Goal: Task Accomplishment & Management: Use online tool/utility

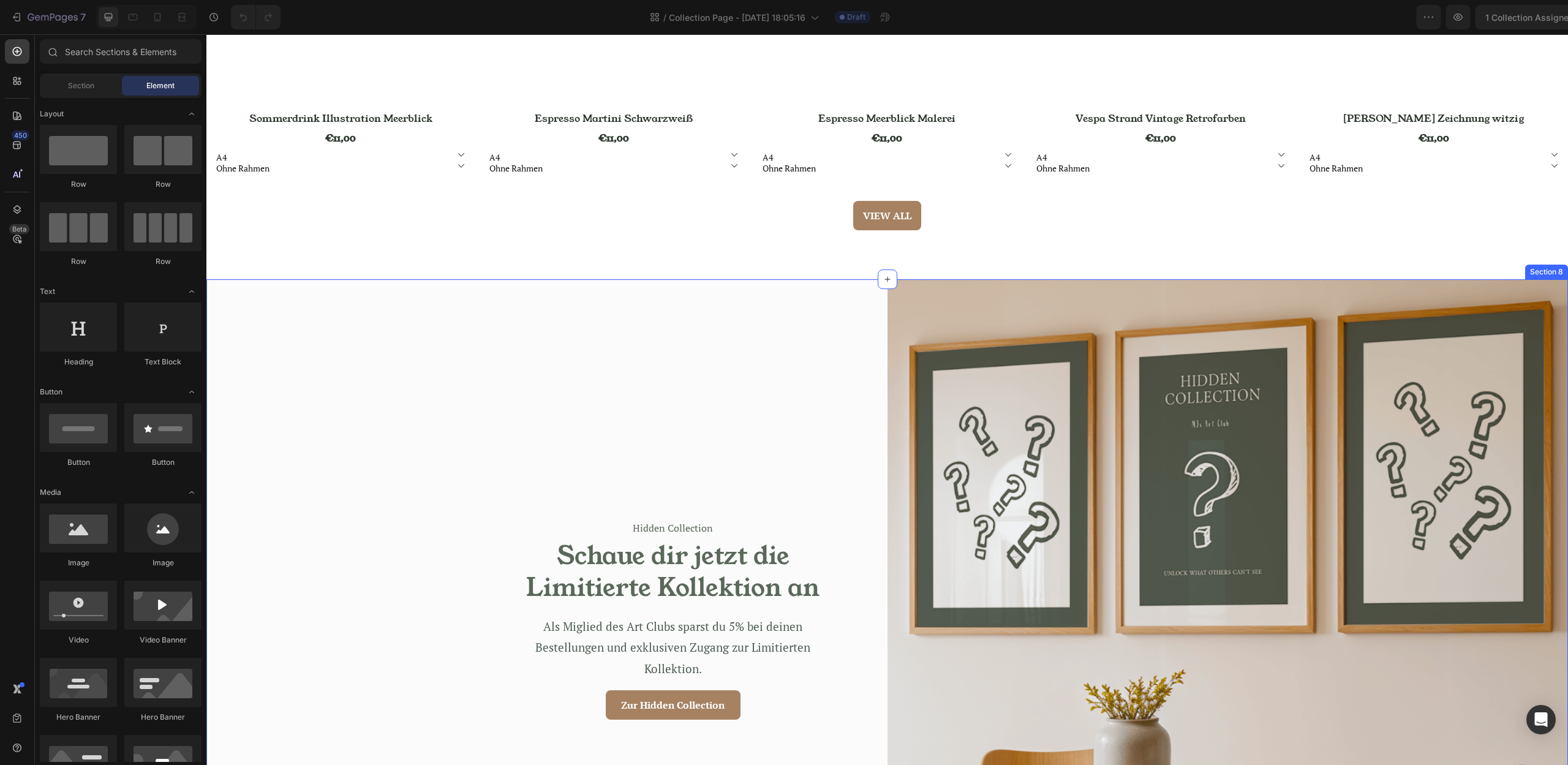
scroll to position [3391, 0]
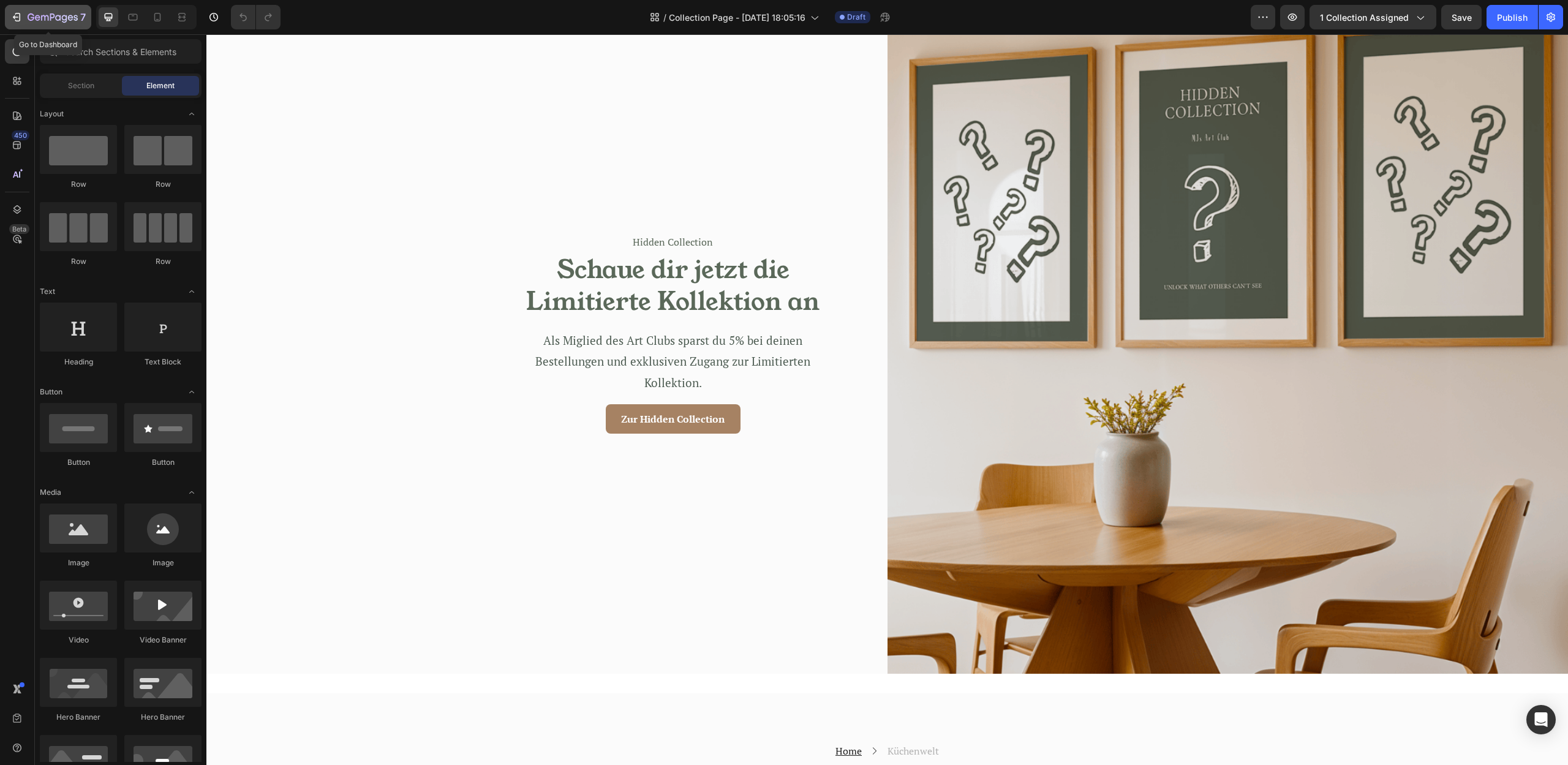
click at [34, 18] on icon "button" at bounding box center [31, 17] width 6 height 7
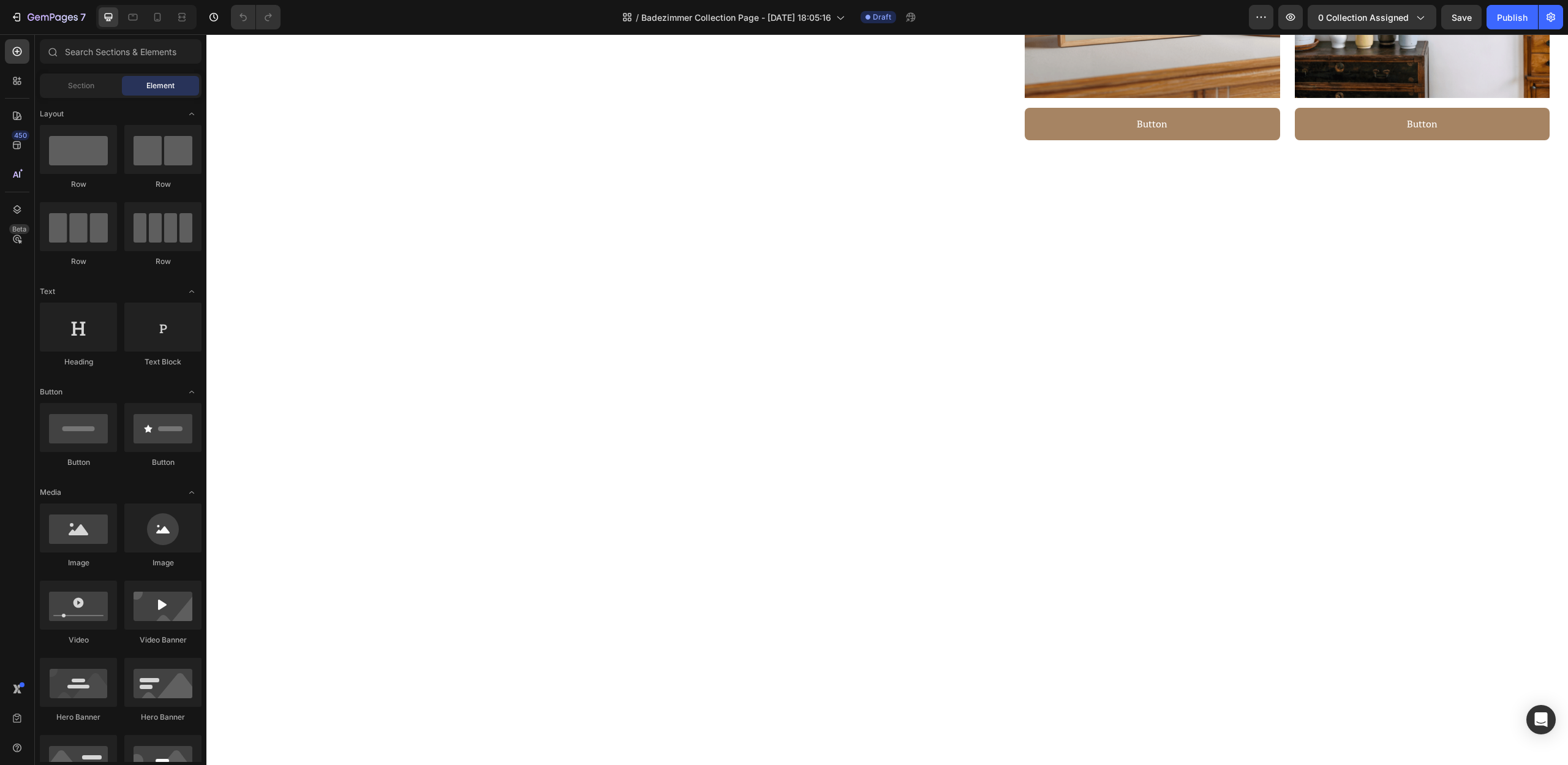
scroll to position [660, 0]
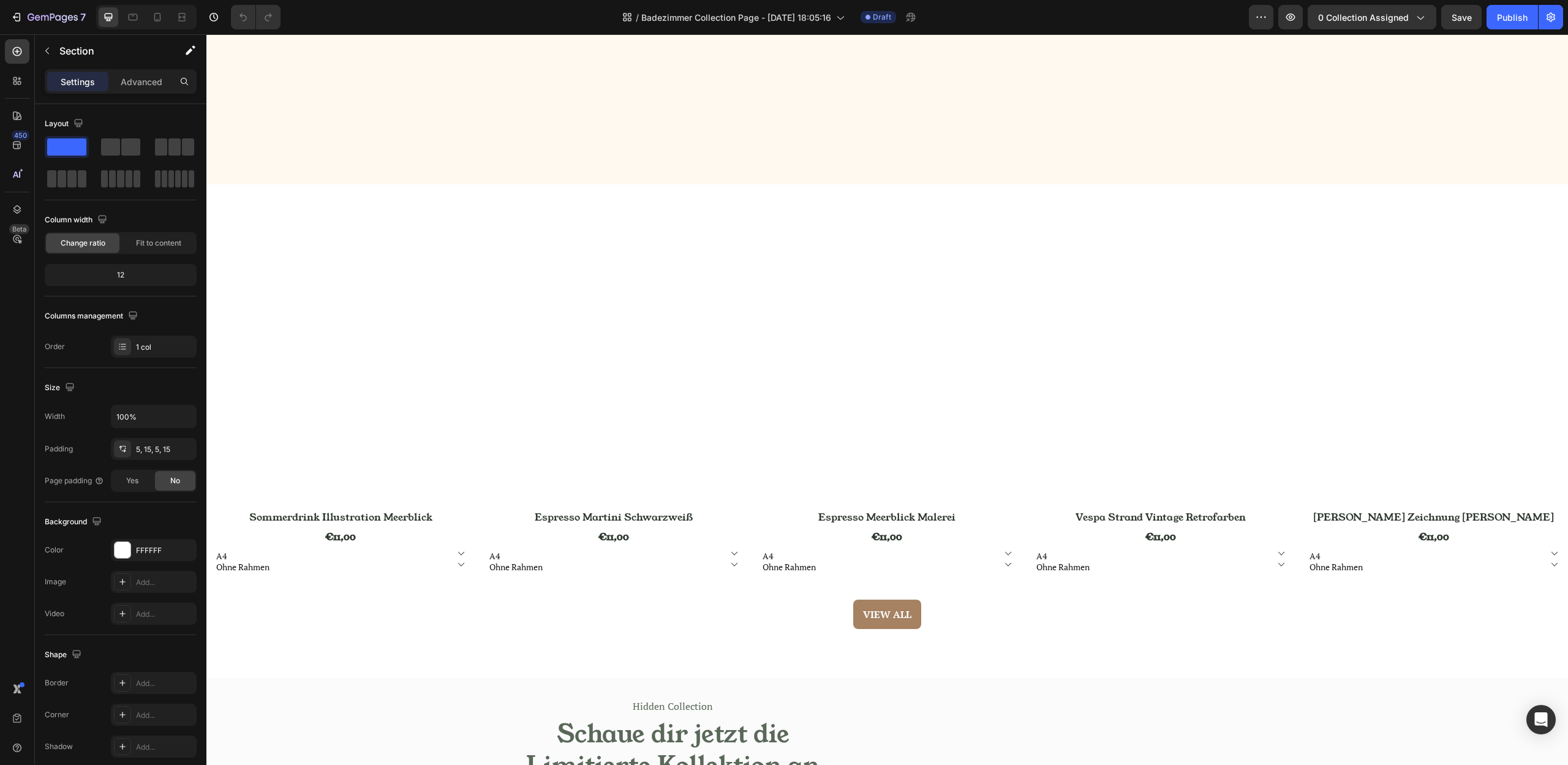
scroll to position [2585, 0]
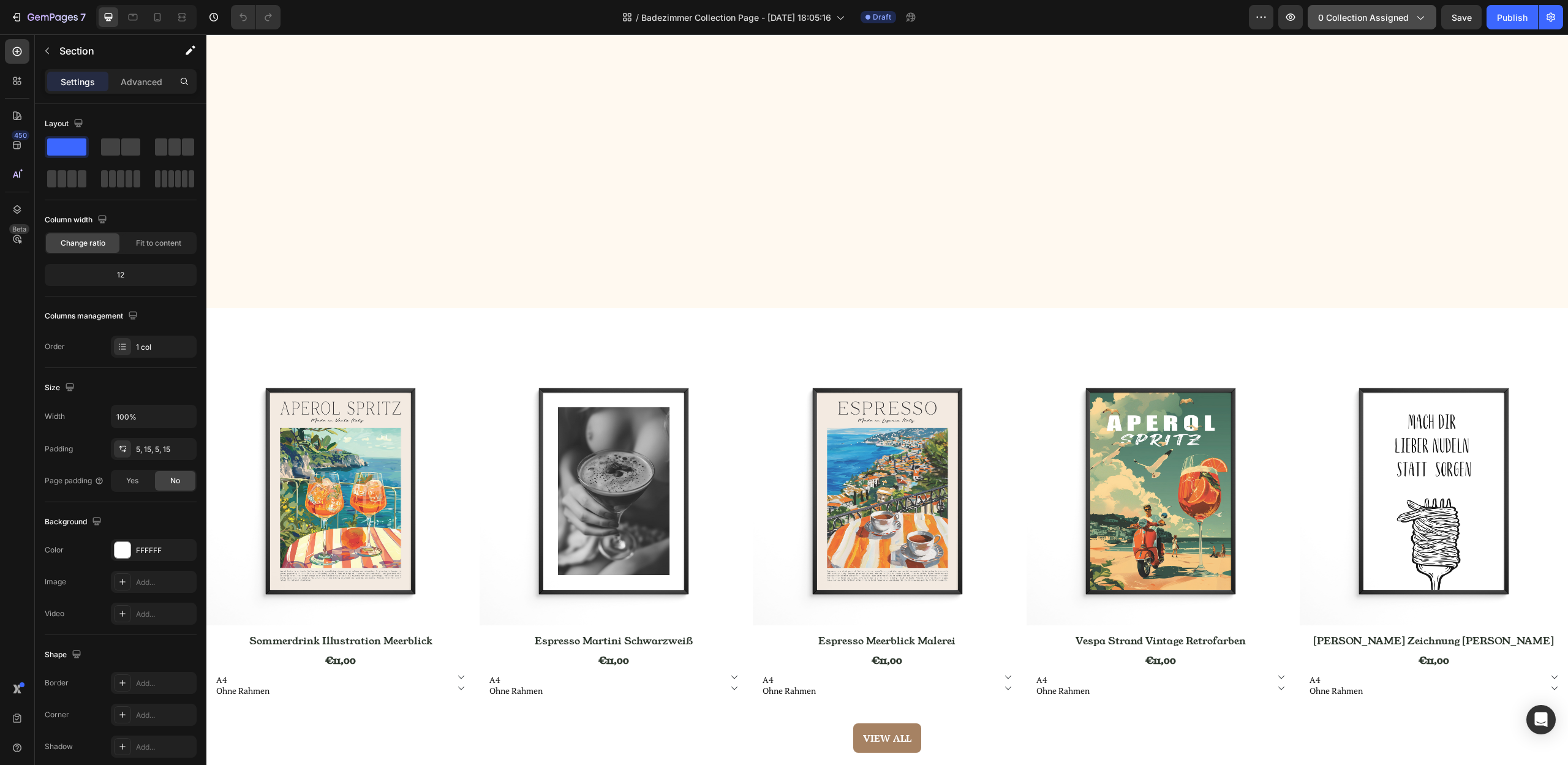
click at [1423, 17] on icon "button" at bounding box center [1421, 18] width 6 height 4
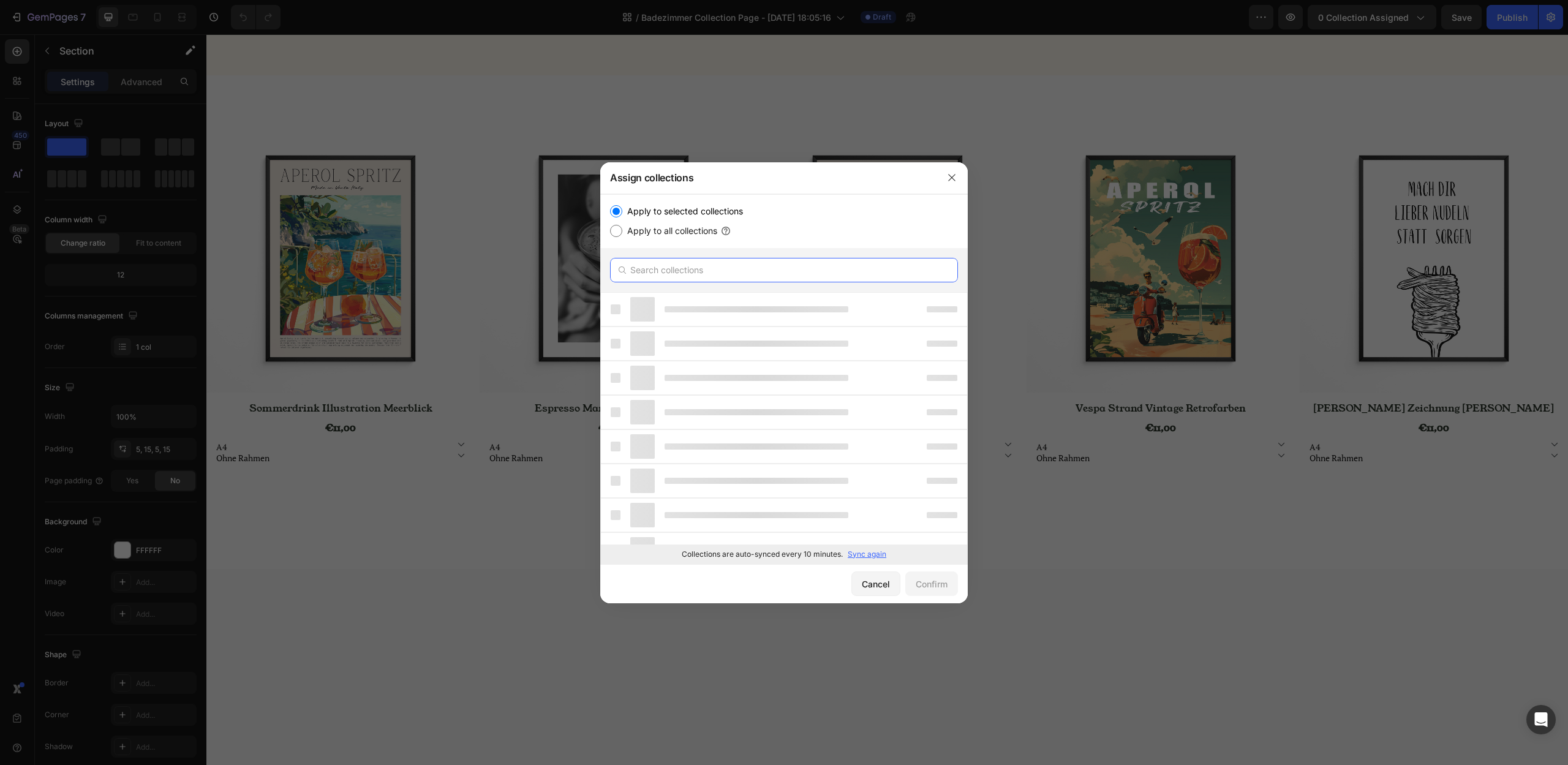
click at [657, 278] on input "text" at bounding box center [784, 270] width 348 height 25
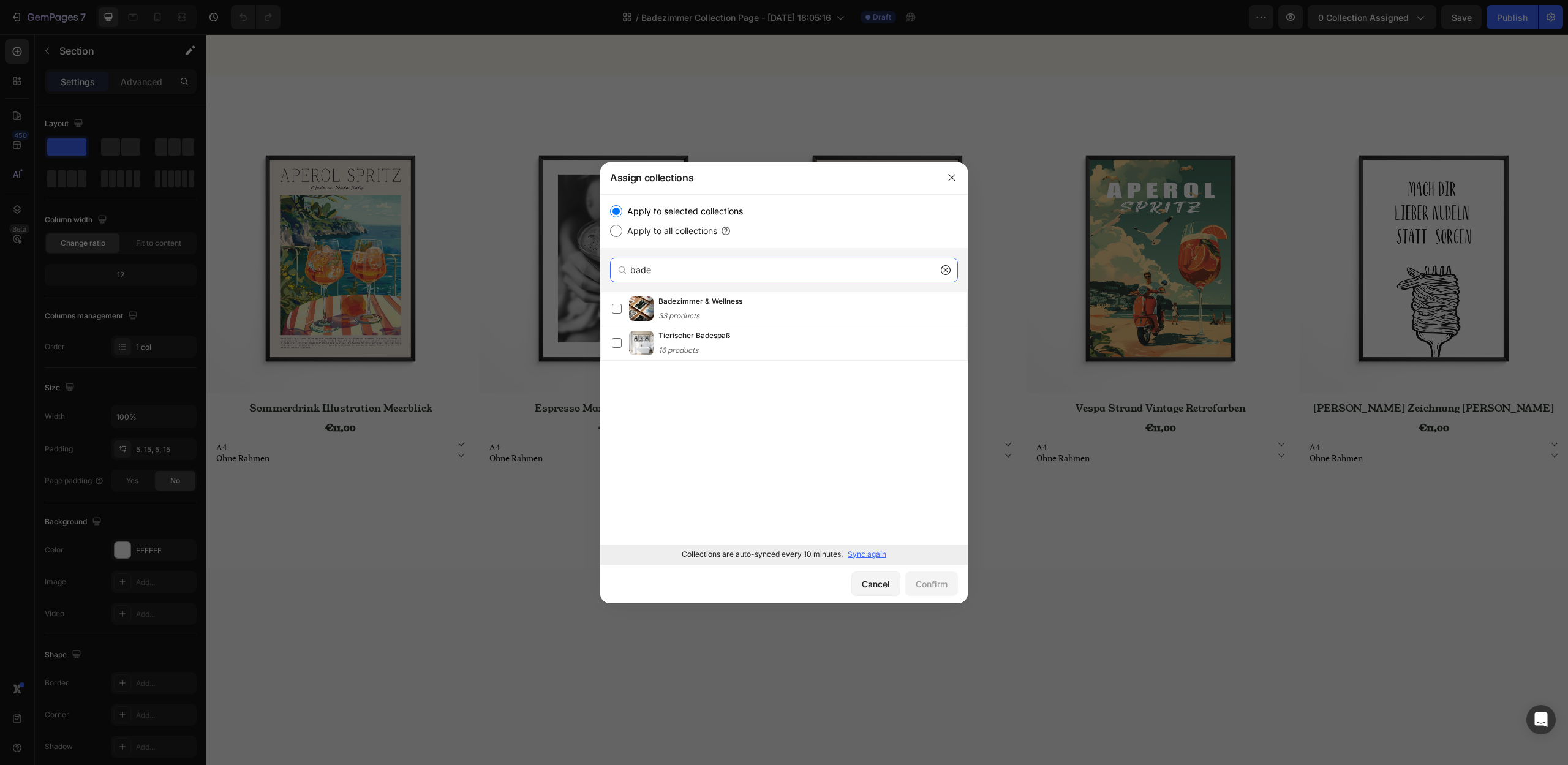
type input "bade"
click at [947, 271] on icon at bounding box center [945, 270] width 10 height 10
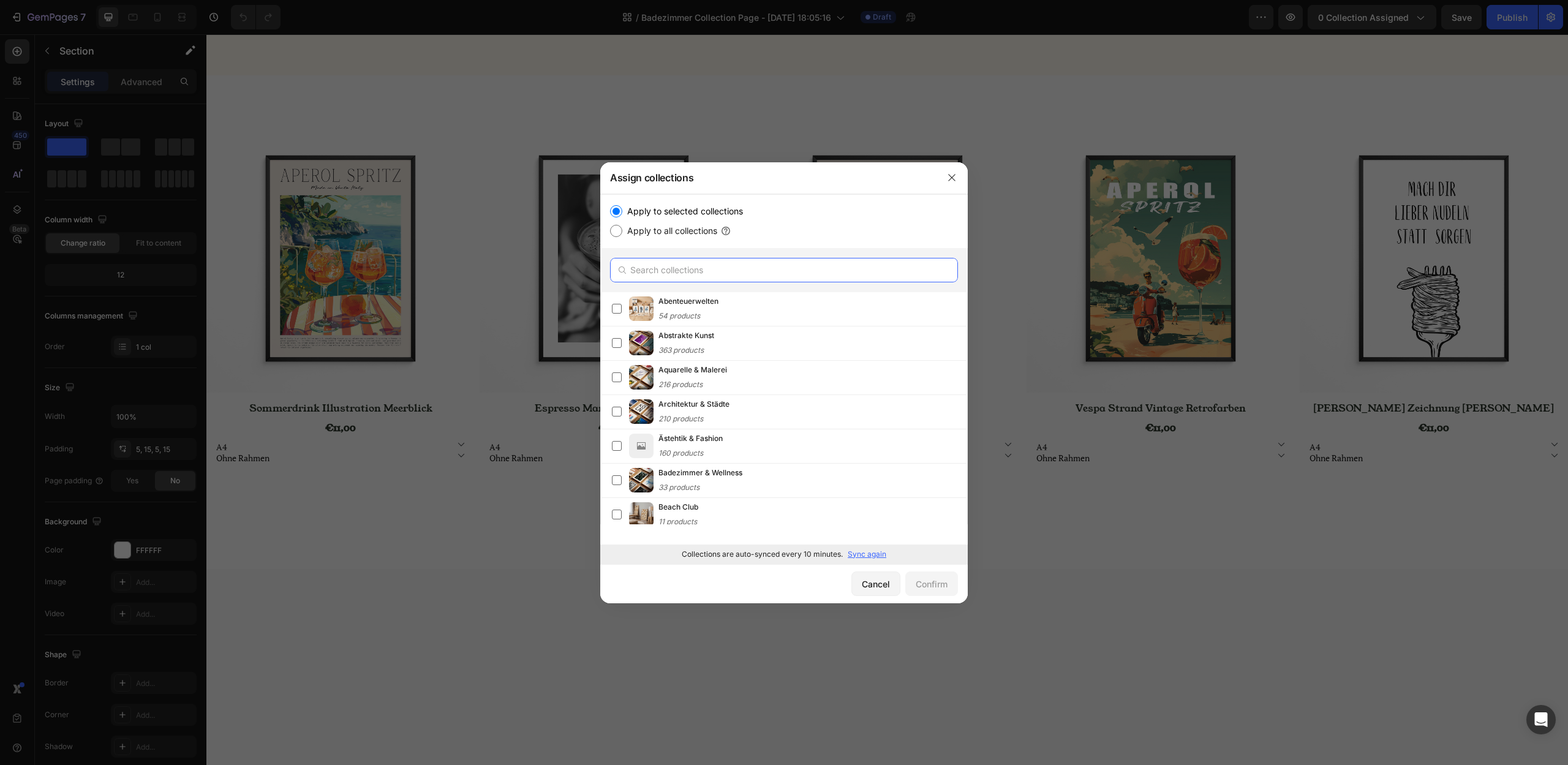
click at [826, 268] on input "text" at bounding box center [784, 270] width 348 height 25
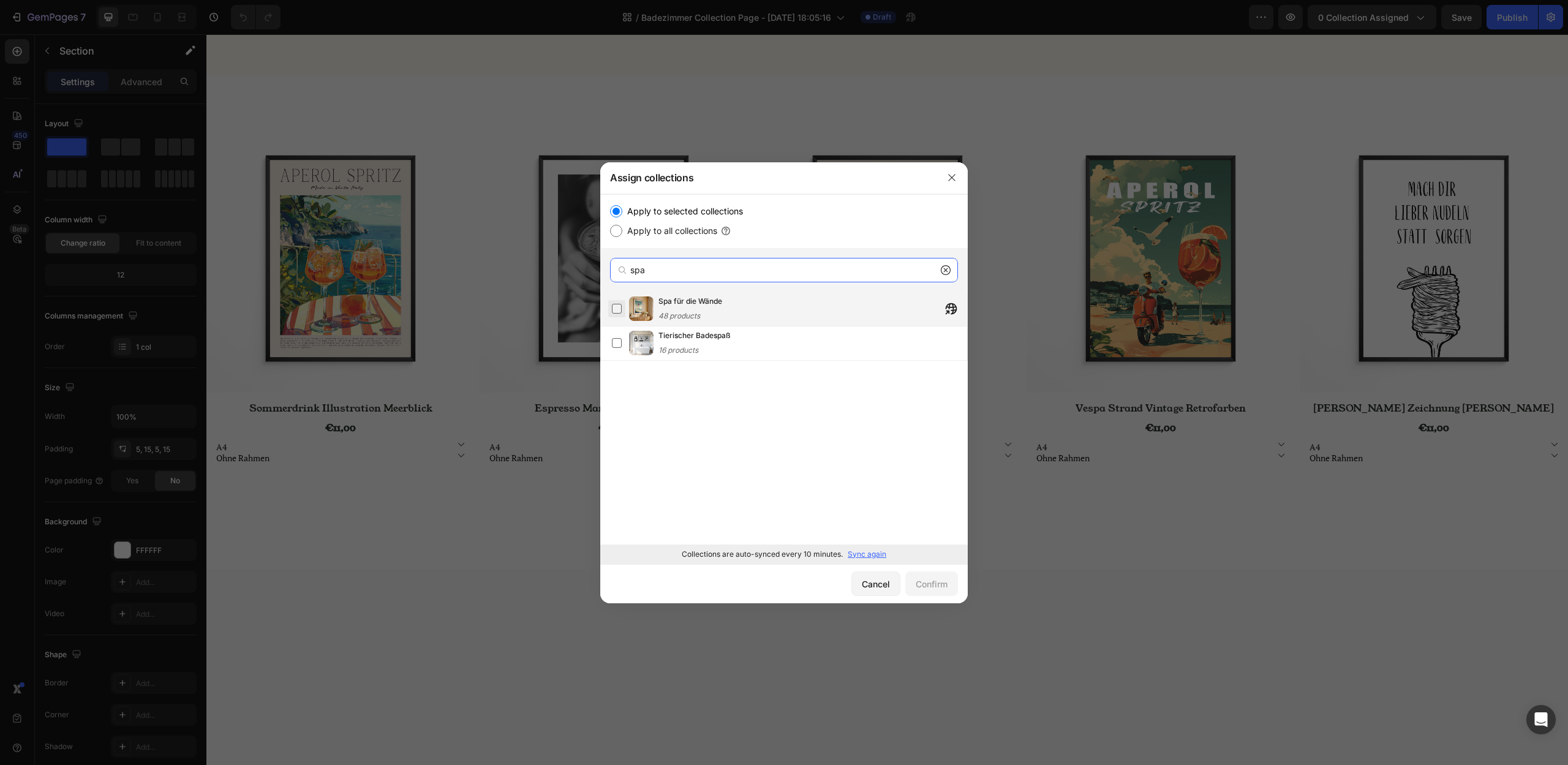
type input "spa"
click at [613, 305] on label at bounding box center [616, 308] width 10 height 10
click at [937, 590] on div "Confirm" at bounding box center [931, 584] width 32 height 13
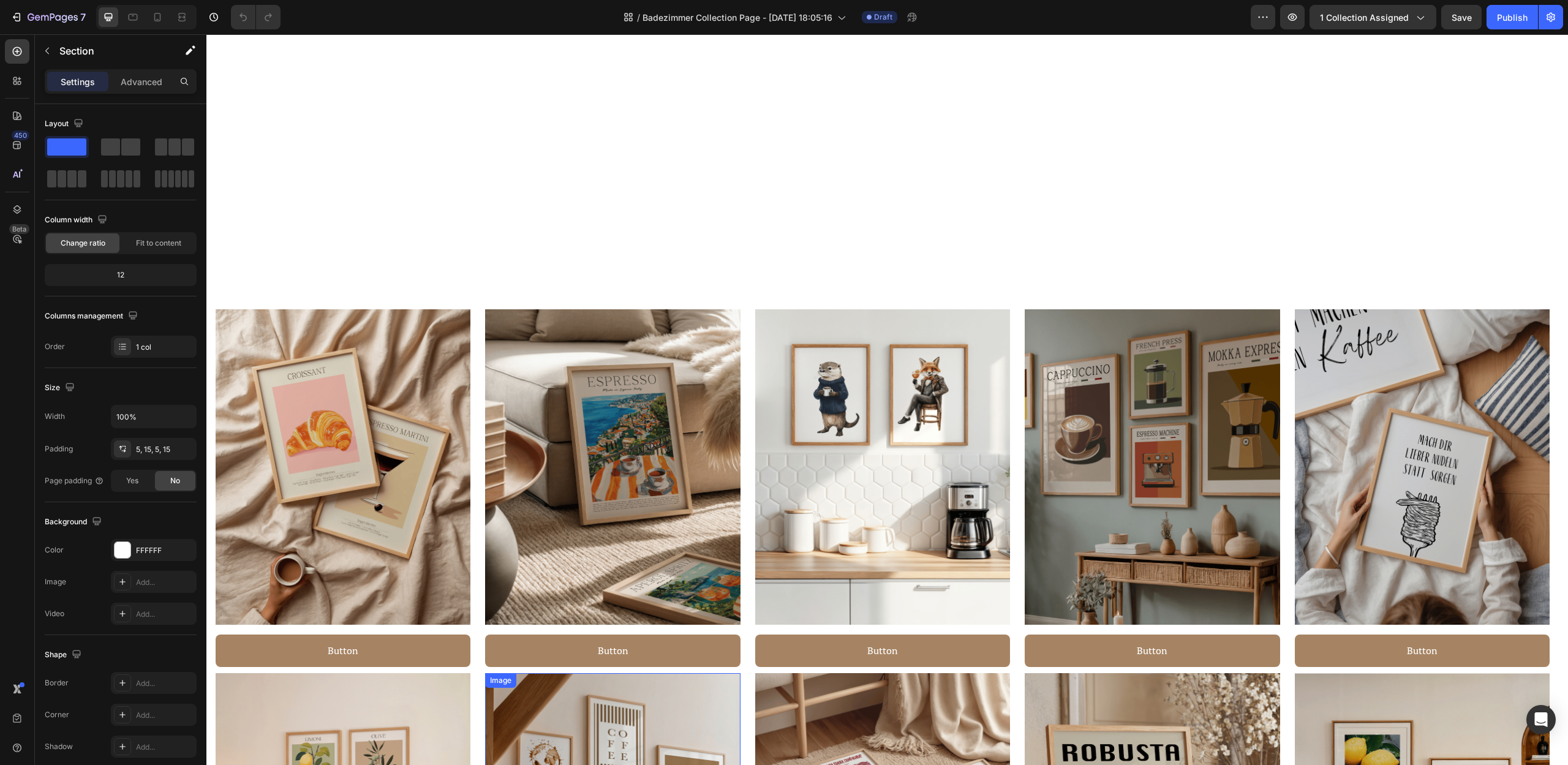
scroll to position [412, 0]
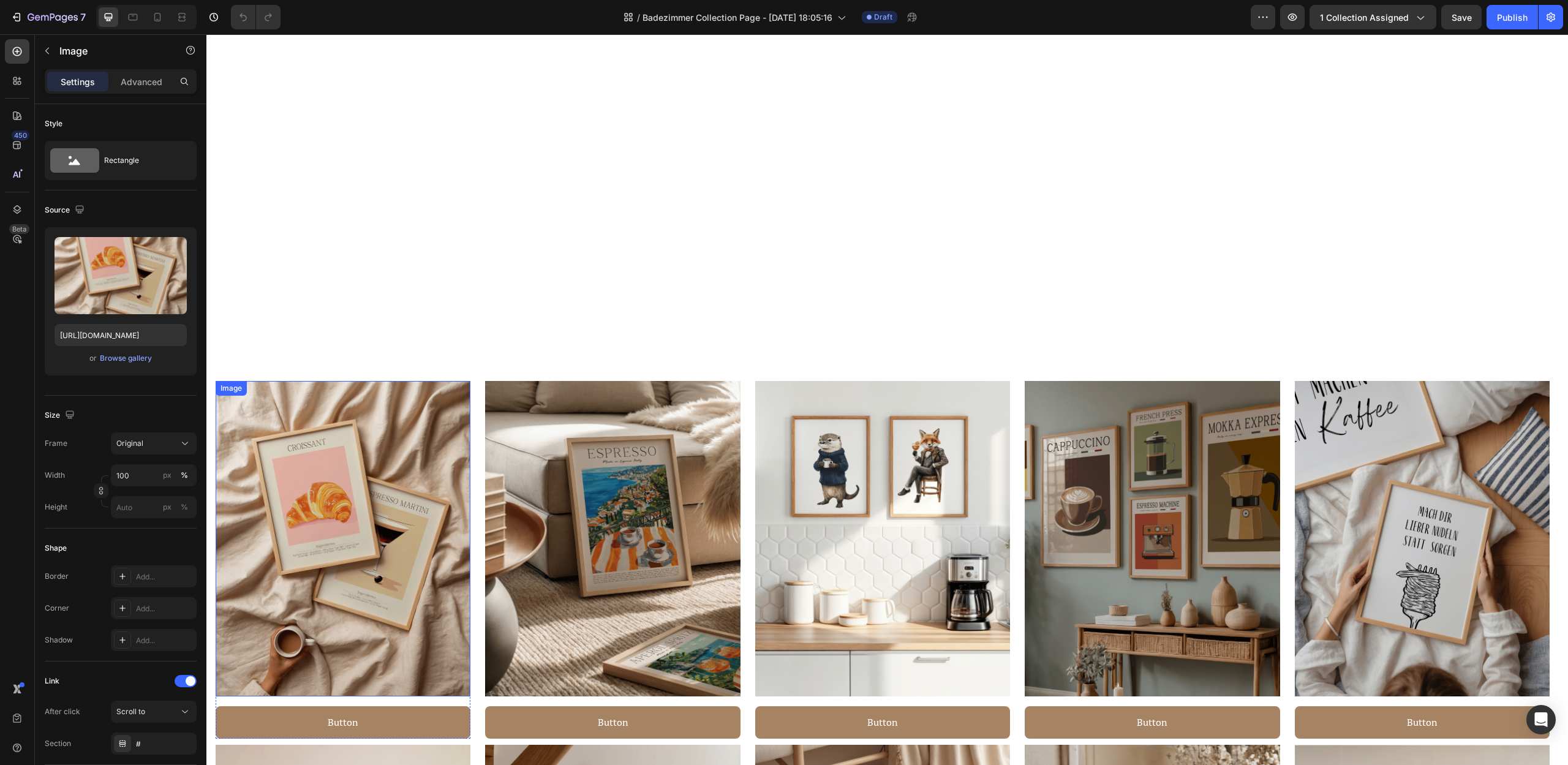
click at [307, 482] on img at bounding box center [343, 538] width 255 height 316
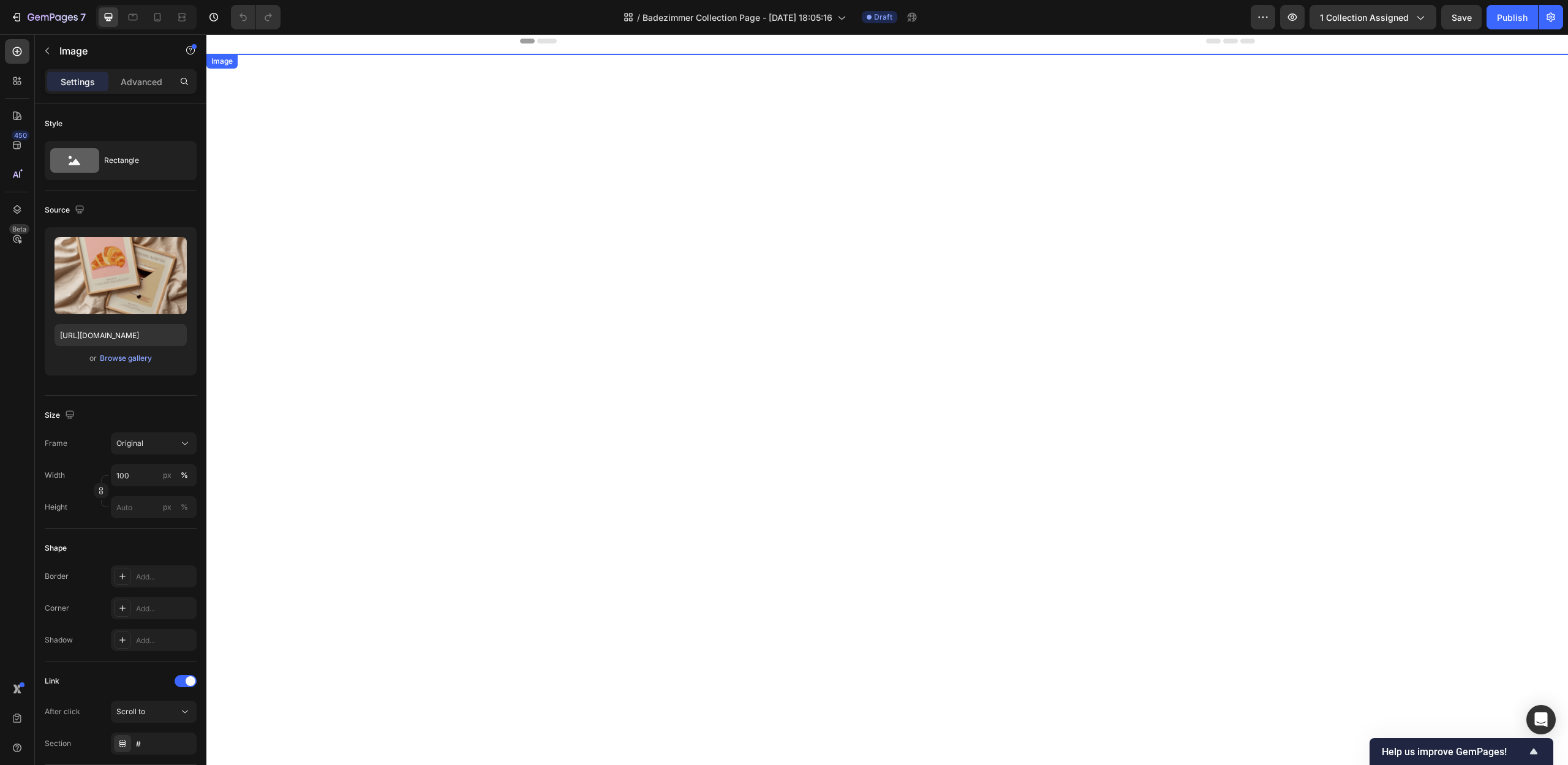
scroll to position [0, 0]
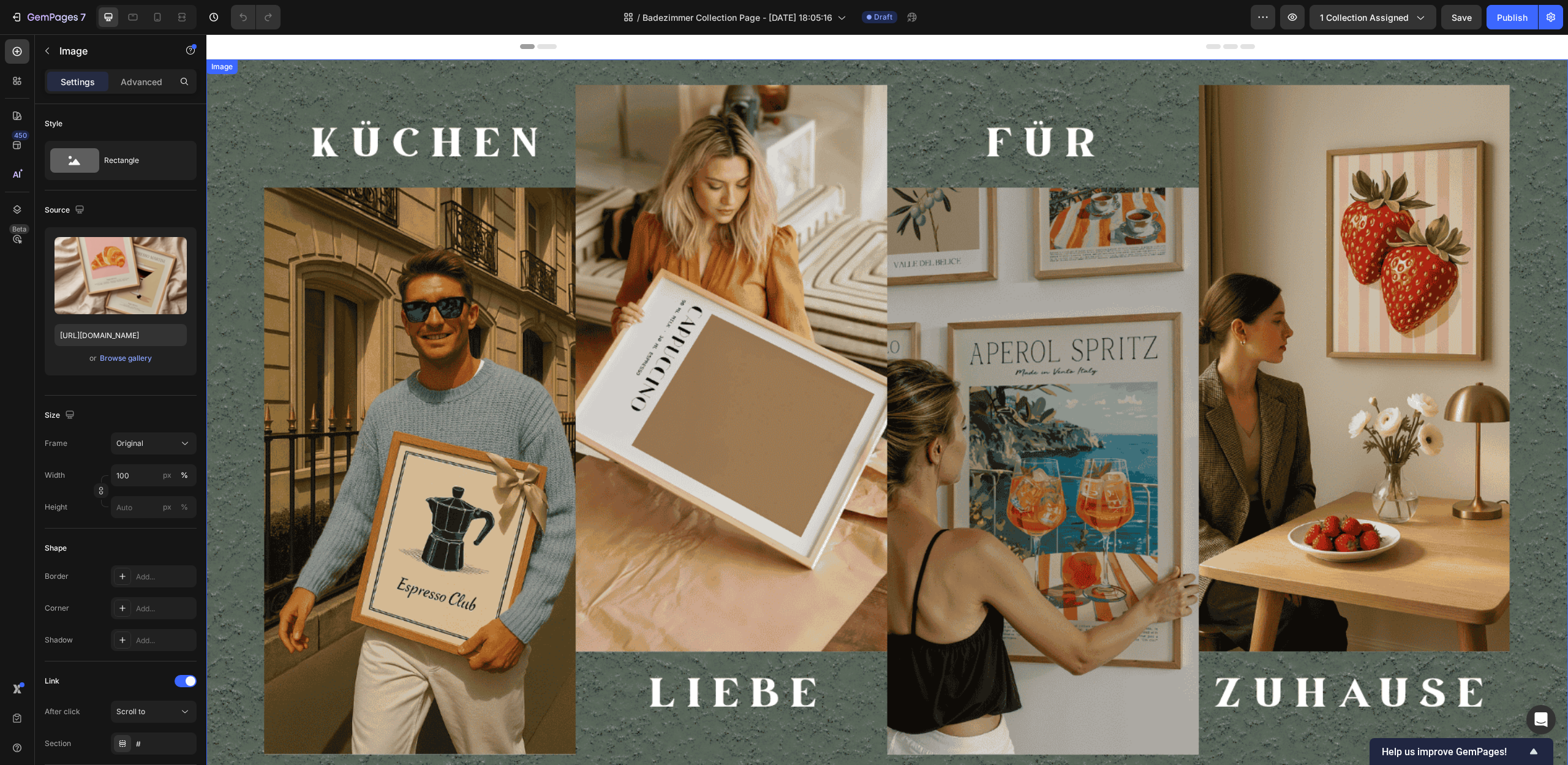
click at [929, 355] on img at bounding box center [887, 420] width 1361 height 721
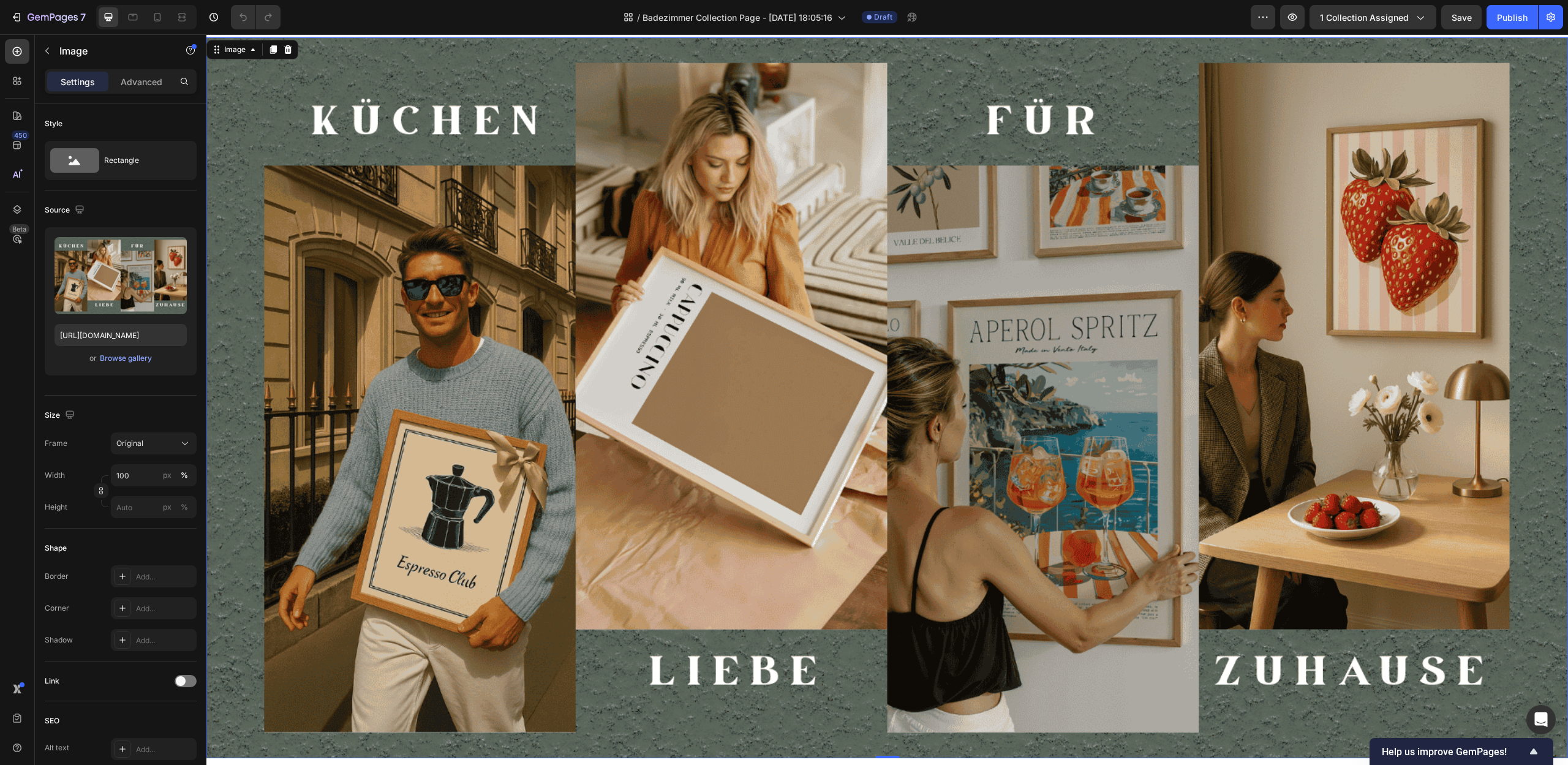
scroll to position [24, 0]
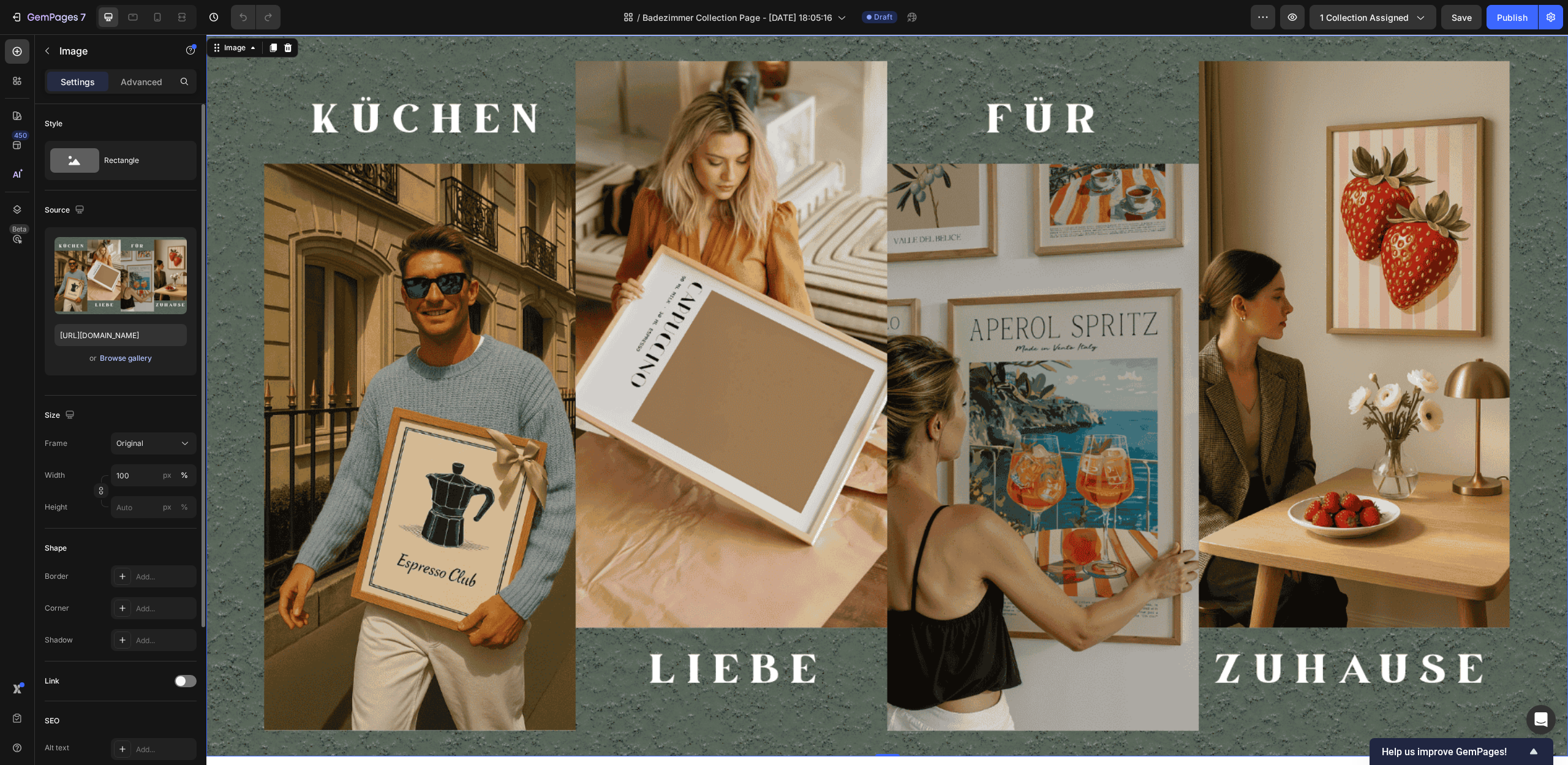
click at [129, 360] on div "Browse gallery" at bounding box center [126, 358] width 52 height 11
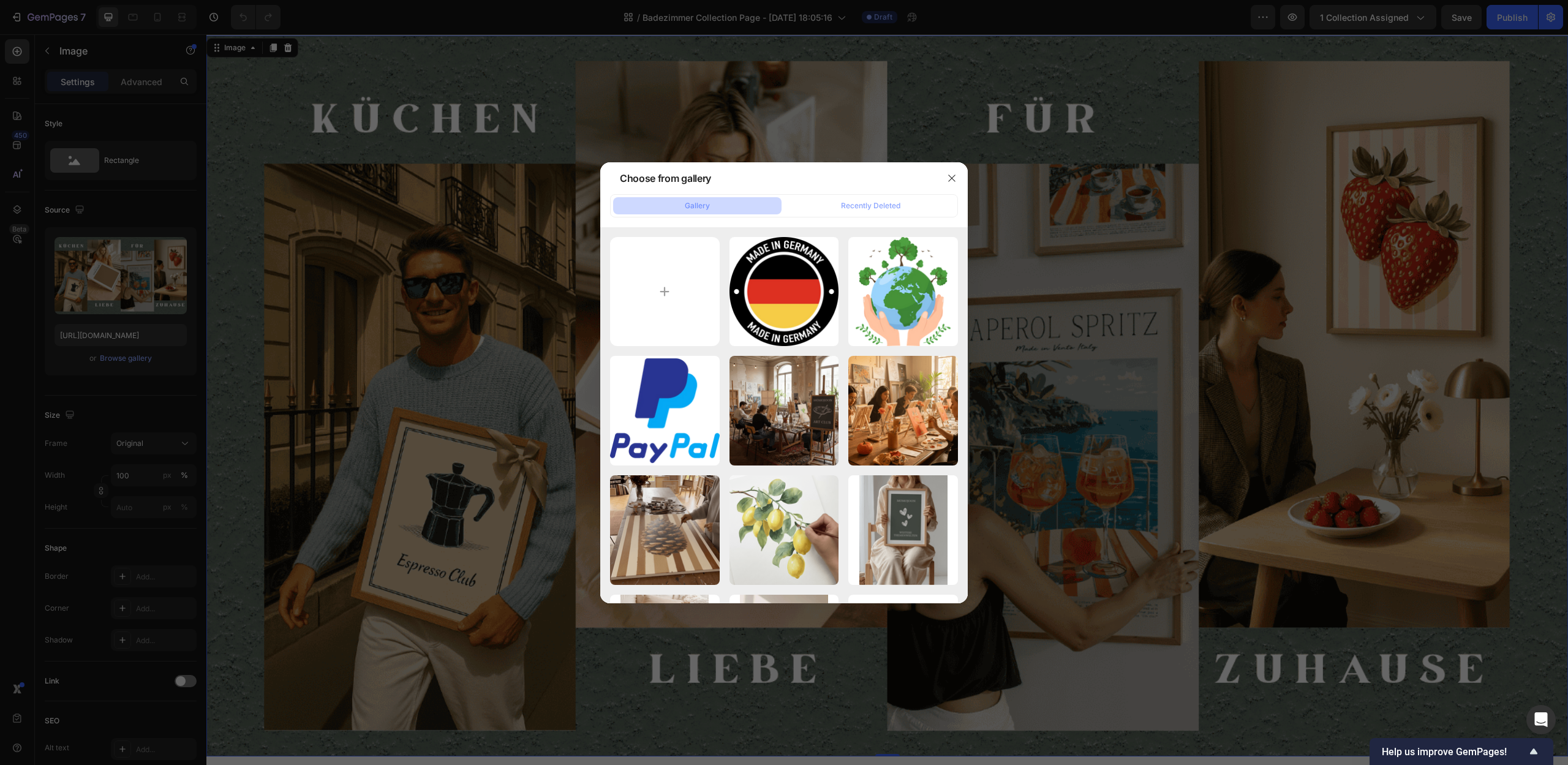
type input "C:\fakepath\Kunst, die dein Zuhause formt (2).png"
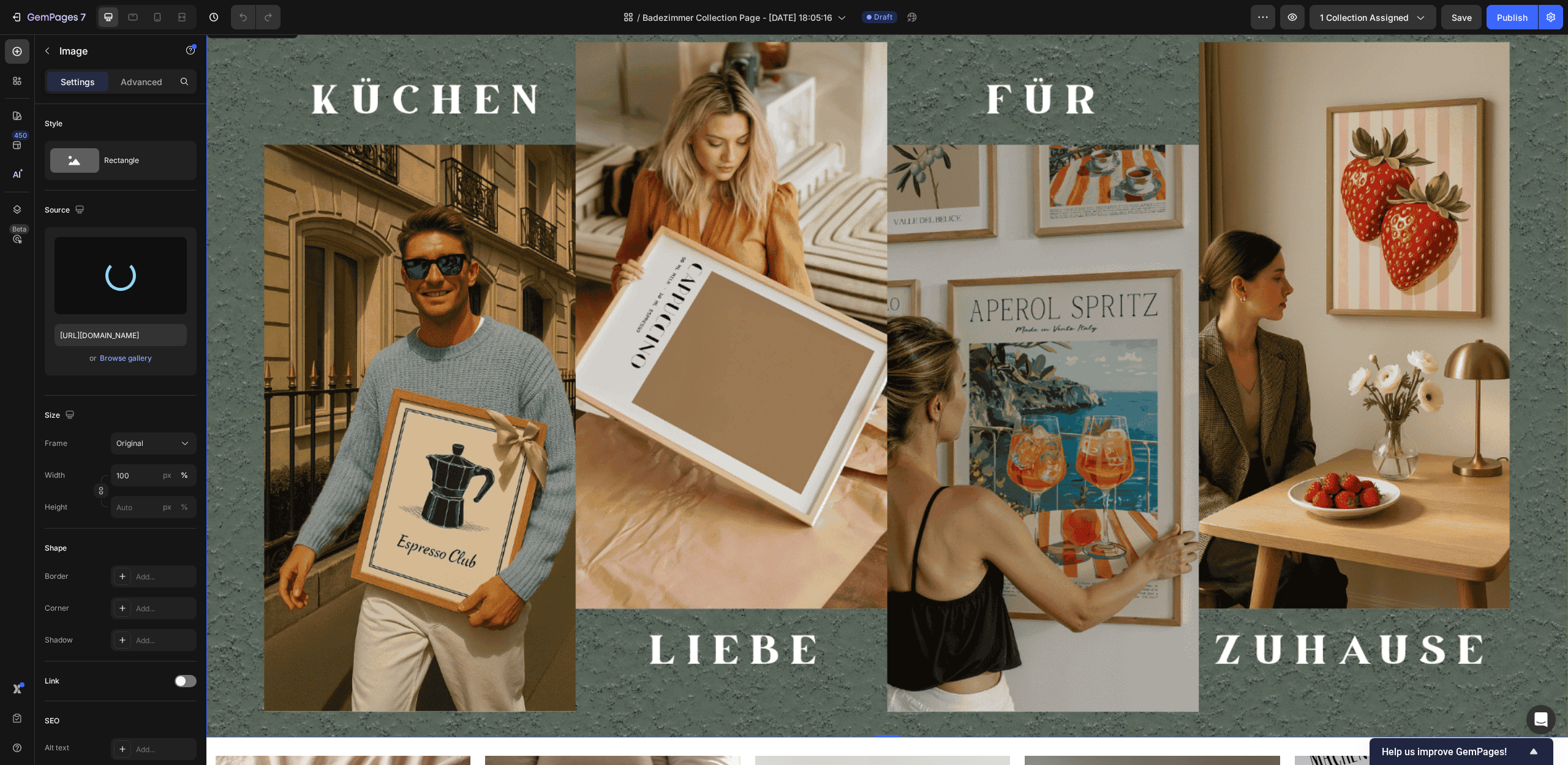
scroll to position [42, 0]
type input "https://cdn.shopify.com/s/files/1/0907/8263/0230/files/gempages_567898597710890…"
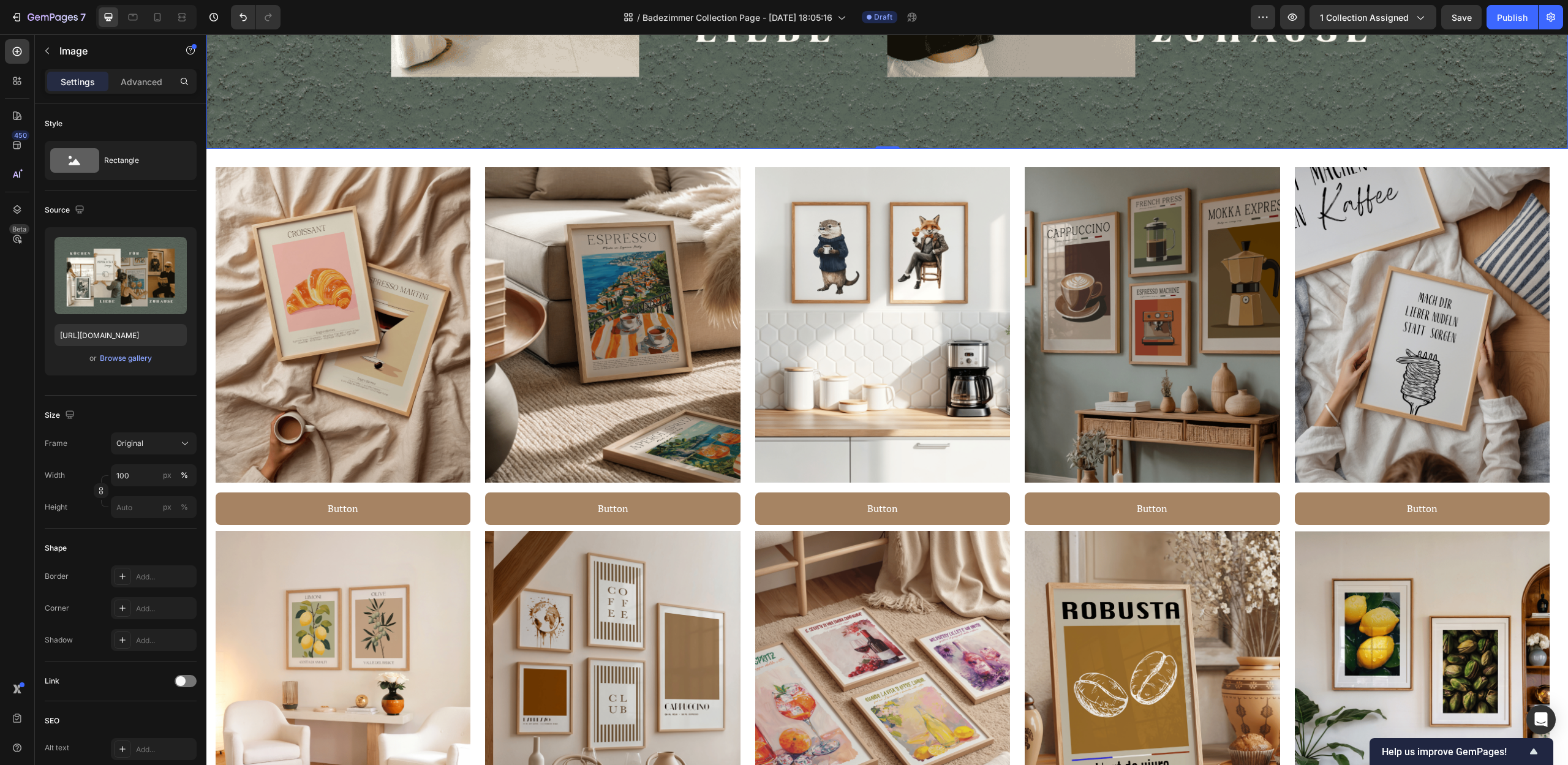
scroll to position [692, 0]
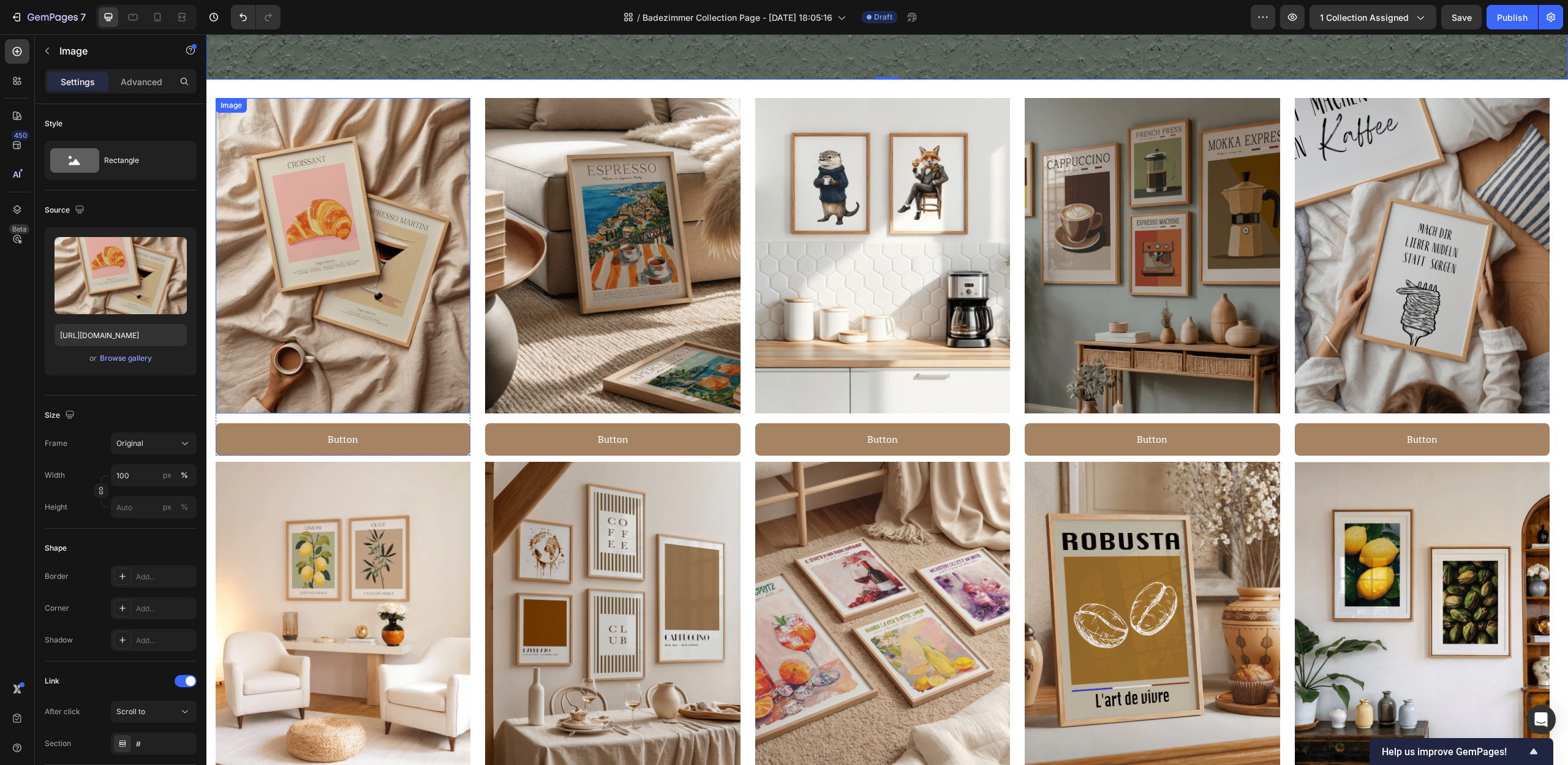
click at [351, 306] on img at bounding box center [343, 256] width 255 height 316
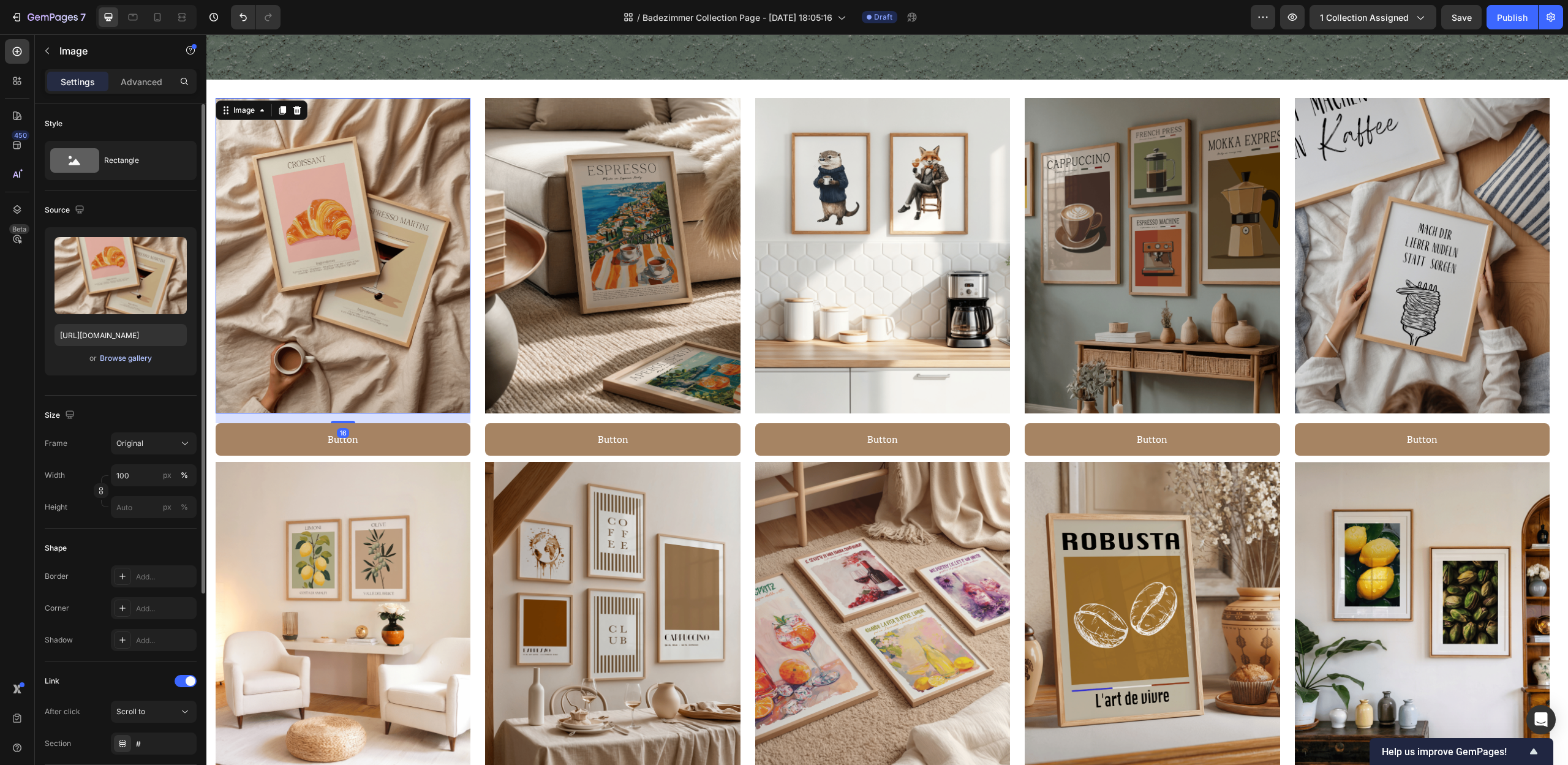
click at [131, 362] on div "Browse gallery" at bounding box center [126, 358] width 52 height 11
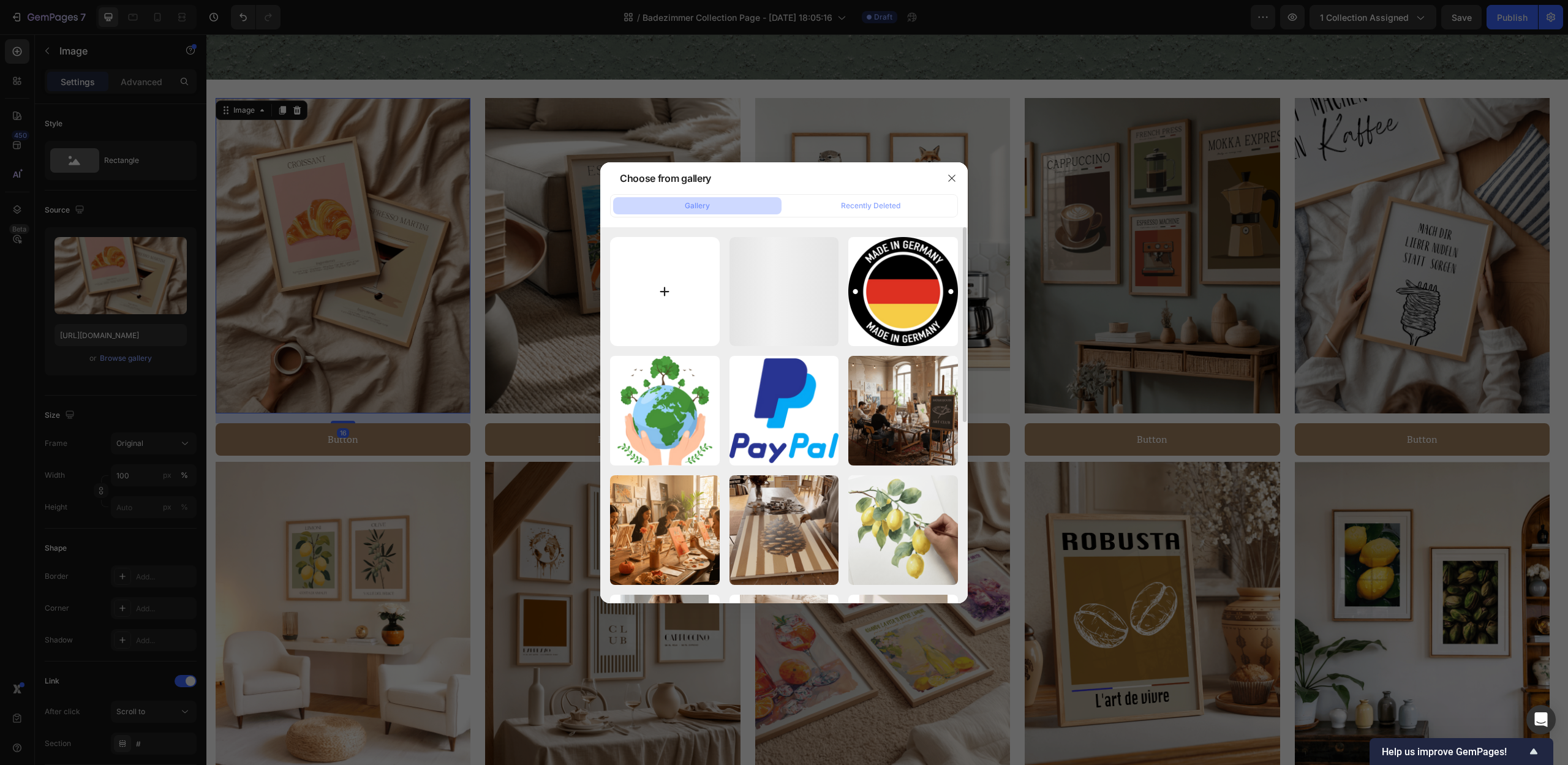
click at [649, 311] on input "file" at bounding box center [664, 292] width 110 height 110
type input "C:\fakepath\21.png"
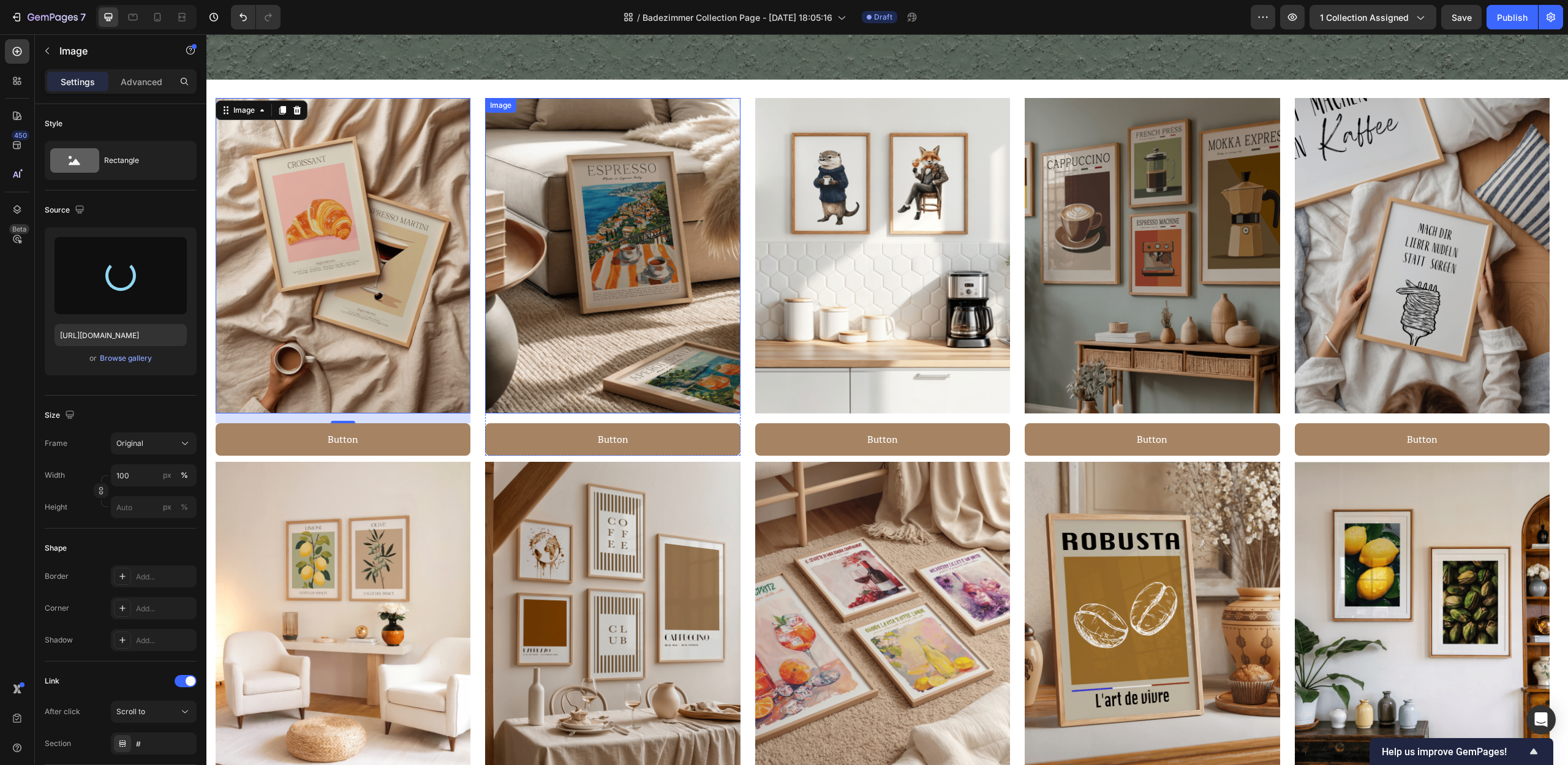
click at [679, 332] on img at bounding box center [613, 256] width 255 height 316
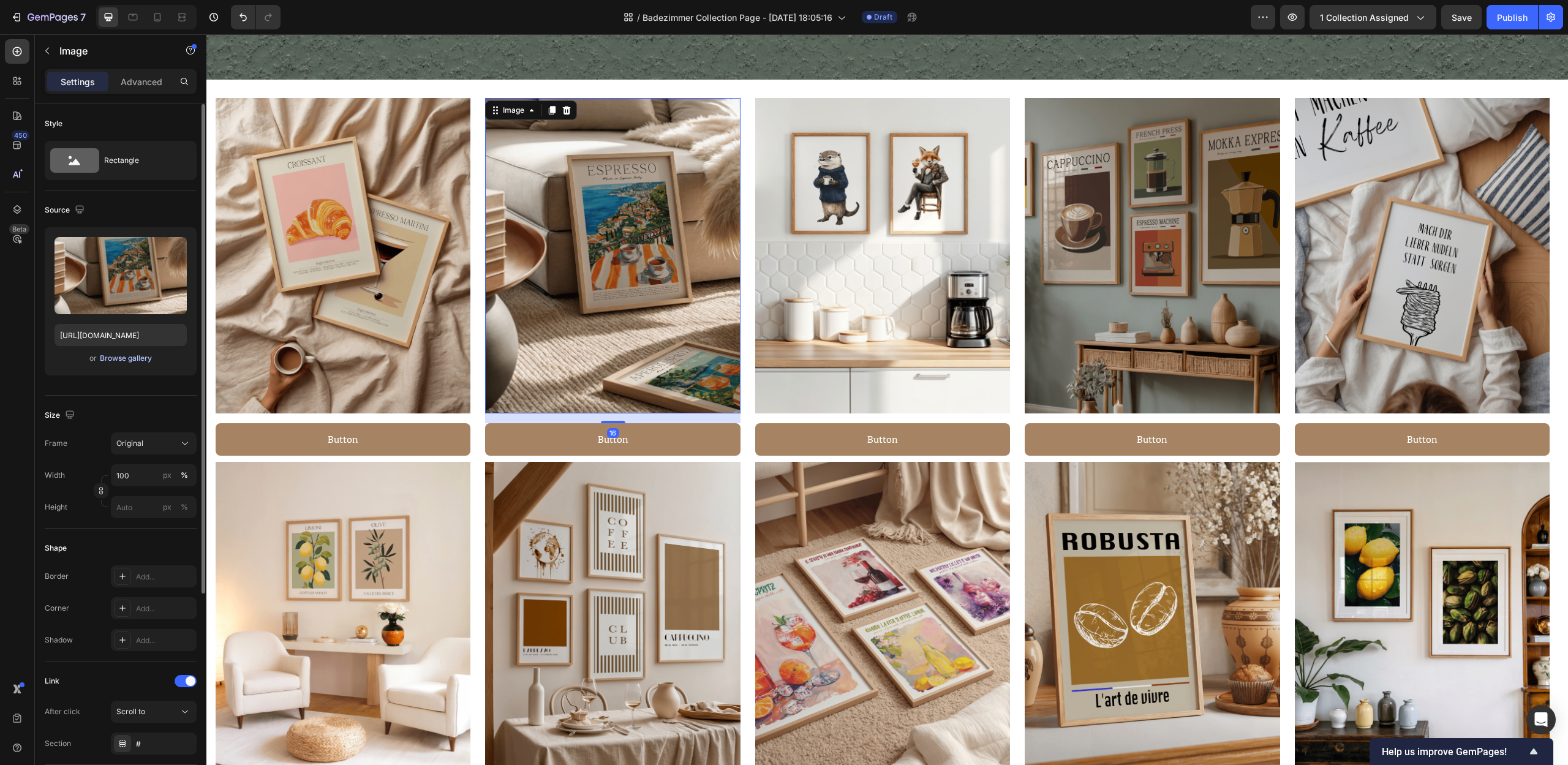
click at [131, 358] on div "Browse gallery" at bounding box center [126, 358] width 52 height 11
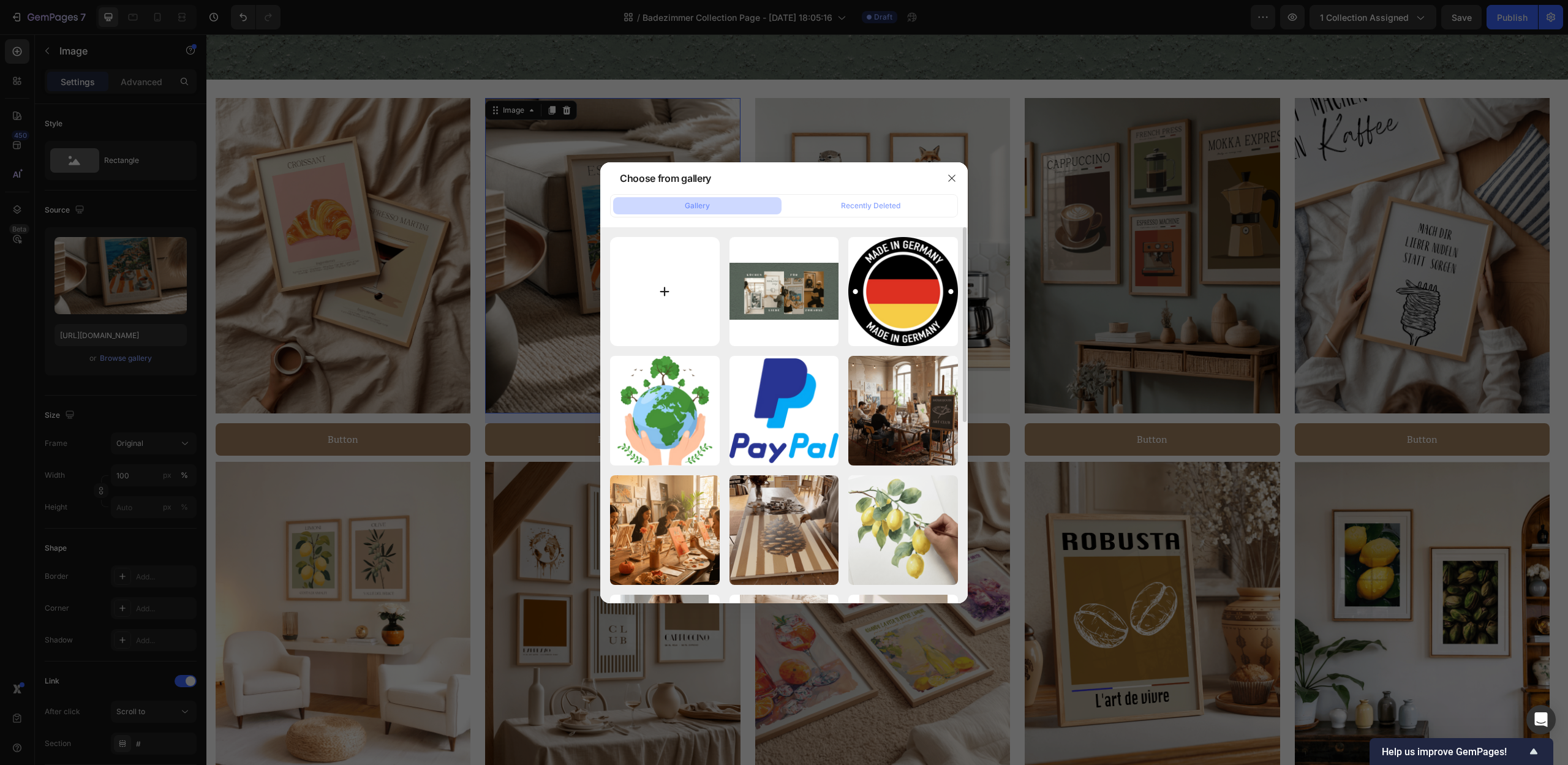
click at [673, 299] on input "file" at bounding box center [664, 292] width 110 height 110
type input "C:\fakepath\22.png"
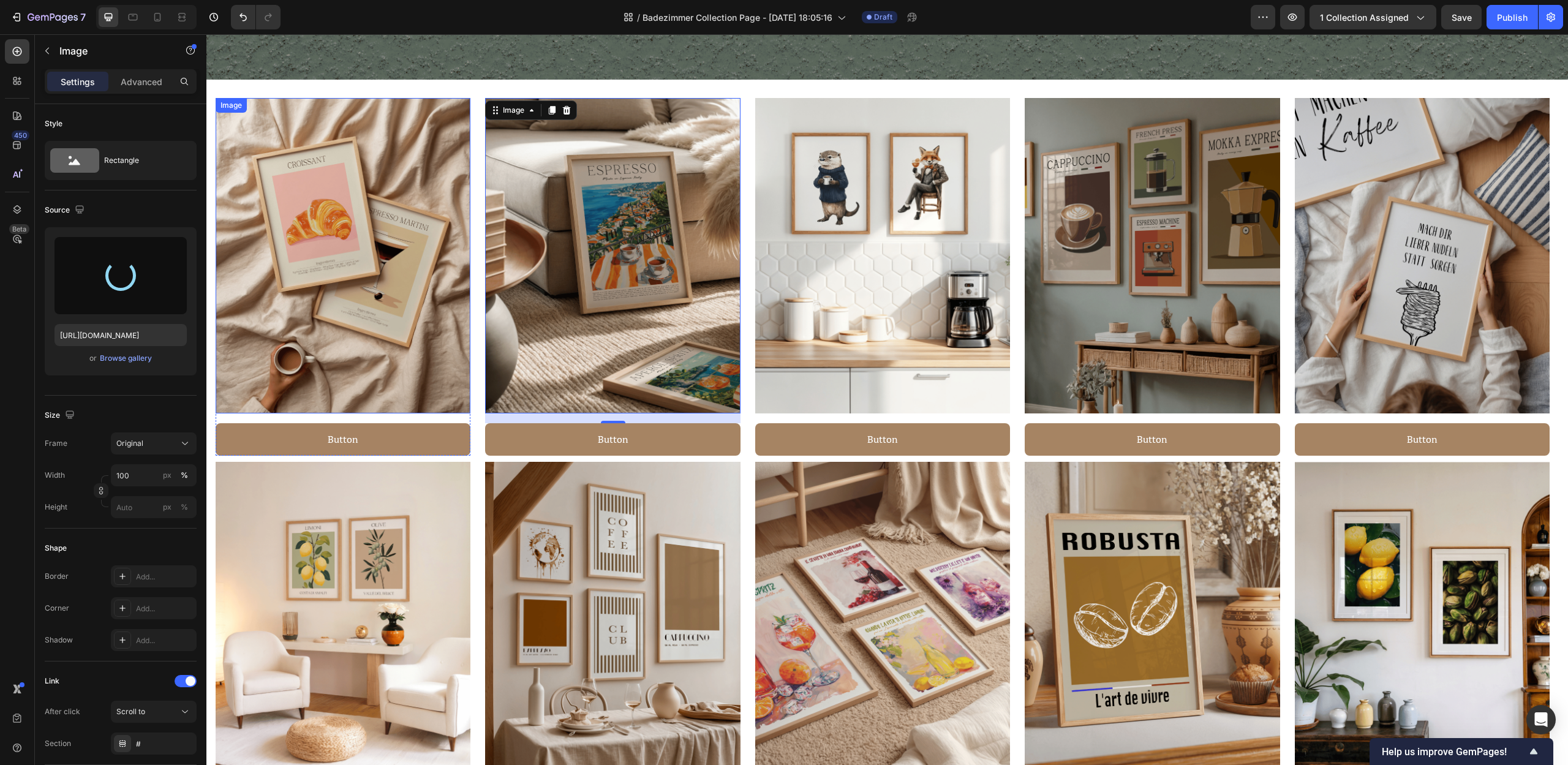
type input "https://cdn.shopify.com/s/files/1/0907/8263/0230/files/gempages_567898597710890…"
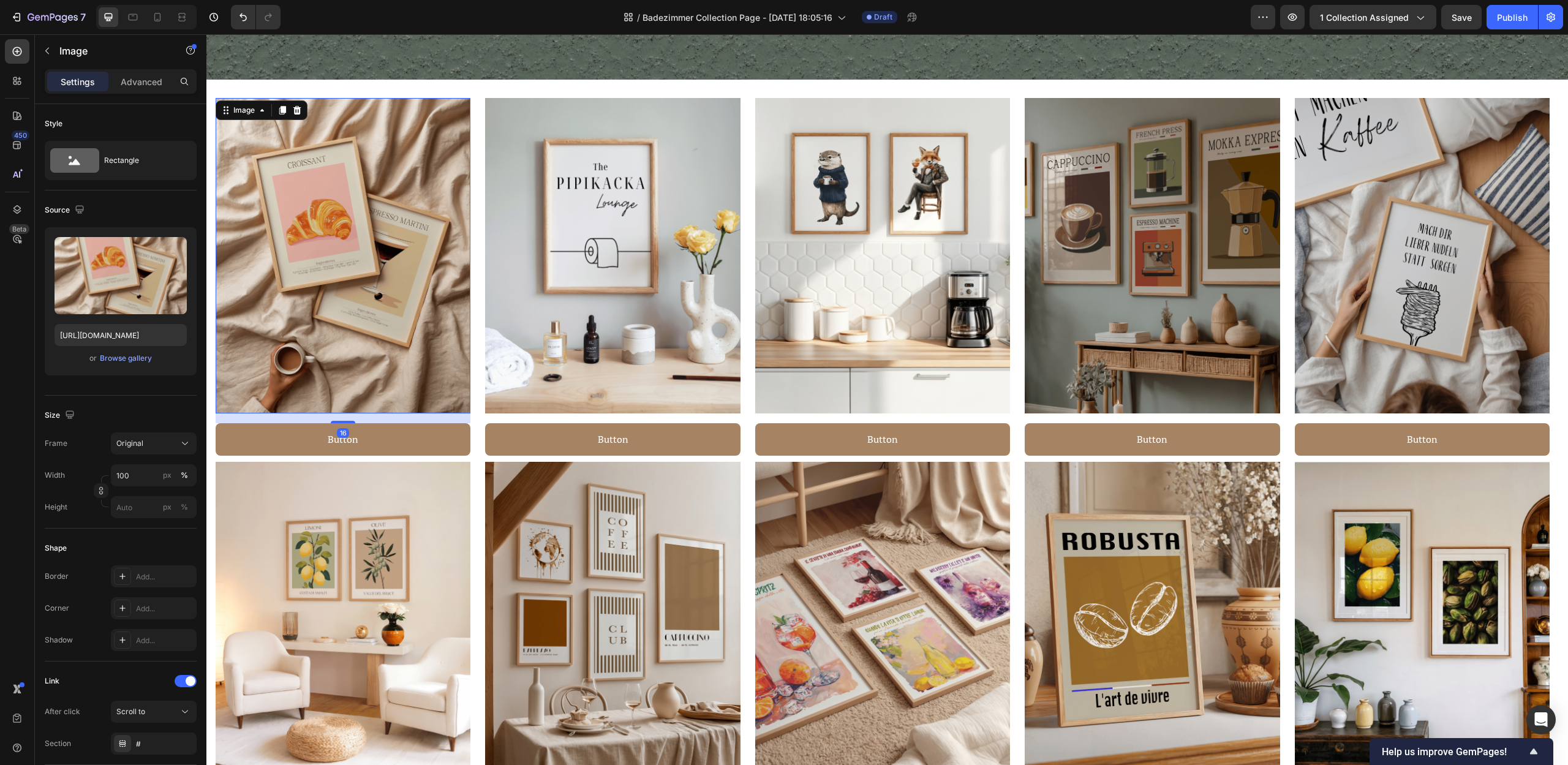
click at [372, 247] on img at bounding box center [343, 256] width 255 height 316
click at [118, 358] on div "Browse gallery" at bounding box center [126, 358] width 52 height 11
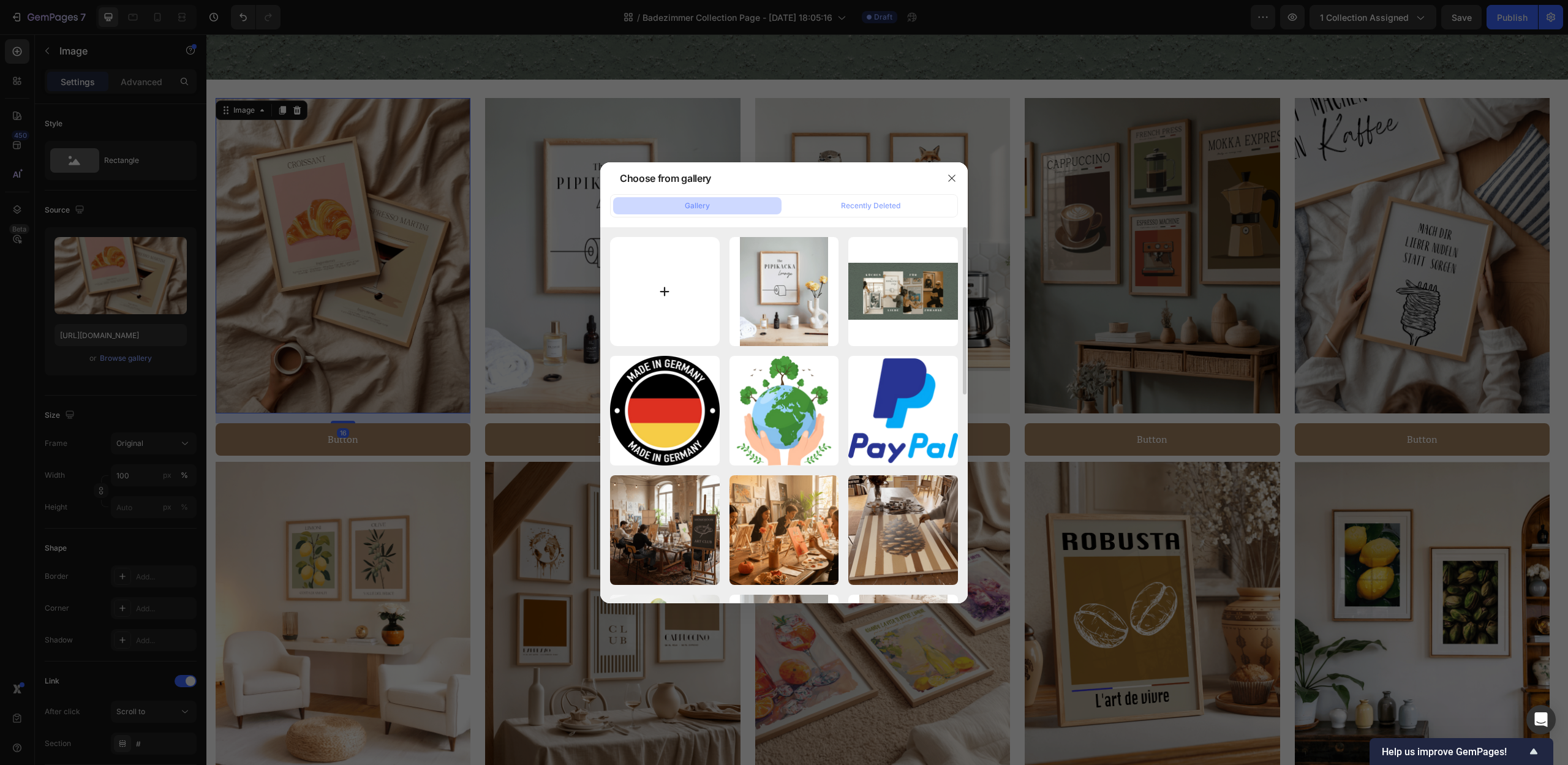
click at [633, 302] on input "file" at bounding box center [664, 292] width 110 height 110
type input "C:\fakepath\21.png"
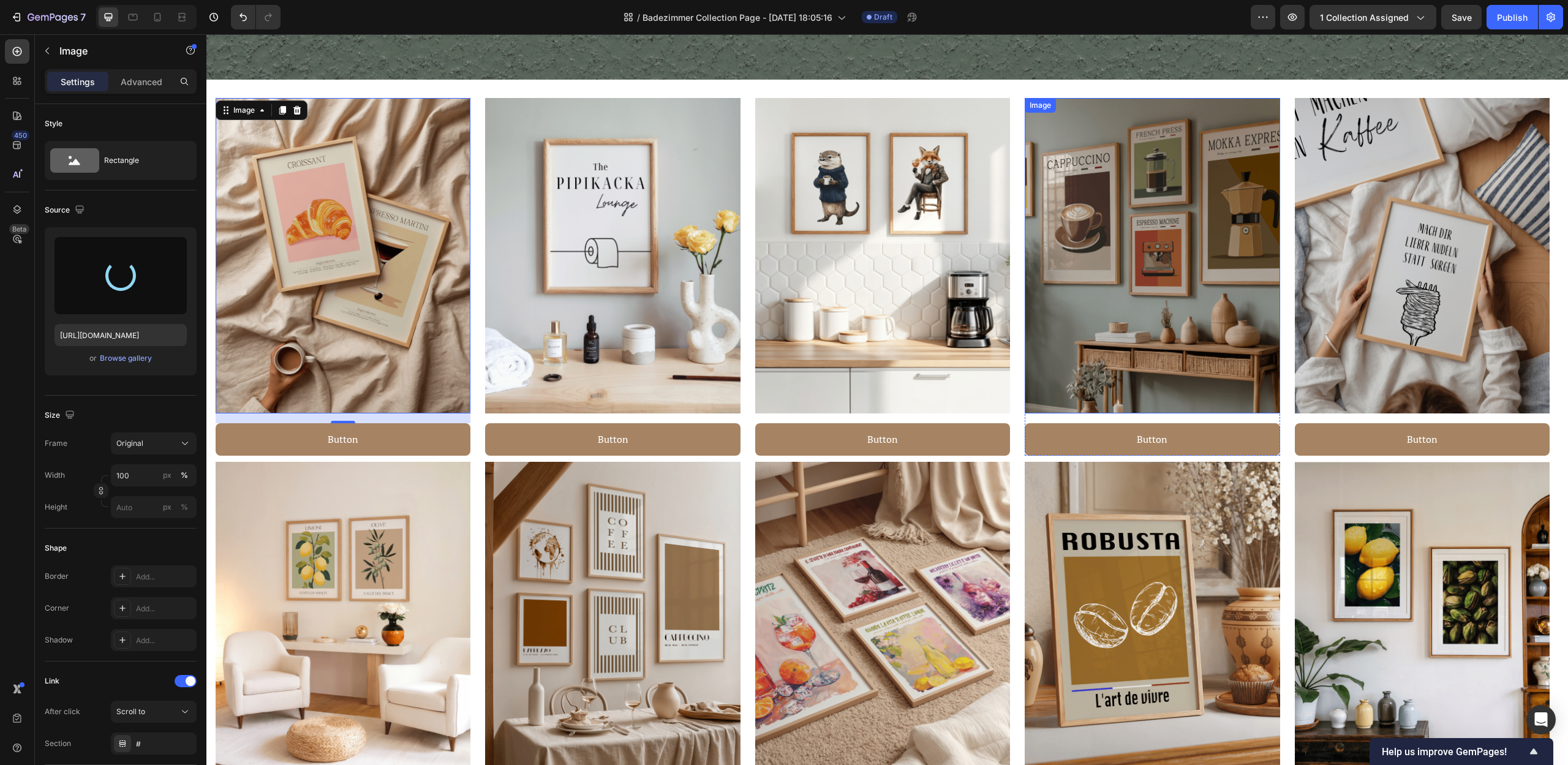
type input "https://cdn.shopify.com/s/files/1/0907/8263/0230/files/gempages_567898597710890…"
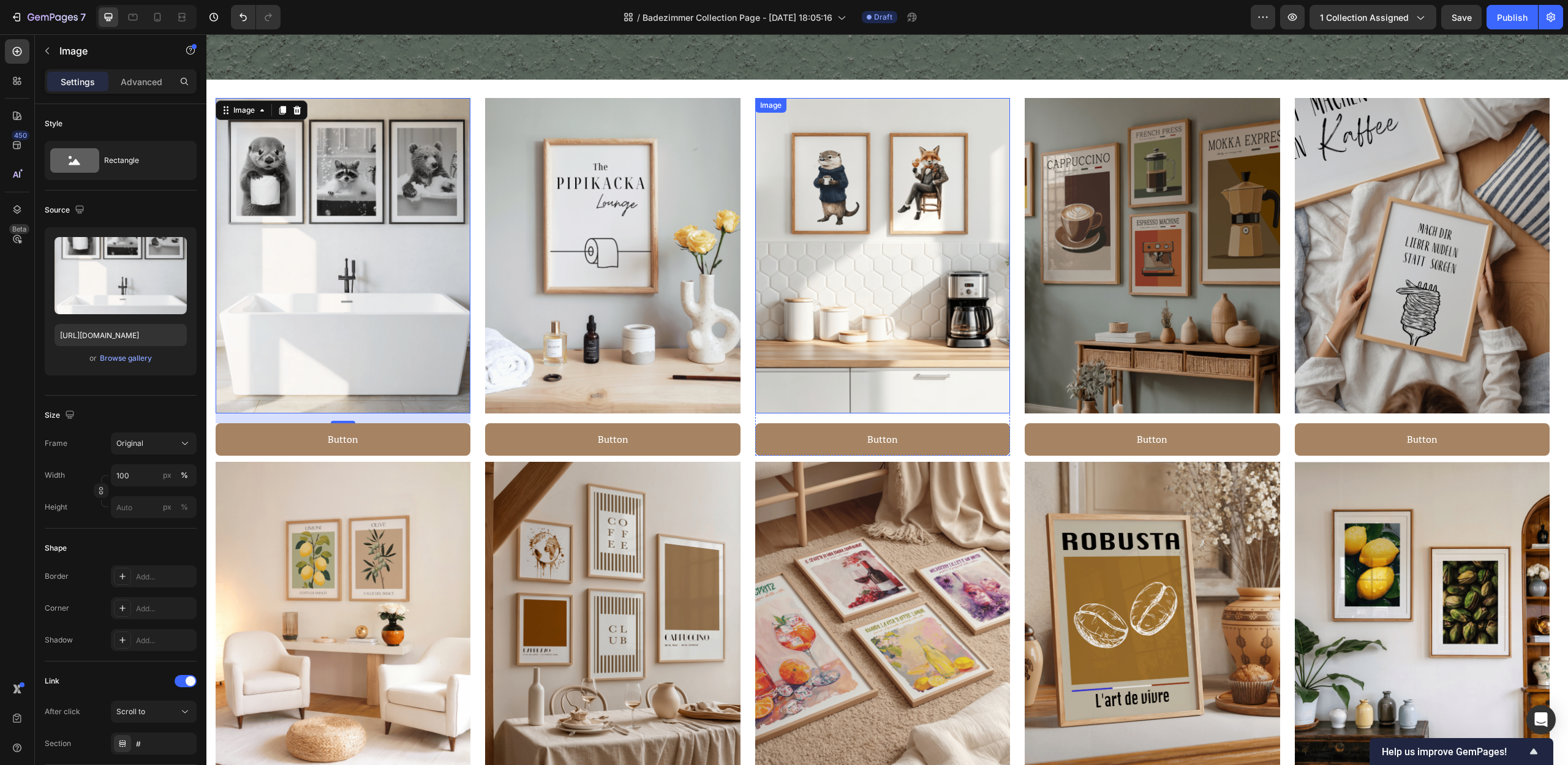
click at [939, 256] on img at bounding box center [882, 256] width 255 height 316
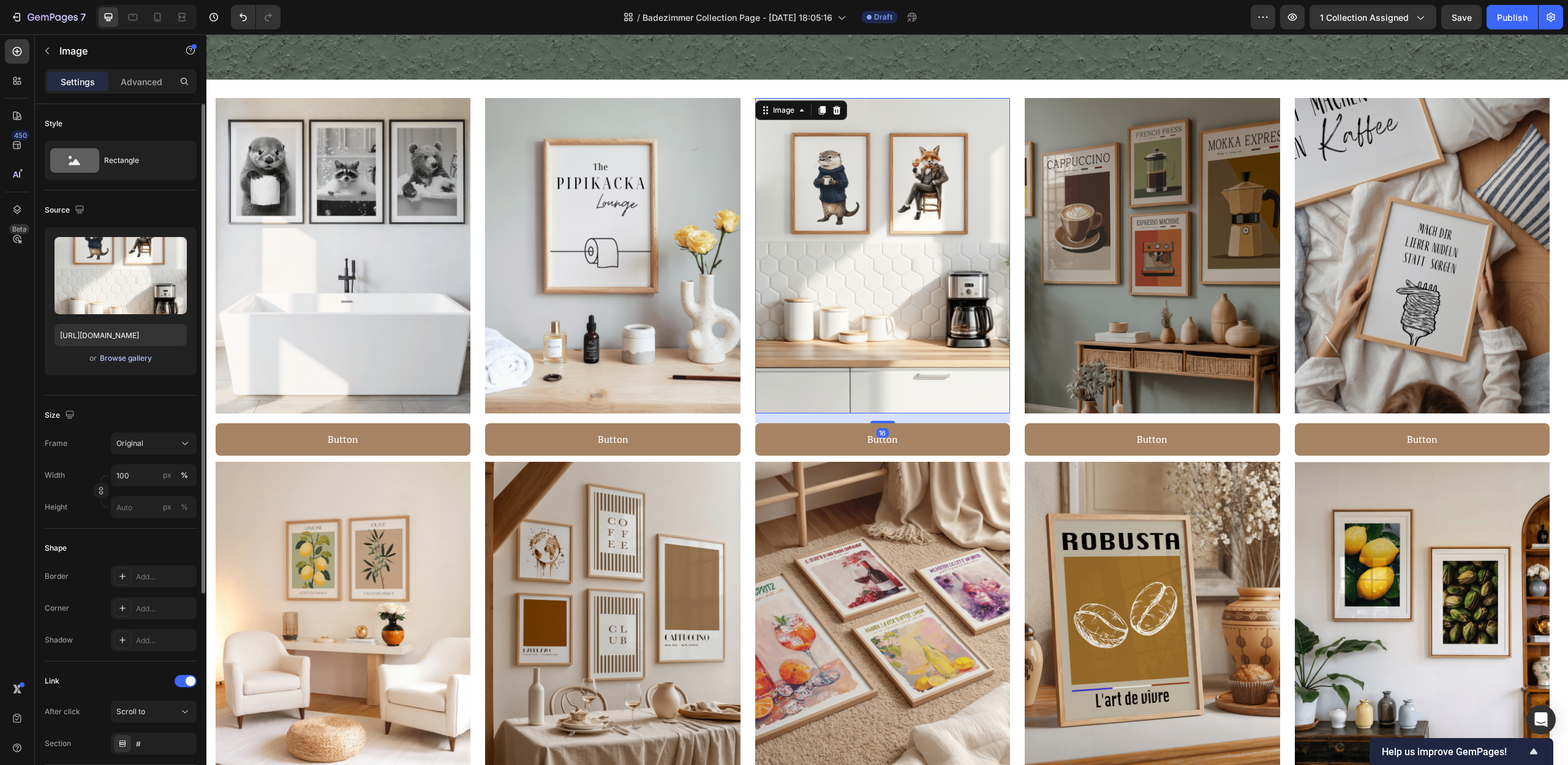
click at [123, 359] on div "Browse gallery" at bounding box center [126, 358] width 52 height 11
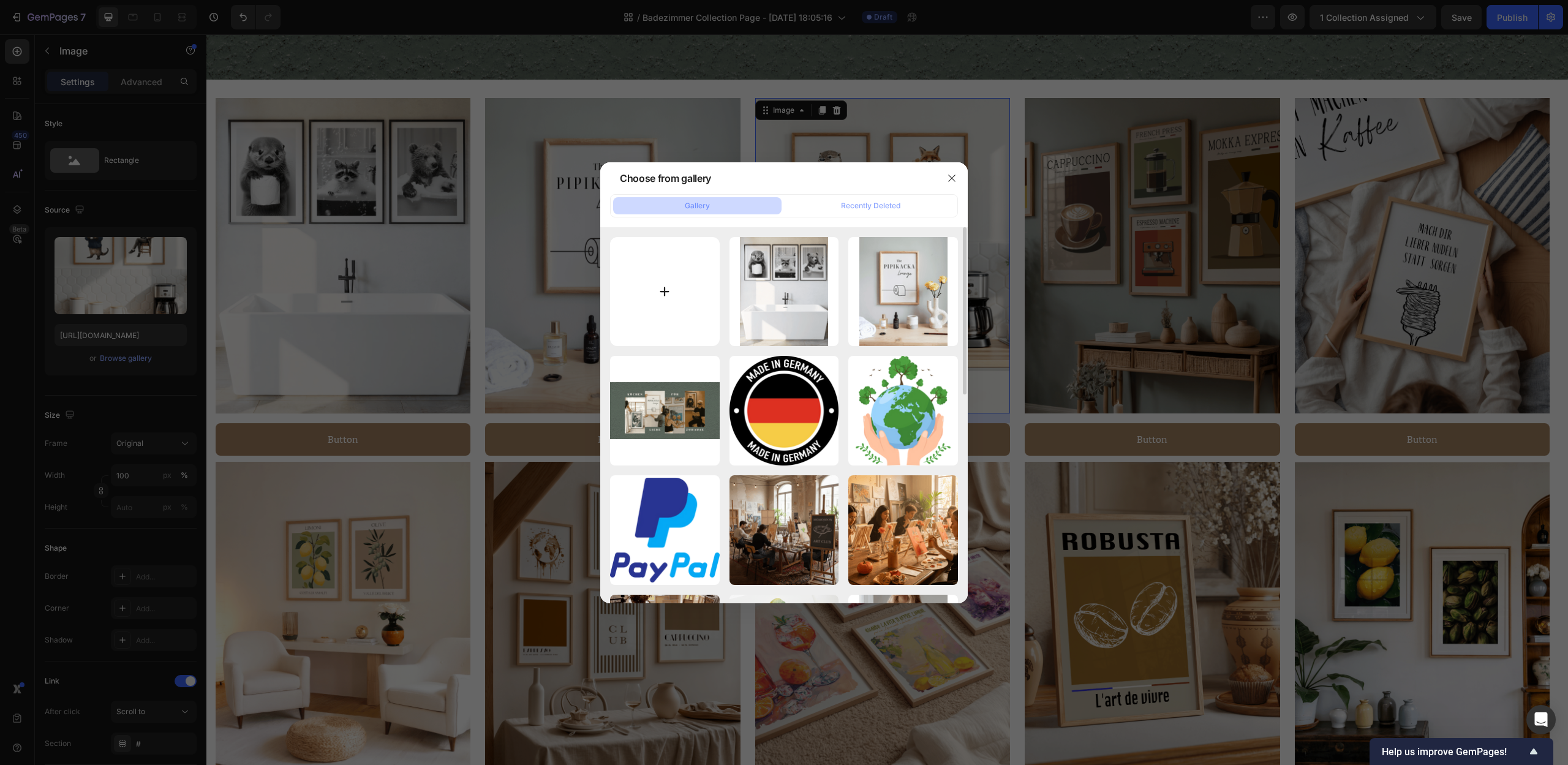
click at [681, 316] on input "file" at bounding box center [664, 292] width 110 height 110
type input "C:\fakepath\23.png"
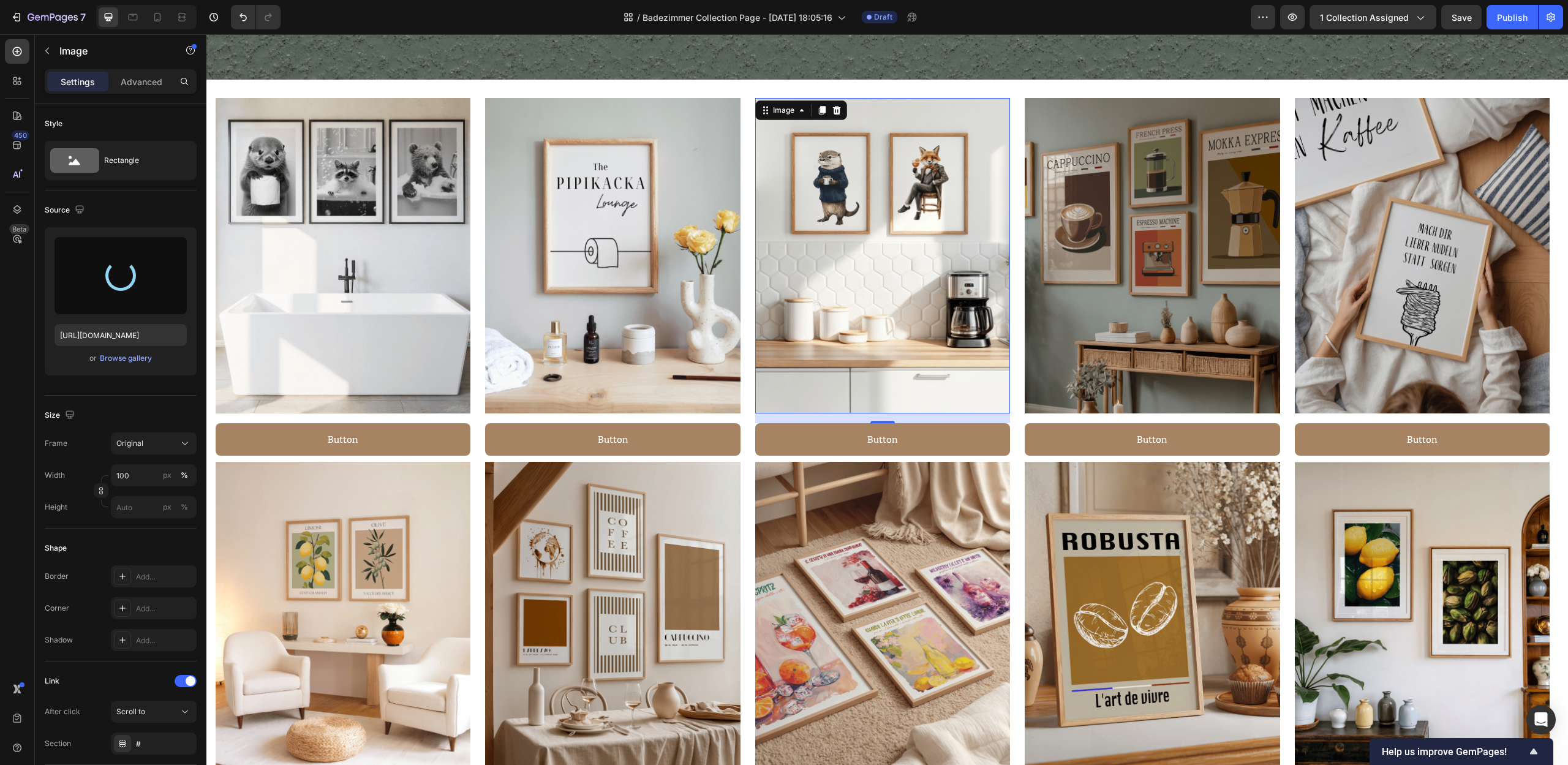
type input "https://cdn.shopify.com/s/files/1/0907/8263/0230/files/gempages_567898597710890…"
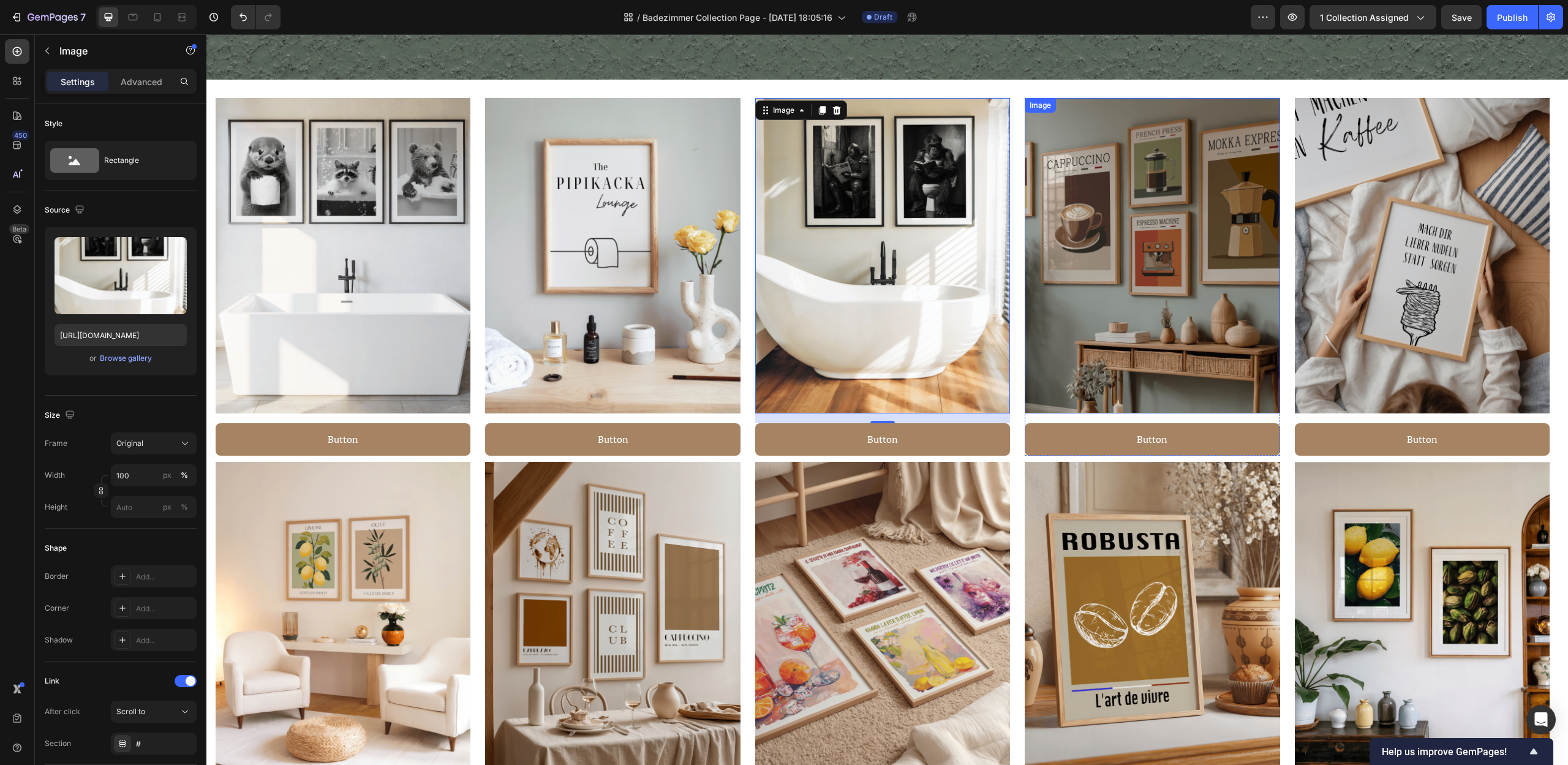
click at [1147, 303] on img at bounding box center [1152, 256] width 255 height 316
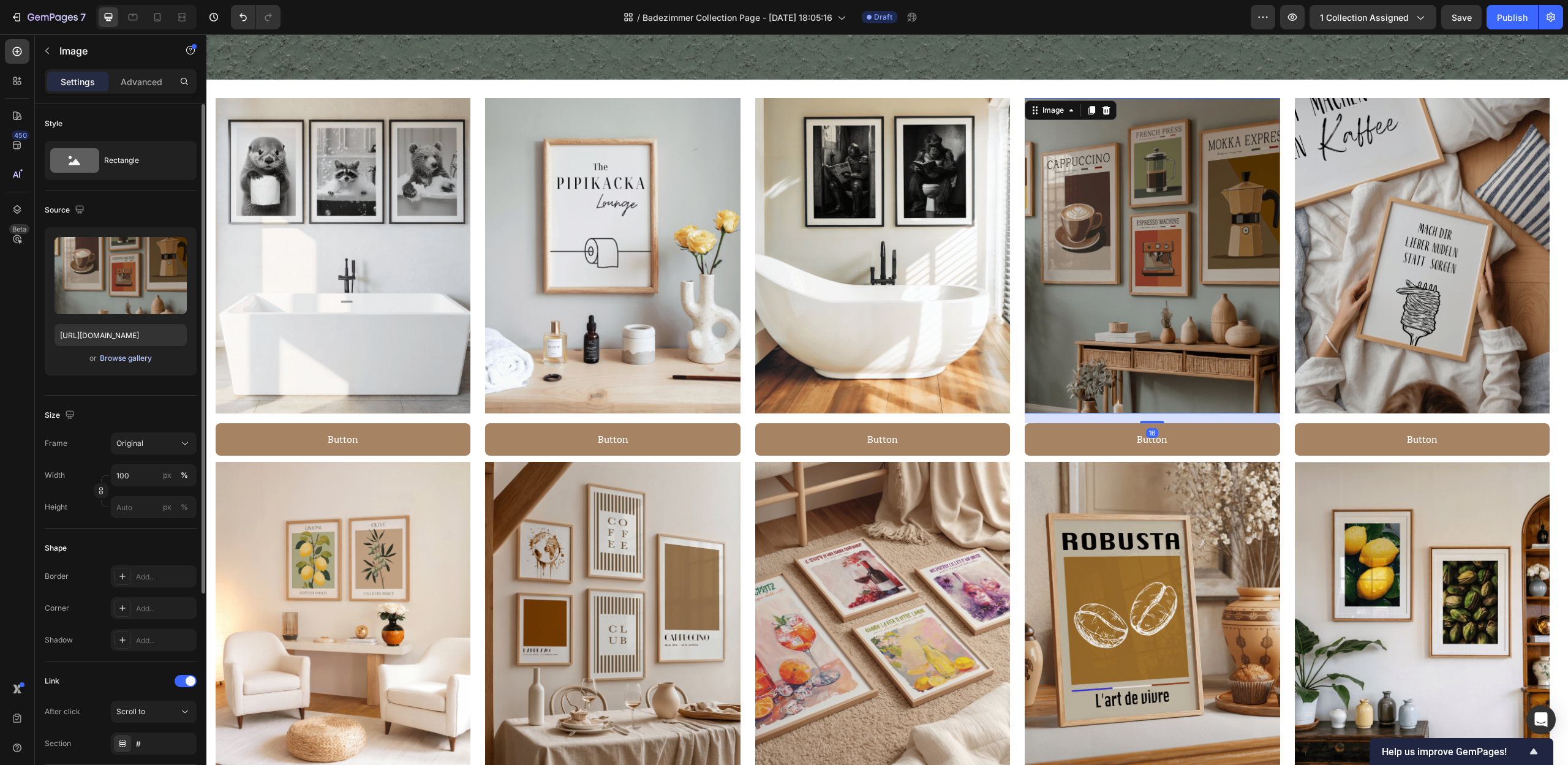
click at [118, 364] on div "or Browse gallery" at bounding box center [121, 358] width 133 height 15
click at [123, 353] on div "Browse gallery" at bounding box center [126, 358] width 52 height 11
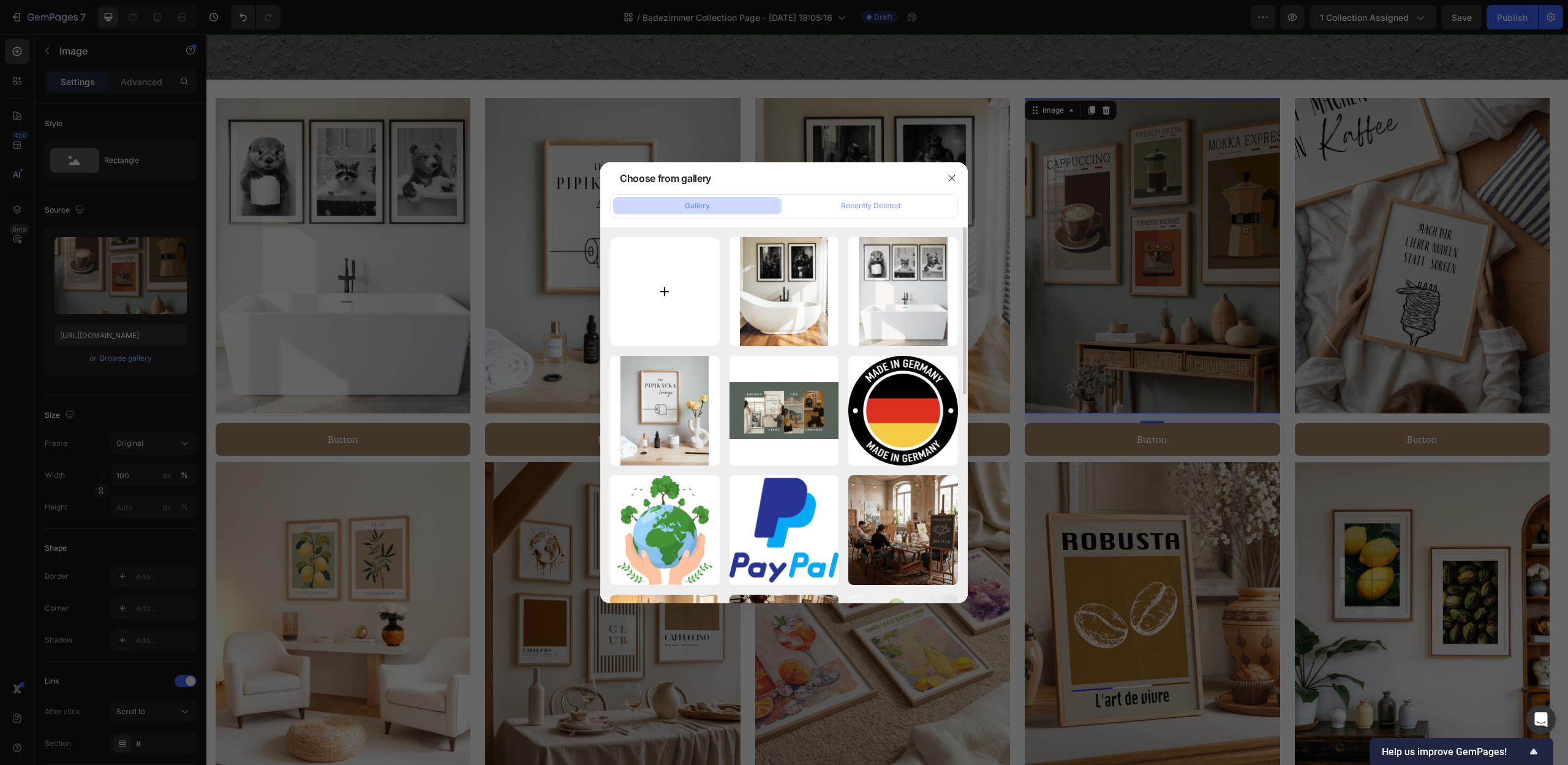
click at [702, 320] on input "file" at bounding box center [664, 292] width 110 height 110
type input "C:\fakepath\24.png"
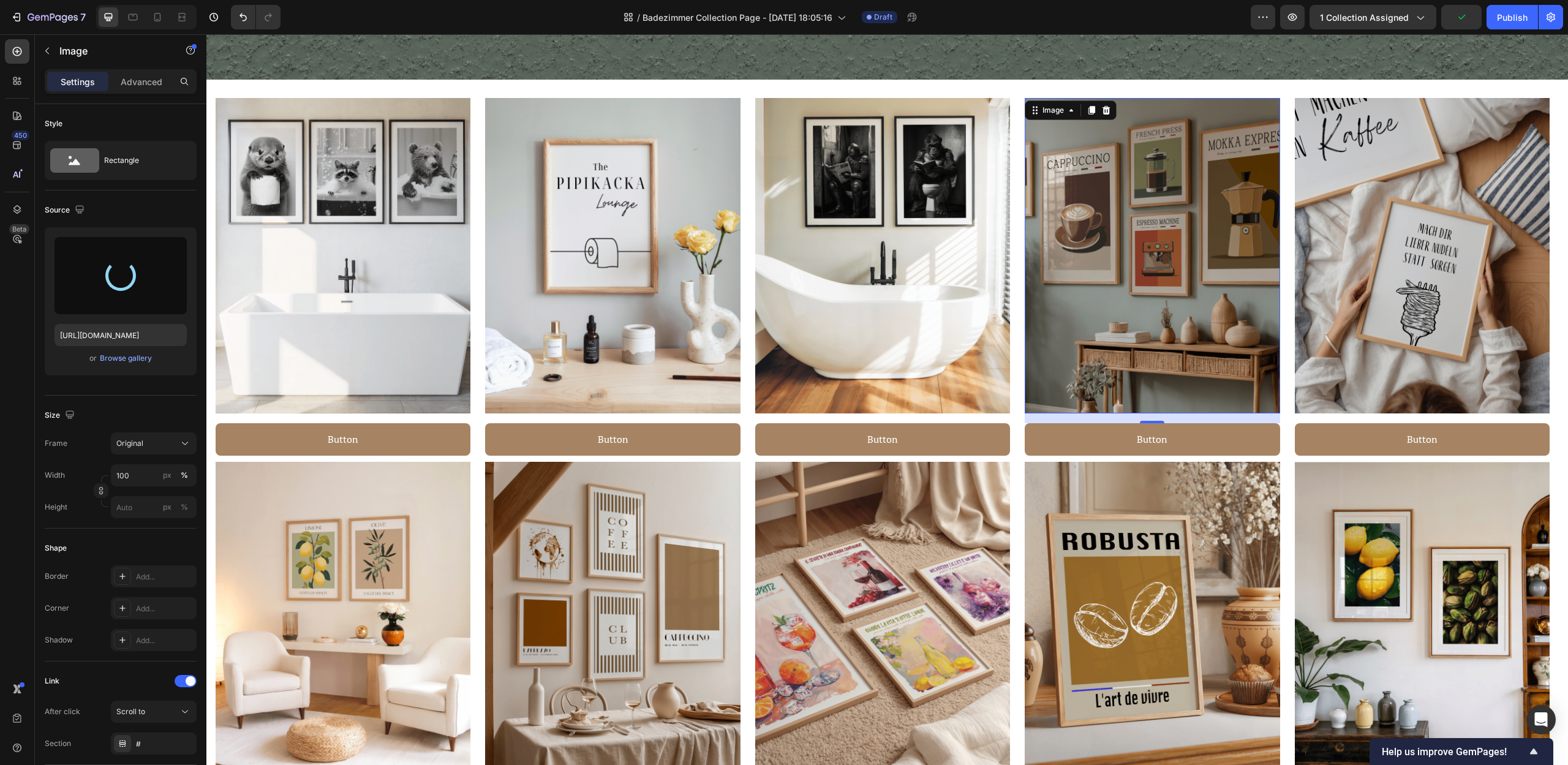
type input "https://cdn.shopify.com/s/files/1/0907/8263/0230/files/gempages_567898597710890…"
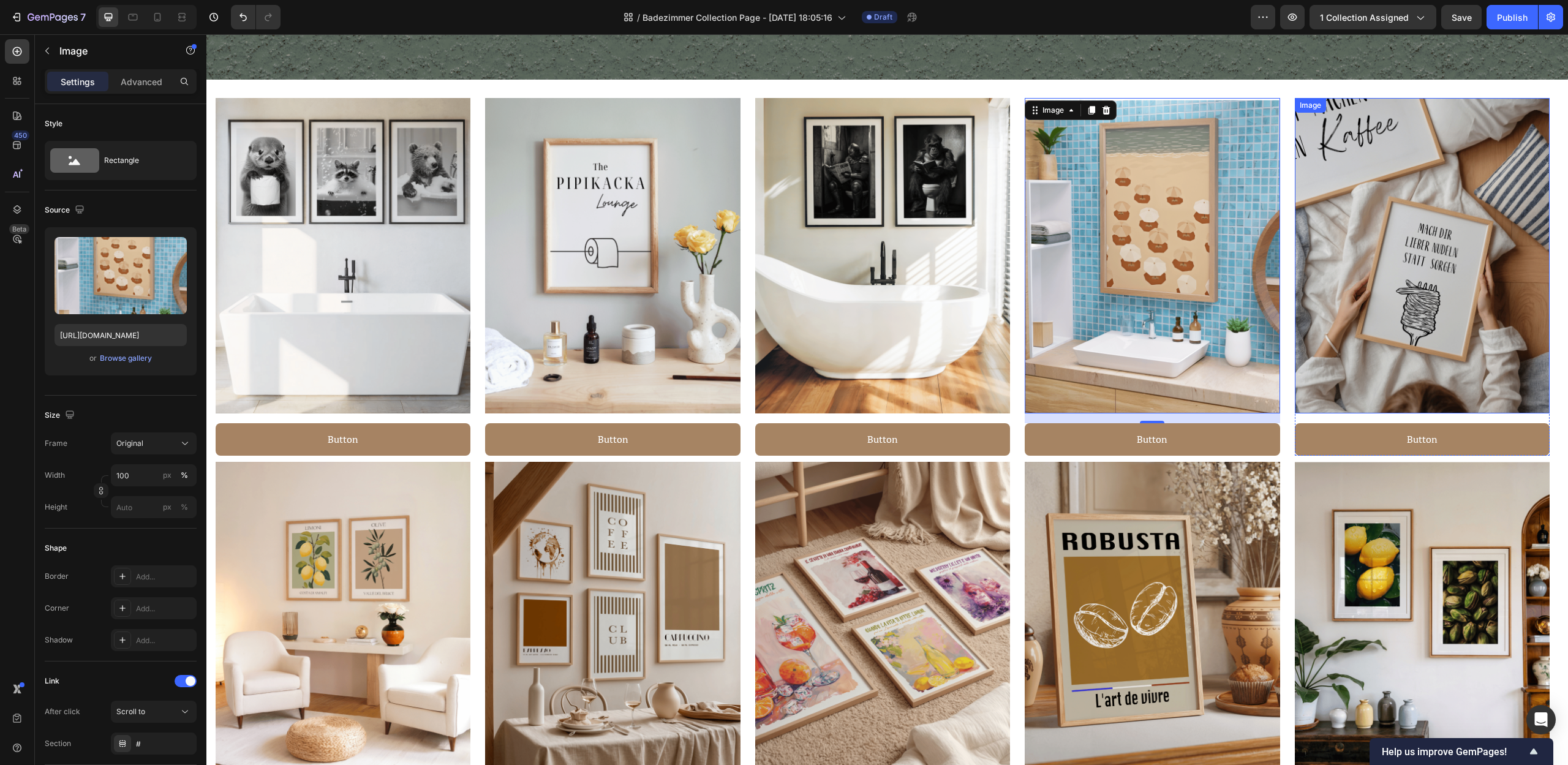
click at [1419, 288] on img at bounding box center [1422, 256] width 255 height 316
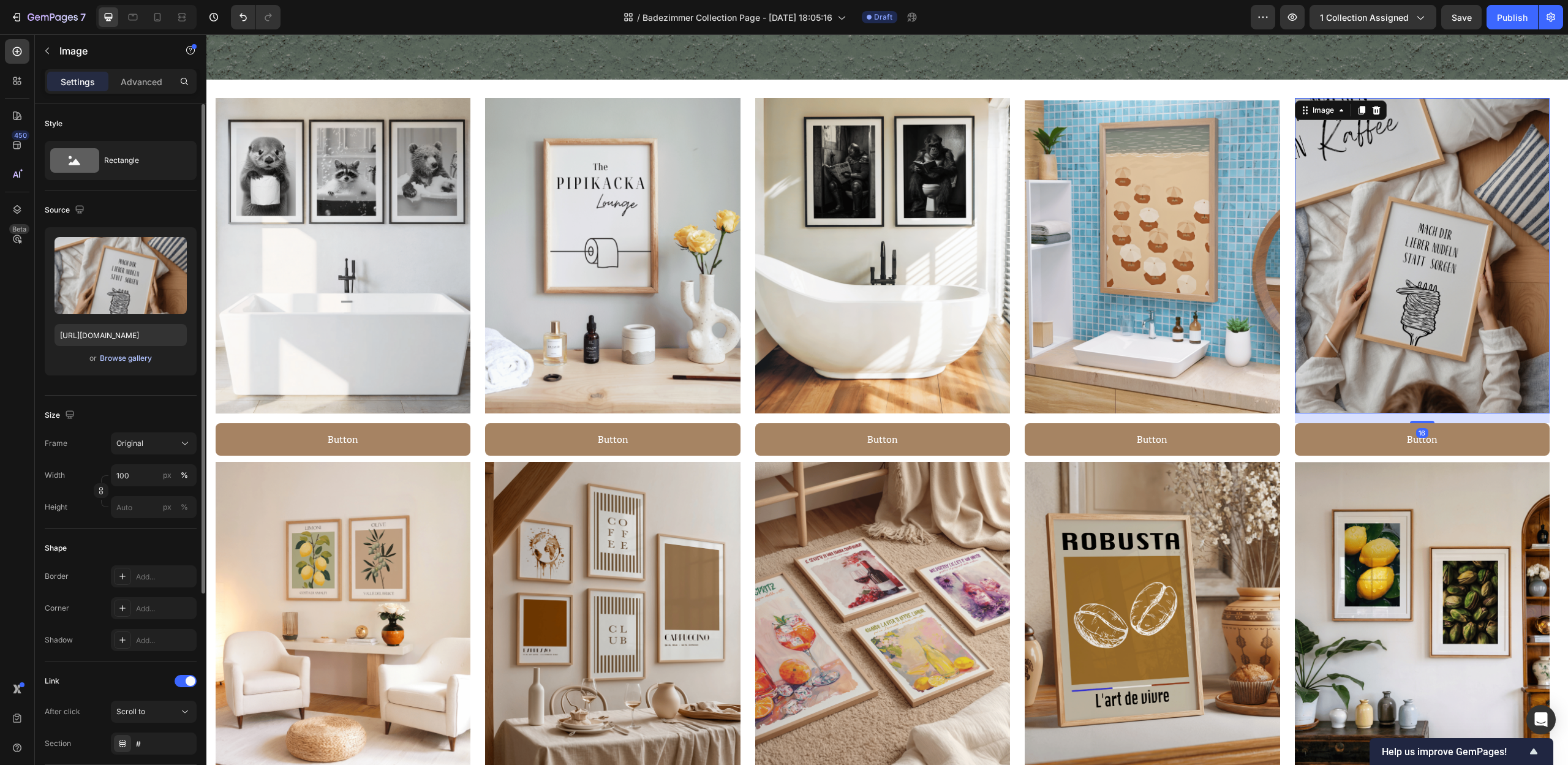
click at [138, 356] on div "Browse gallery" at bounding box center [126, 358] width 52 height 11
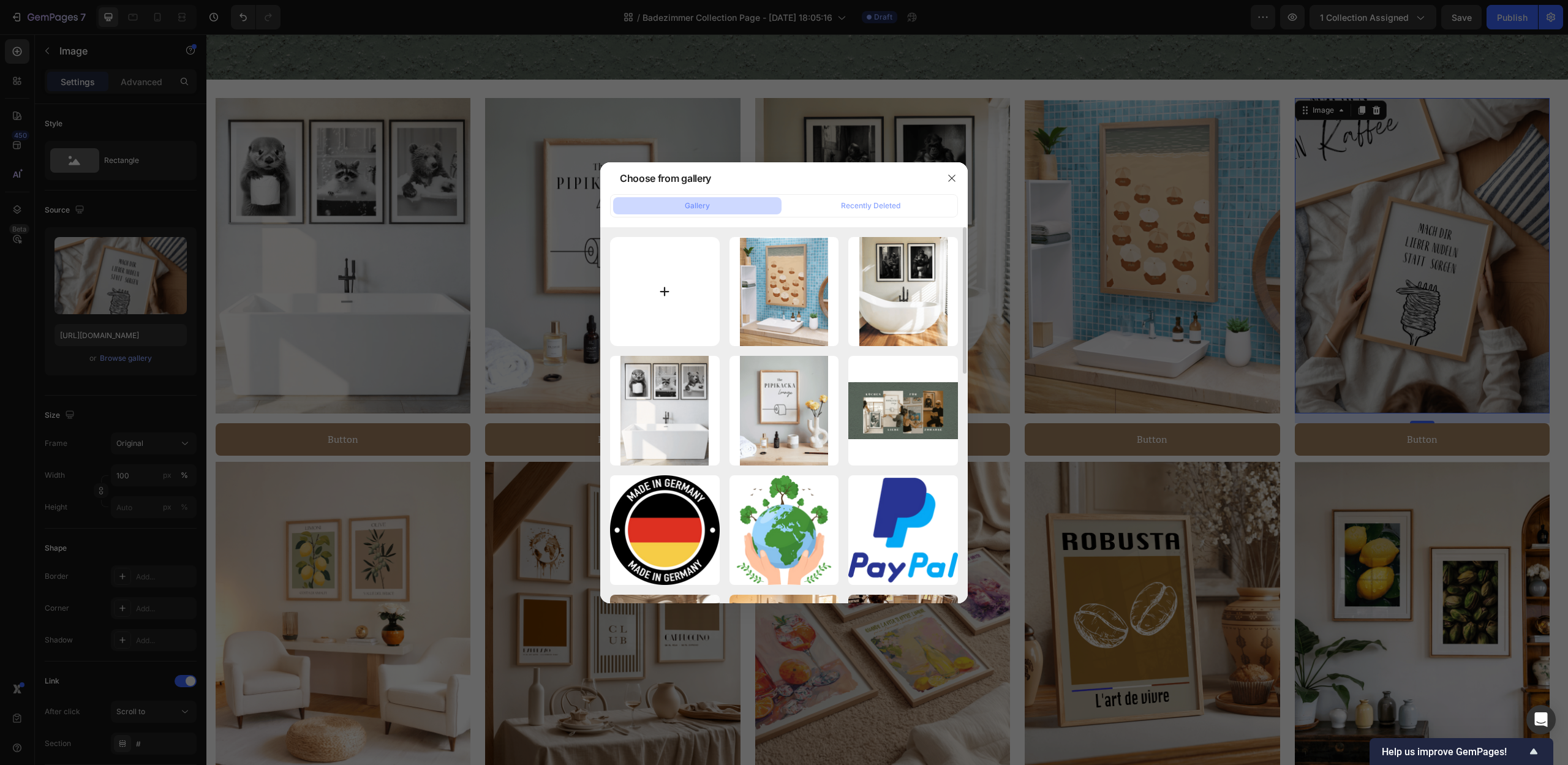
click at [659, 288] on input "file" at bounding box center [664, 292] width 110 height 110
type input "C:\fakepath\25.png"
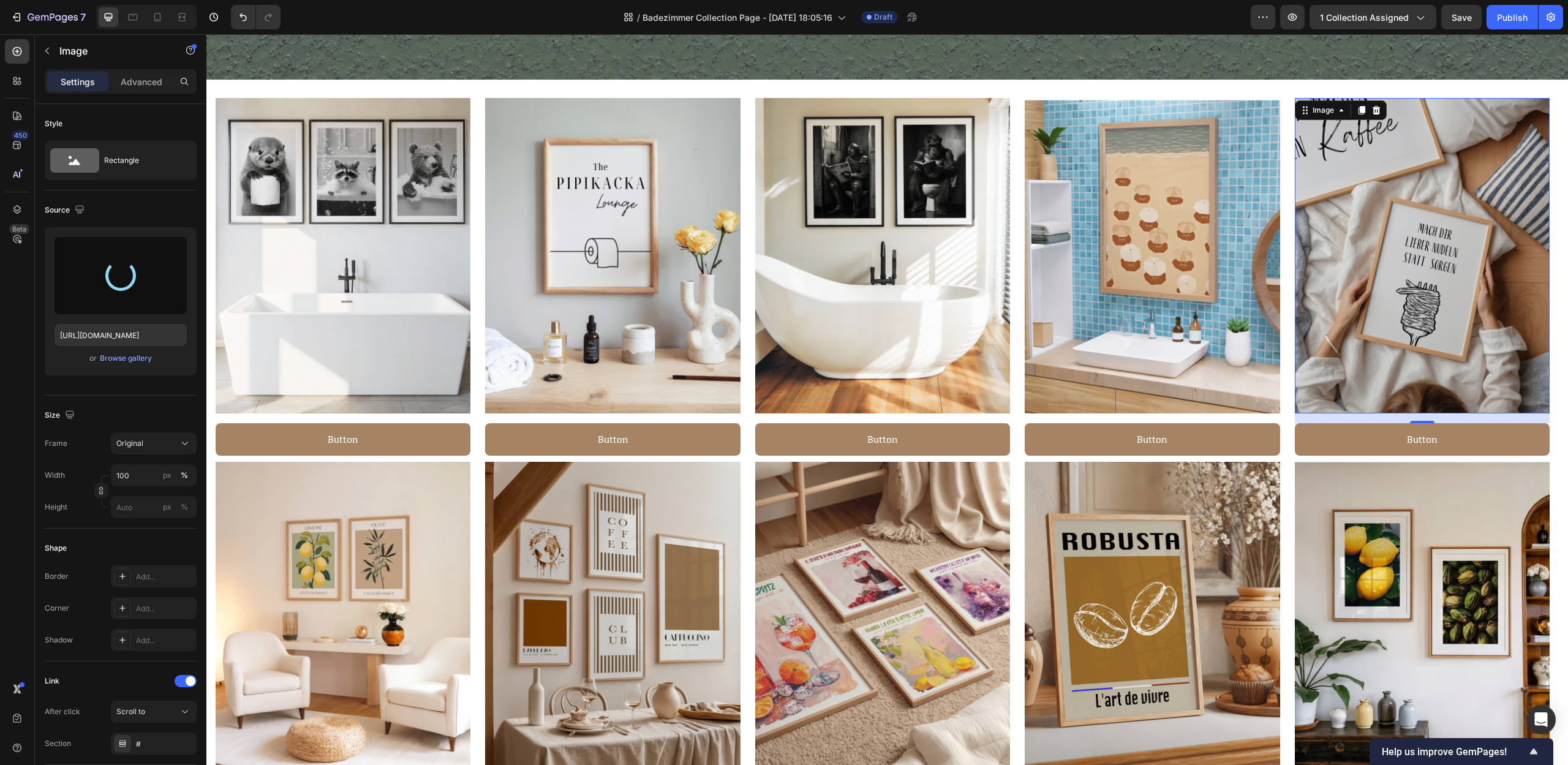
type input "https://cdn.shopify.com/s/files/1/0907/8263/0230/files/gempages_567898597710890…"
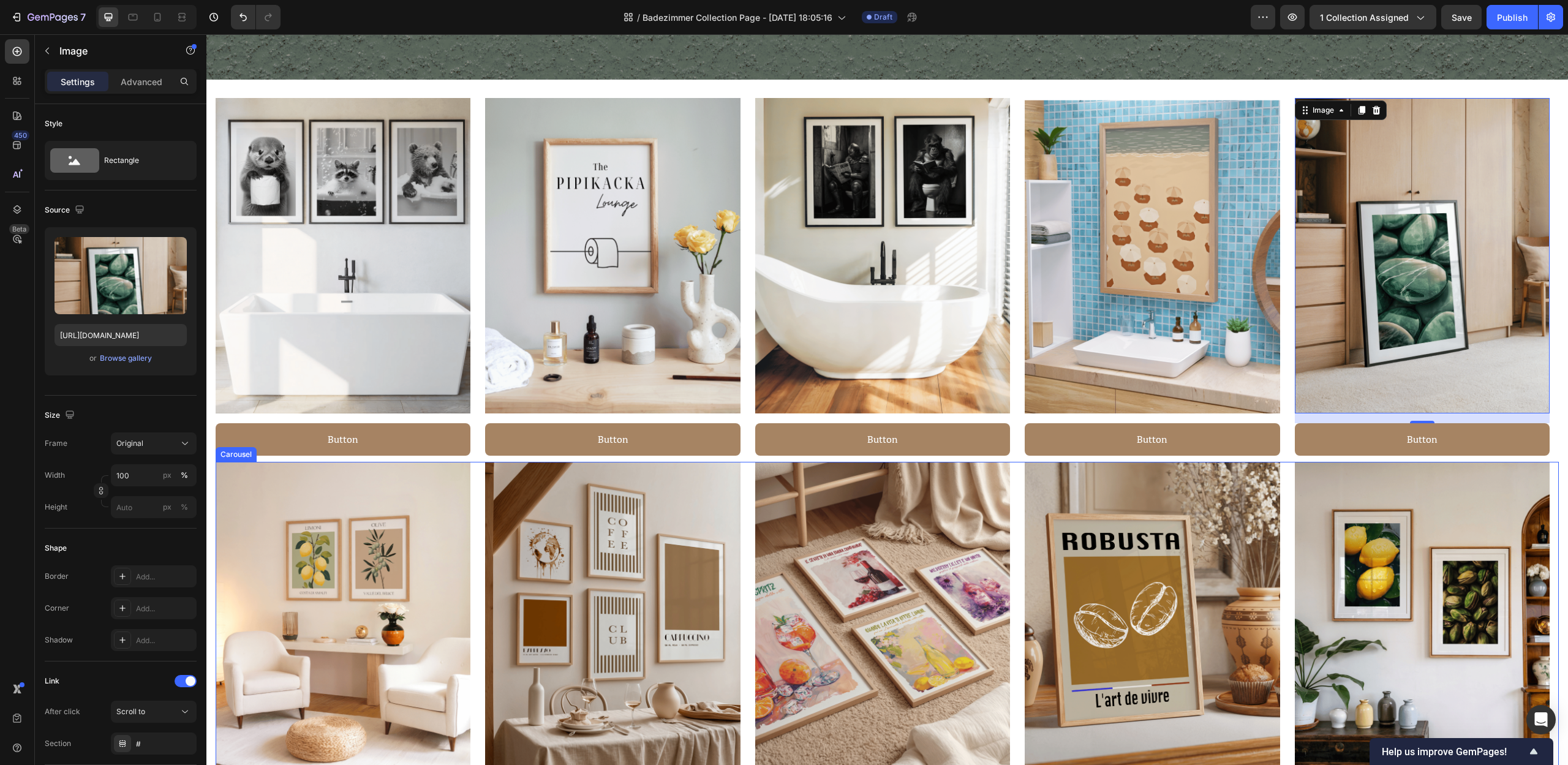
click at [1285, 473] on div "Image Button Button Row Image Button Button Row Image Button Button Row Image B…" at bounding box center [887, 640] width 1343 height 358
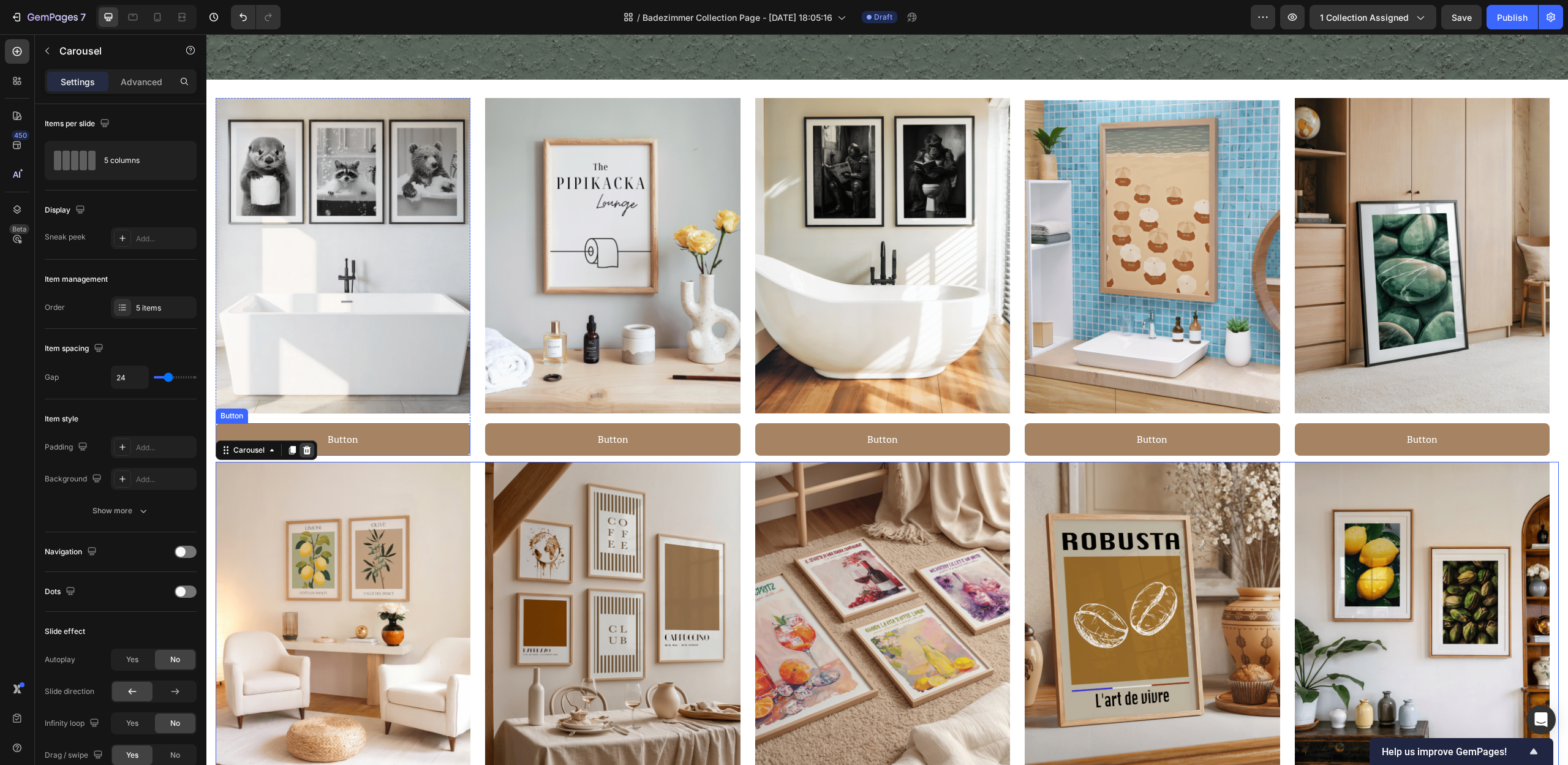
click at [307, 445] on icon at bounding box center [307, 449] width 8 height 8
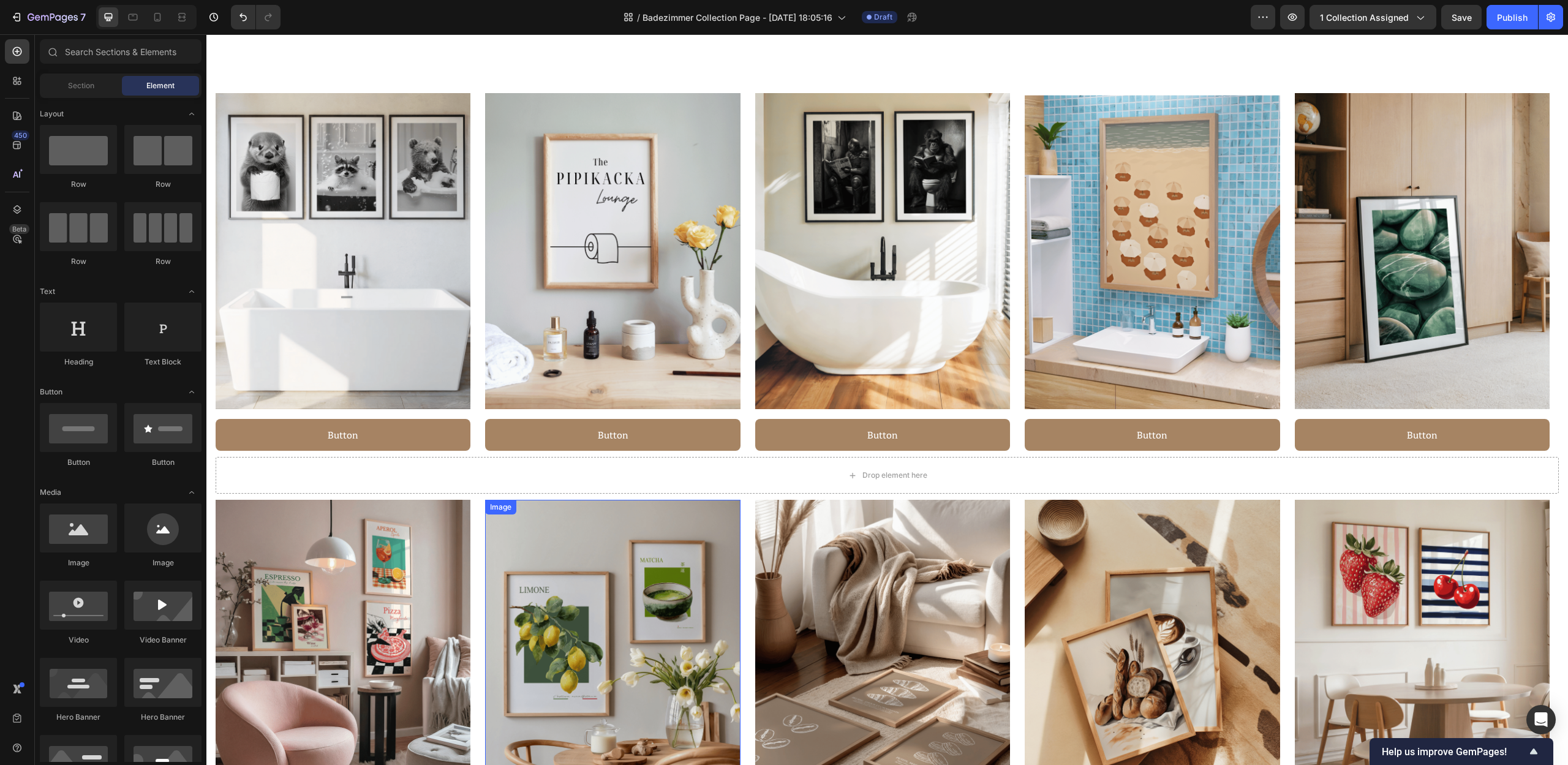
scroll to position [936, 0]
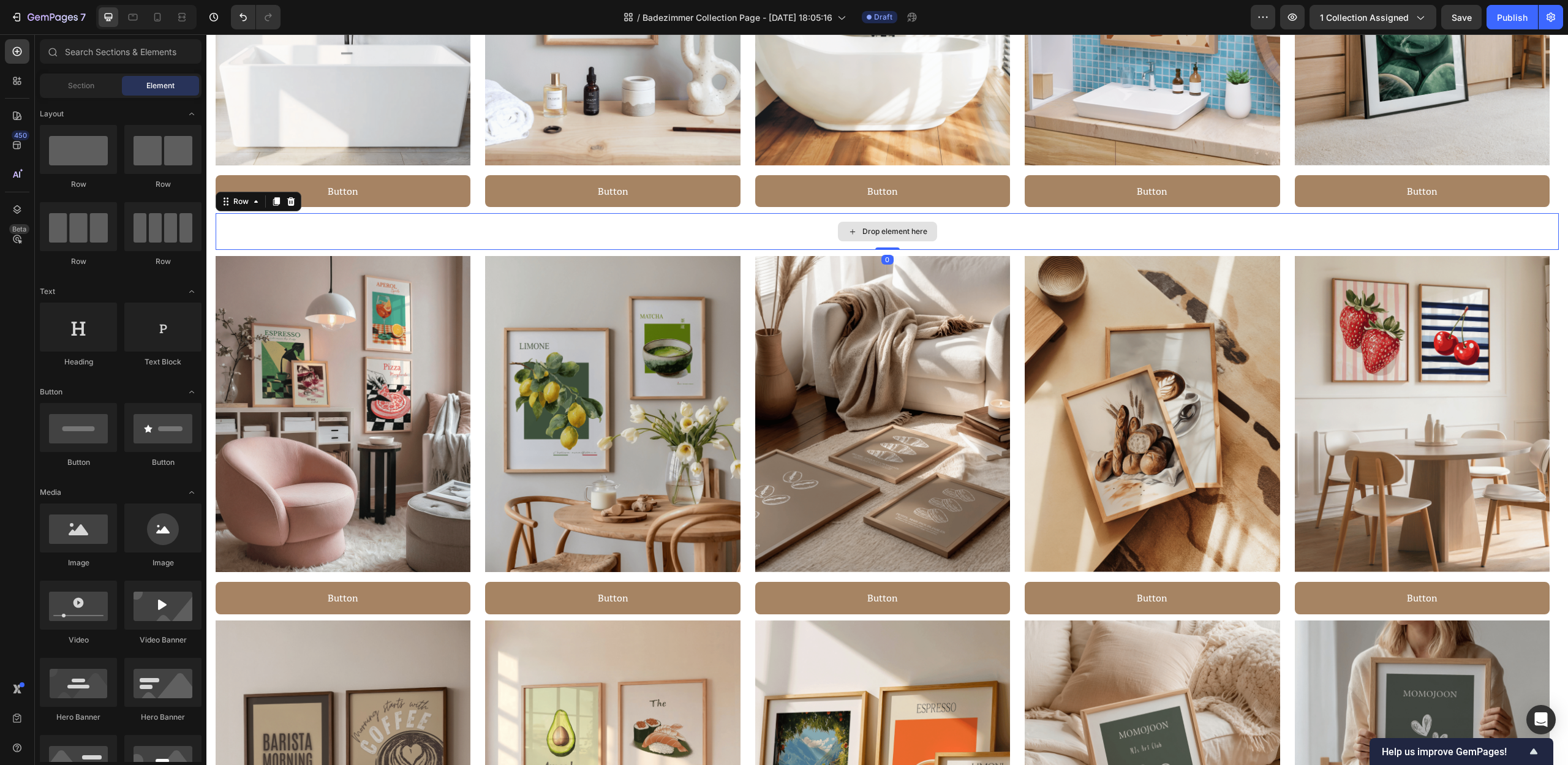
click at [972, 238] on div "Drop element here" at bounding box center [887, 231] width 1343 height 37
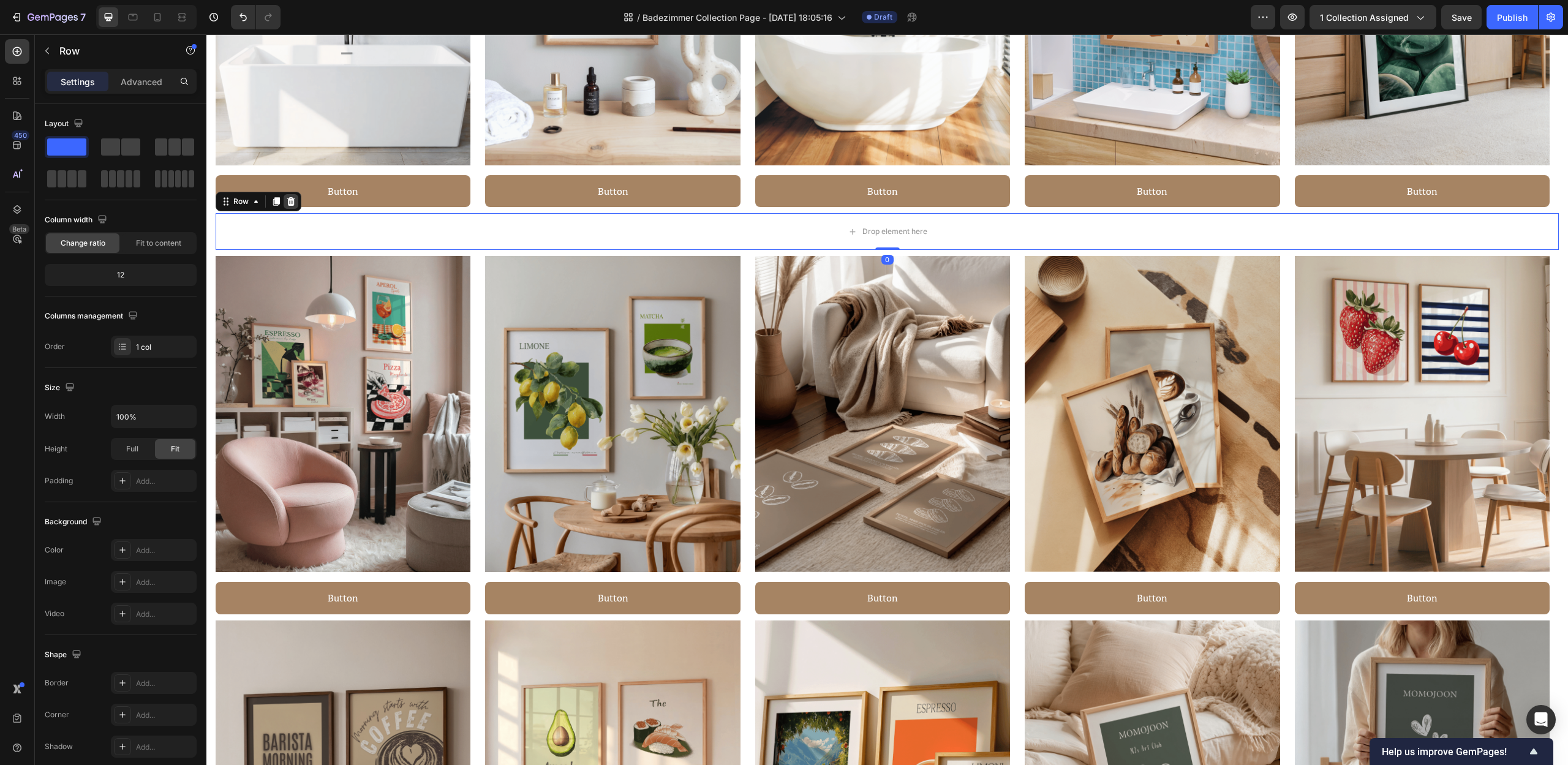
click at [292, 202] on icon at bounding box center [290, 201] width 10 height 10
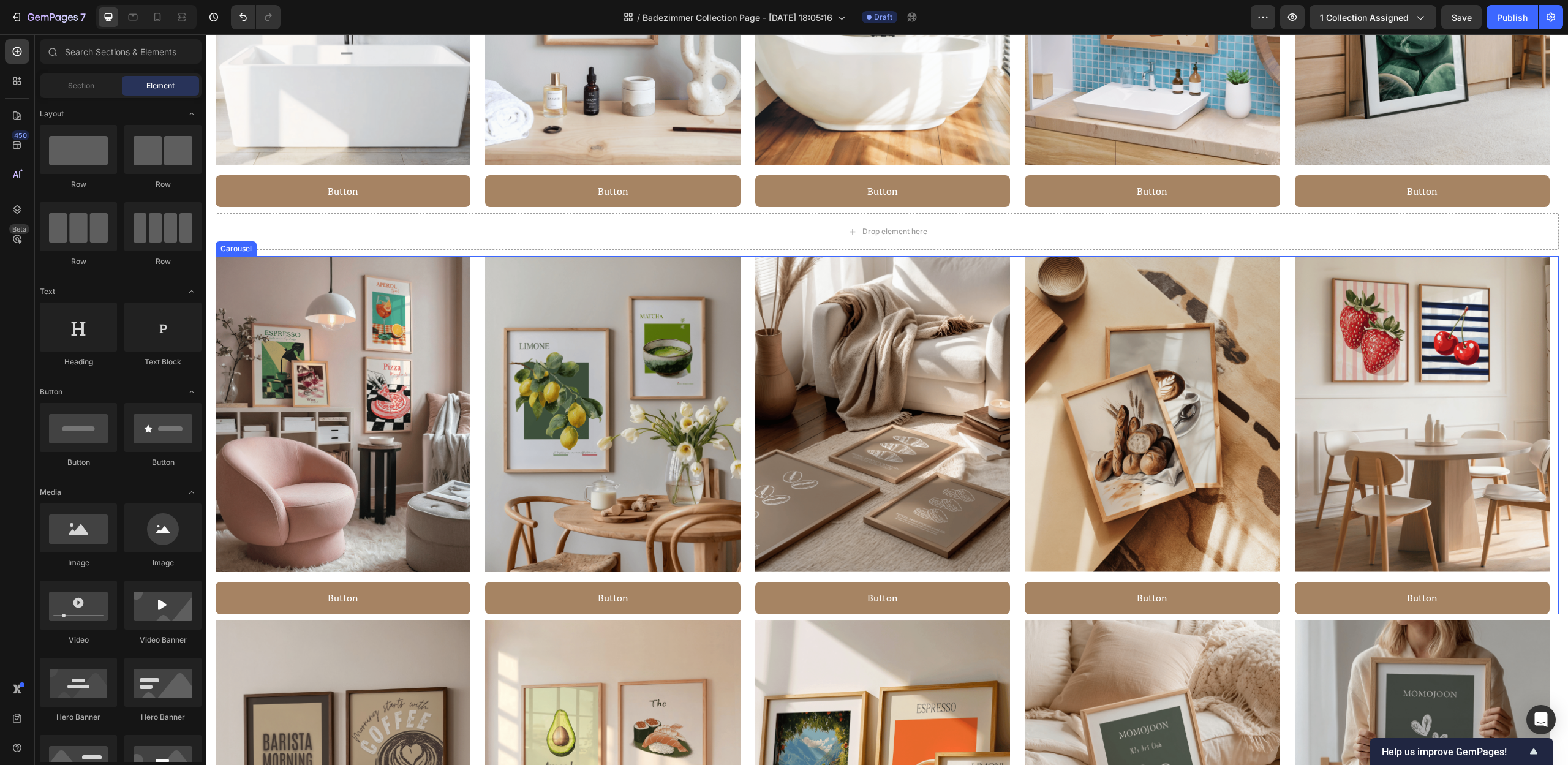
click at [1017, 310] on div "Image Button Button Row Image Button Button Row Image Button Button Row Image B…" at bounding box center [887, 434] width 1343 height 358
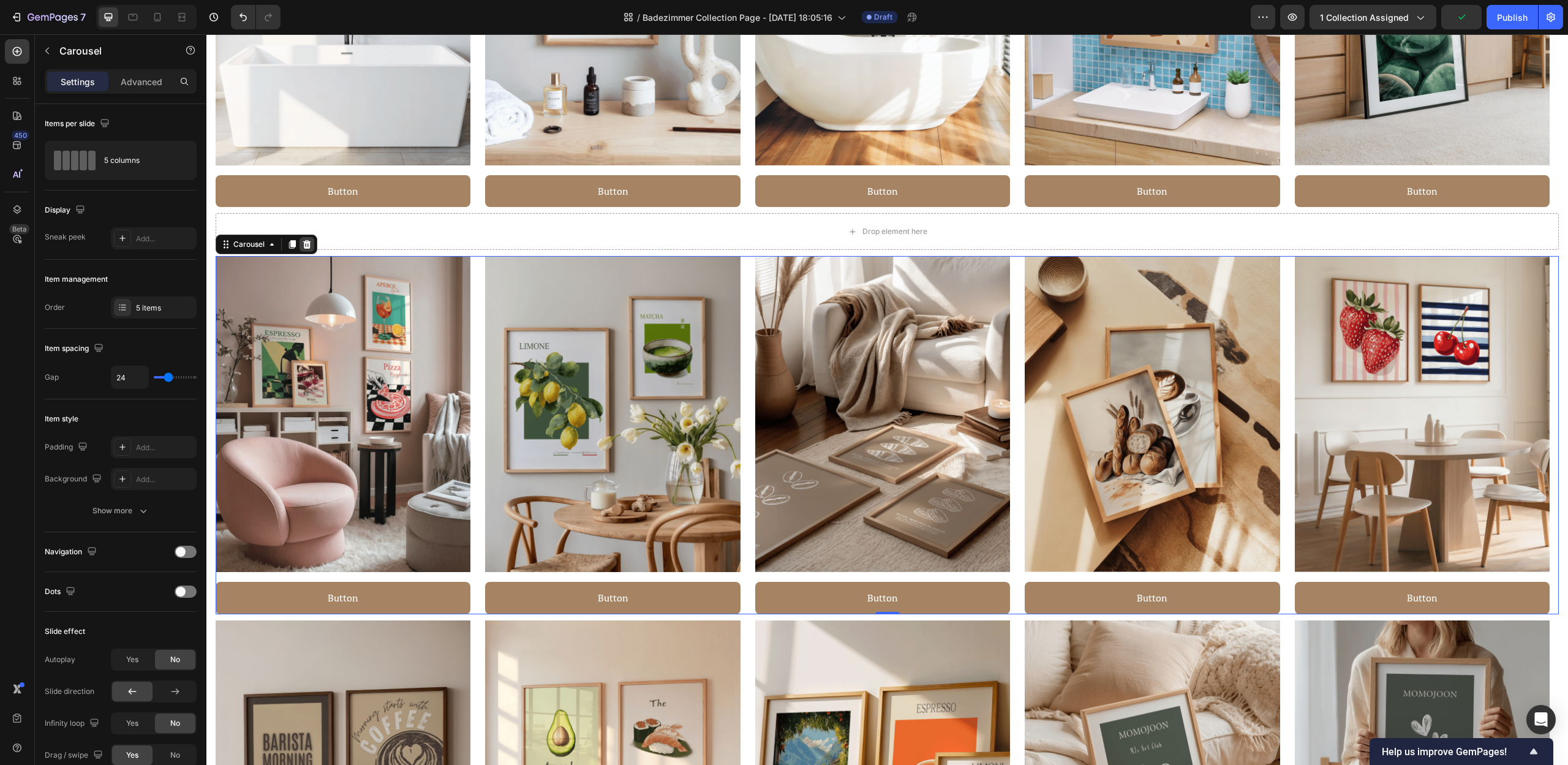
click at [307, 241] on icon at bounding box center [307, 244] width 10 height 10
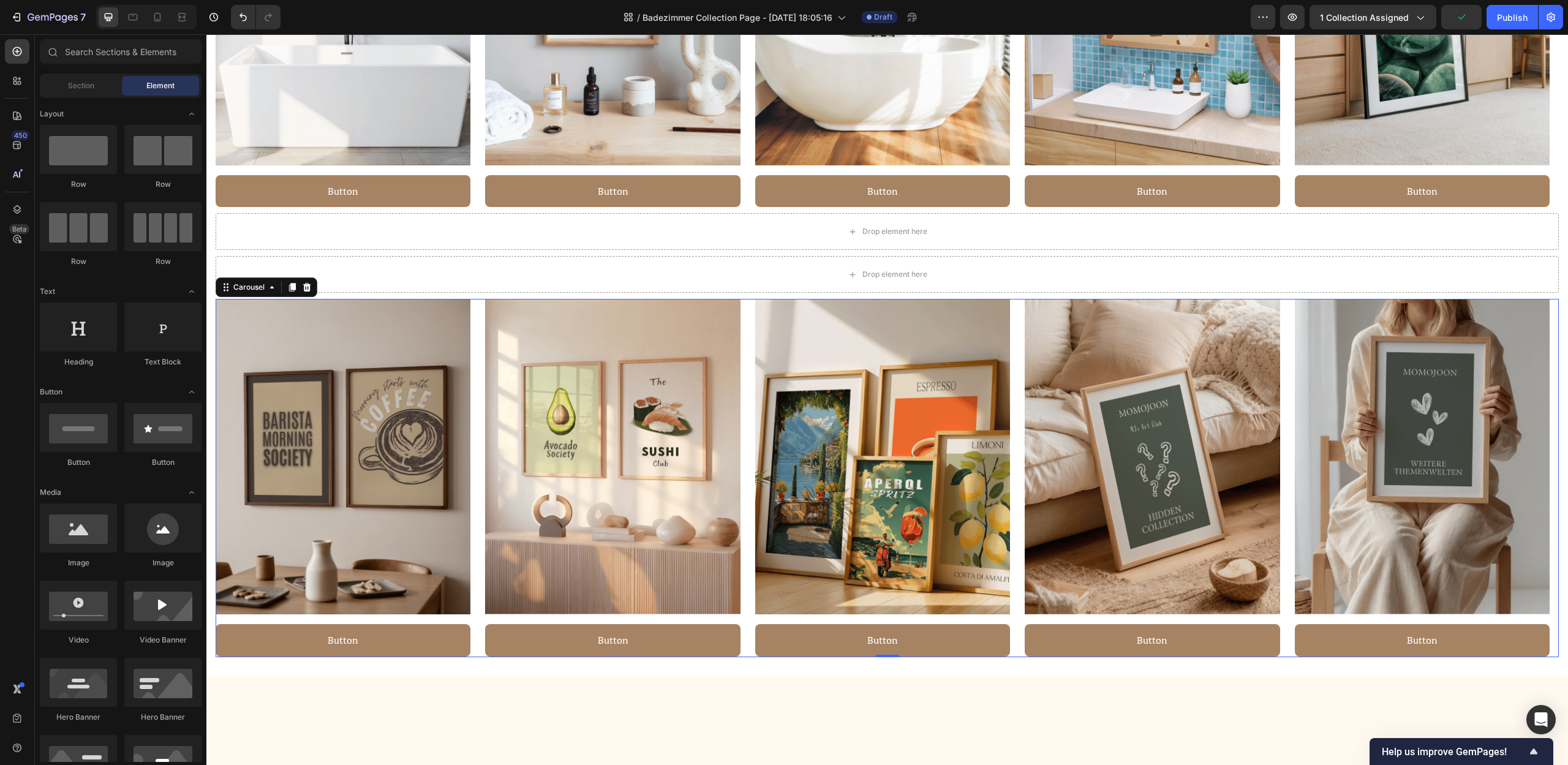
click at [1010, 316] on div "Image Button Button Row Image Button Button Row Image Button Button Row Image B…" at bounding box center [887, 477] width 1343 height 358
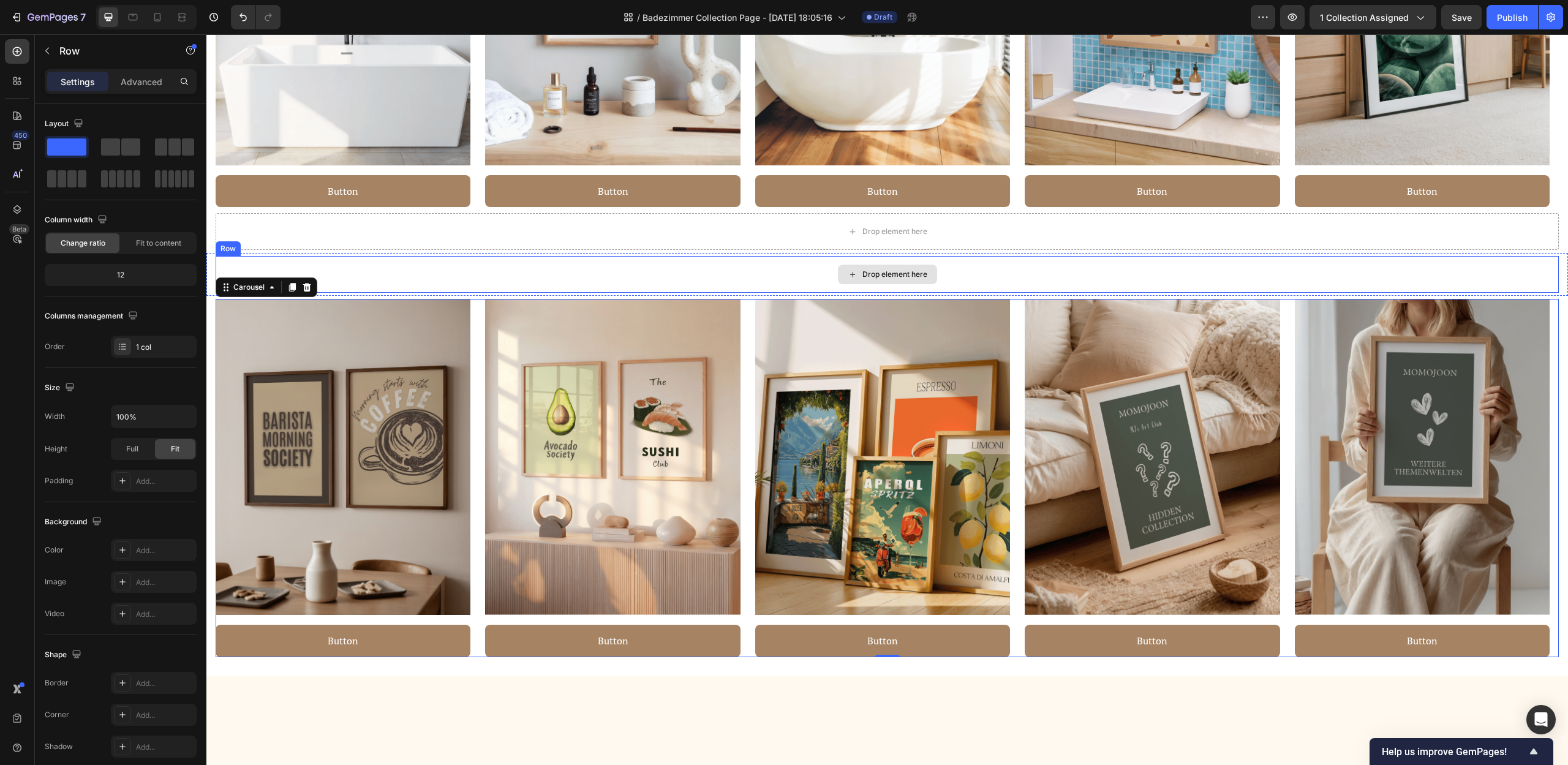
click at [518, 277] on div "Drop element here" at bounding box center [887, 274] width 1343 height 37
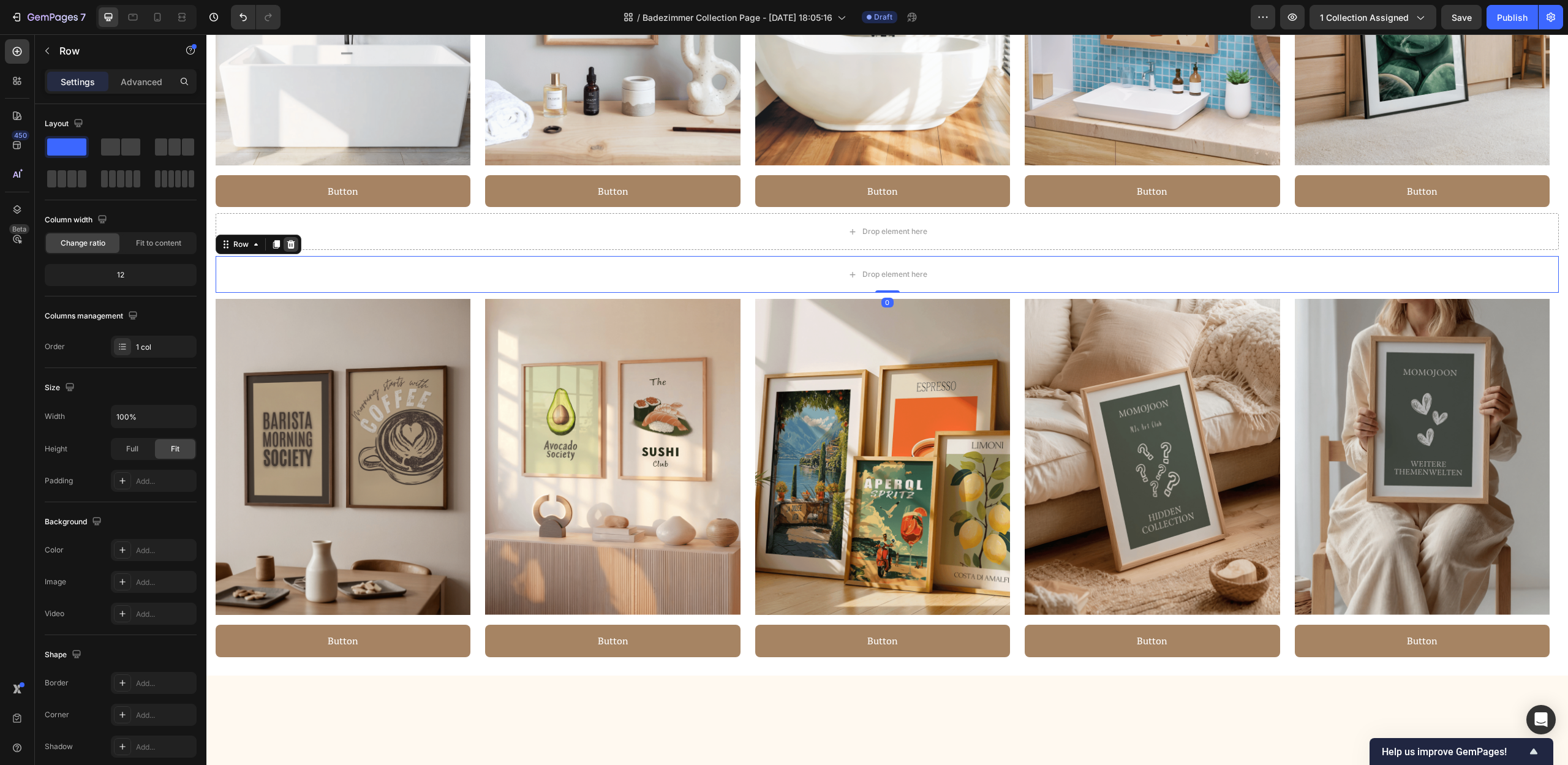
click at [294, 248] on icon at bounding box center [290, 244] width 10 height 10
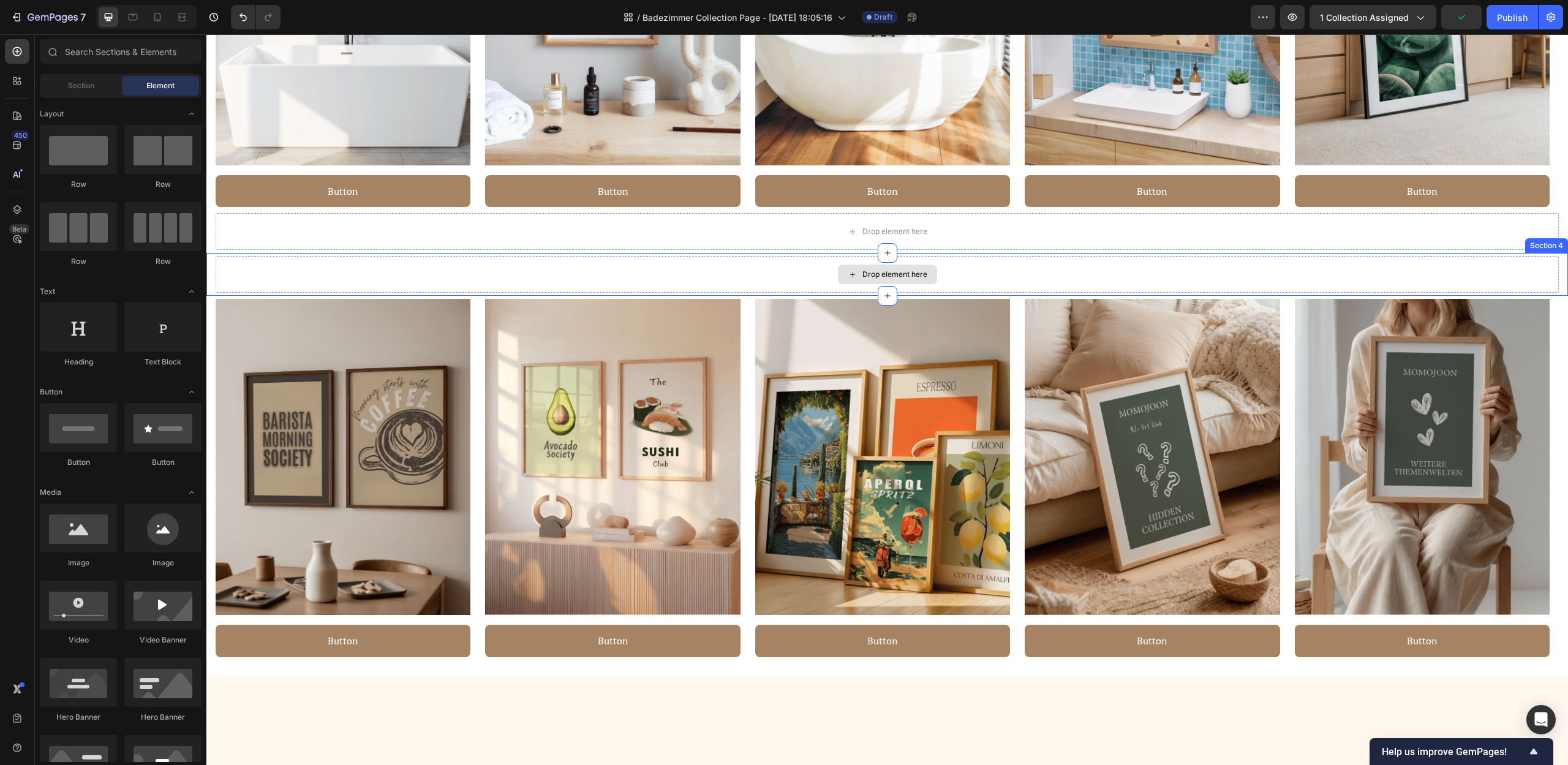
click at [283, 273] on div "Drop element here" at bounding box center [887, 274] width 1343 height 37
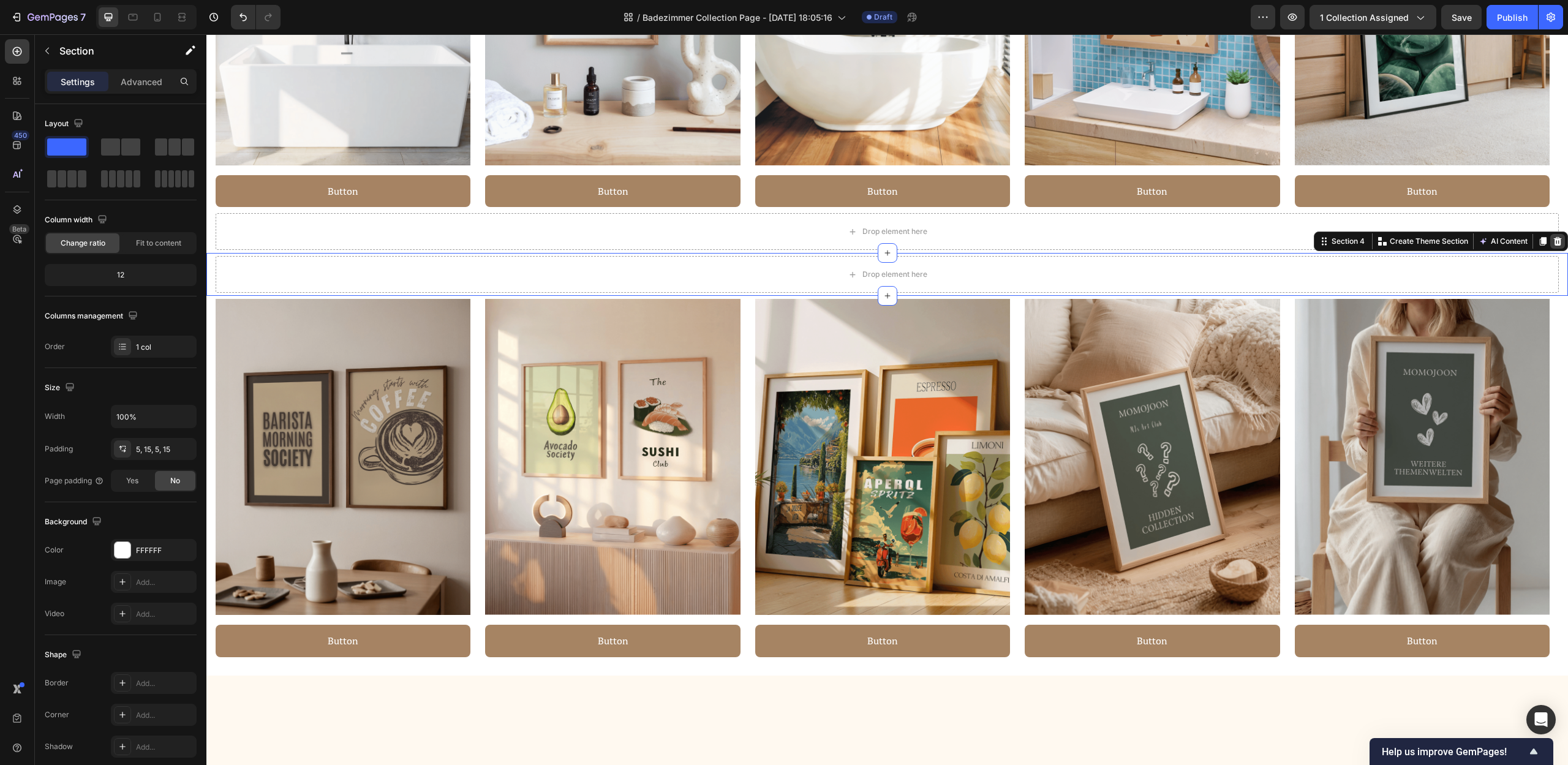
click at [1554, 244] on icon at bounding box center [1558, 241] width 8 height 8
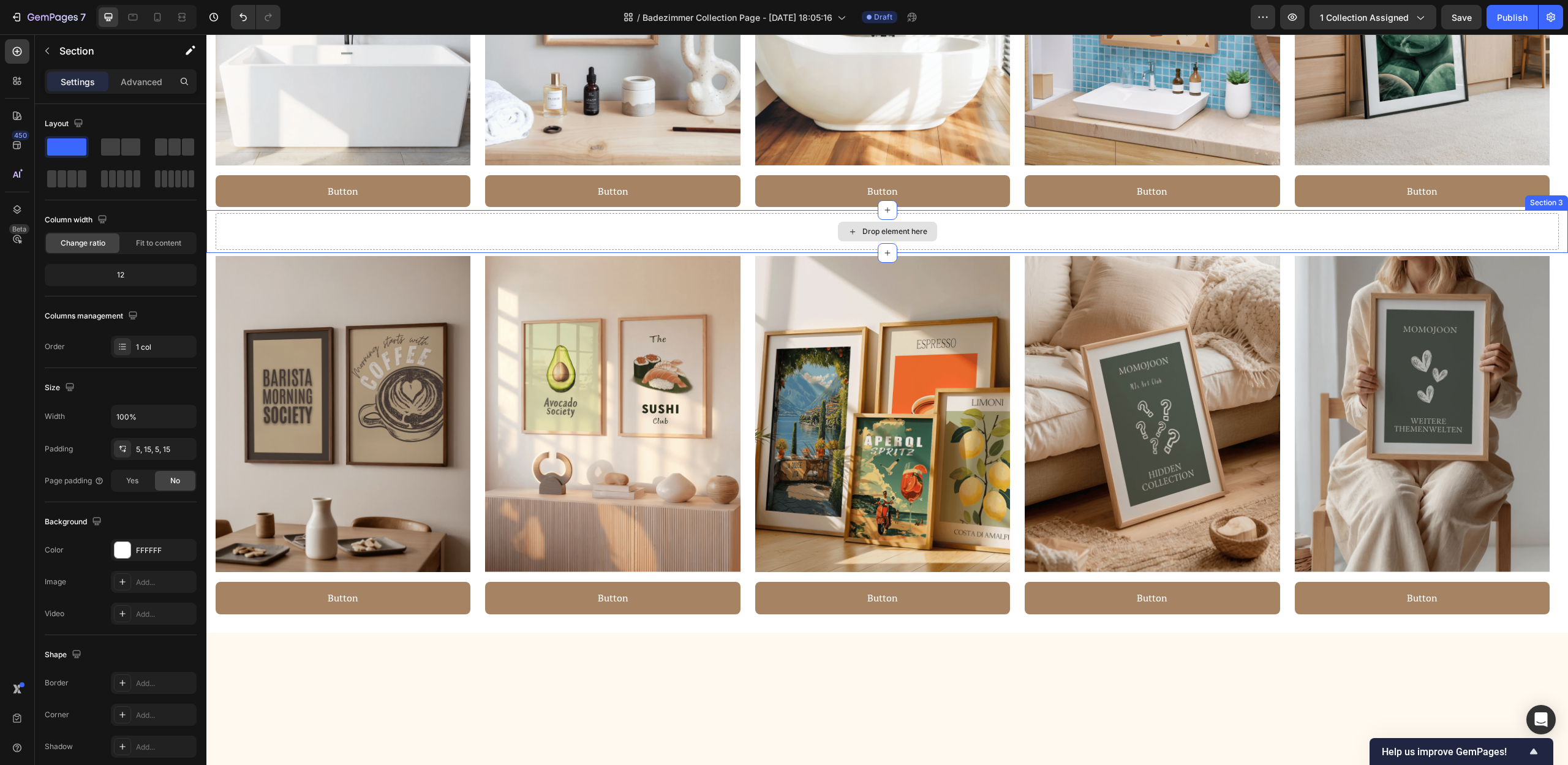
click at [1211, 221] on div "Drop element here" at bounding box center [887, 231] width 1343 height 37
click at [1554, 197] on icon at bounding box center [1558, 198] width 8 height 8
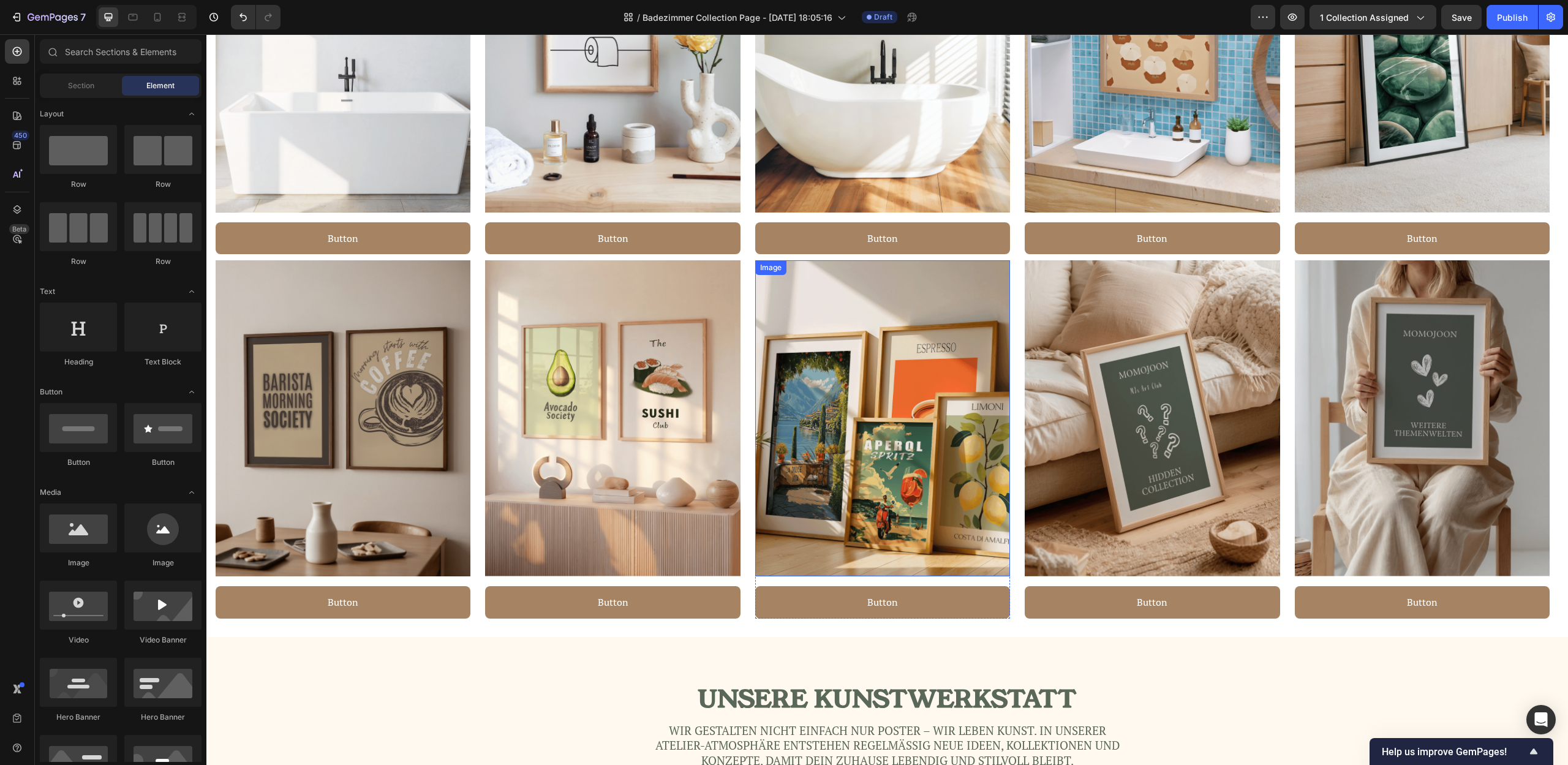
scroll to position [873, 0]
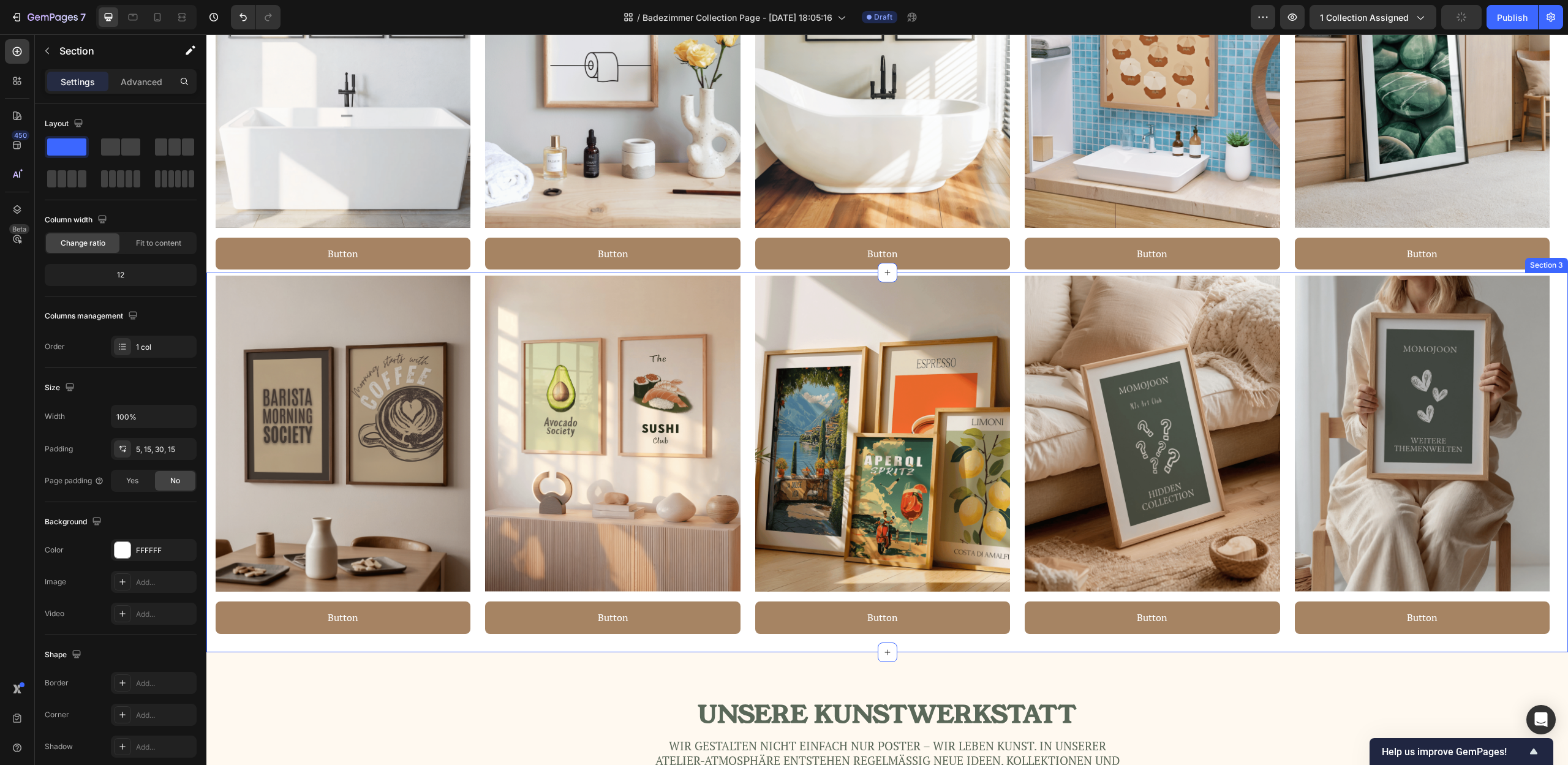
click at [1550, 341] on div "Image Button Button Row Image Button Button Row Image Button Button Row Image B…" at bounding box center [887, 462] width 1361 height 379
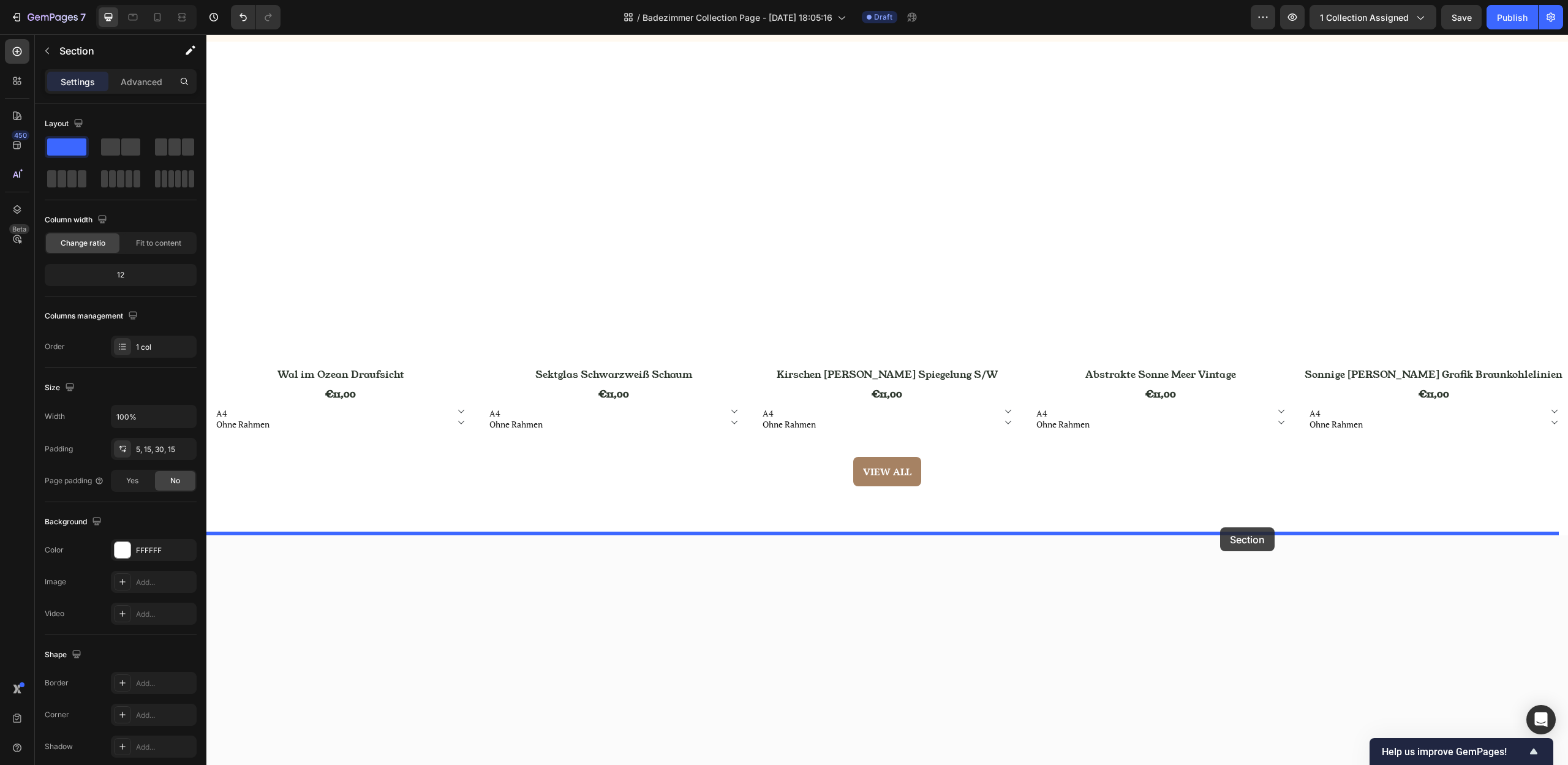
scroll to position [2167, 0]
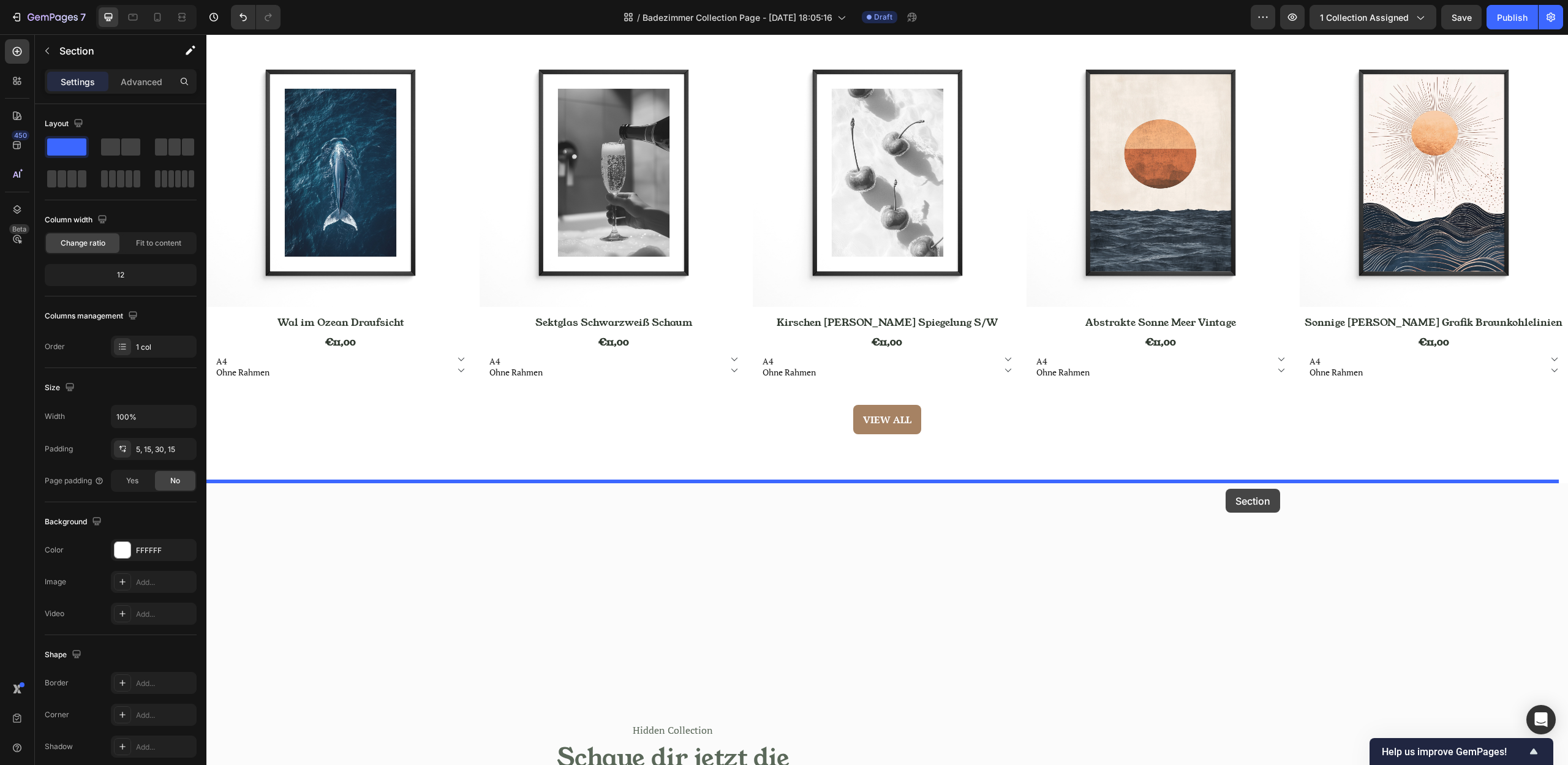
drag, startPoint x: 1338, startPoint y: 258, endPoint x: 1226, endPoint y: 488, distance: 255.8
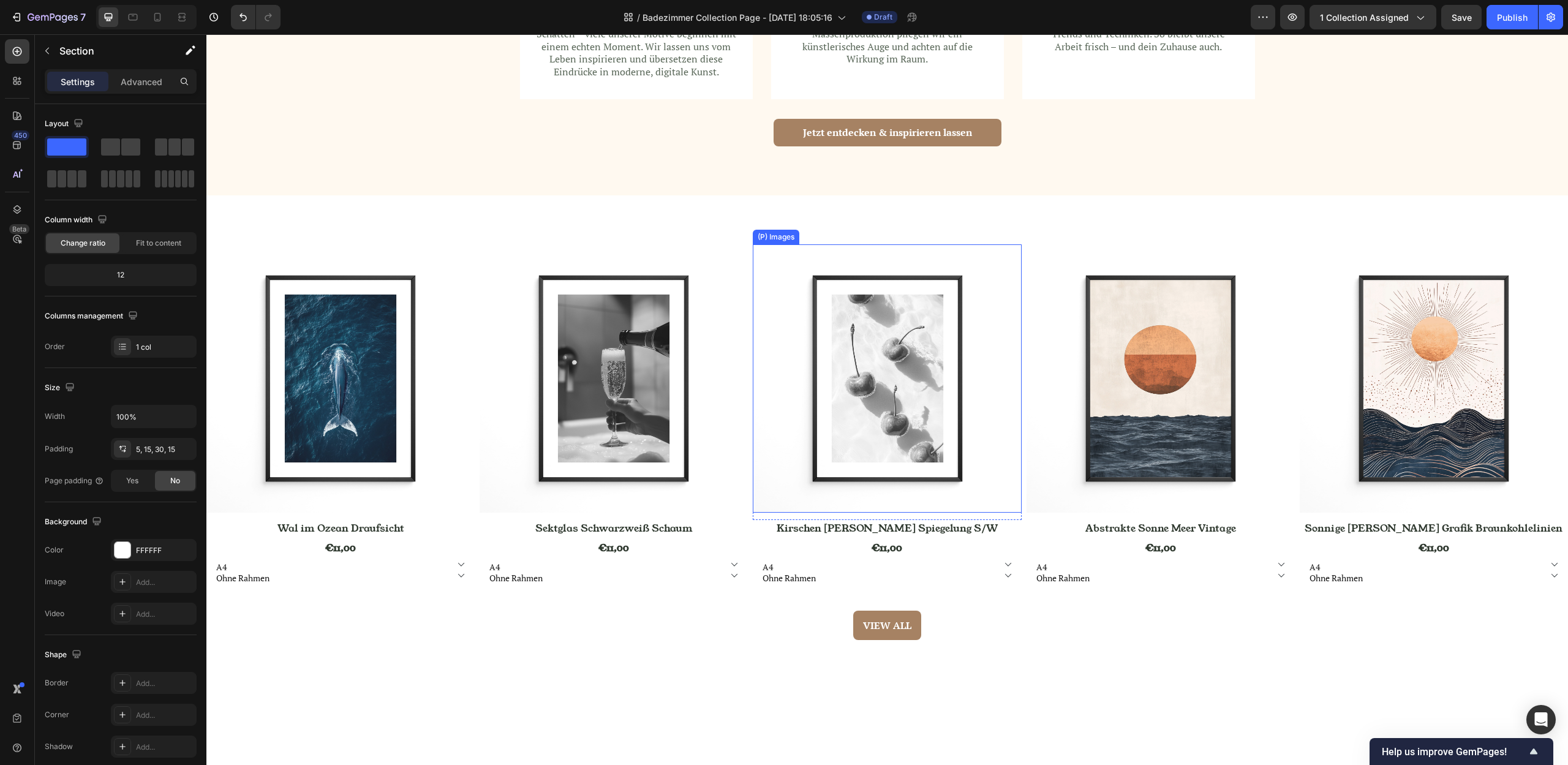
scroll to position [1581, 0]
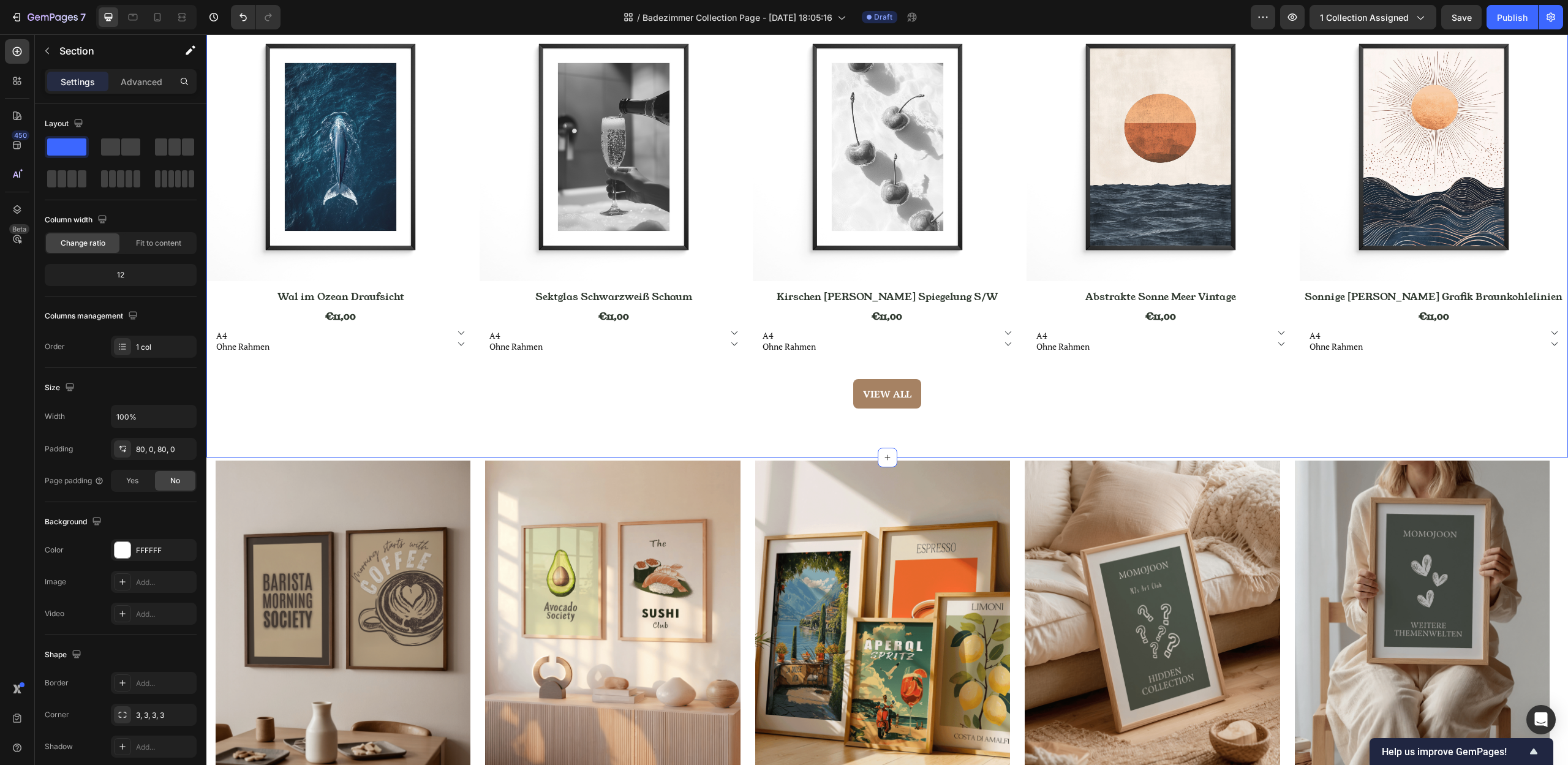
click at [1017, 217] on div "(P) Images Row Wal im Ozean Draufsicht (P) Title €11,00 (P) Price (P) Price A4 …" at bounding box center [887, 210] width 1361 height 494
click at [1422, 19] on icon "button" at bounding box center [1419, 17] width 12 height 12
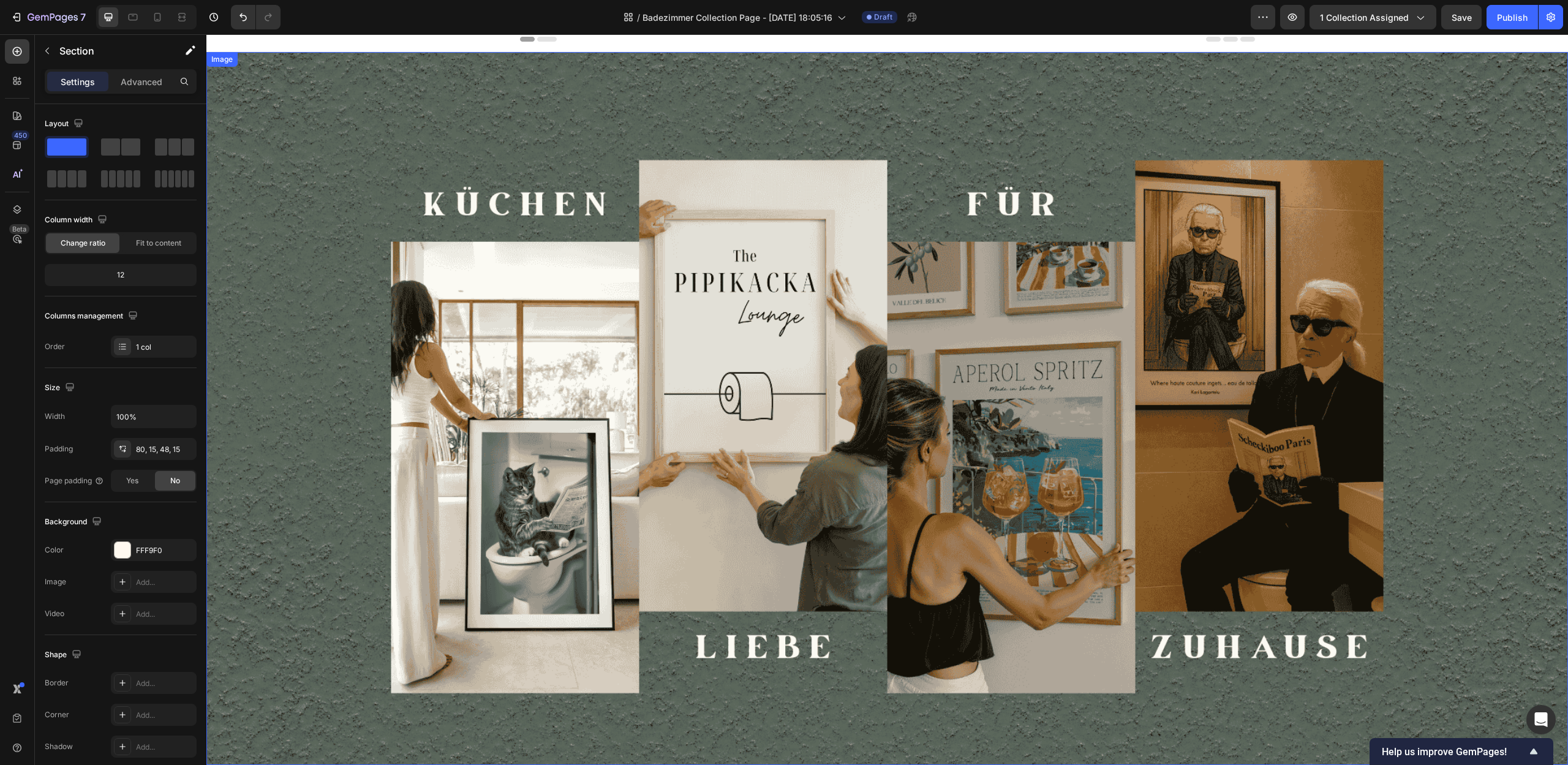
scroll to position [0, 0]
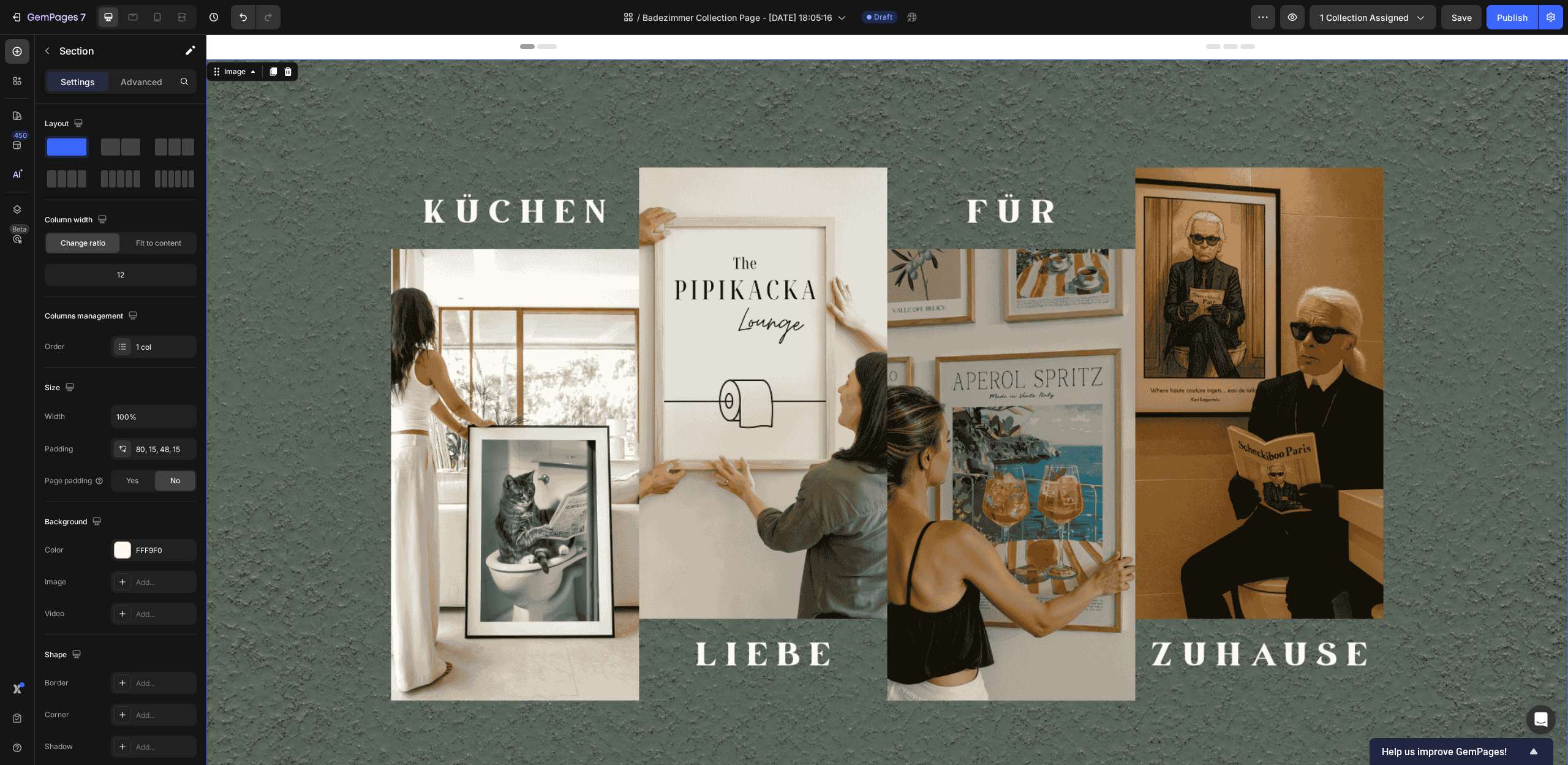
click at [1291, 320] on img at bounding box center [887, 415] width 1361 height 712
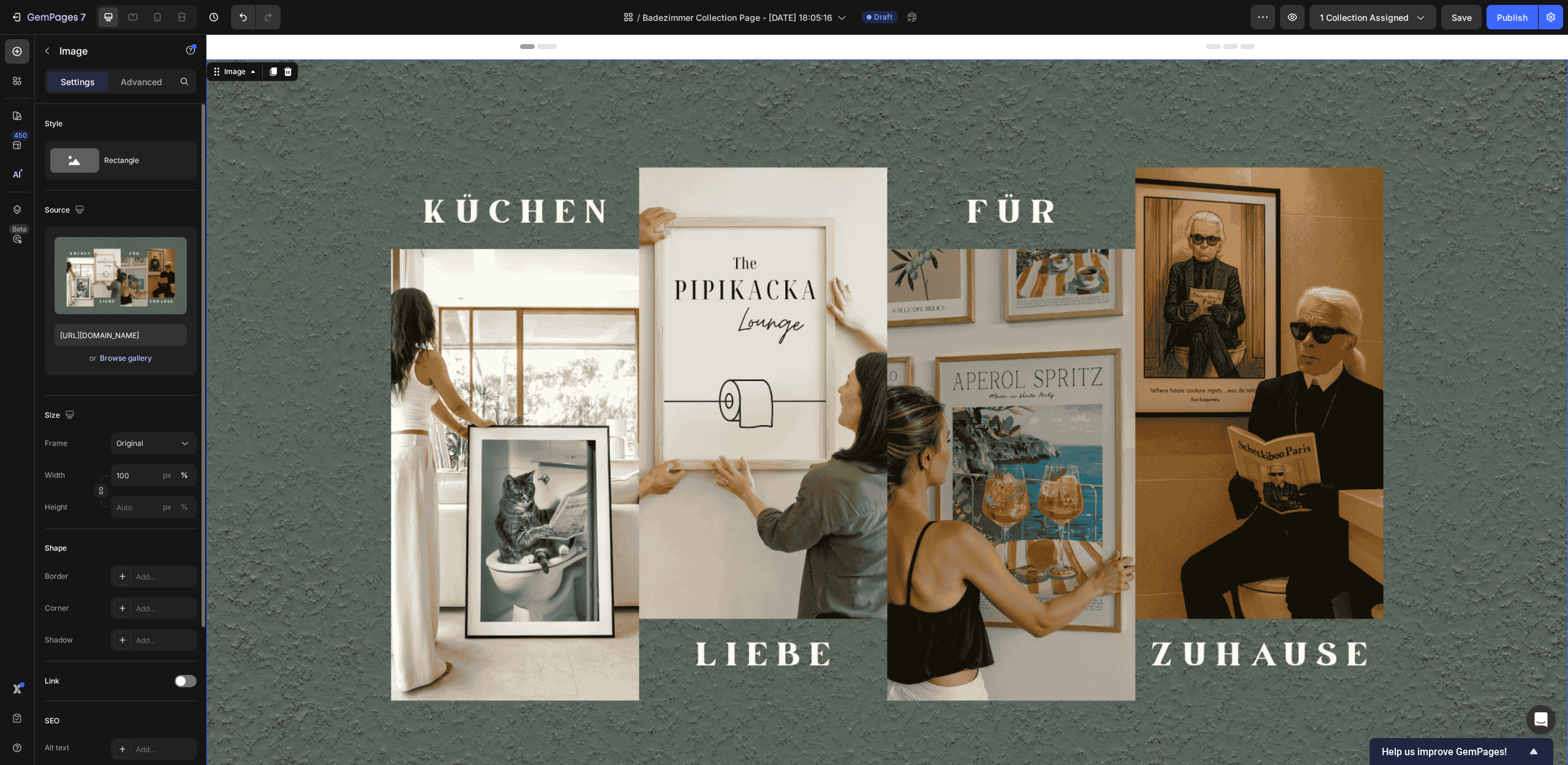
click at [120, 358] on div "Browse gallery" at bounding box center [126, 358] width 52 height 11
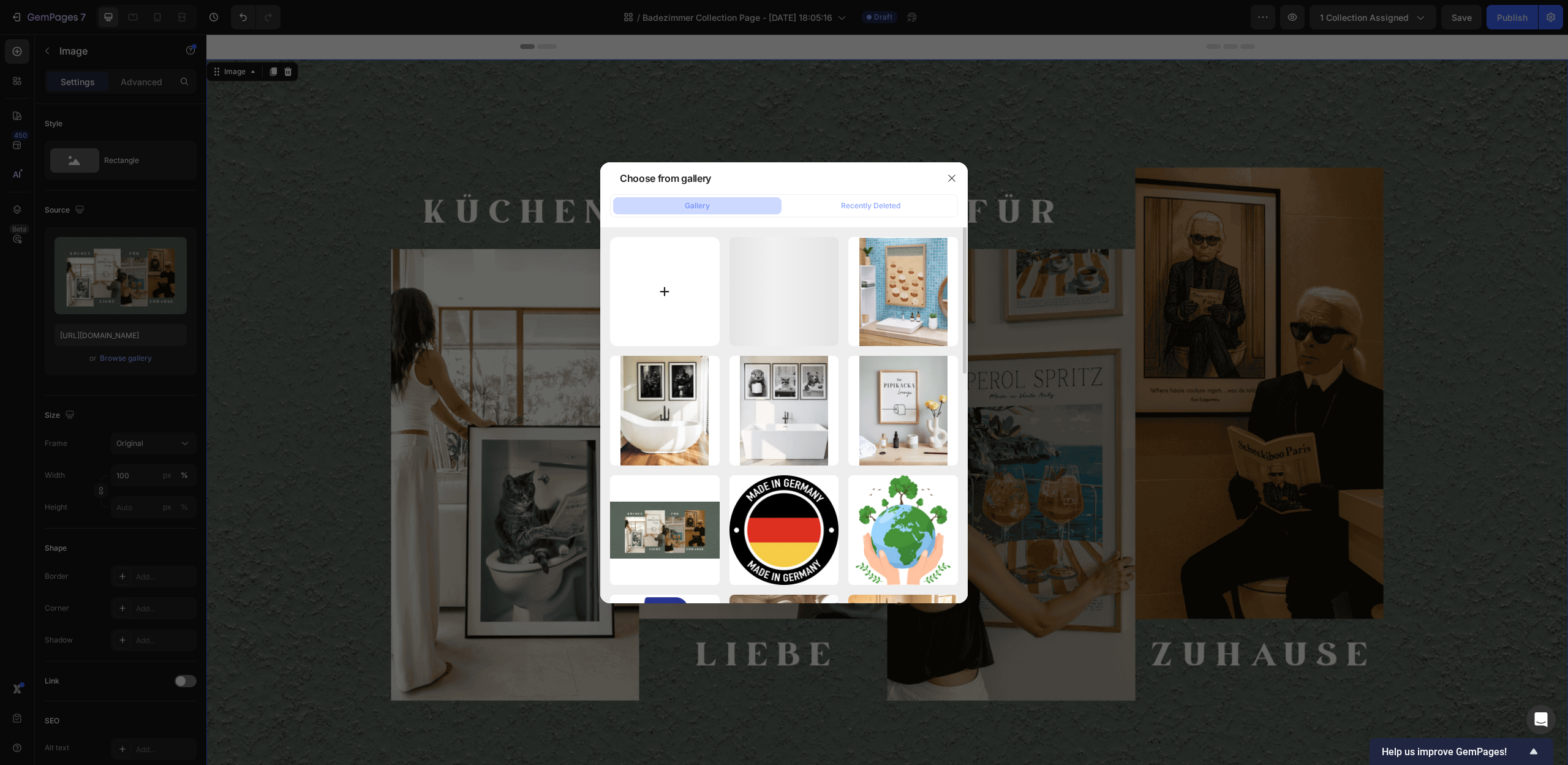
click at [645, 290] on input "file" at bounding box center [664, 292] width 110 height 110
type input "C:\fakepath\Kunst, die dein Zuhause formt.png"
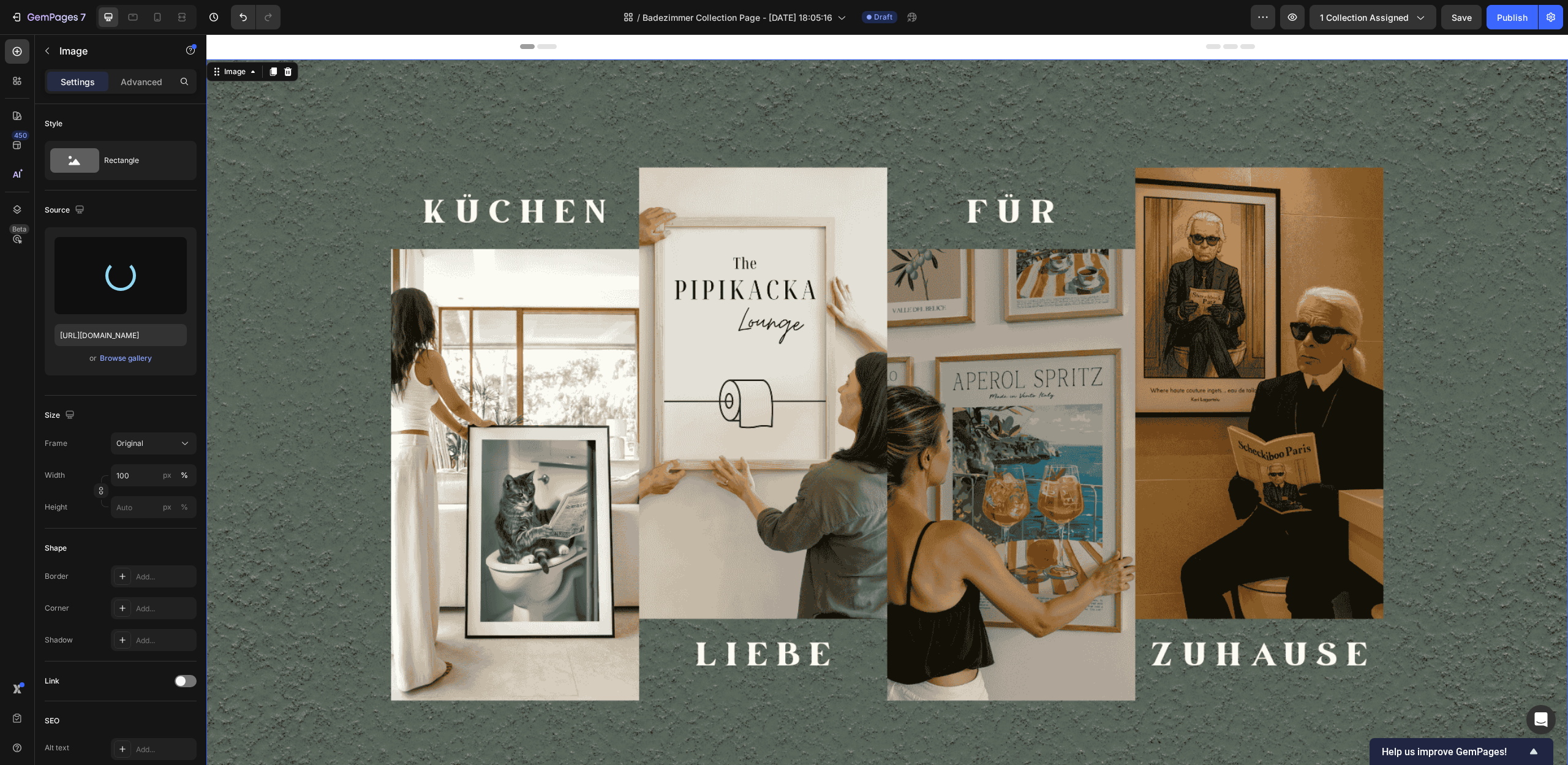
type input "https://cdn.shopify.com/s/files/1/0907/8263/0230/files/gempages_567898597710890…"
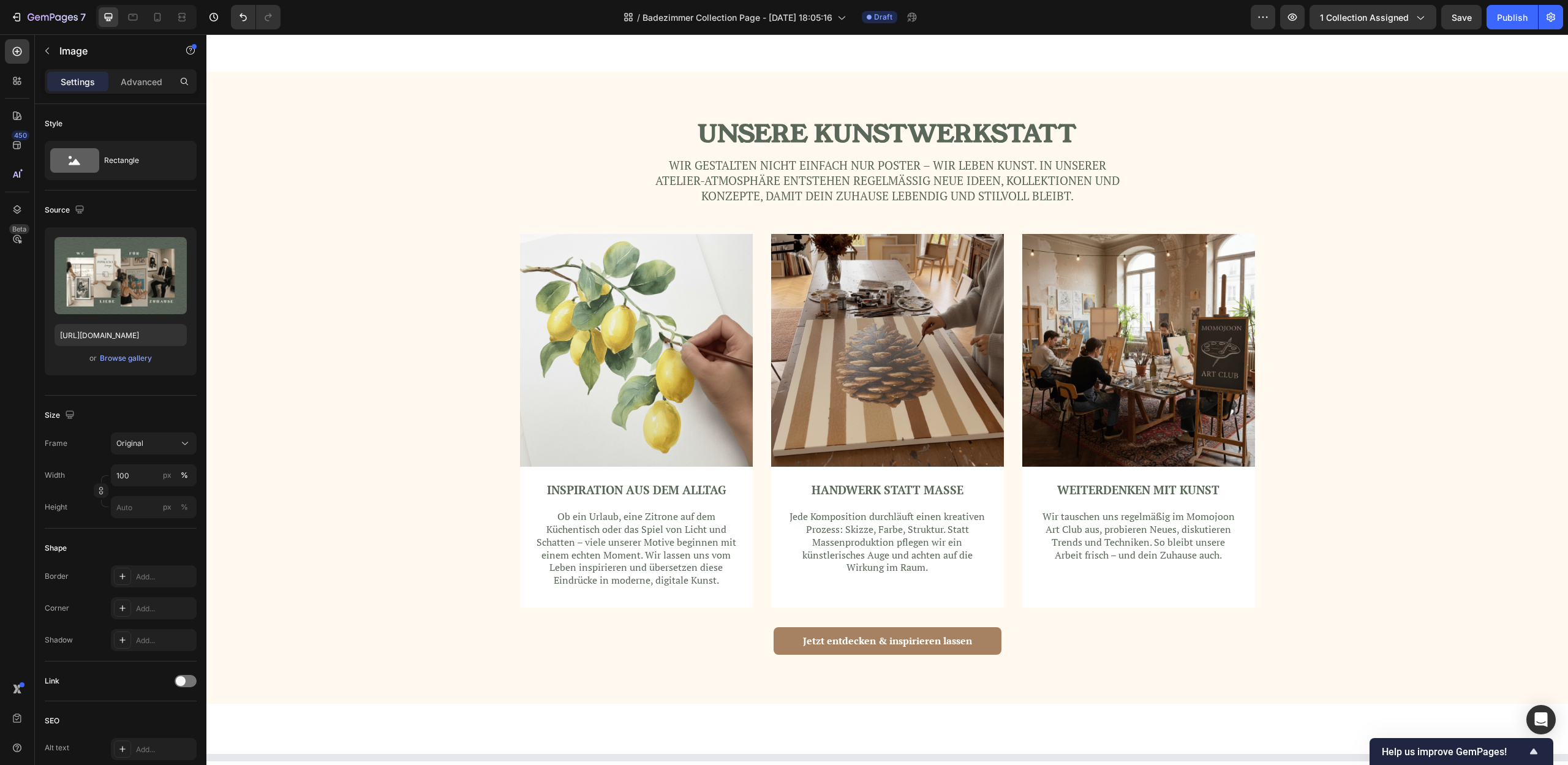
scroll to position [866, 0]
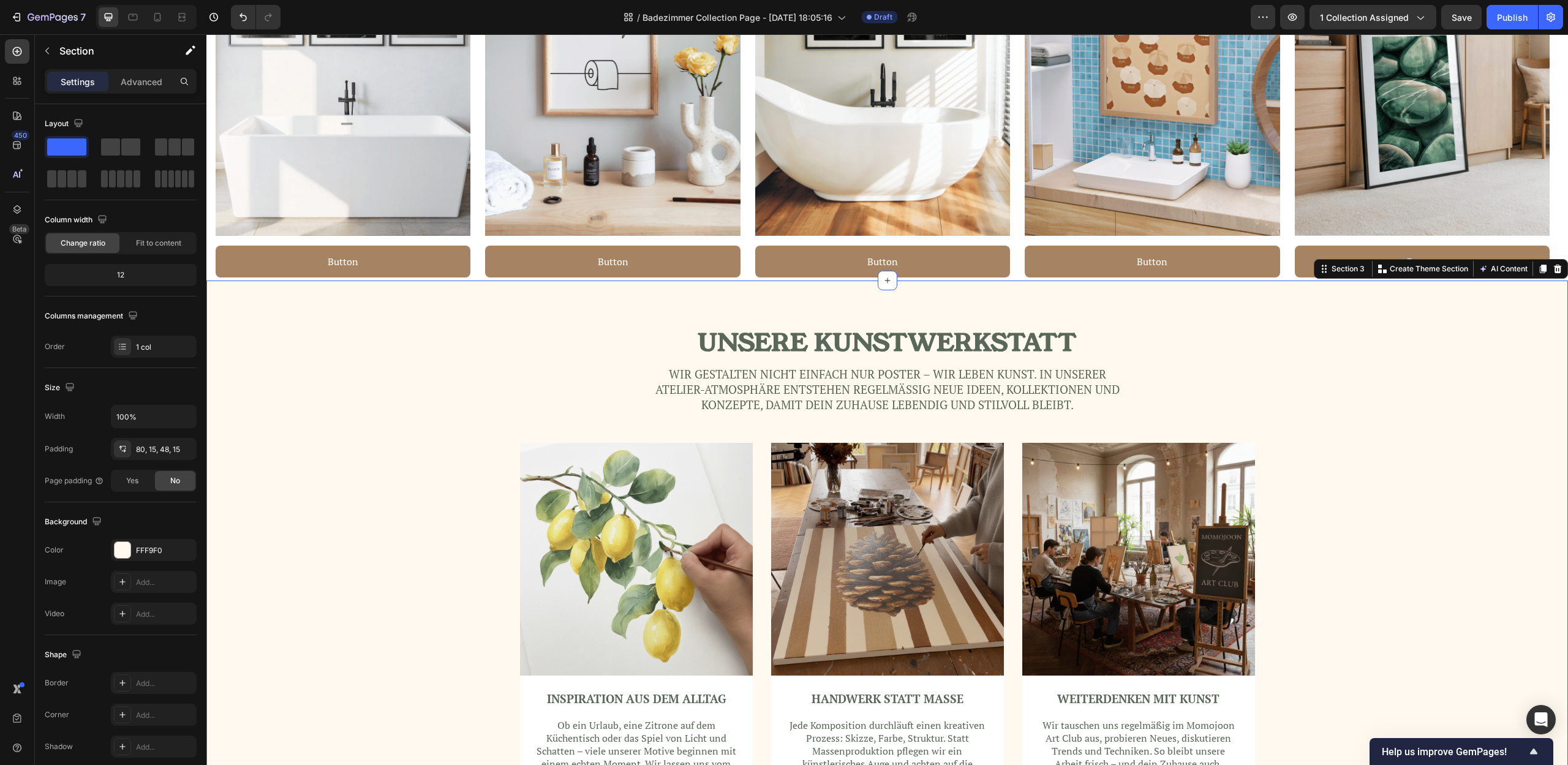
click at [1235, 344] on div "UNSERE KUNSTWERKSTATT Heading Wir gestalten nicht einfach nur Poster – wir lebe…" at bounding box center [887, 605] width 1343 height 553
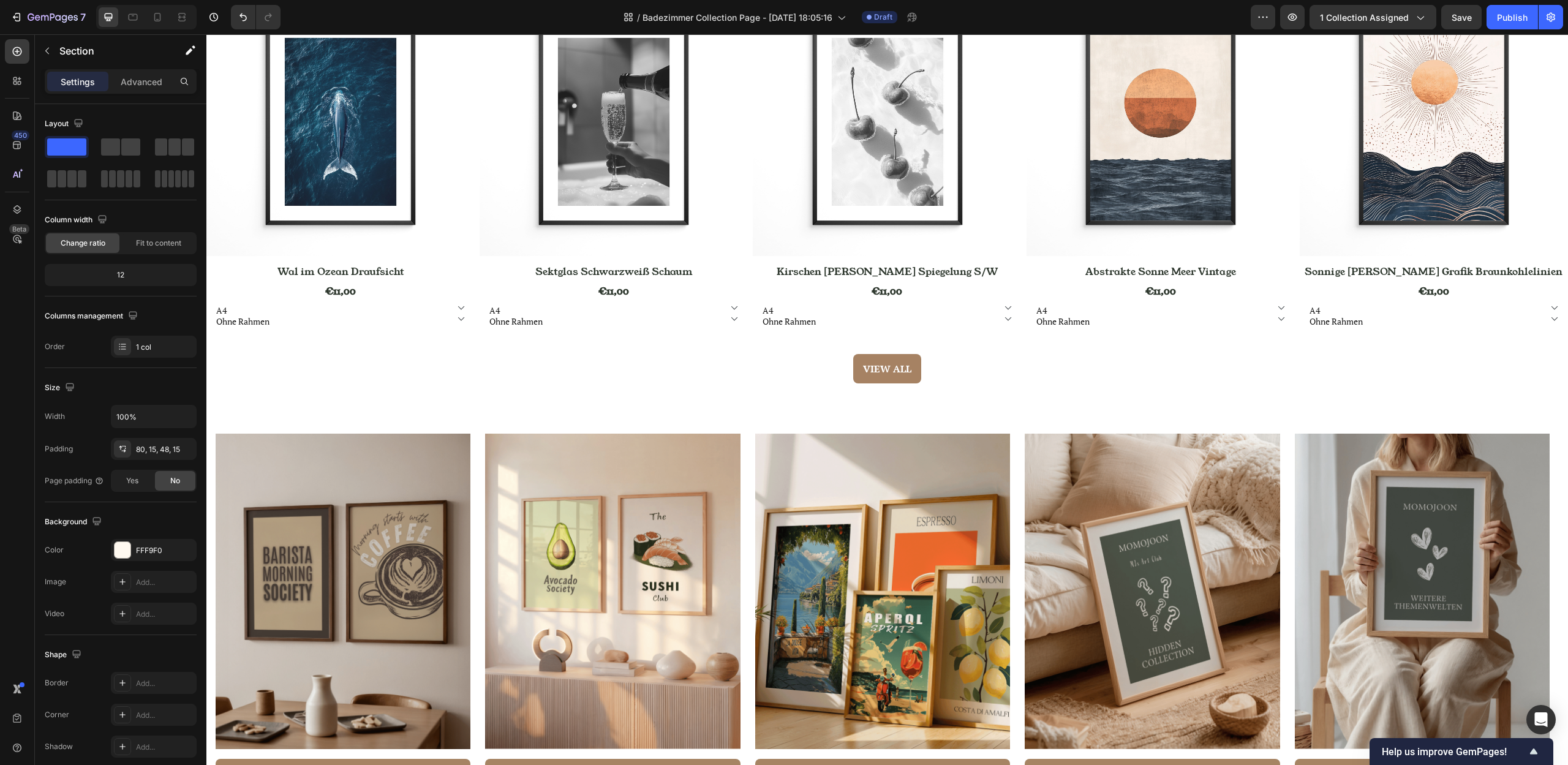
scroll to position [1905, 0]
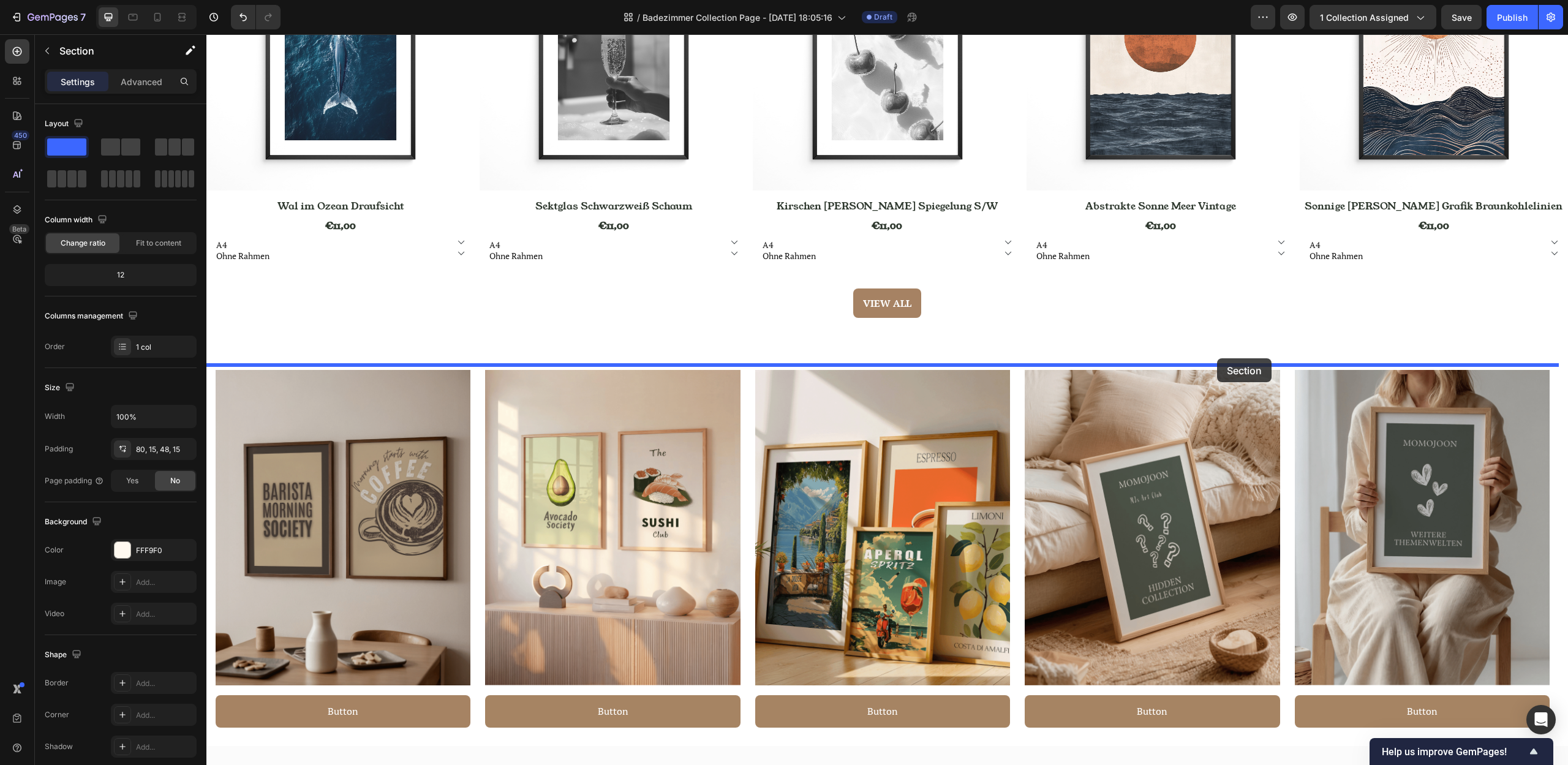
drag, startPoint x: 1324, startPoint y: 273, endPoint x: 1222, endPoint y: 359, distance: 133.4
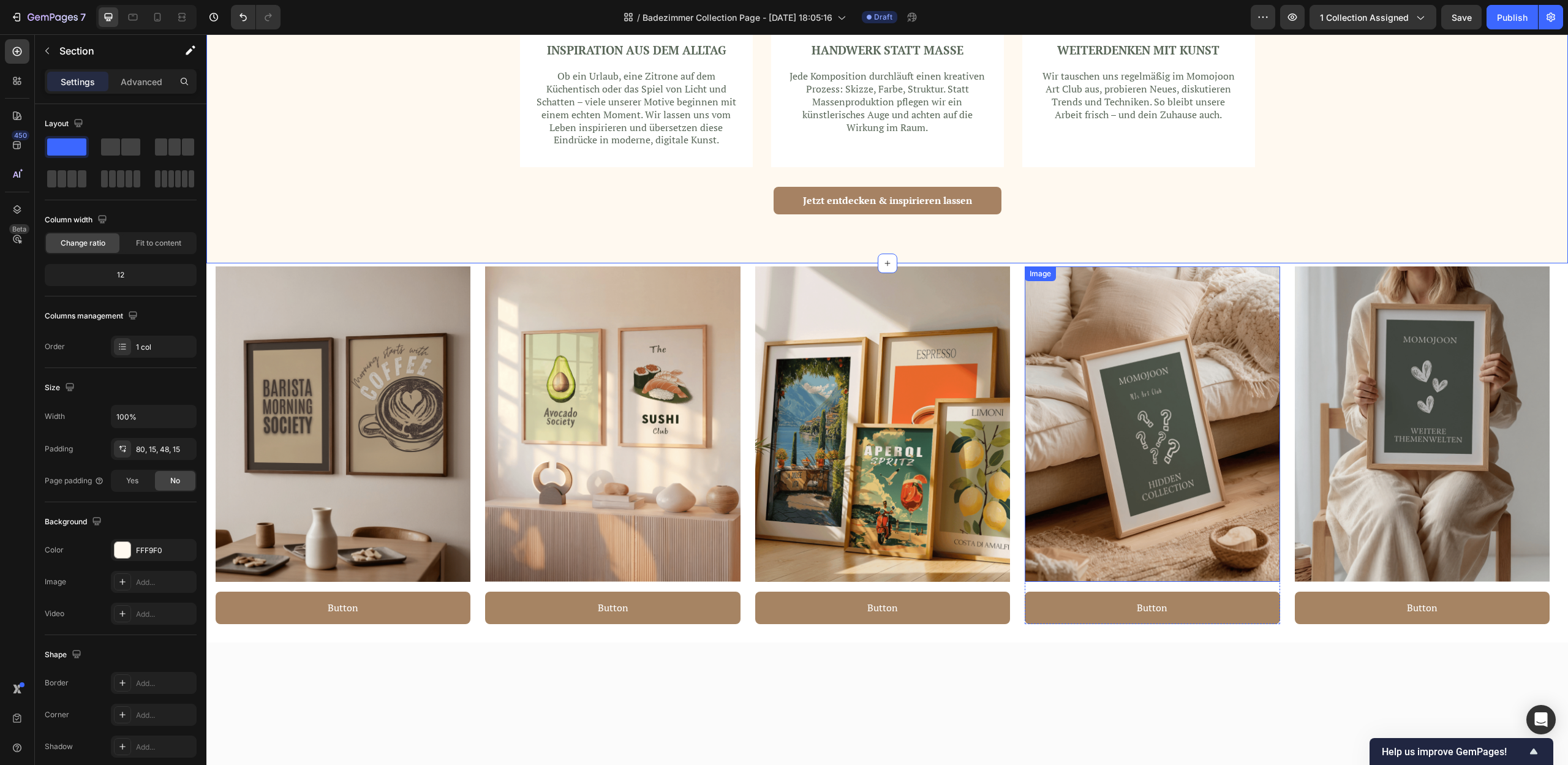
scroll to position [1994, 0]
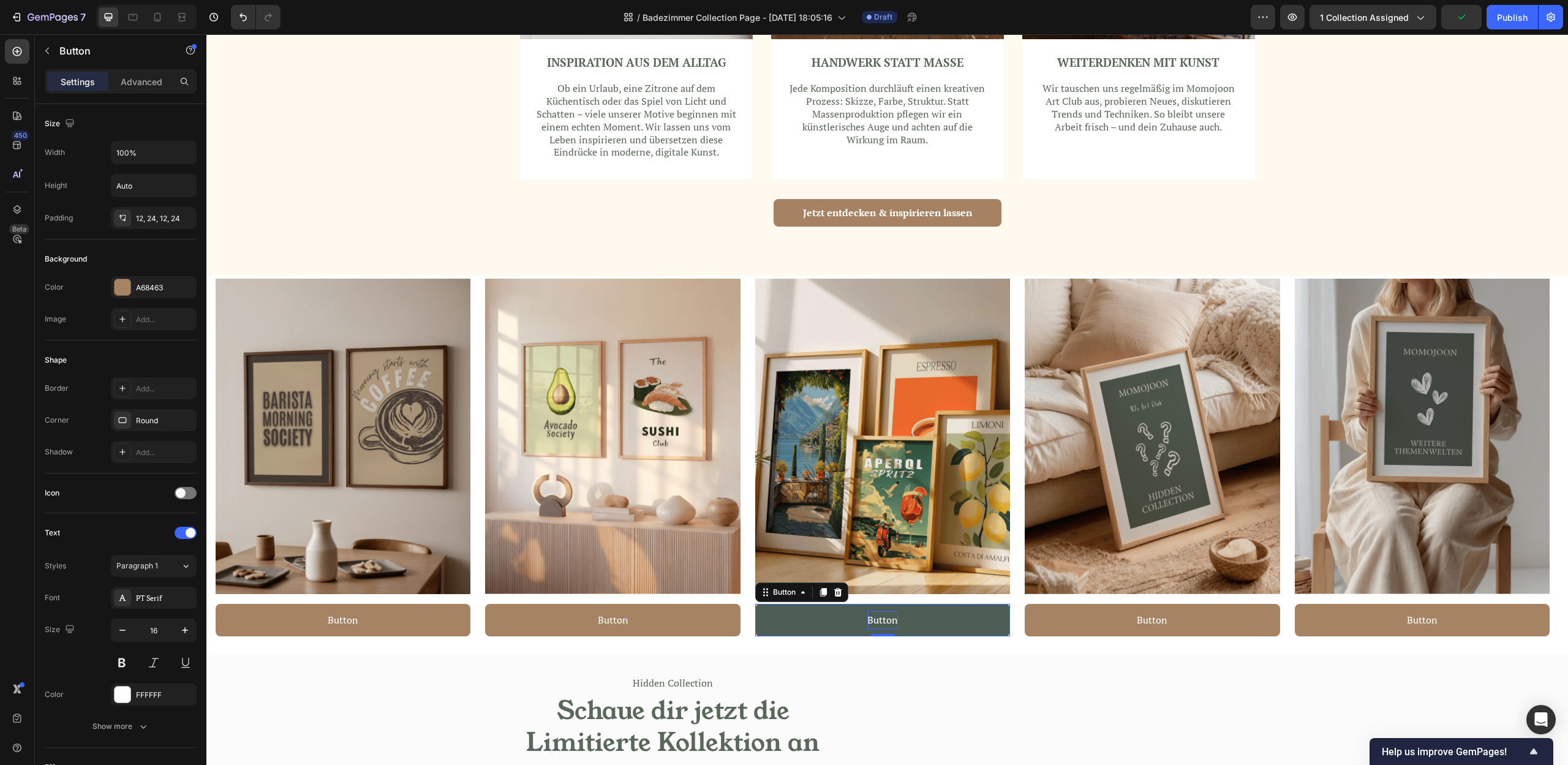
click at [885, 623] on p "Button" at bounding box center [882, 620] width 31 height 18
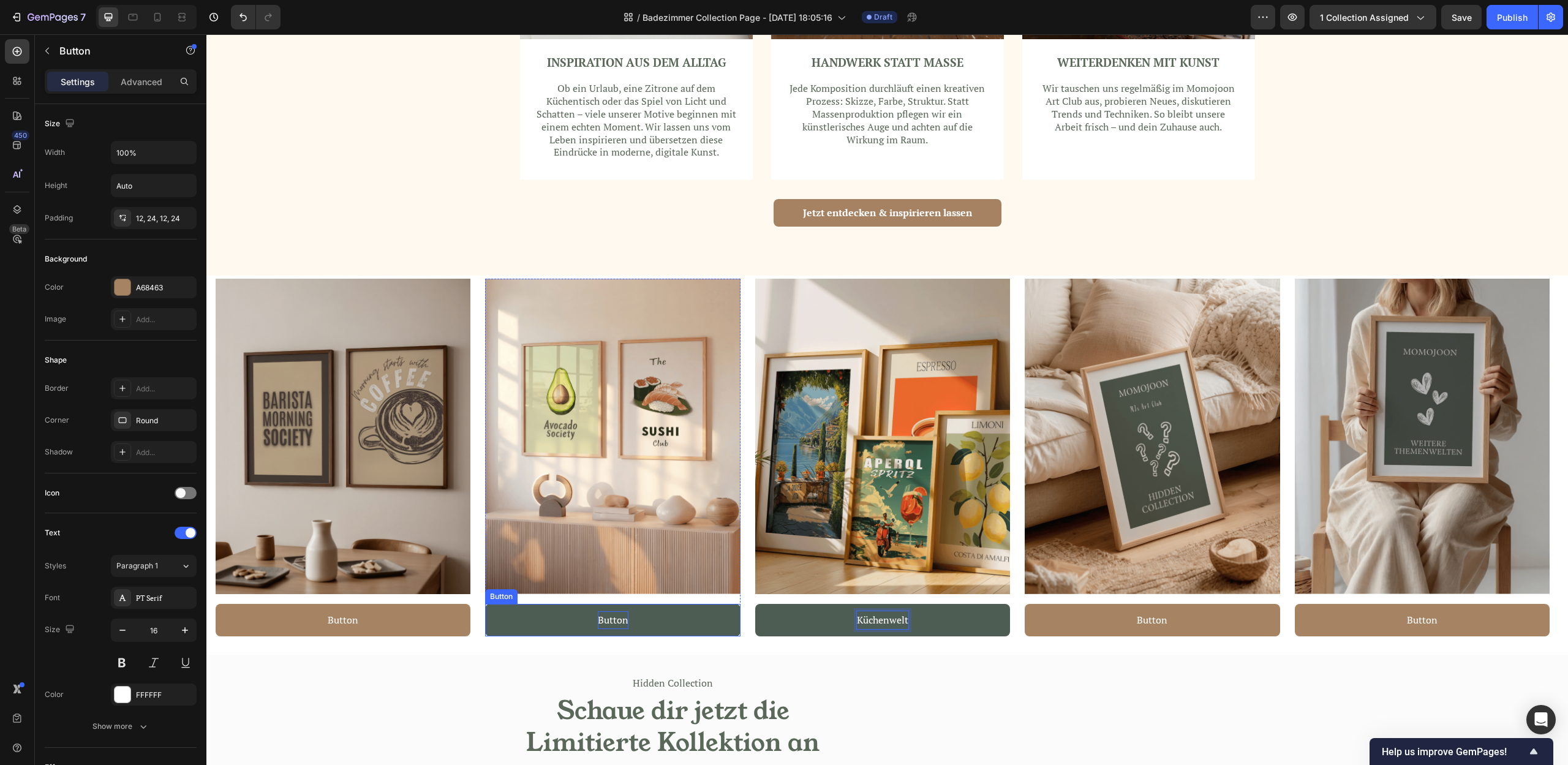
click at [613, 621] on p "Button" at bounding box center [613, 620] width 31 height 18
click at [485, 604] on button "MOde" at bounding box center [613, 620] width 255 height 32
click at [485, 604] on button "MOde &" at bounding box center [613, 620] width 255 height 32
click at [485, 604] on button "Mod" at bounding box center [613, 620] width 255 height 32
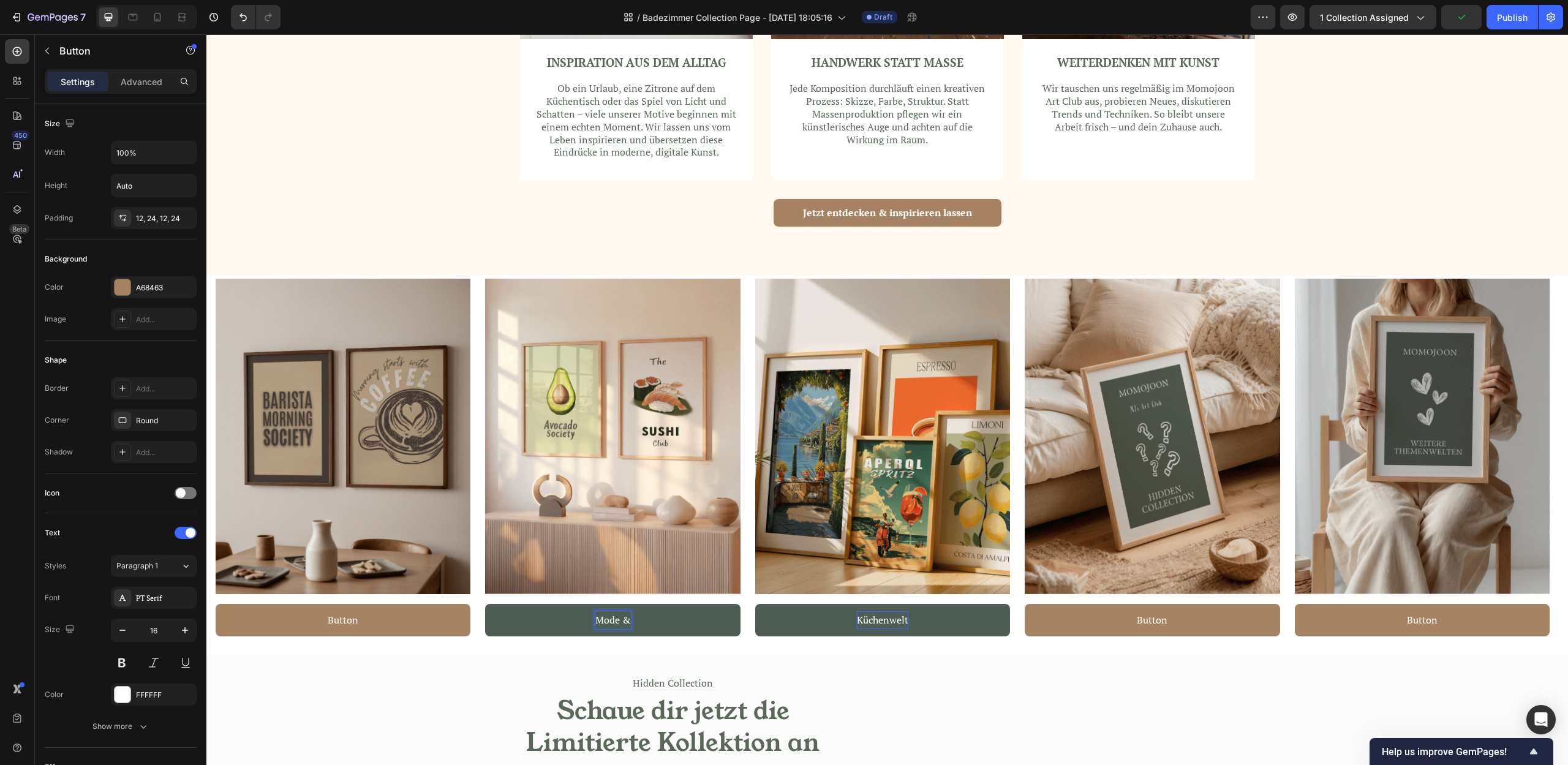
click at [485, 604] on button "Mode &" at bounding box center [613, 620] width 255 height 32
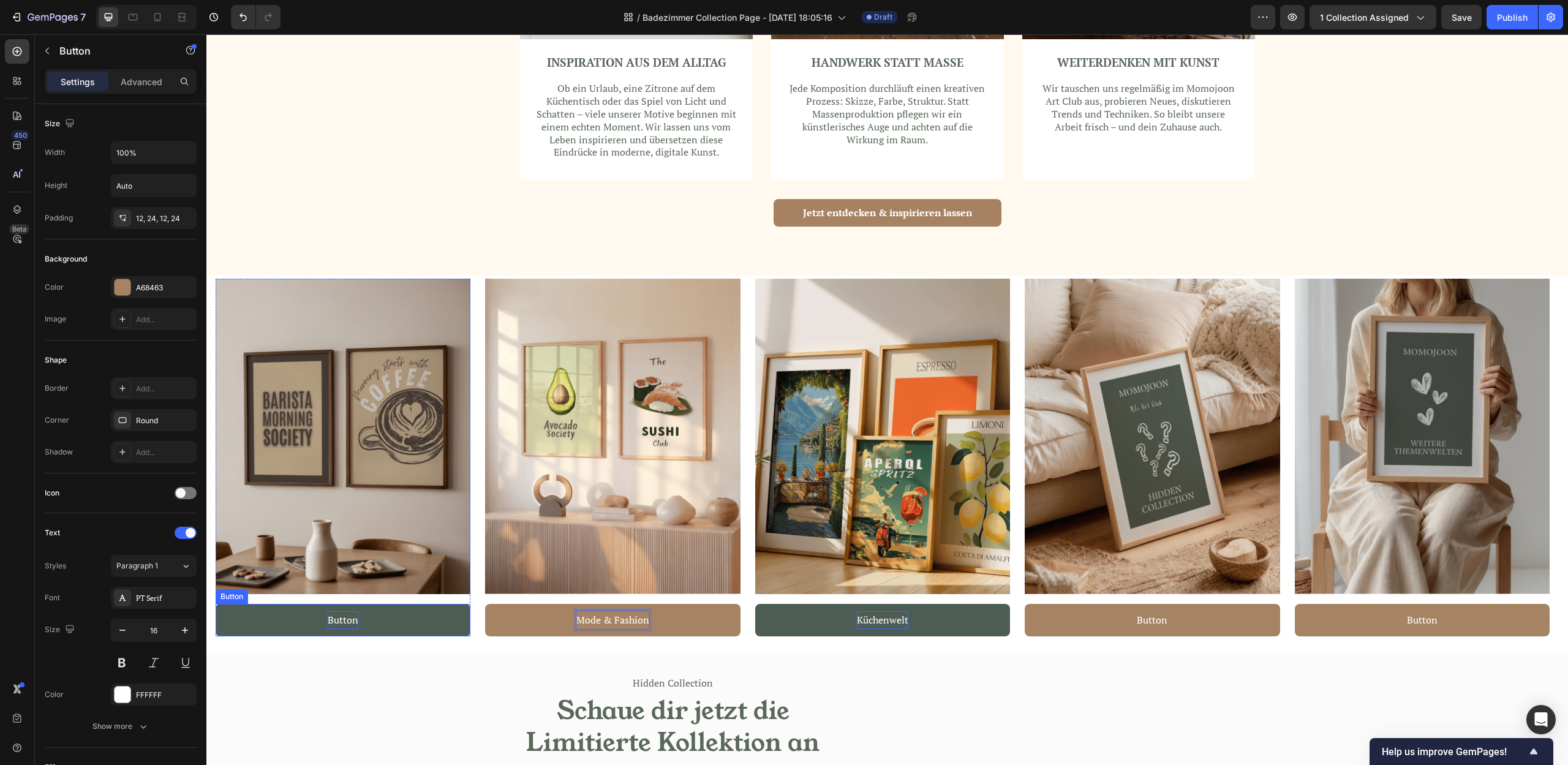
click at [346, 618] on p "Button" at bounding box center [342, 620] width 31 height 18
click at [347, 618] on p "Button" at bounding box center [342, 620] width 31 height 18
click at [216, 604] on button "Motivation" at bounding box center [343, 620] width 255 height 32
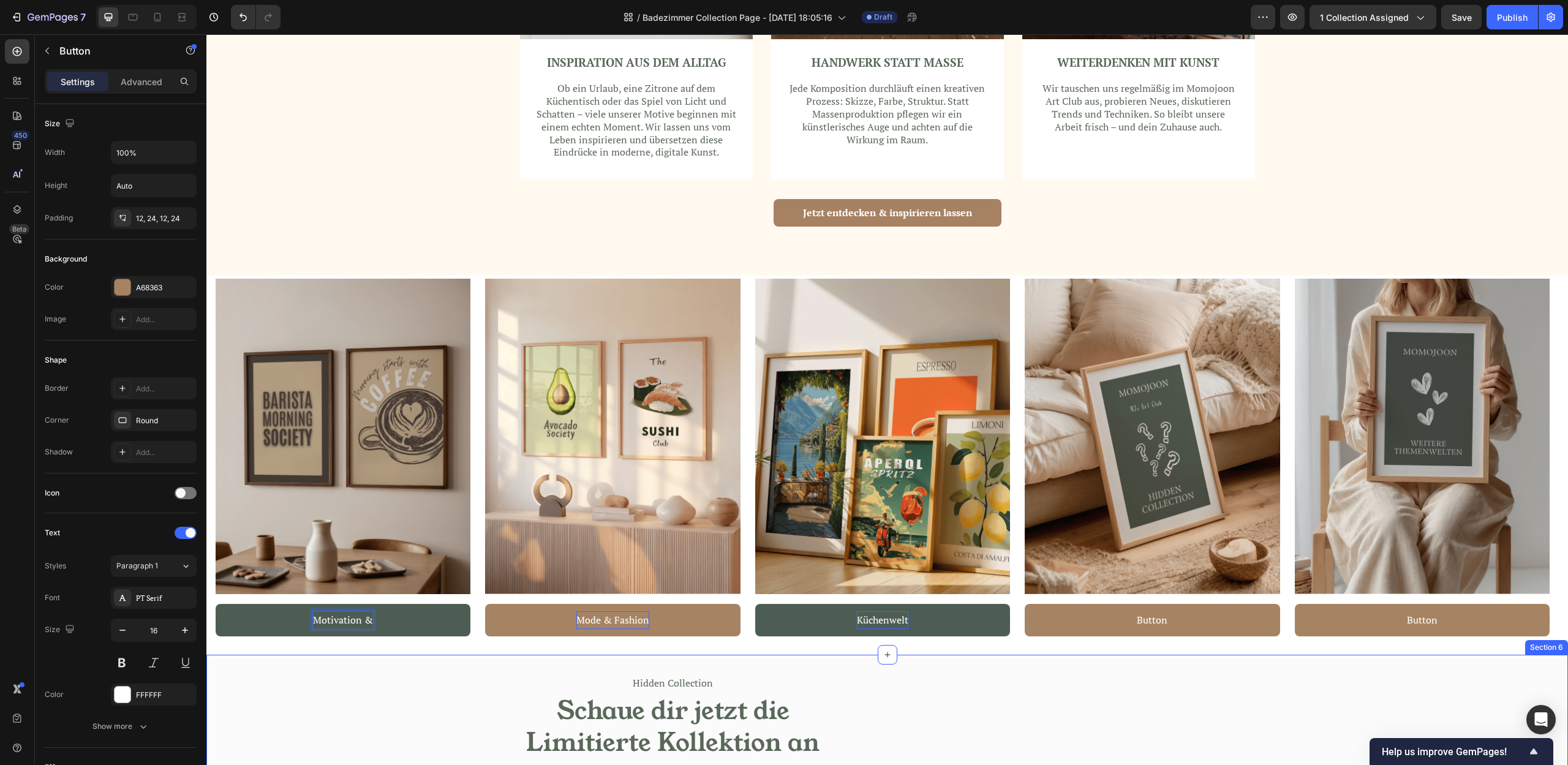
click at [216, 604] on button "Motivation &" at bounding box center [343, 620] width 255 height 32
click at [565, 720] on div "Hidden Collection Text block Schaue dir jetzt die Limitierte Kollektion an Head…" at bounding box center [547, 774] width 681 height 240
click at [359, 620] on p "Motivation & Passion" at bounding box center [342, 620] width 97 height 18
click at [359, 618] on p "Motivation & Passion" at bounding box center [342, 620] width 97 height 18
click at [216, 604] on button "Motivation & Autos, Passion" at bounding box center [343, 620] width 255 height 32
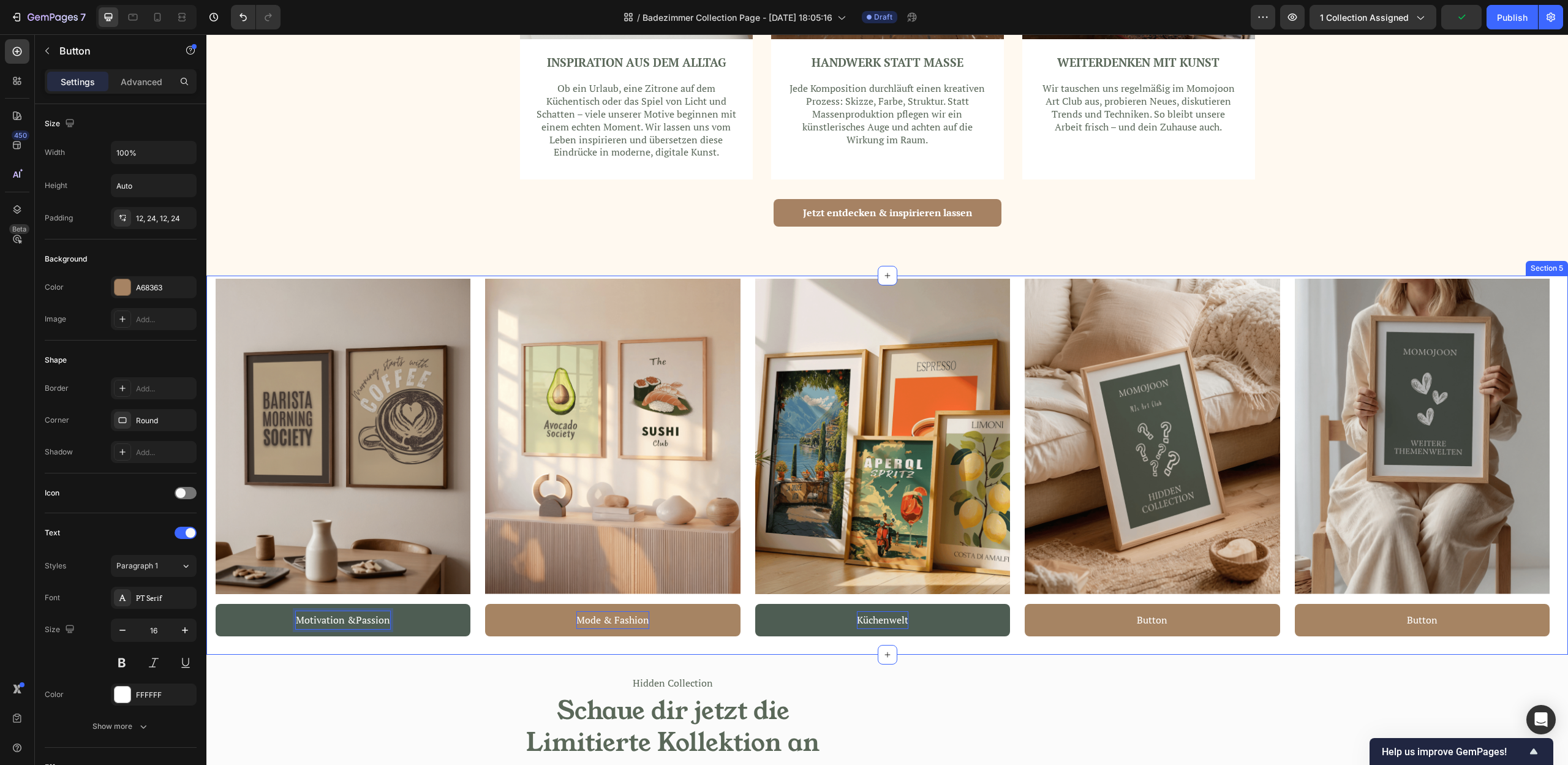
click at [216, 604] on button "Motivation &Passion" at bounding box center [343, 620] width 255 height 32
click at [369, 616] on p "Motivation, Autos &Passion" at bounding box center [343, 620] width 125 height 18
click at [216, 604] on button "Motivation, Autos &Passion" at bounding box center [343, 620] width 255 height 32
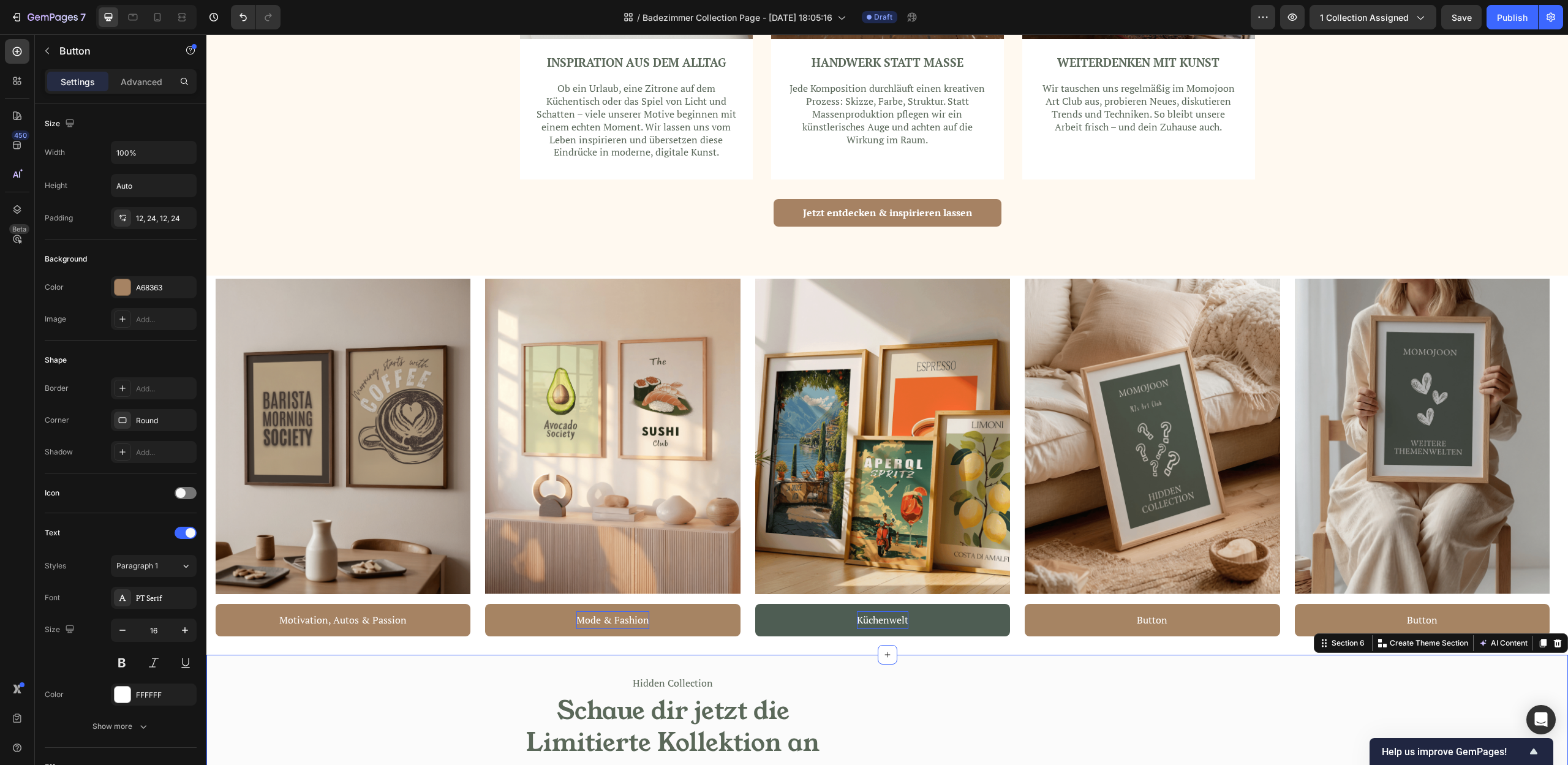
click at [534, 662] on div "Hidden Collection Text block Schaue dir jetzt die Limitierte Kollektion an Head…" at bounding box center [547, 774] width 681 height 240
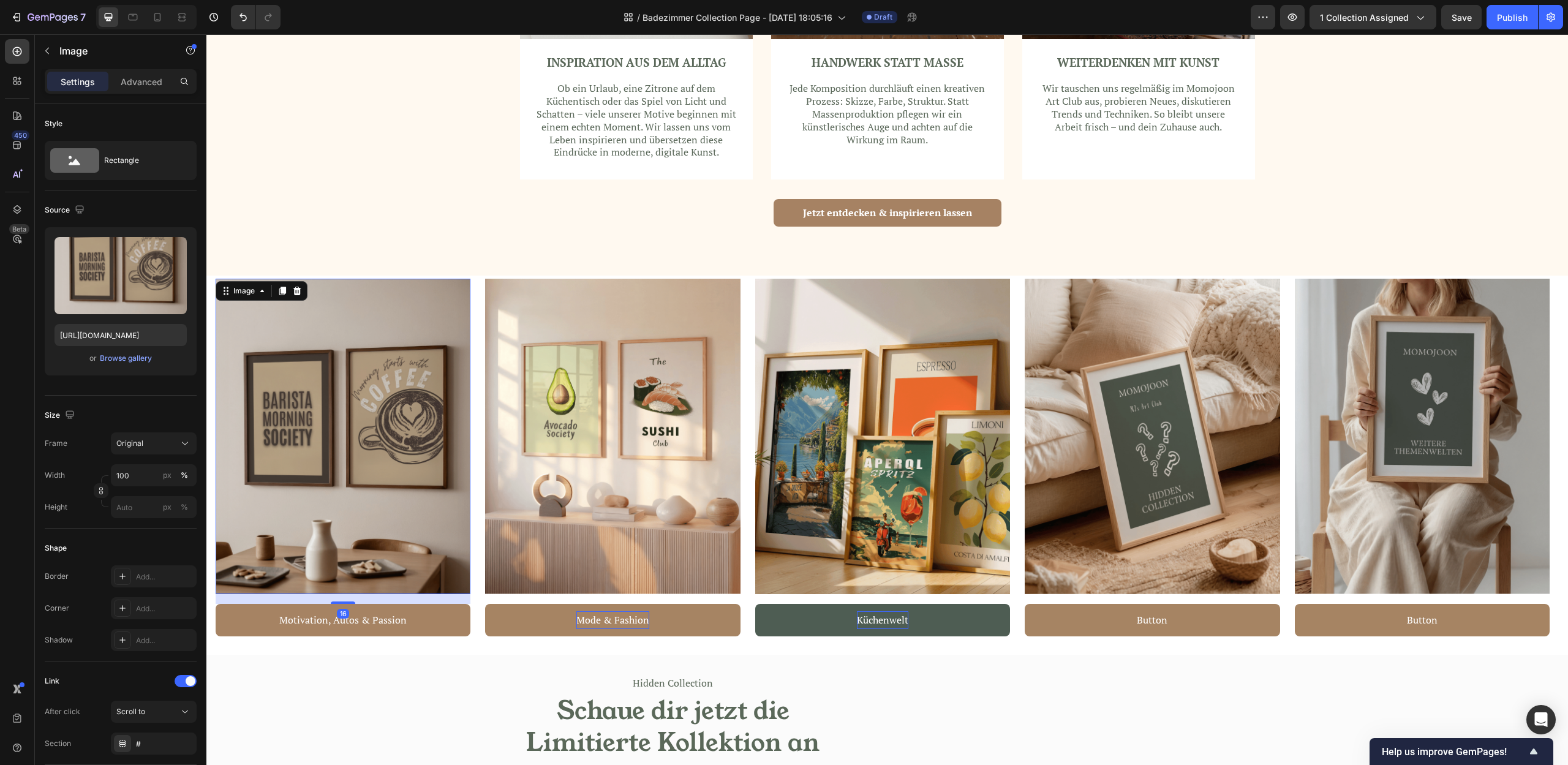
click at [425, 516] on img at bounding box center [343, 436] width 255 height 316
click at [144, 360] on div "Browse gallery" at bounding box center [126, 358] width 52 height 11
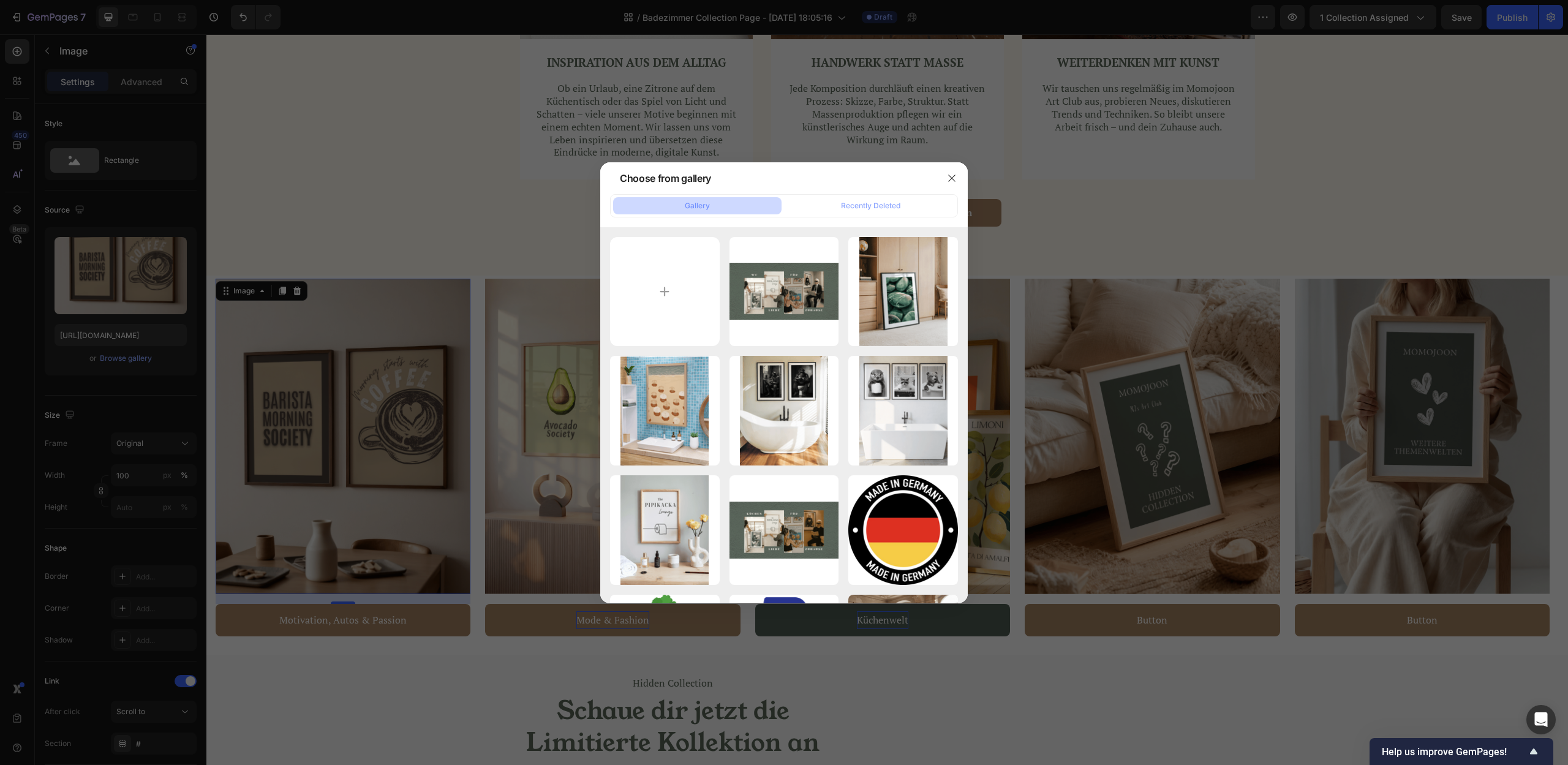
type input "C:\fakepath\Design ohne Titel.png"
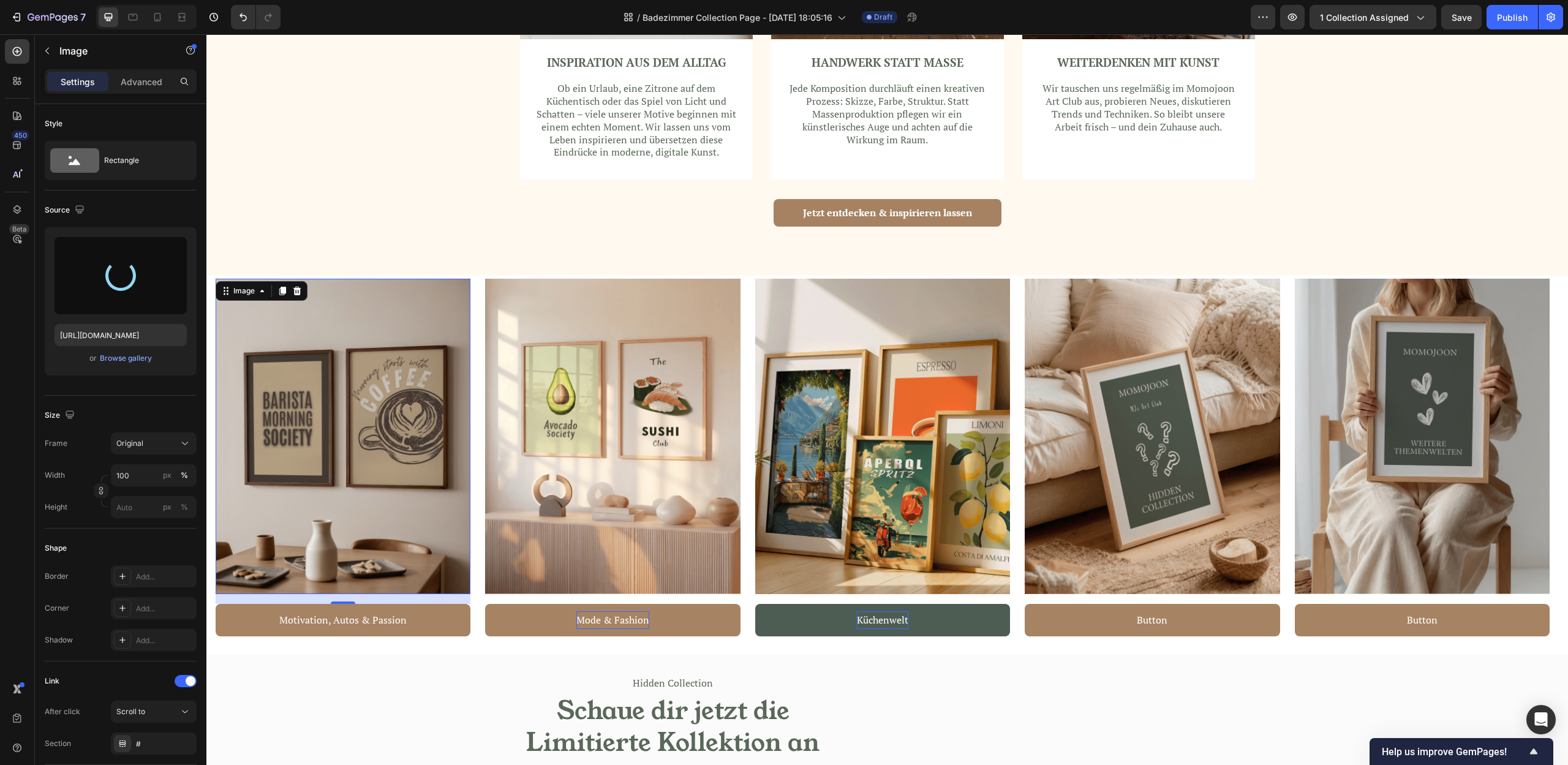
type input "https://cdn.shopify.com/s/files/1/0907/8263/0230/files/gempages_567898597710890…"
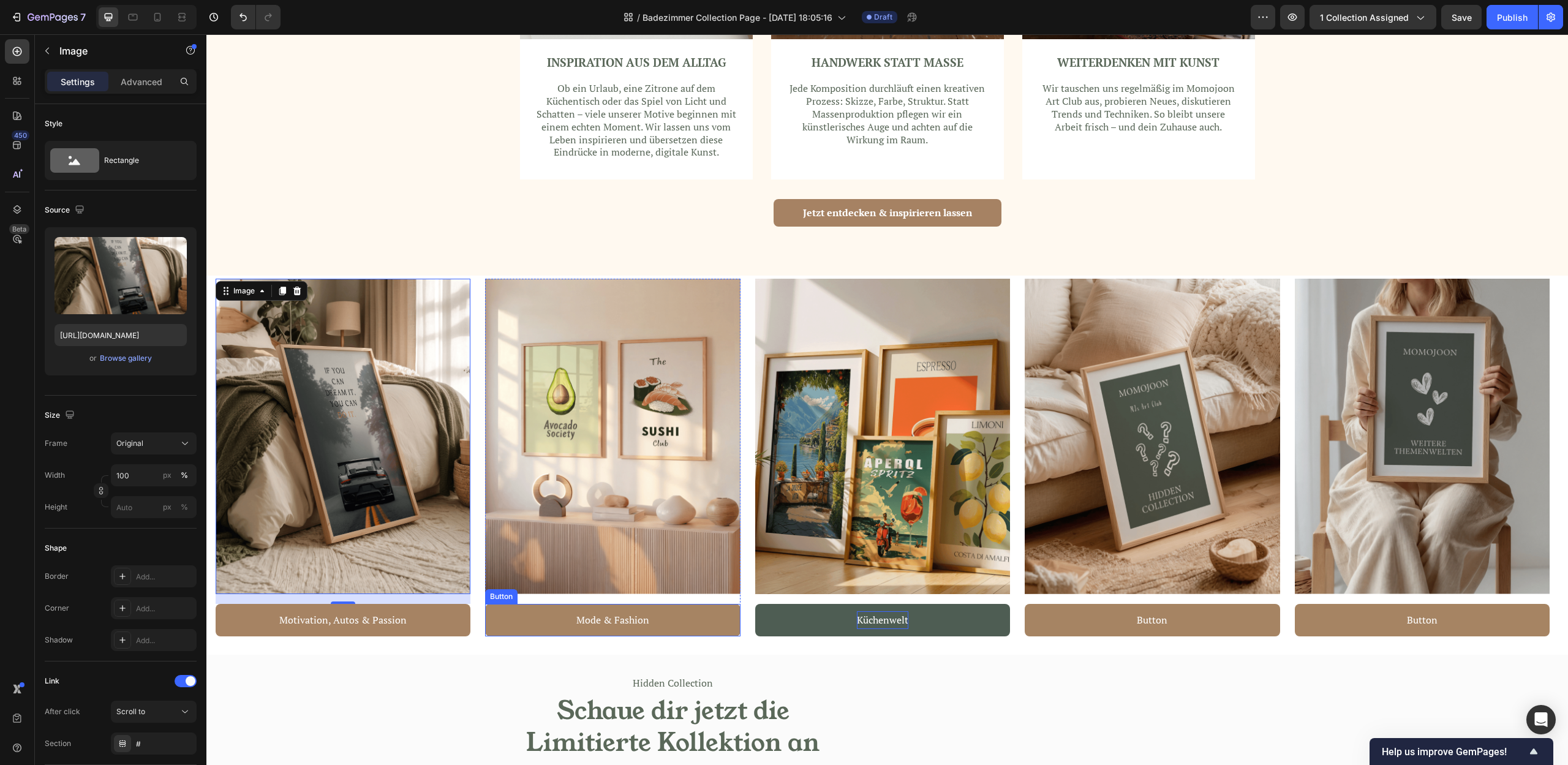
drag, startPoint x: 629, startPoint y: 620, endPoint x: 500, endPoint y: 565, distance: 140.2
click at [629, 620] on p "Mode & Fashion" at bounding box center [613, 620] width 73 height 18
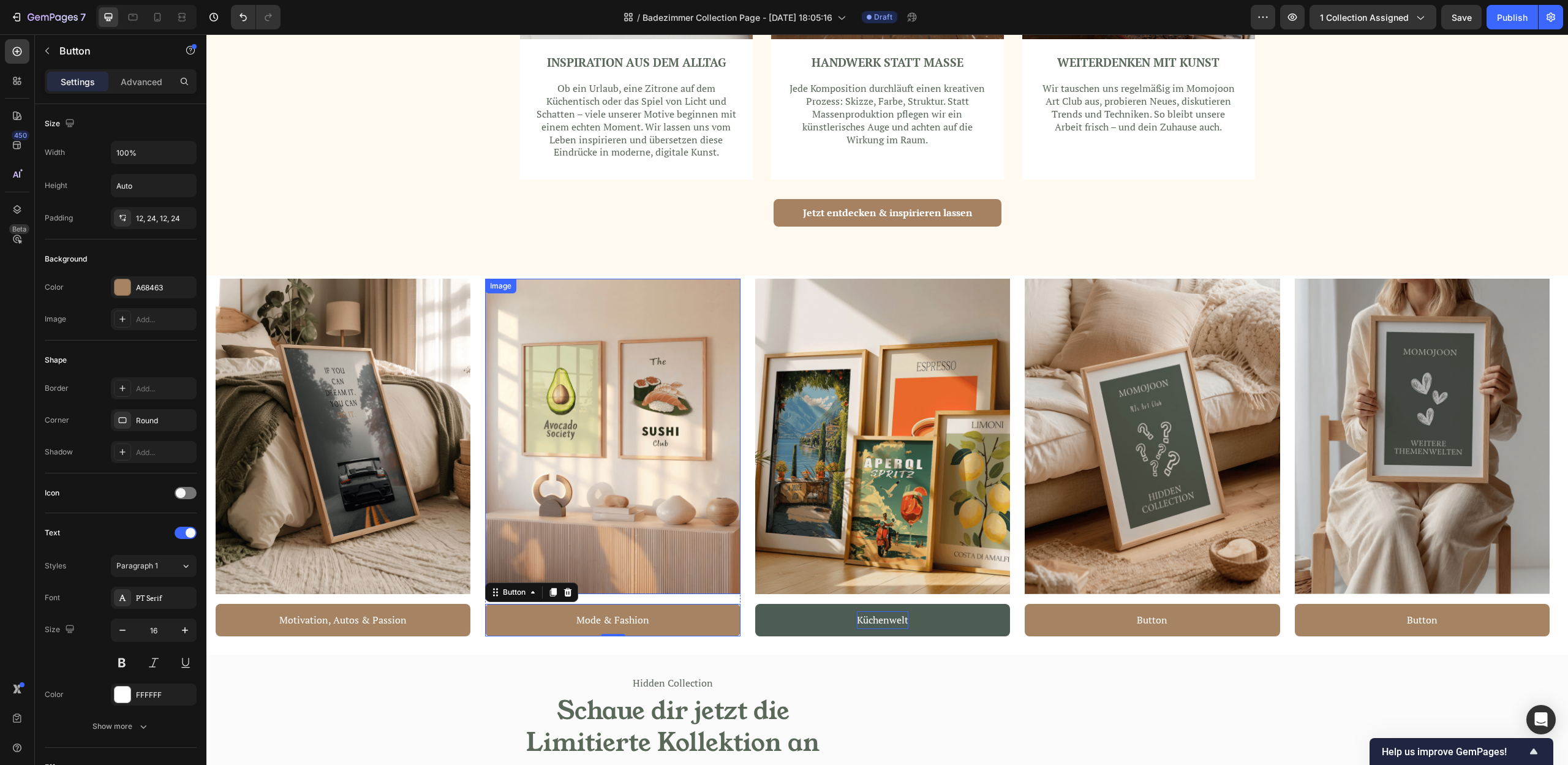
click at [613, 470] on img at bounding box center [613, 436] width 255 height 316
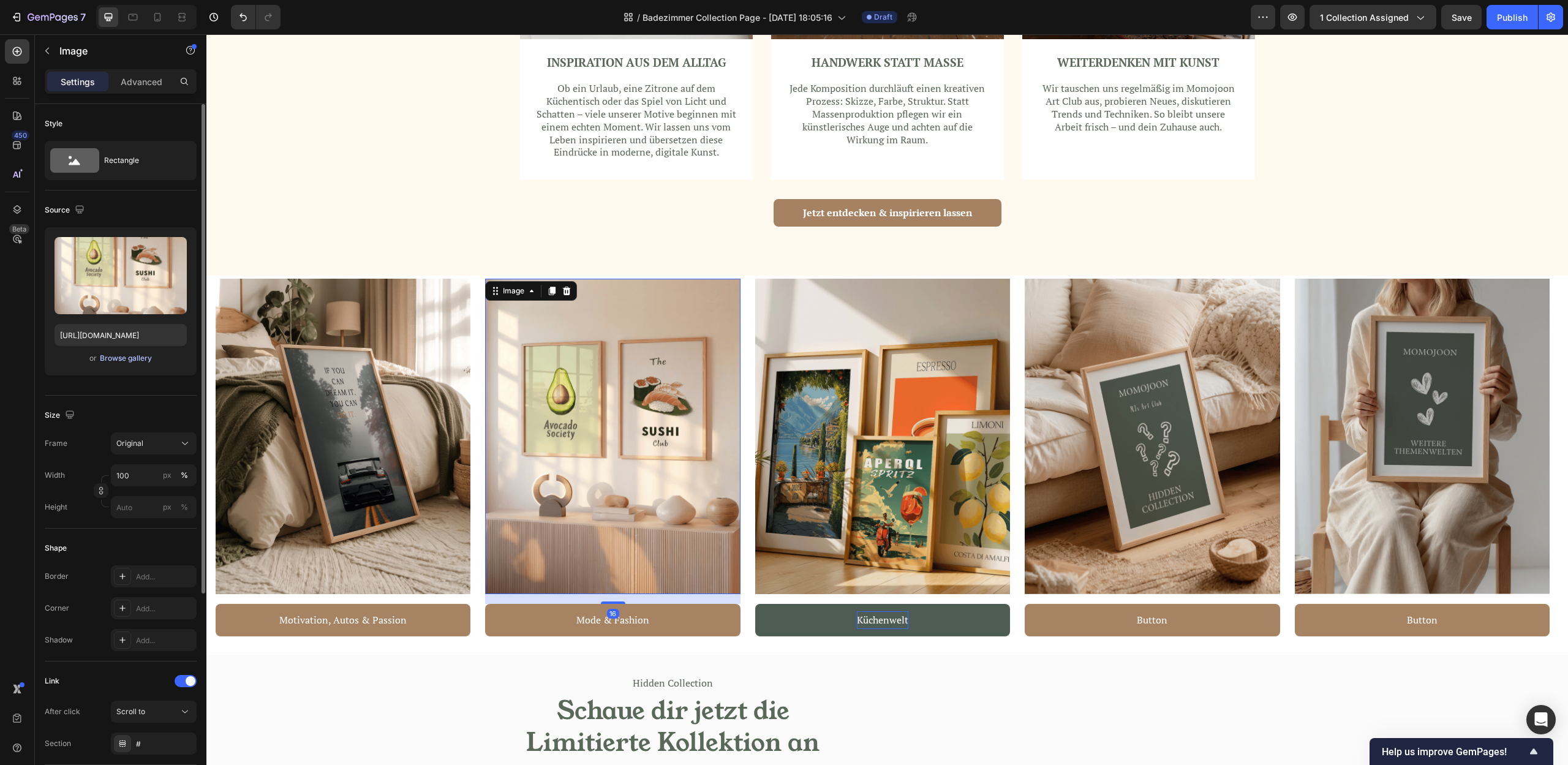
click at [127, 355] on div "Browse gallery" at bounding box center [126, 358] width 52 height 11
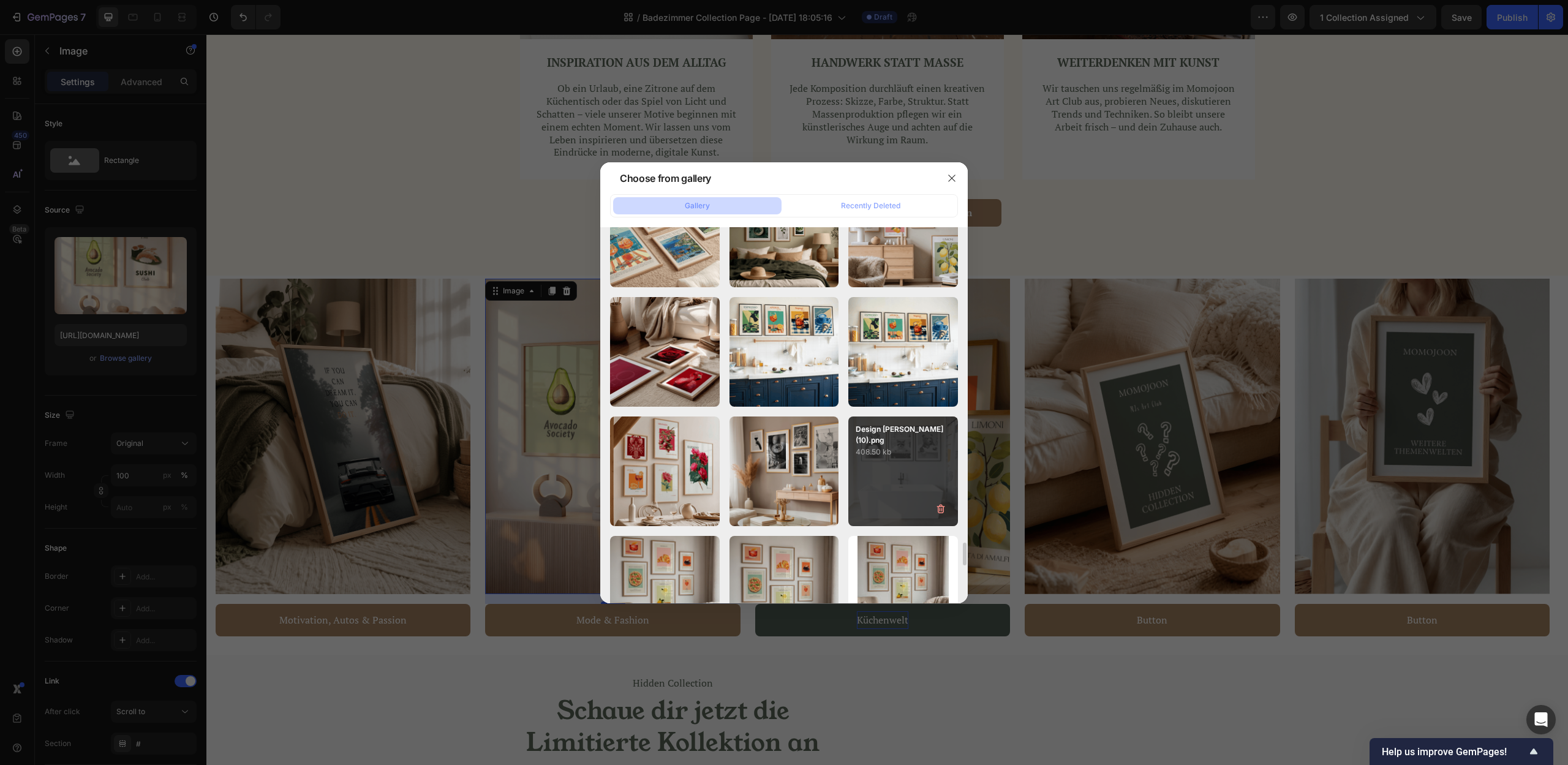
scroll to position [5195, 0]
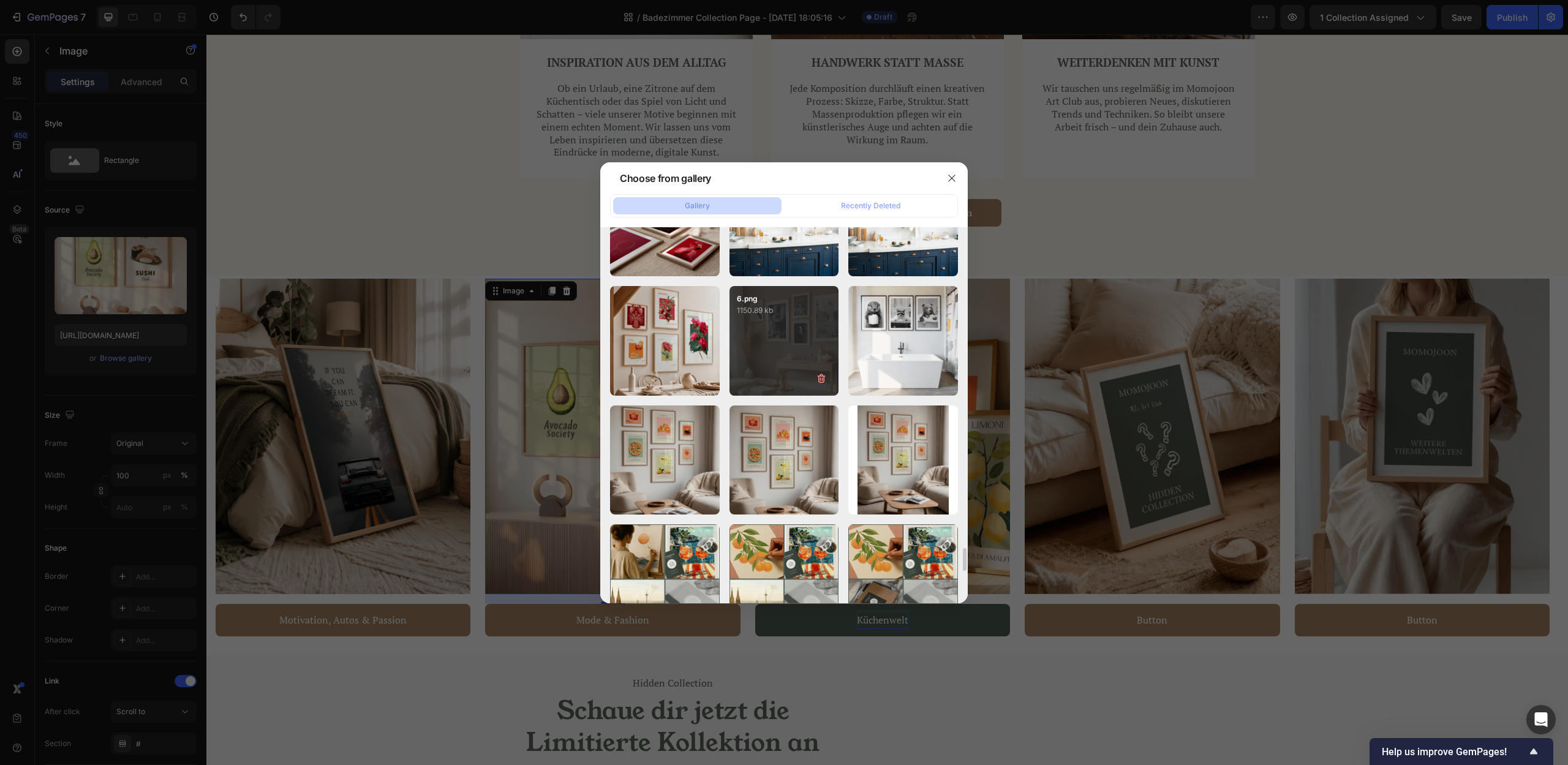
click at [807, 352] on div "6.png 1150.89 kb" at bounding box center [784, 340] width 110 height 110
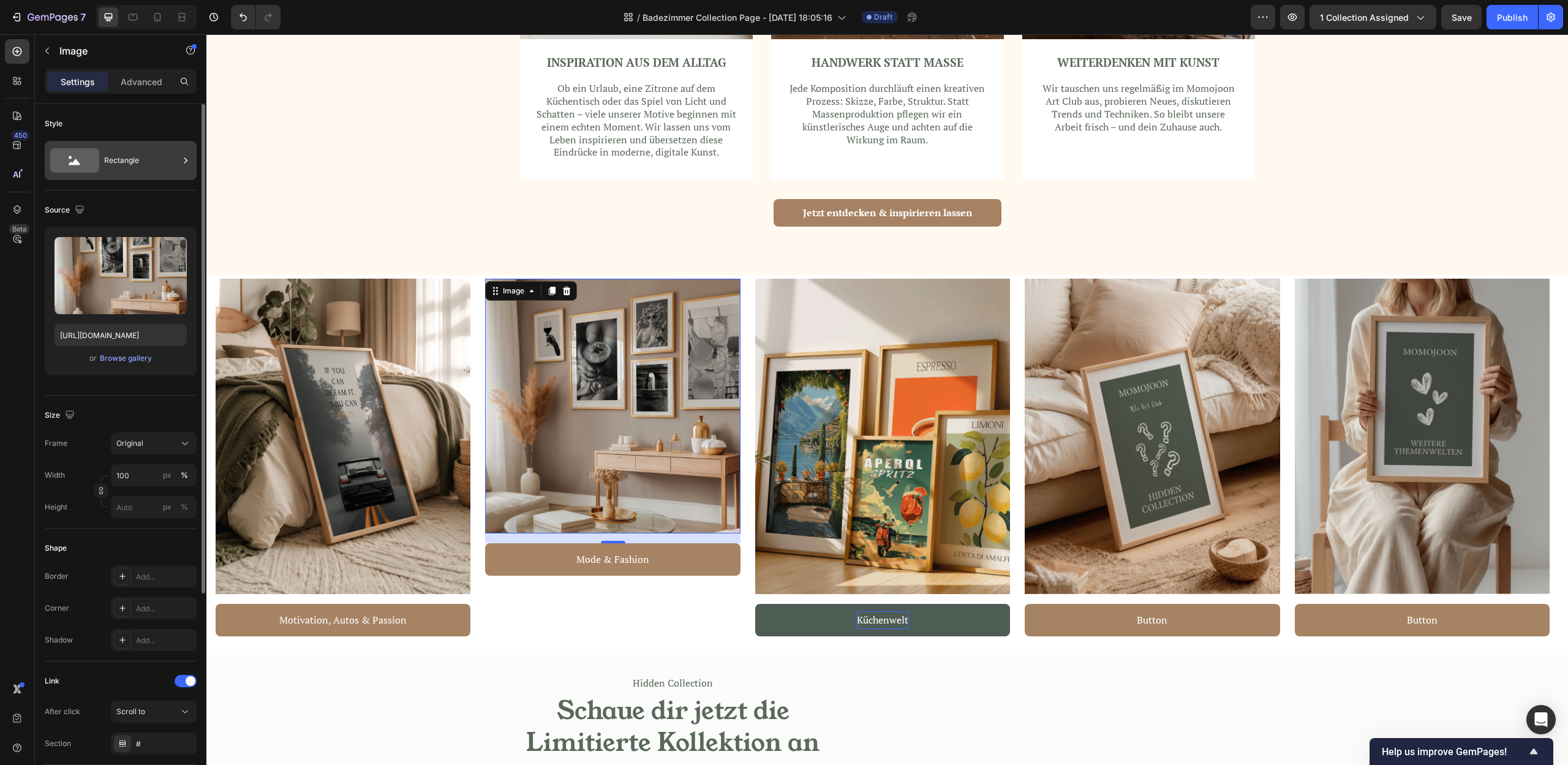
click at [132, 153] on div "Rectangle" at bounding box center [141, 160] width 75 height 28
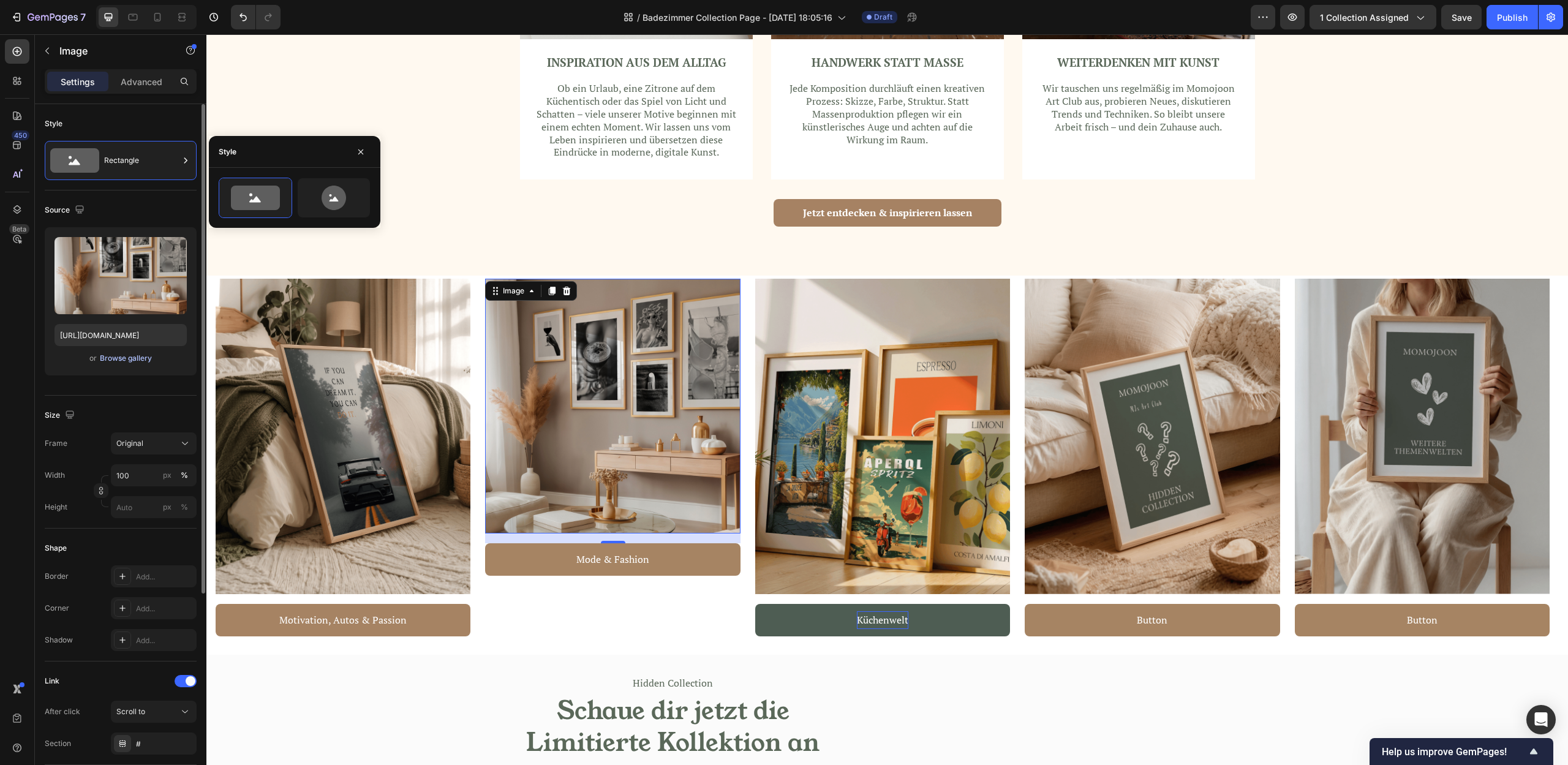
click at [120, 358] on div "Browse gallery" at bounding box center [126, 358] width 52 height 11
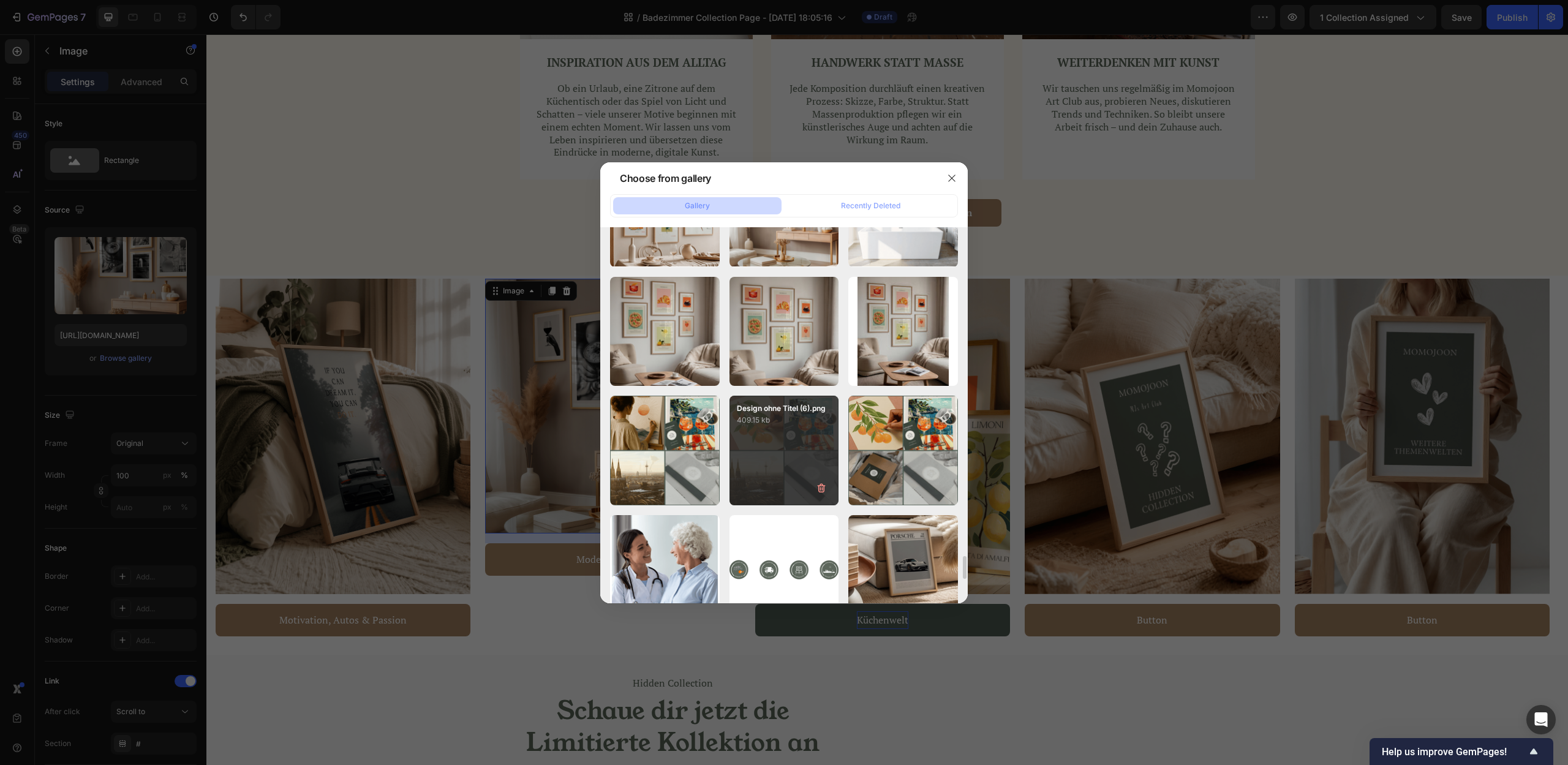
scroll to position [5712, 0]
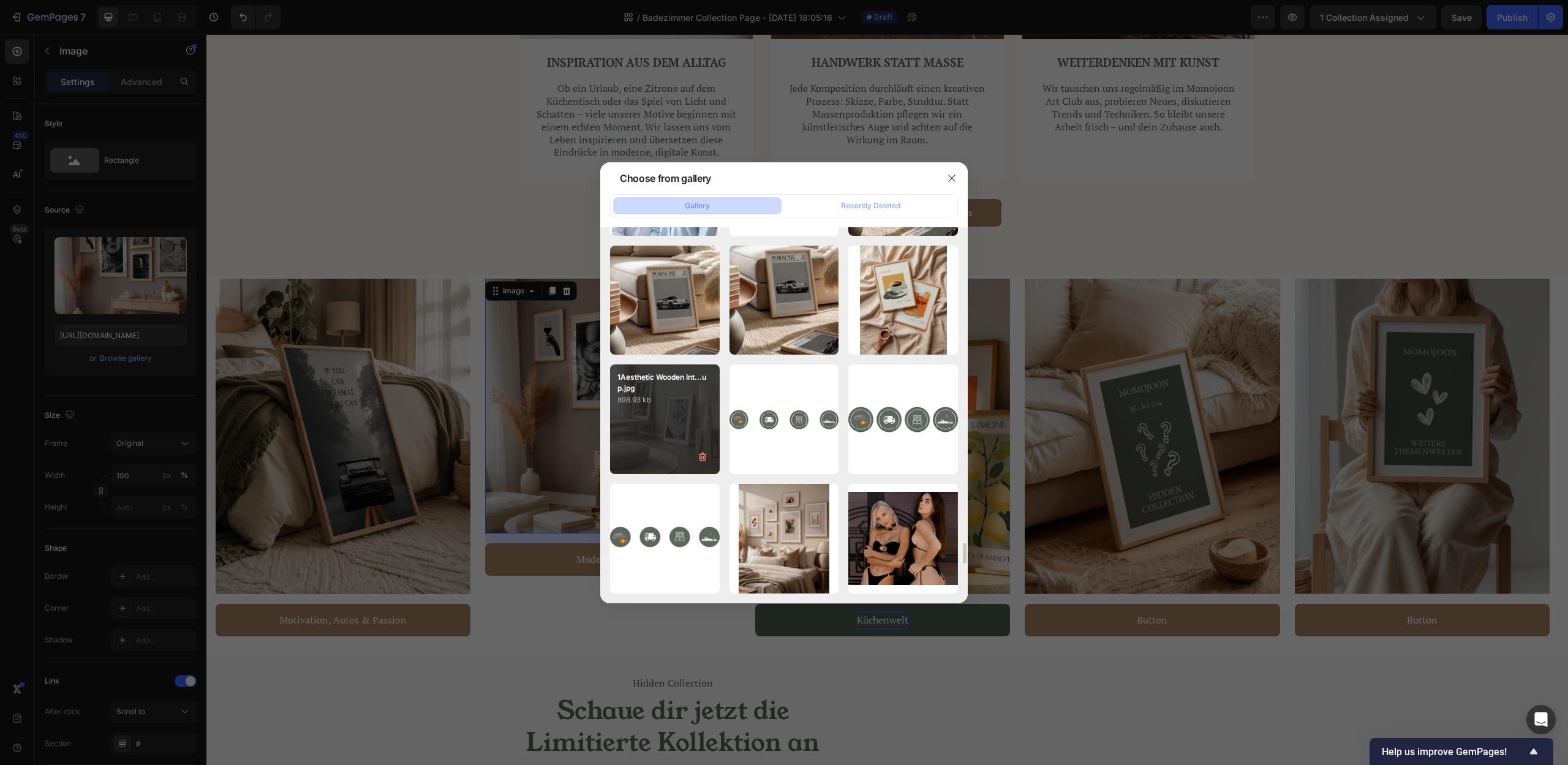
click at [678, 434] on div "1Aesthetic Wooden Int...up.jpg 898.93 kb" at bounding box center [664, 419] width 110 height 110
type input "https://cdn.shopify.com/s/files/1/0907/8263/0230/files/gempages_567898597710890…"
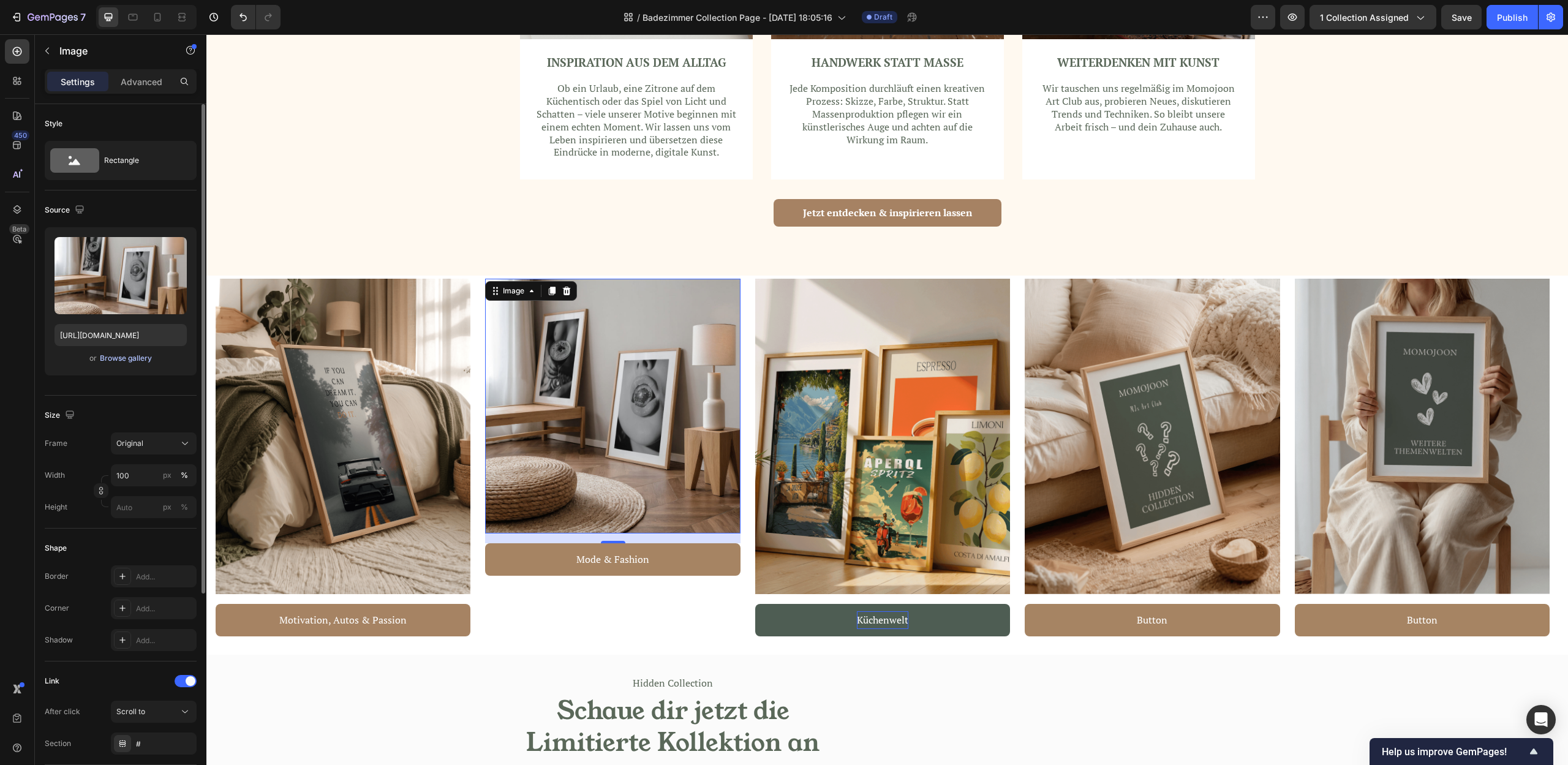
click at [134, 360] on div "Browse gallery" at bounding box center [126, 358] width 52 height 11
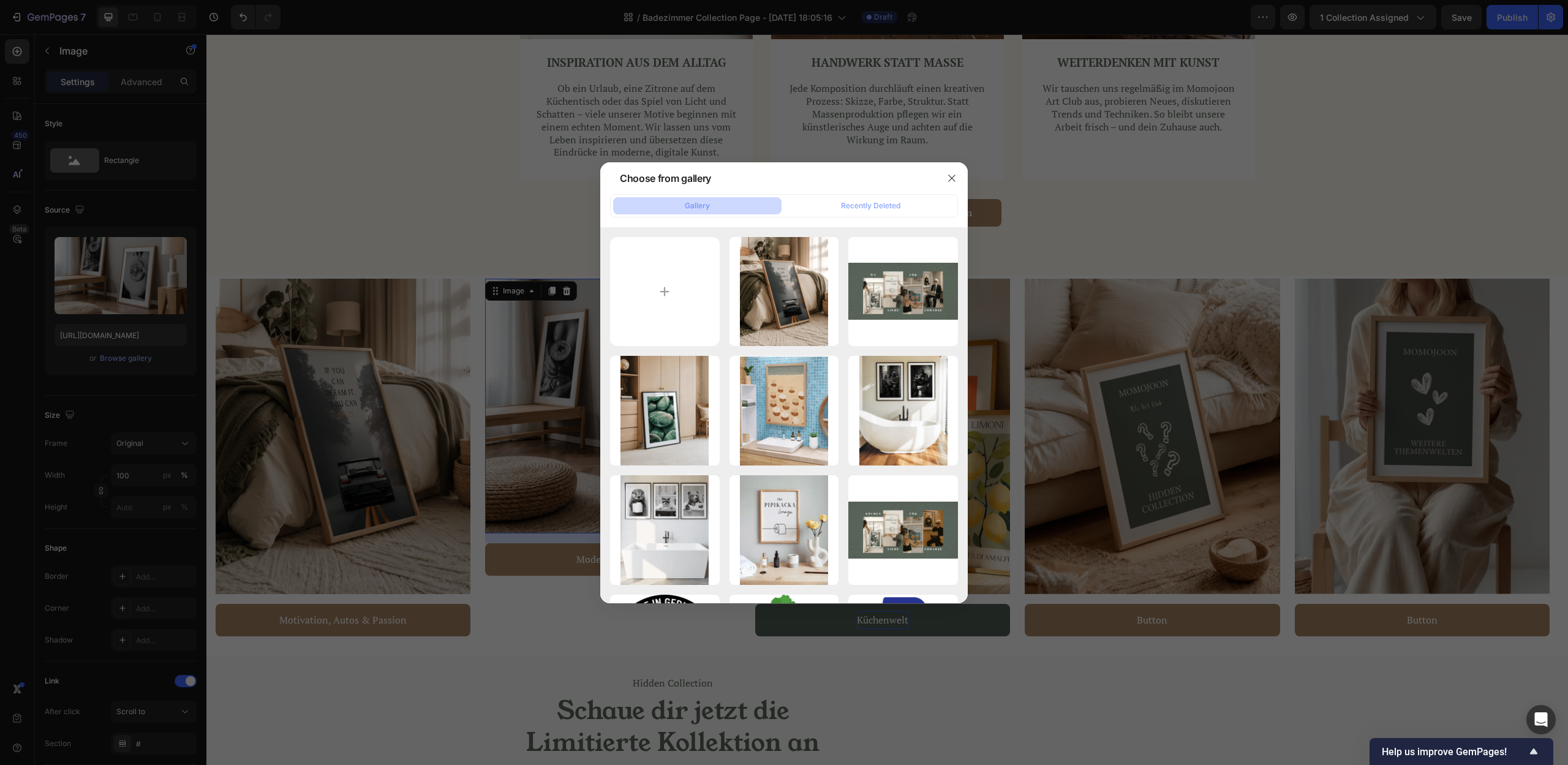
type input "C:\fakepath\Design ohne Titel (1).png"
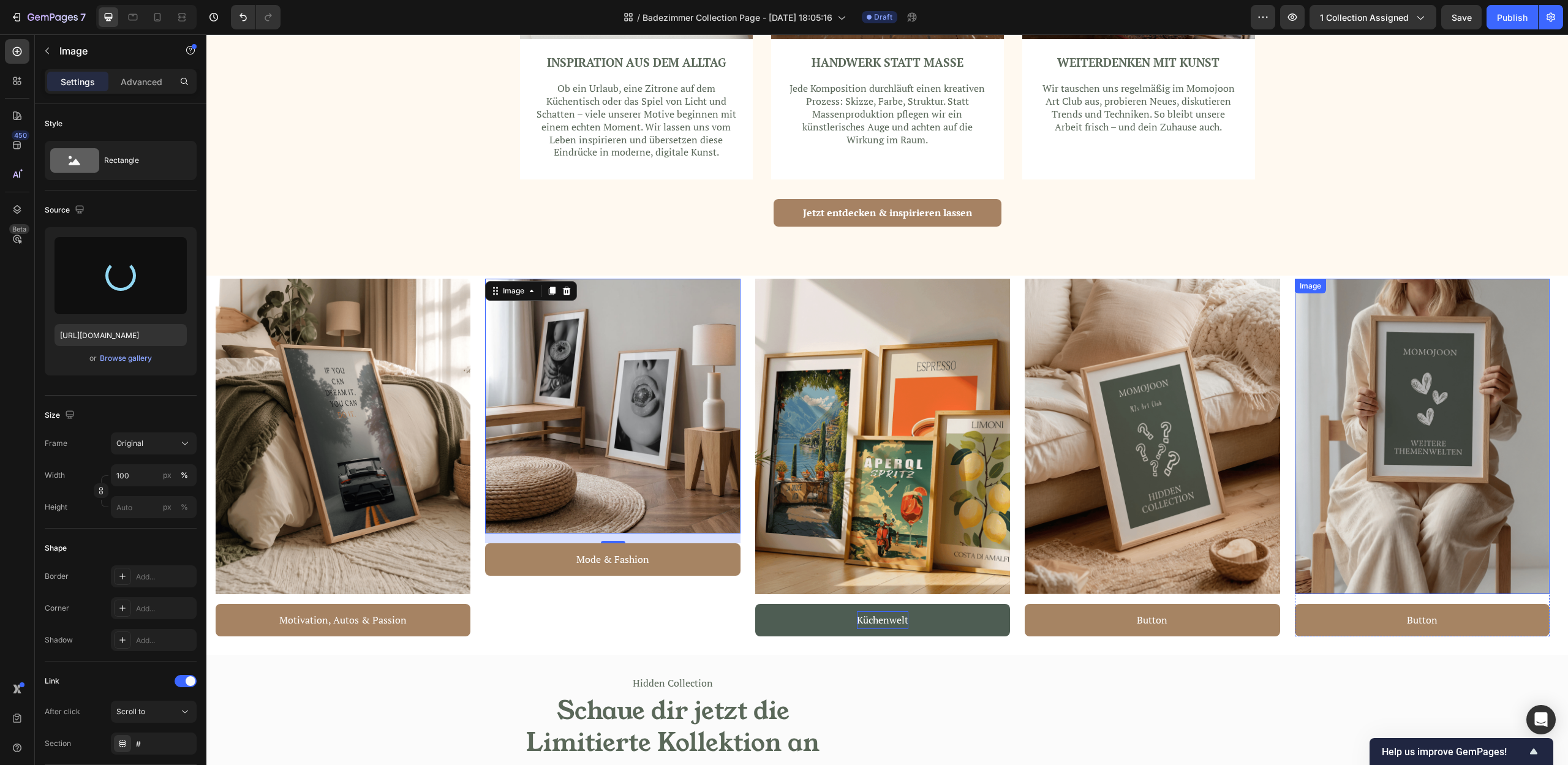
type input "https://cdn.shopify.com/s/files/1/0907/8263/0230/files/gempages_567898597710890…"
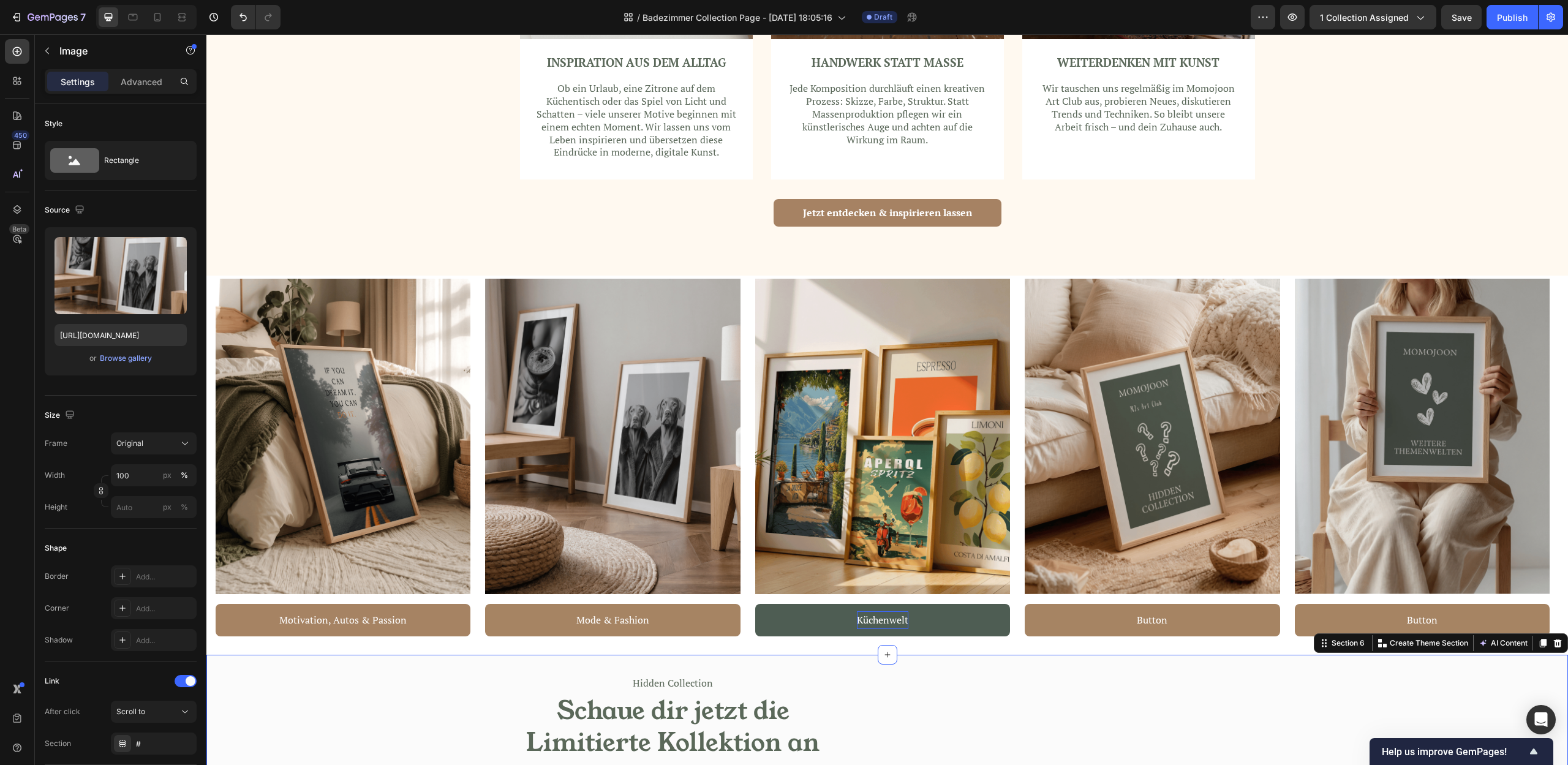
click at [482, 712] on div "Hidden Collection Text block Schaue dir jetzt die Limitierte Kollektion an Head…" at bounding box center [547, 774] width 681 height 240
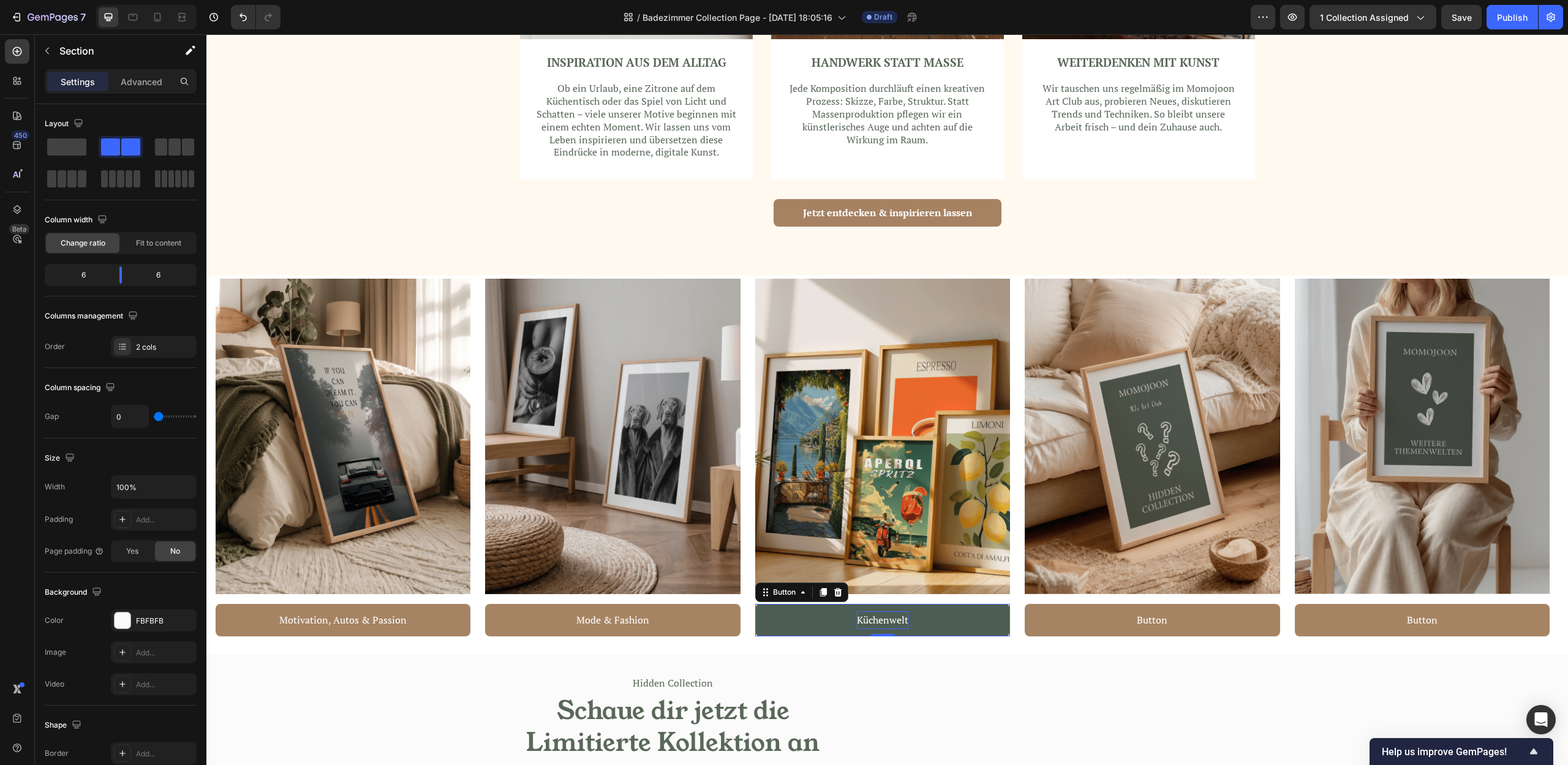
click at [886, 621] on p "Küchenwelt" at bounding box center [882, 620] width 51 height 18
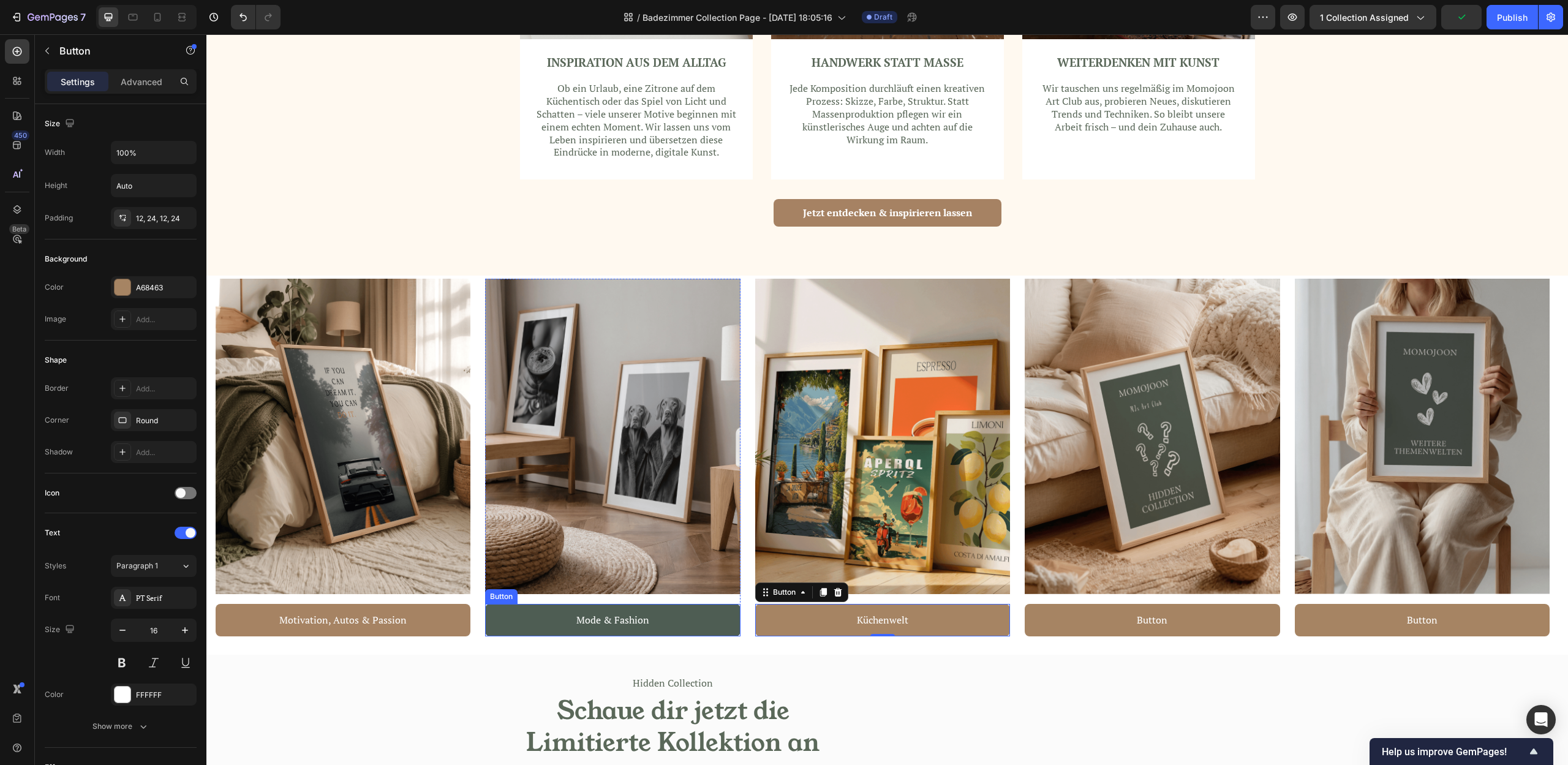
click at [651, 618] on button "Mode & Fashion" at bounding box center [613, 620] width 255 height 32
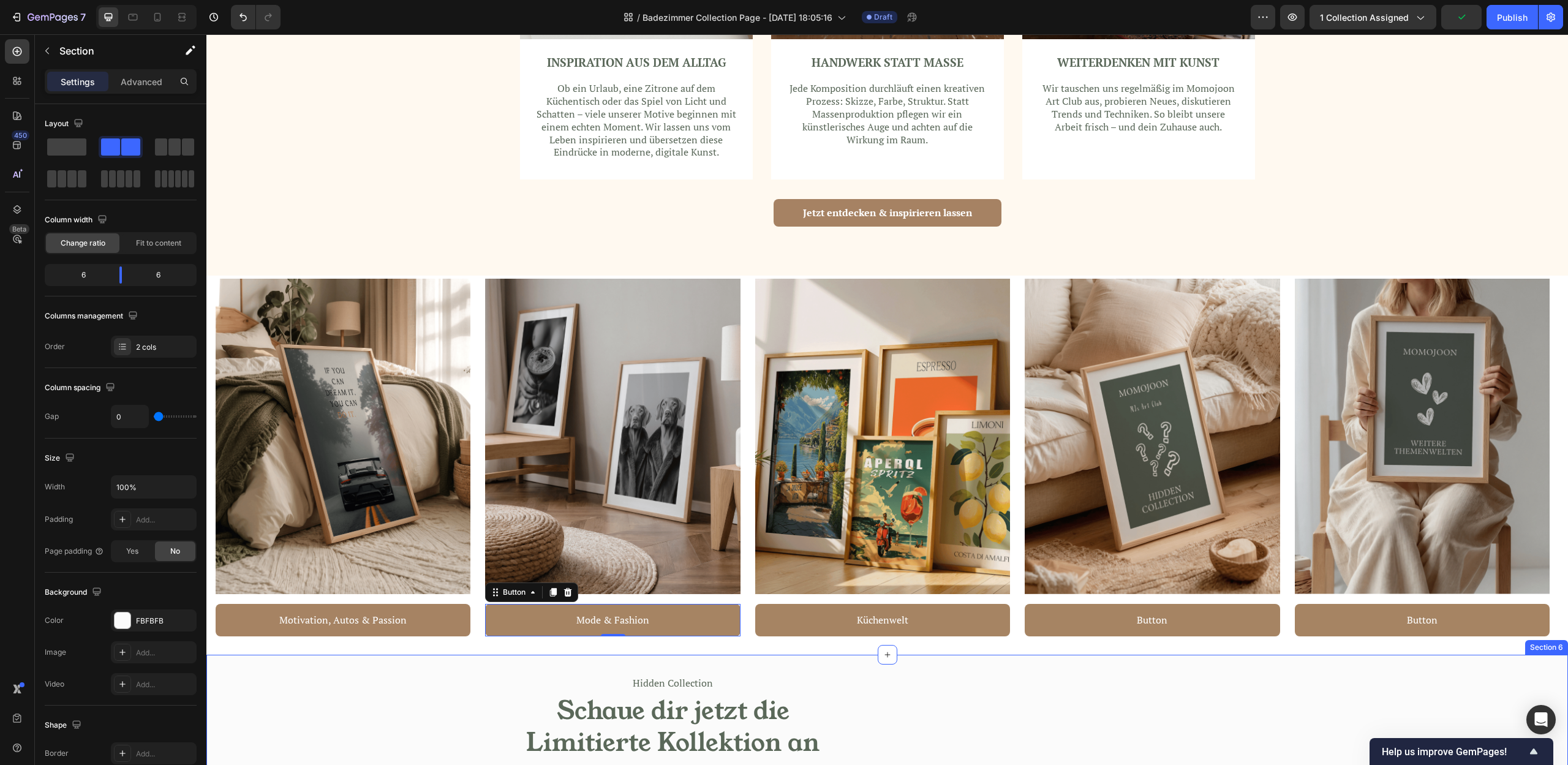
click at [530, 687] on div "Hidden Collection Text block Schaue dir jetzt die Limitierte Kollektion an Head…" at bounding box center [547, 774] width 681 height 240
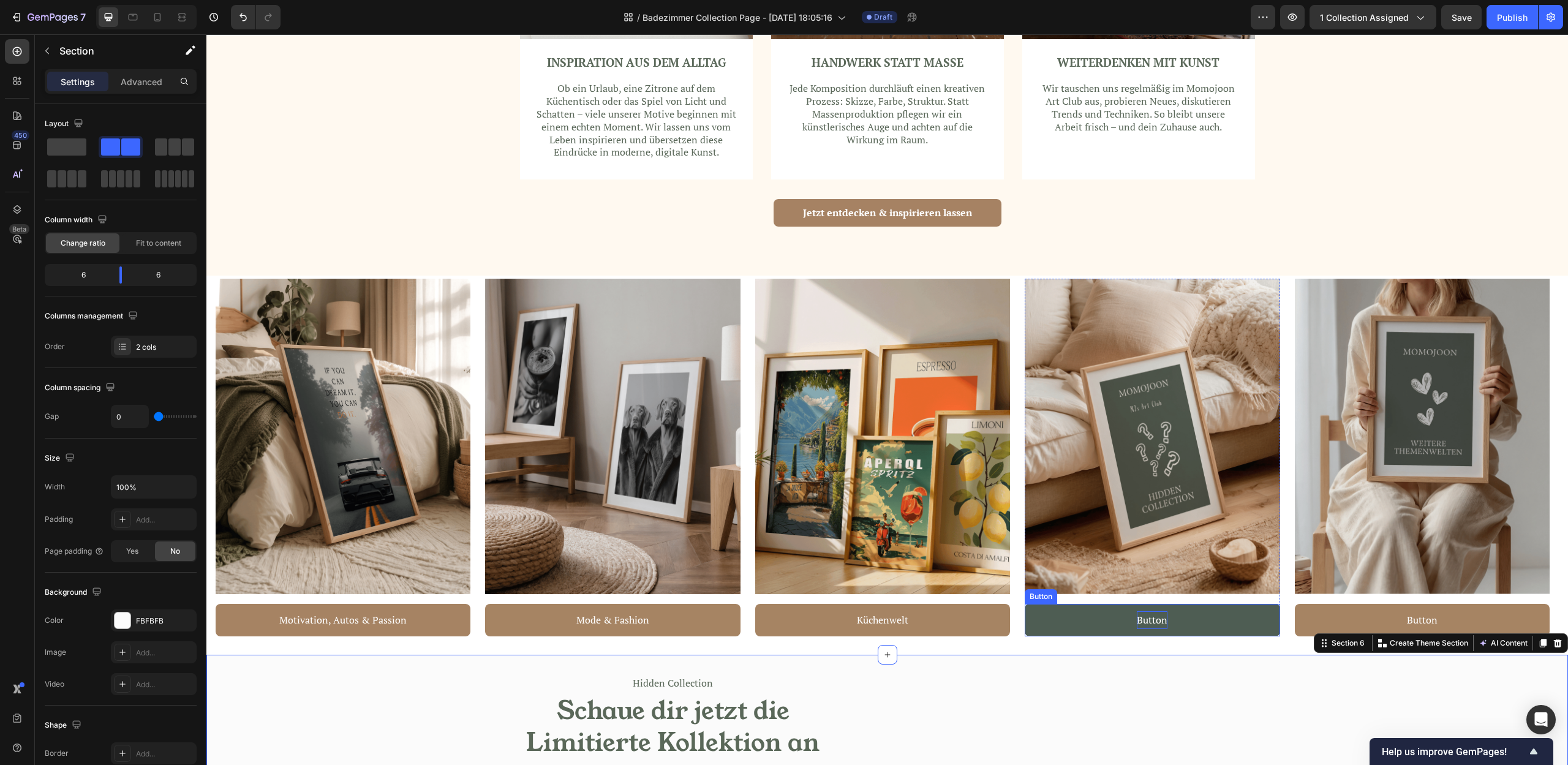
click at [1157, 620] on p "Button" at bounding box center [1152, 620] width 31 height 18
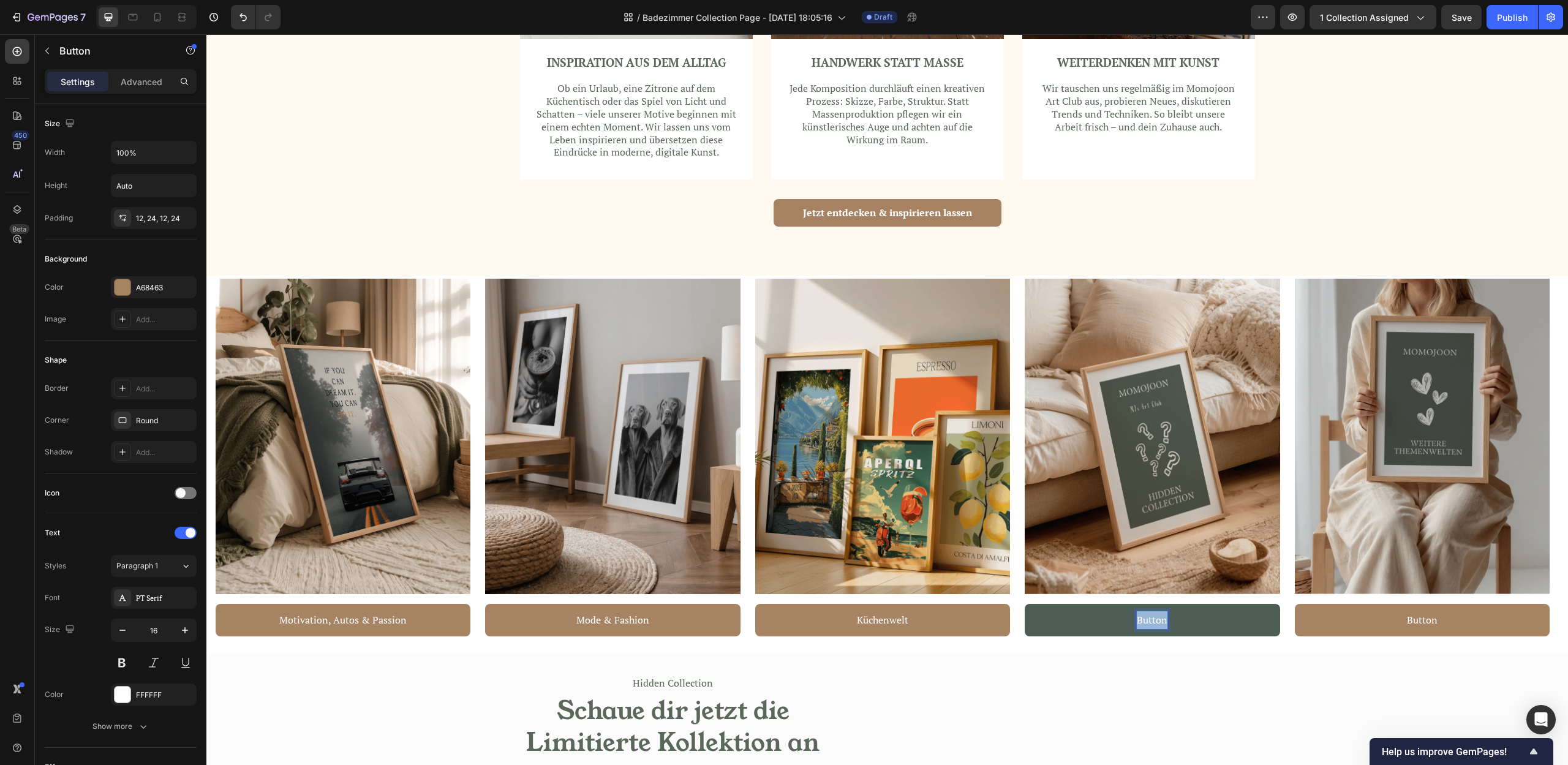
click at [1157, 620] on p "Button" at bounding box center [1152, 620] width 31 height 18
click at [1024, 604] on button "Zu" at bounding box center [1152, 620] width 255 height 32
click at [1024, 604] on button "Zur Hidden" at bounding box center [1152, 620] width 255 height 32
click at [1411, 616] on p "Button" at bounding box center [1422, 620] width 31 height 18
click at [1411, 616] on p "Button" at bounding box center [1422, 620] width 31 height 18
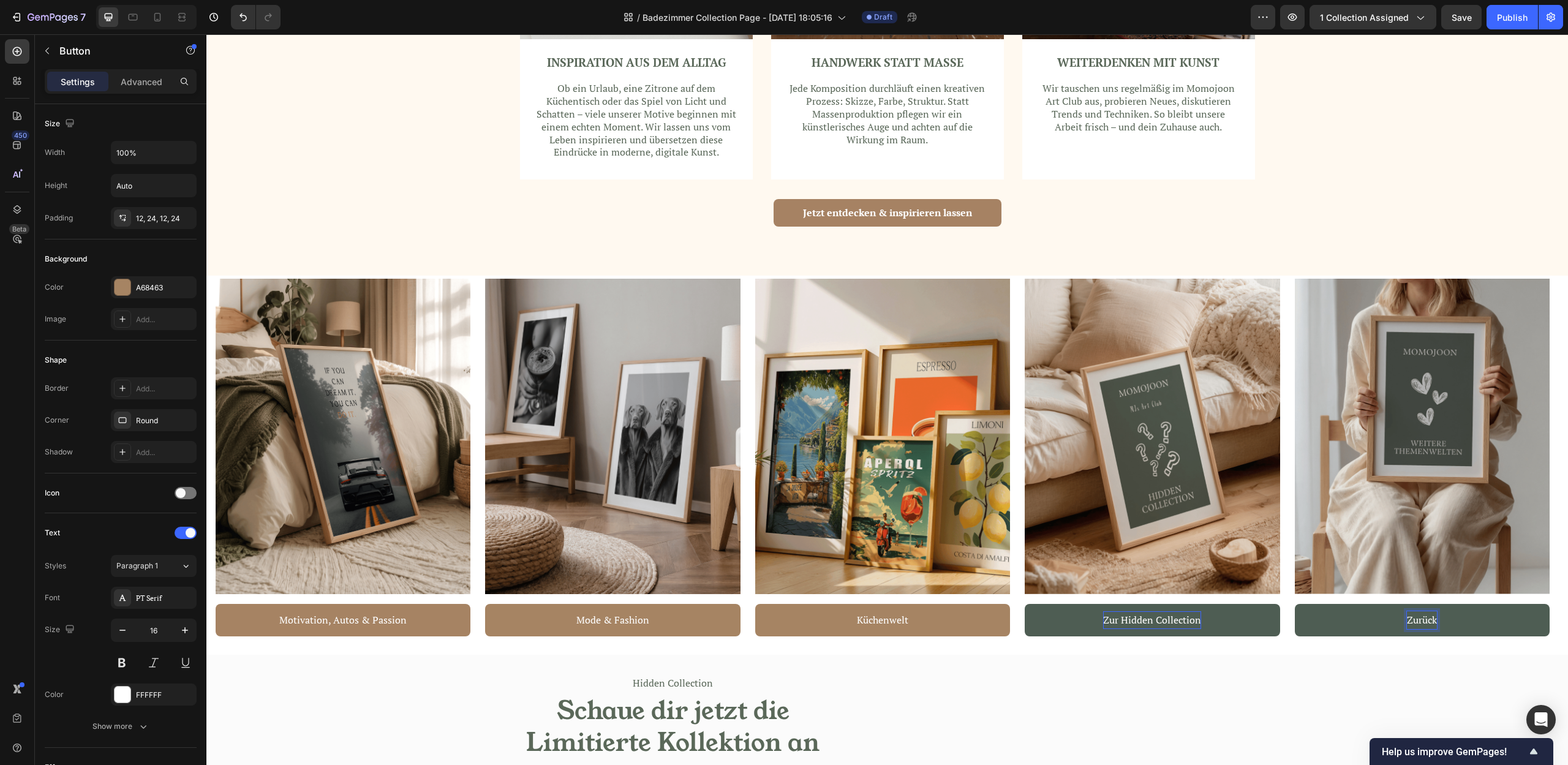
click at [1295, 604] on button "Zurück" at bounding box center [1422, 620] width 255 height 32
click at [1295, 604] on button "Zurück zu" at bounding box center [1422, 620] width 255 height 32
click at [1295, 604] on button "Zurück zu den" at bounding box center [1422, 620] width 255 height 32
click at [1408, 619] on p "Zurück zu den Themenwelten" at bounding box center [1421, 620] width 131 height 18
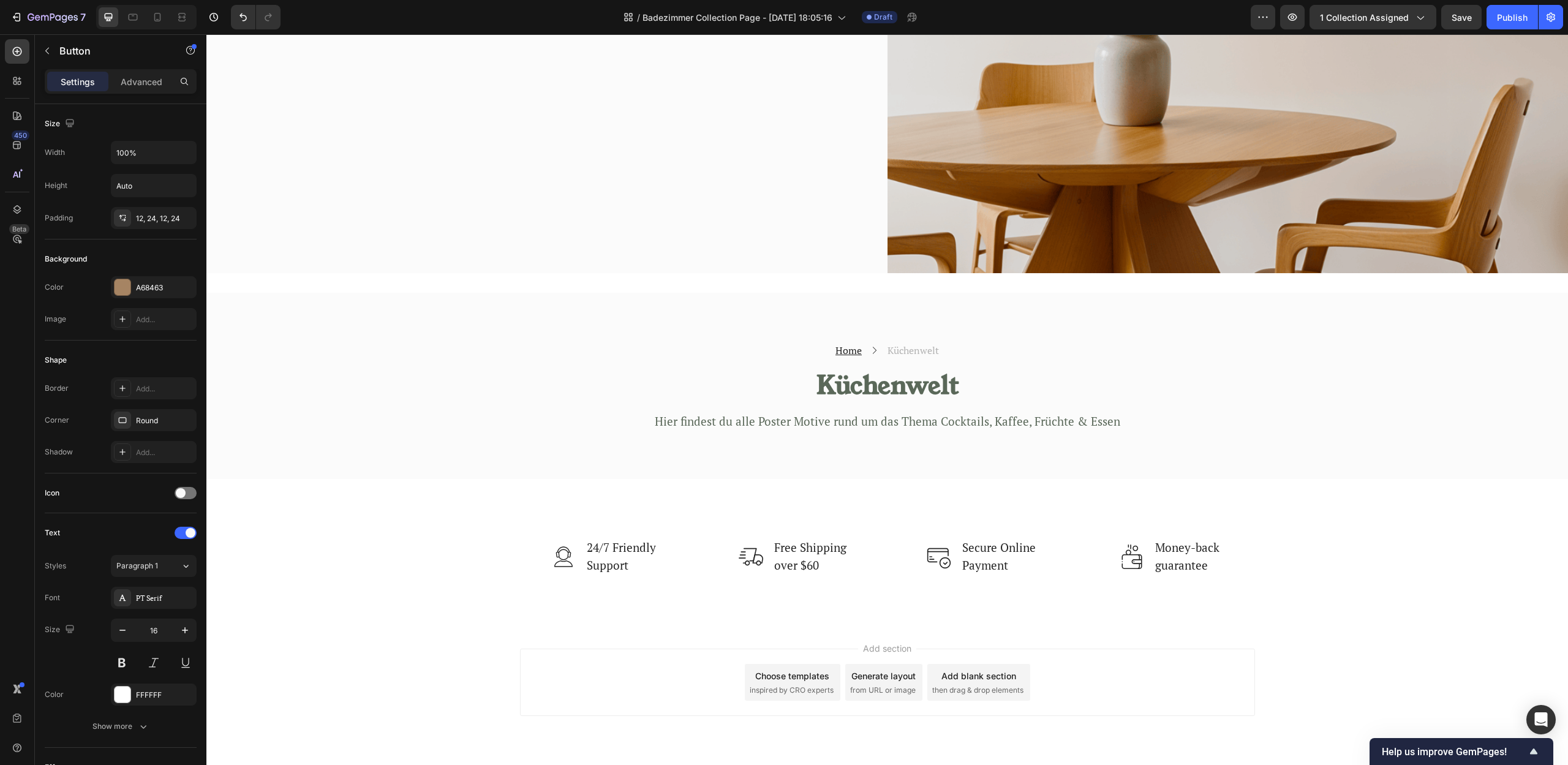
scroll to position [3087, 0]
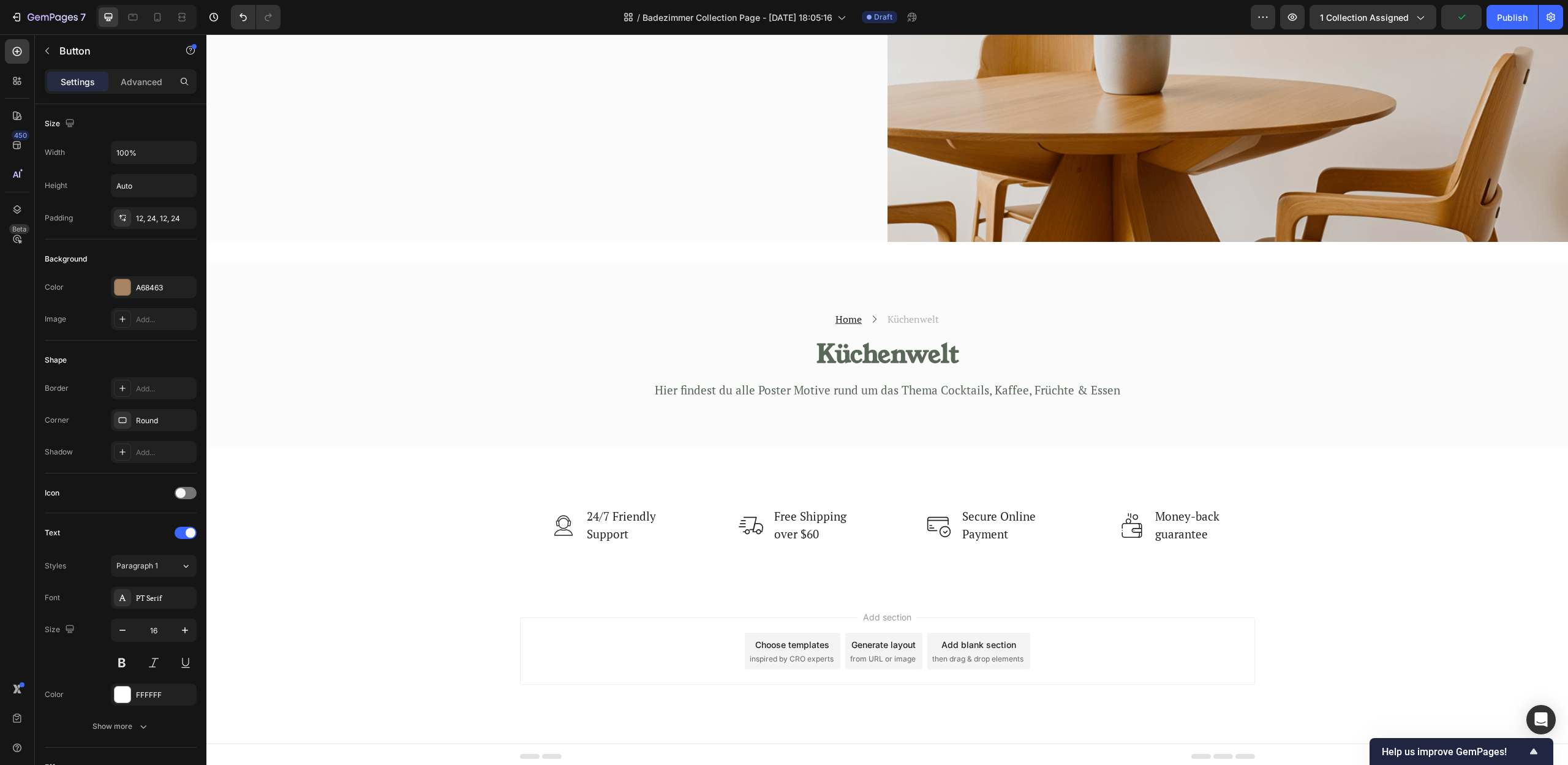
click at [882, 352] on h2 "Küchenwelt" at bounding box center [887, 354] width 735 height 34
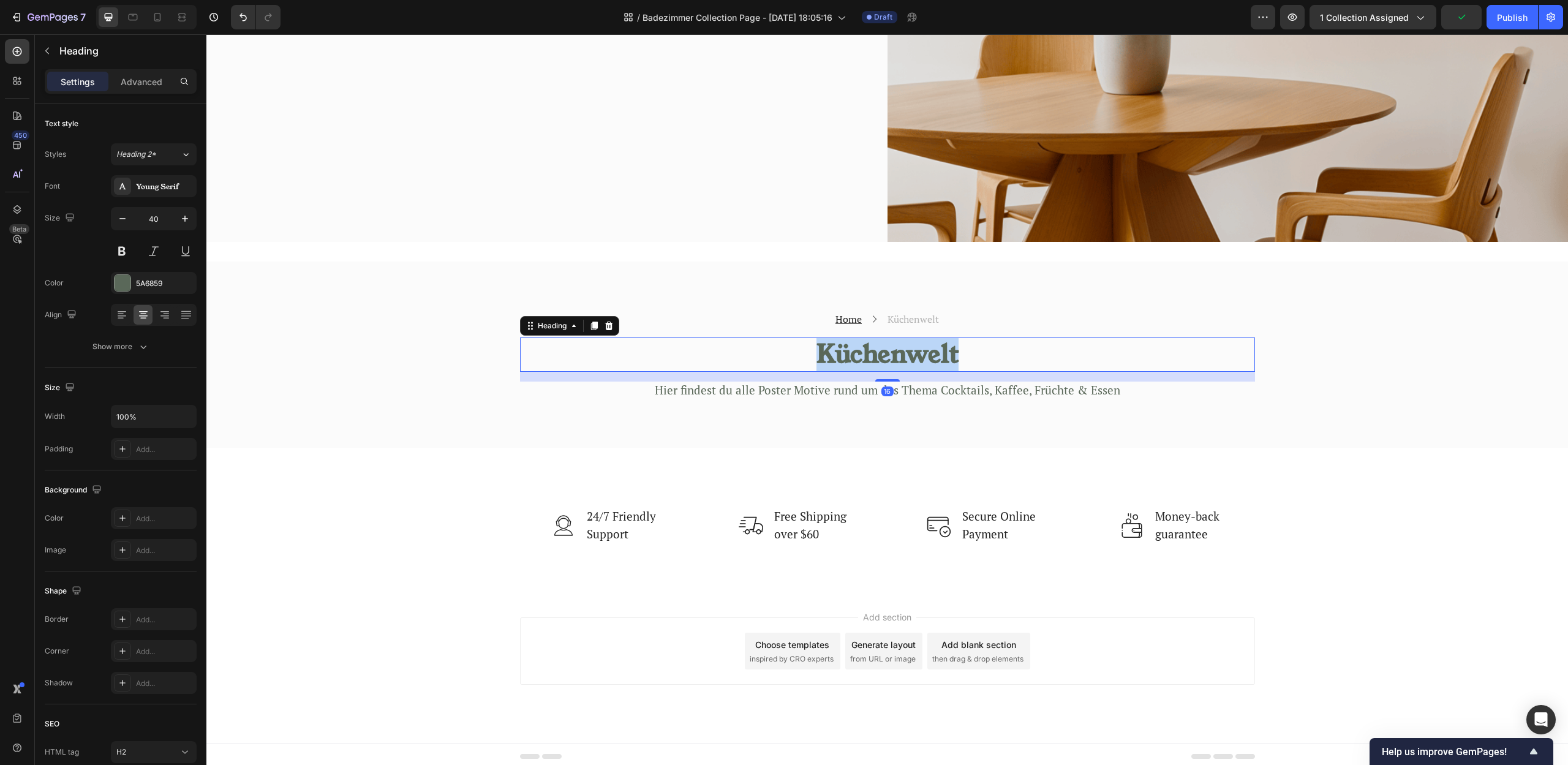
click at [882, 352] on h2 "Küchenwelt" at bounding box center [887, 354] width 735 height 34
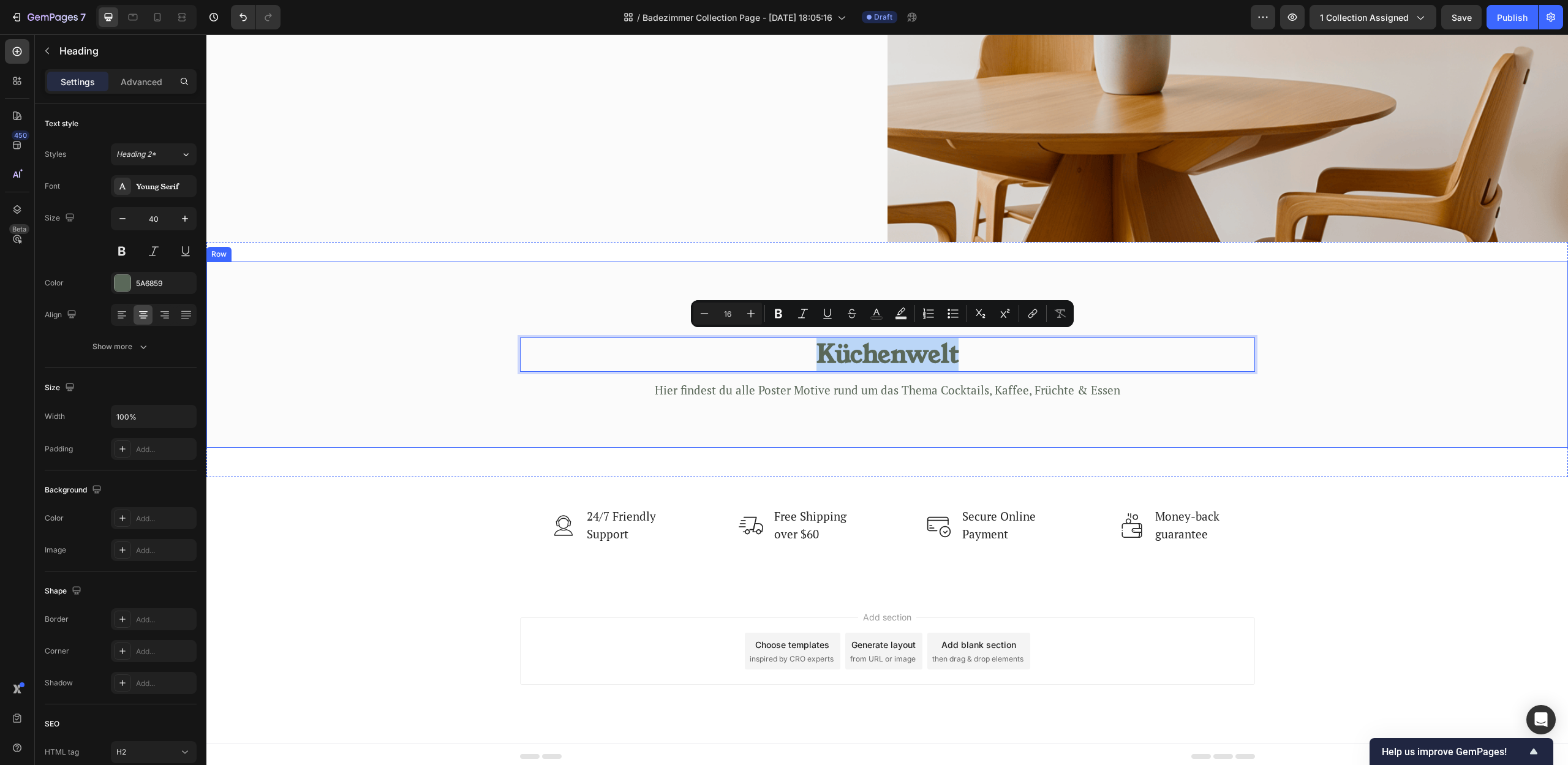
click at [1325, 358] on div "Home Text block Icon Küchenwelt Text block Row Küchenwelt Heading 16 Hier finde…" at bounding box center [887, 355] width 1343 height 89
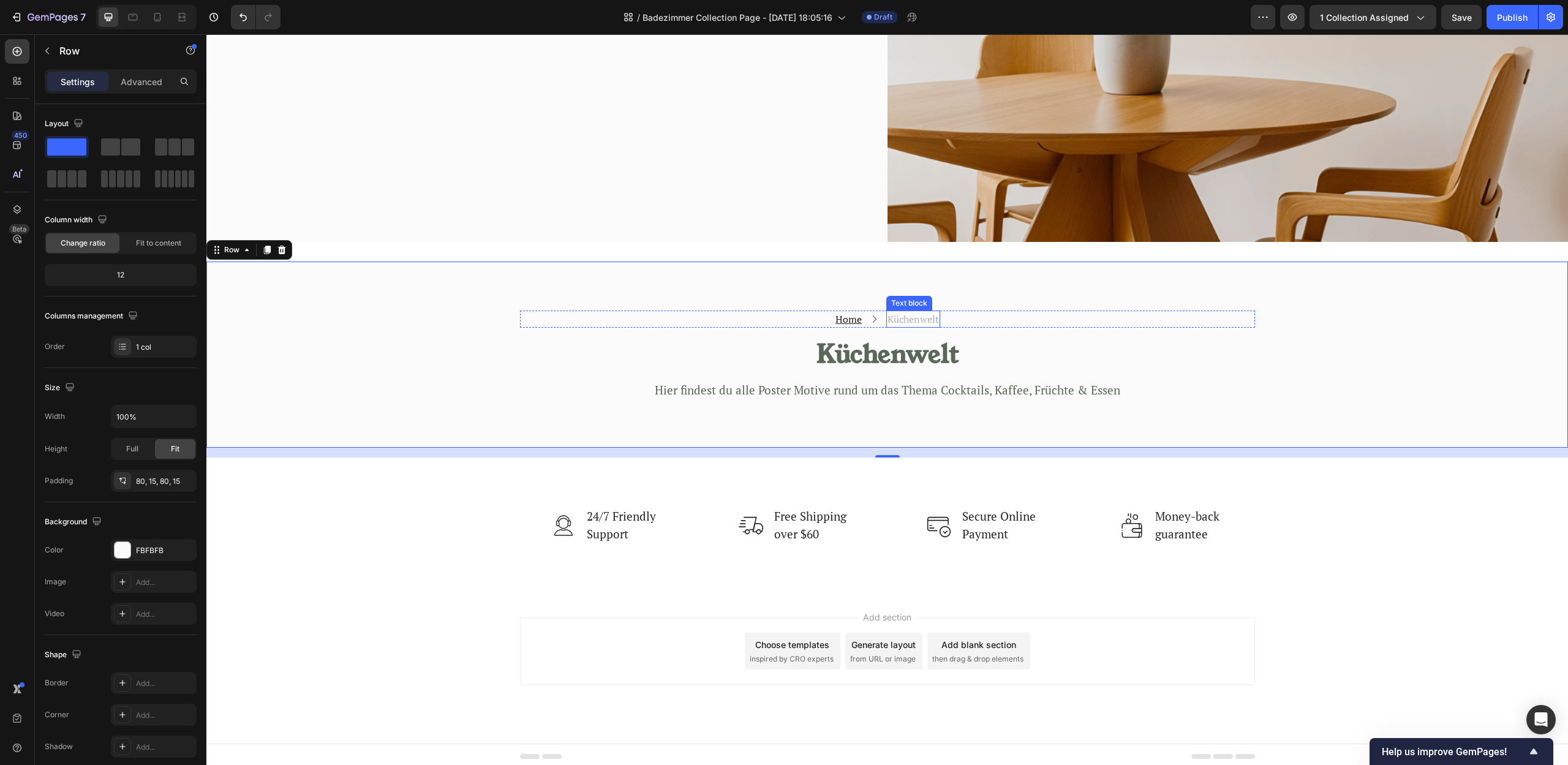
click at [922, 315] on p "Küchenwelt" at bounding box center [913, 319] width 51 height 15
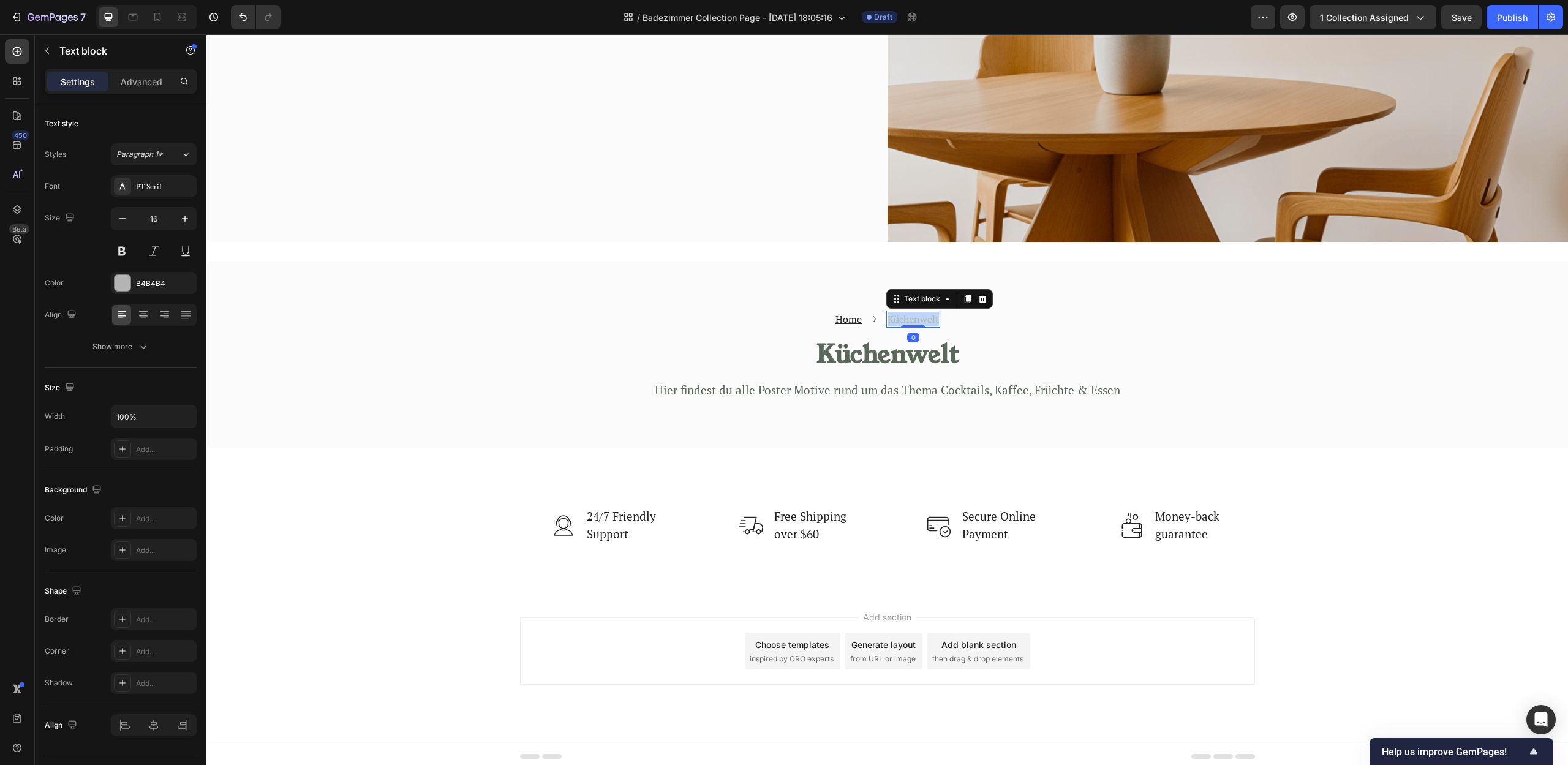
click at [922, 315] on p "Küchenwelt" at bounding box center [913, 319] width 51 height 15
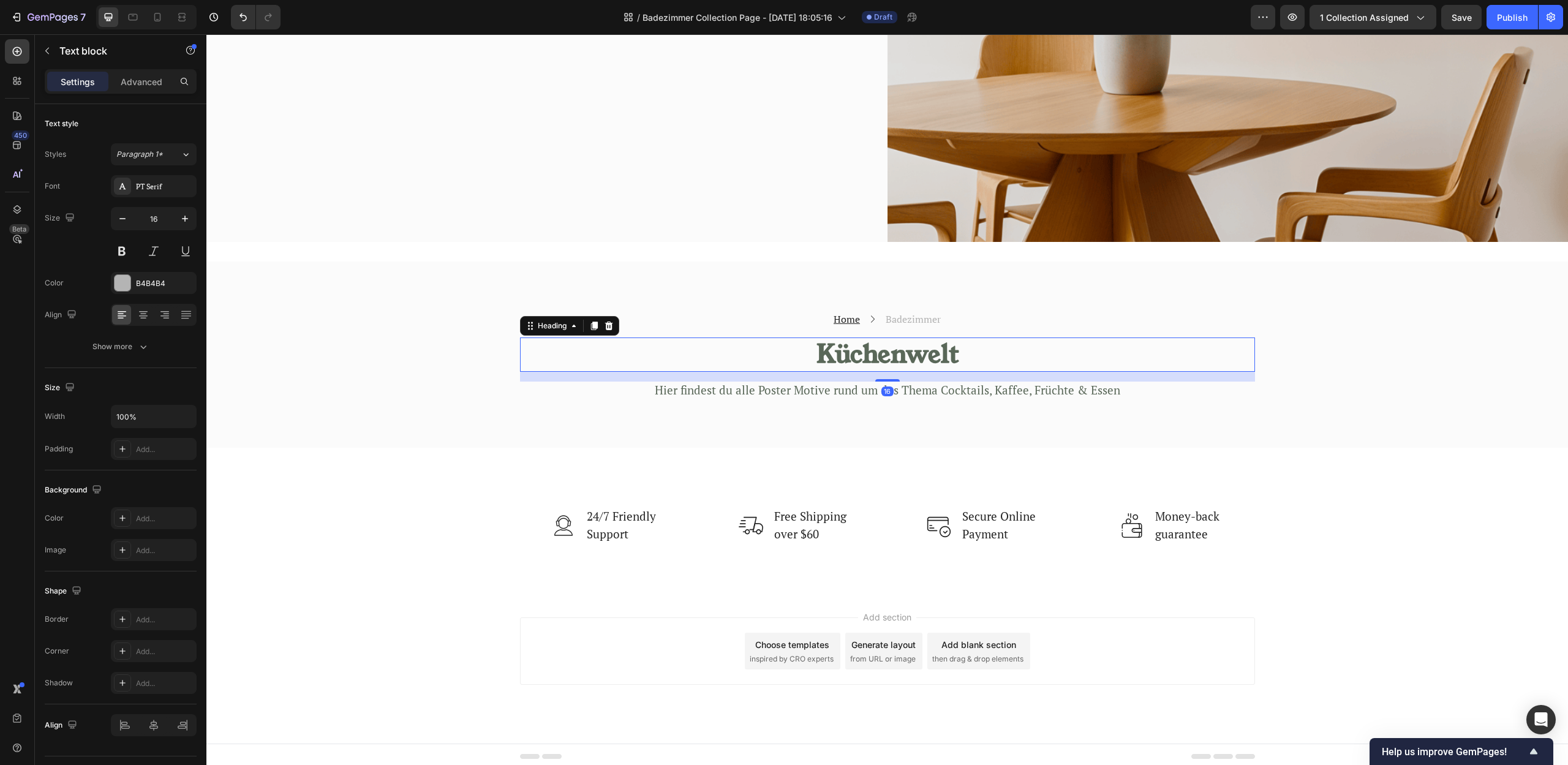
click at [894, 360] on p "Küchenwelt" at bounding box center [887, 354] width 733 height 32
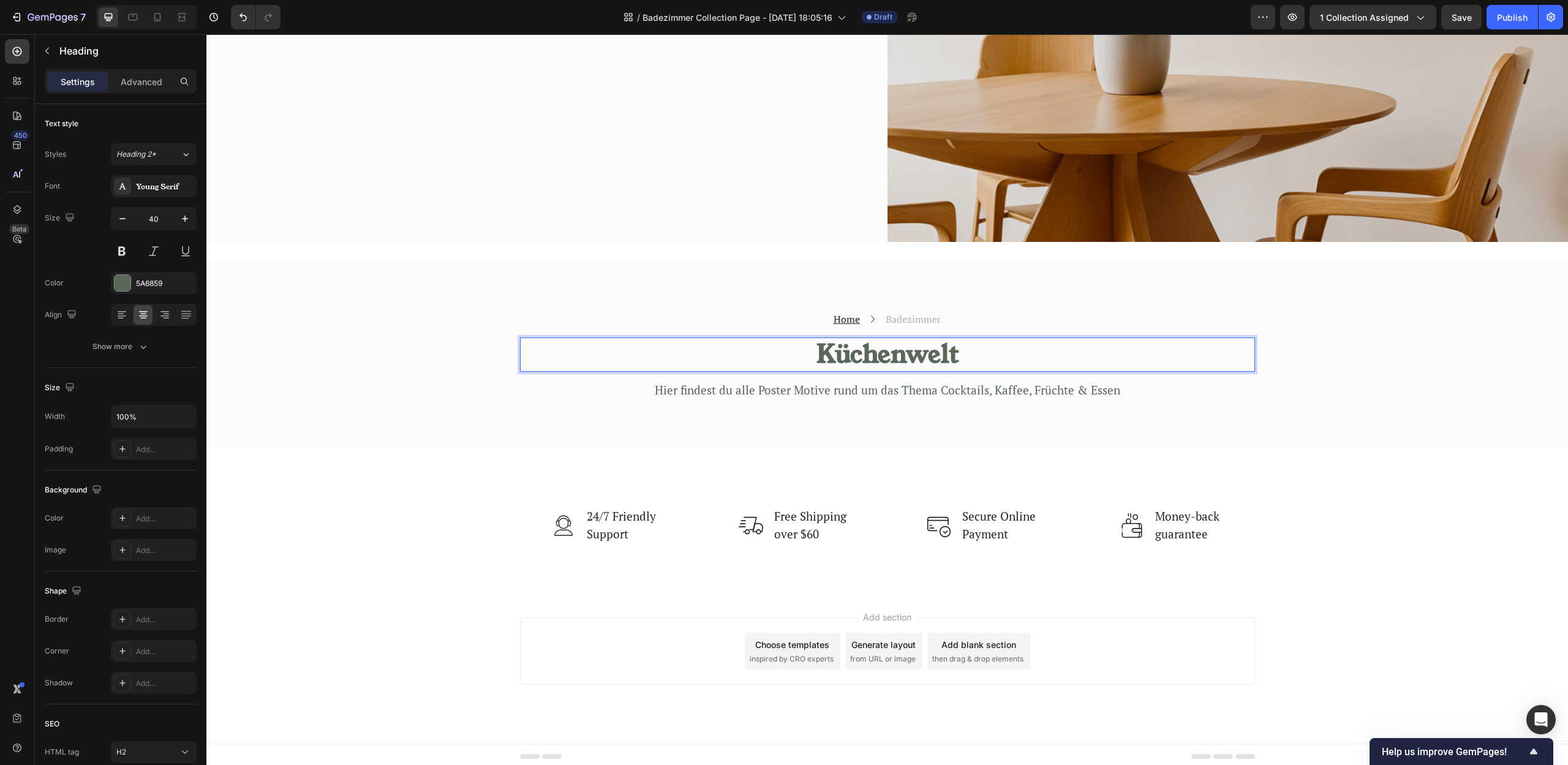
click at [912, 350] on p "Küchenwelt" at bounding box center [887, 354] width 733 height 32
click at [944, 382] on p "Hier findest du alle Poster Motive rund um das Thema Cocktails, Kaffee, Früchte…" at bounding box center [887, 390] width 733 height 16
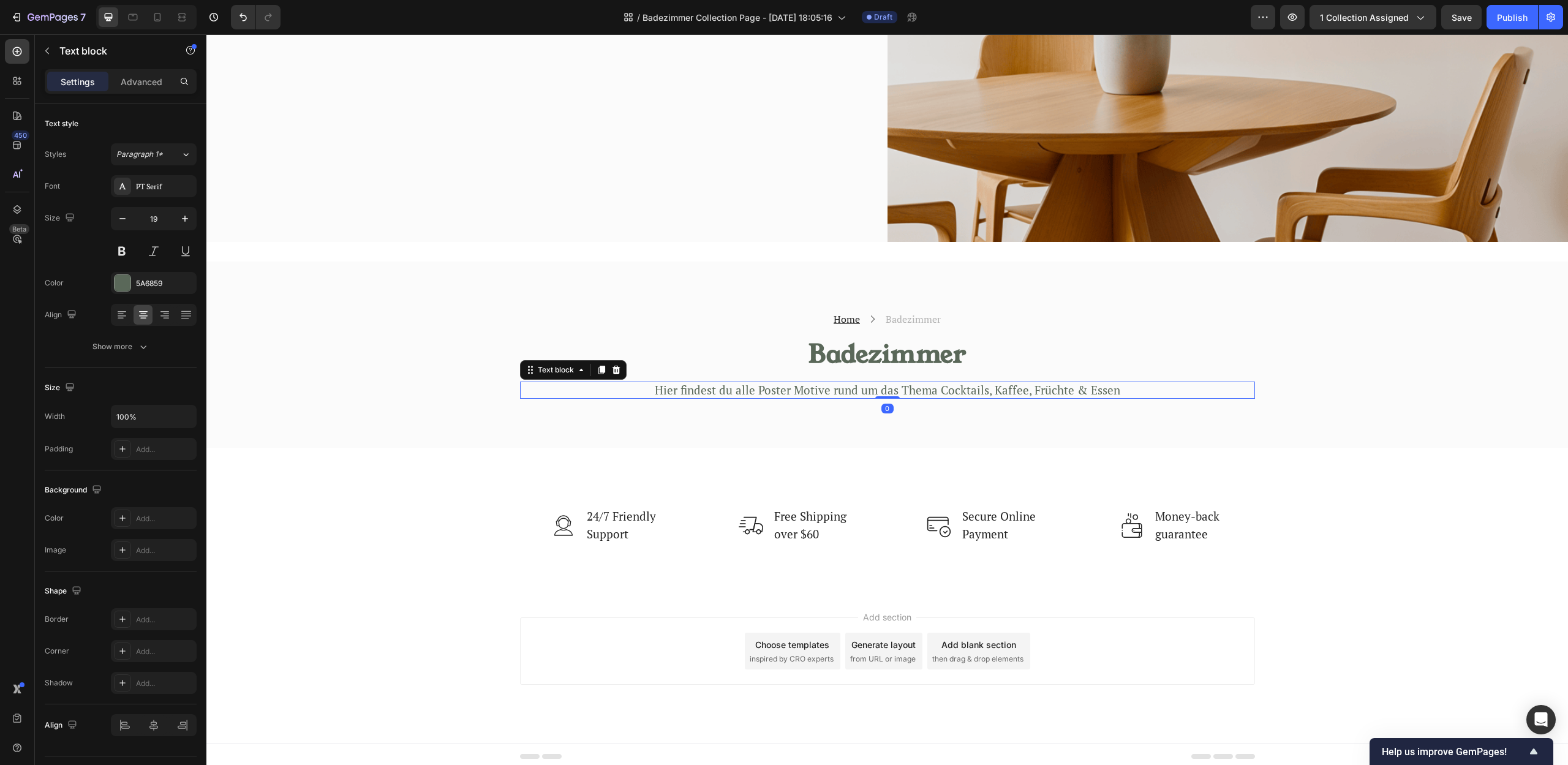
click at [939, 386] on p "Hier findest du alle Poster Motive rund um das Thema Cocktails, Kaffee, Früchte…" at bounding box center [887, 390] width 733 height 16
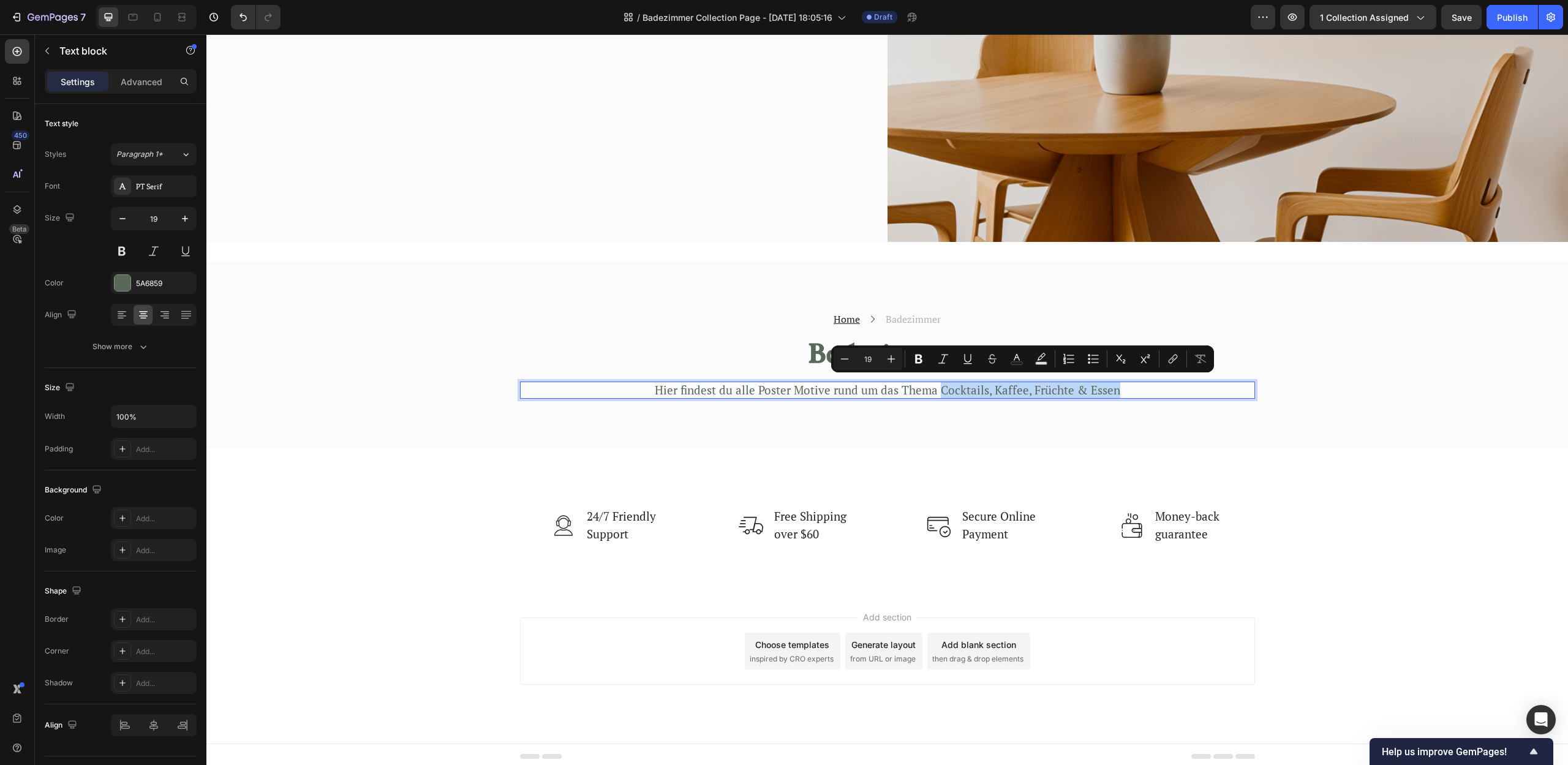
drag, startPoint x: 937, startPoint y: 384, endPoint x: 1126, endPoint y: 381, distance: 189.0
click at [1126, 382] on p "Hier findest du alle Poster Motive rund um das Thema Cocktails, Kaffee, Früchte…" at bounding box center [887, 390] width 733 height 16
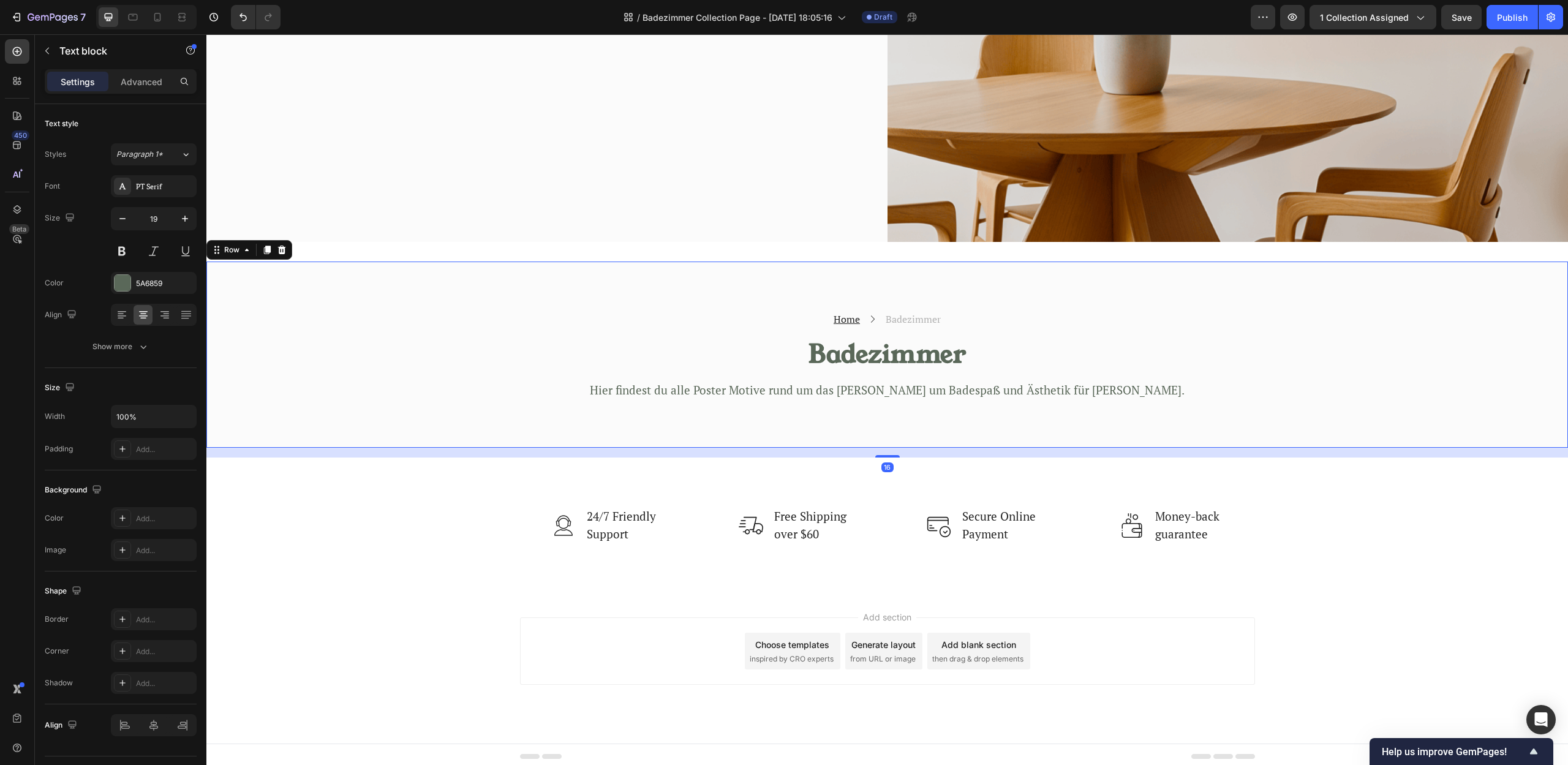
click at [1402, 332] on div "Home Text block Icon Badezimmer Text block Row Badezimmer Heading Hier findest …" at bounding box center [887, 355] width 1343 height 89
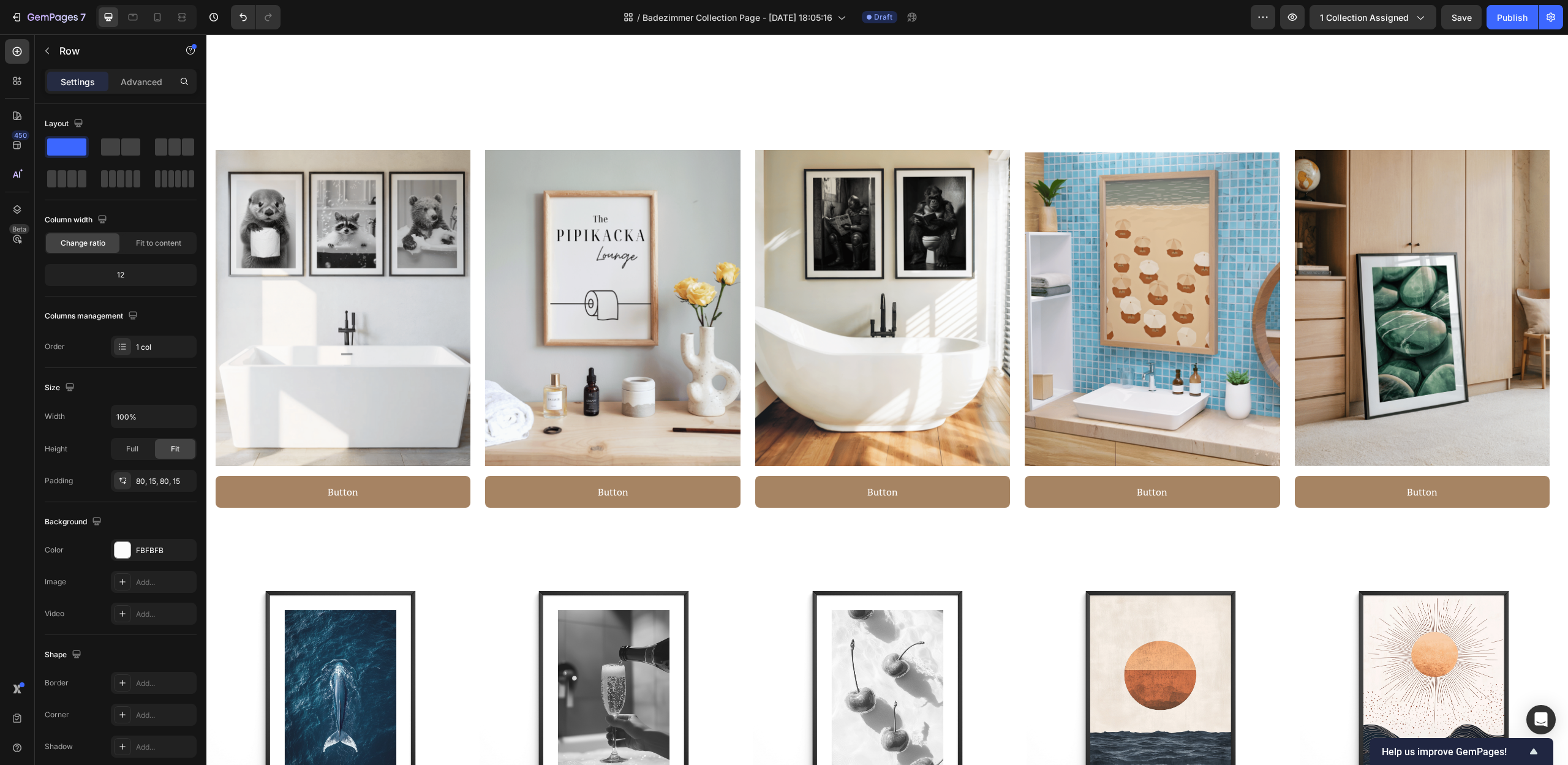
scroll to position [517, 0]
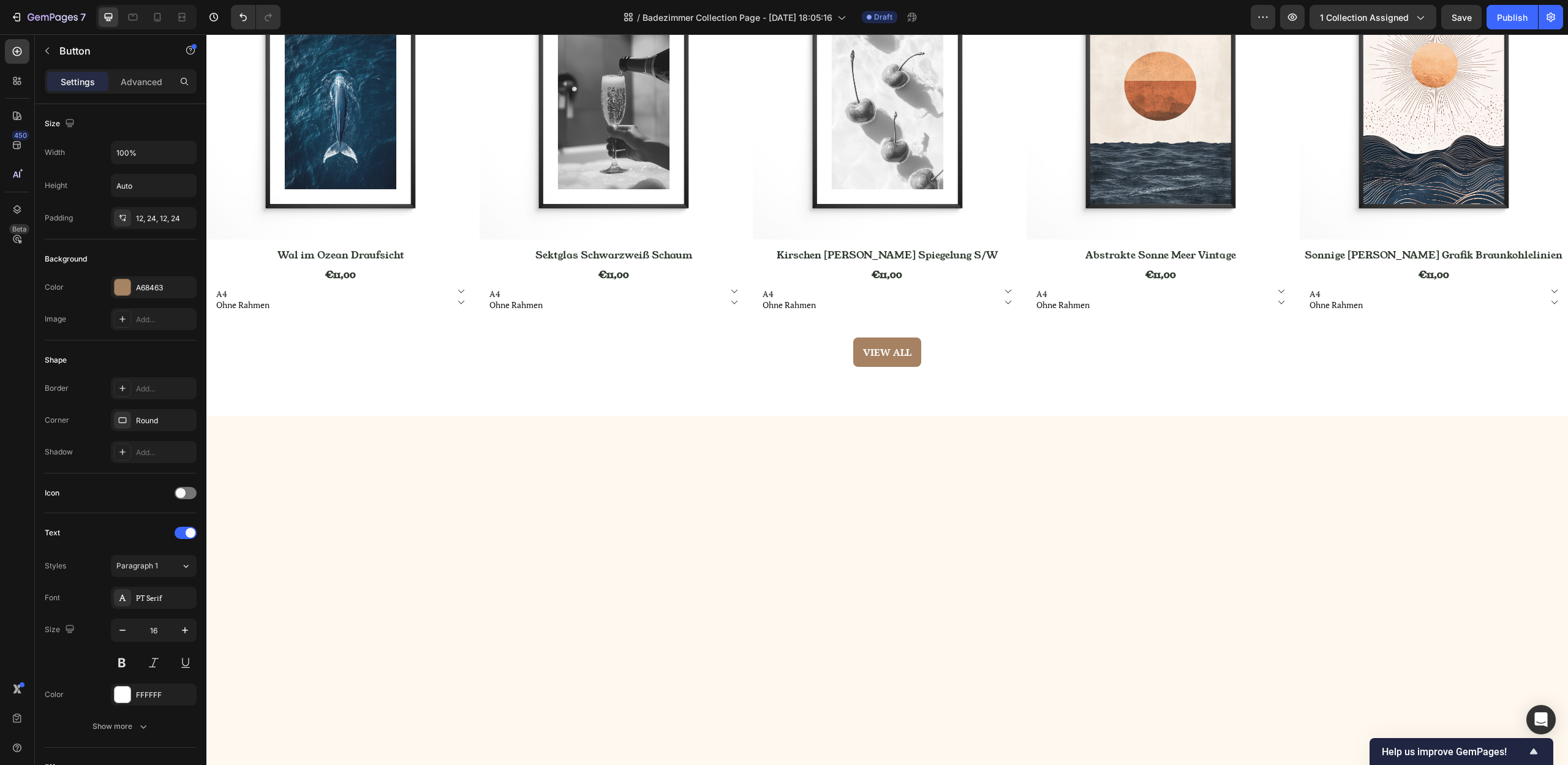
click at [1299, 415] on div "(P) Images Row Wal im Ozean Draufsicht (P) Title €11,00 (P) Price (P) Price A4 …" at bounding box center [887, 168] width 1361 height 494
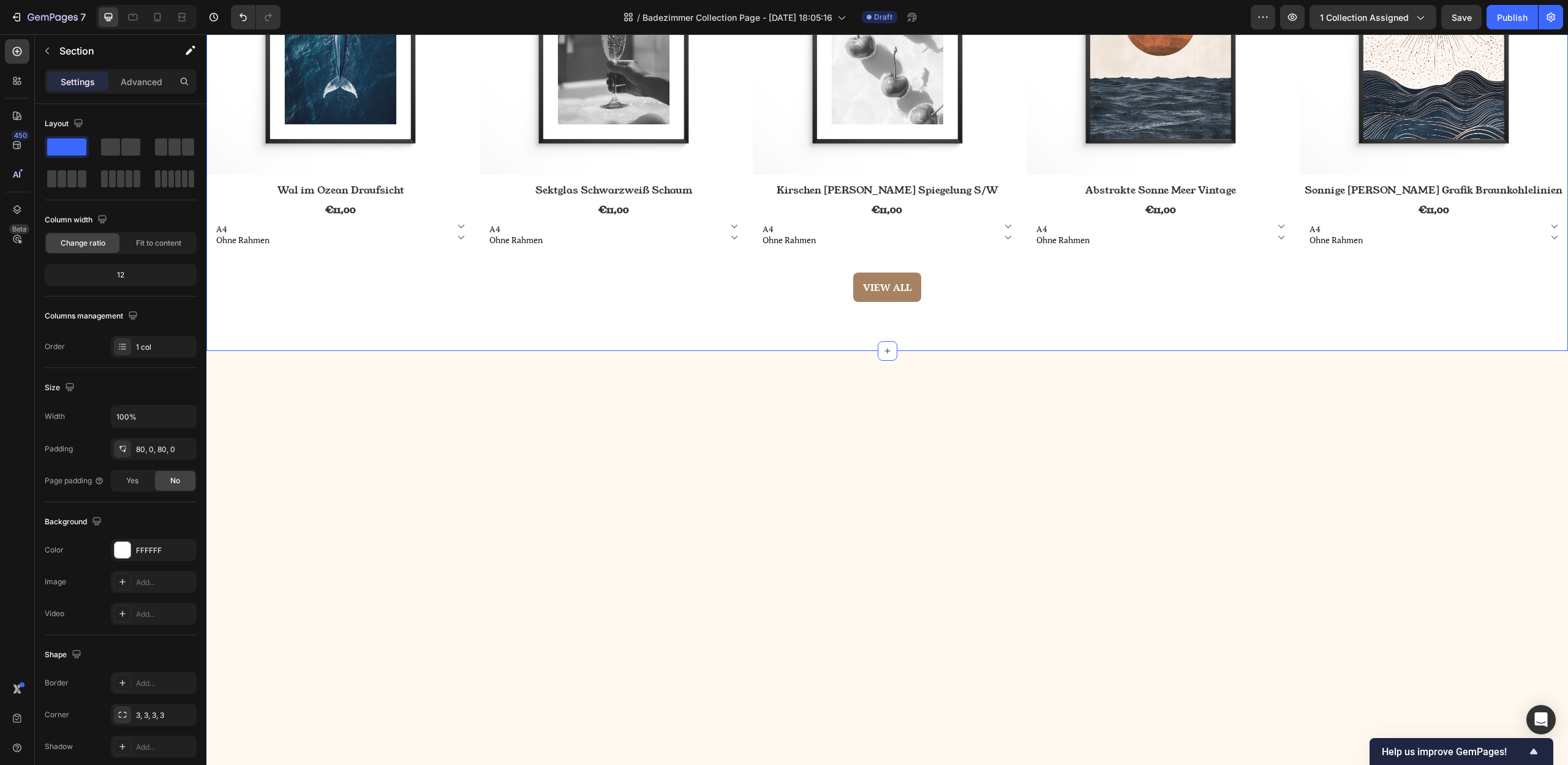
scroll to position [593, 0]
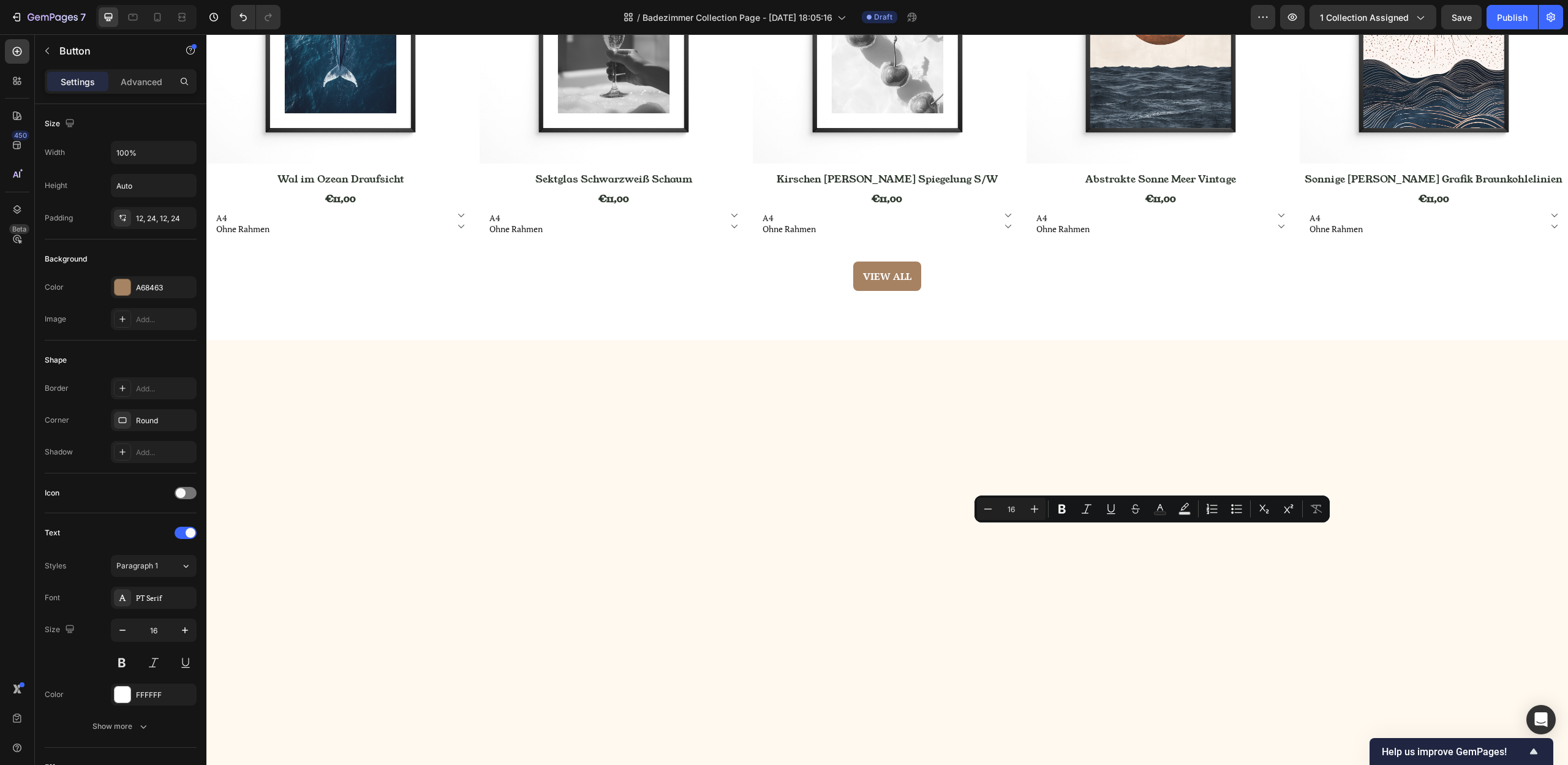
copy p "Spa für die Wände"
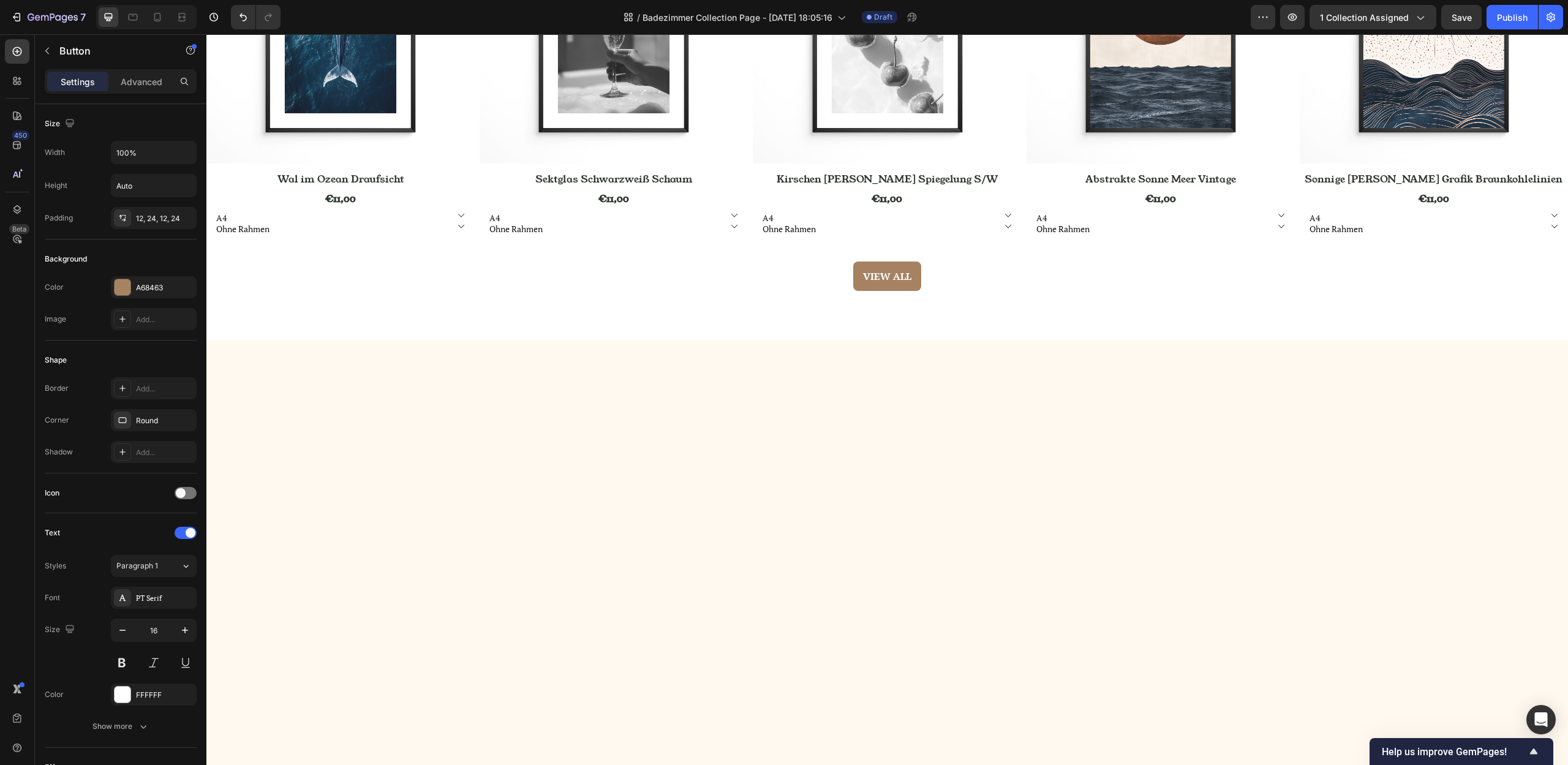
click at [1151, 339] on div "(P) Images Row Wal im Ozean Draufsicht (P) Title €11,00 (P) Price (P) Price A4 …" at bounding box center [887, 92] width 1361 height 494
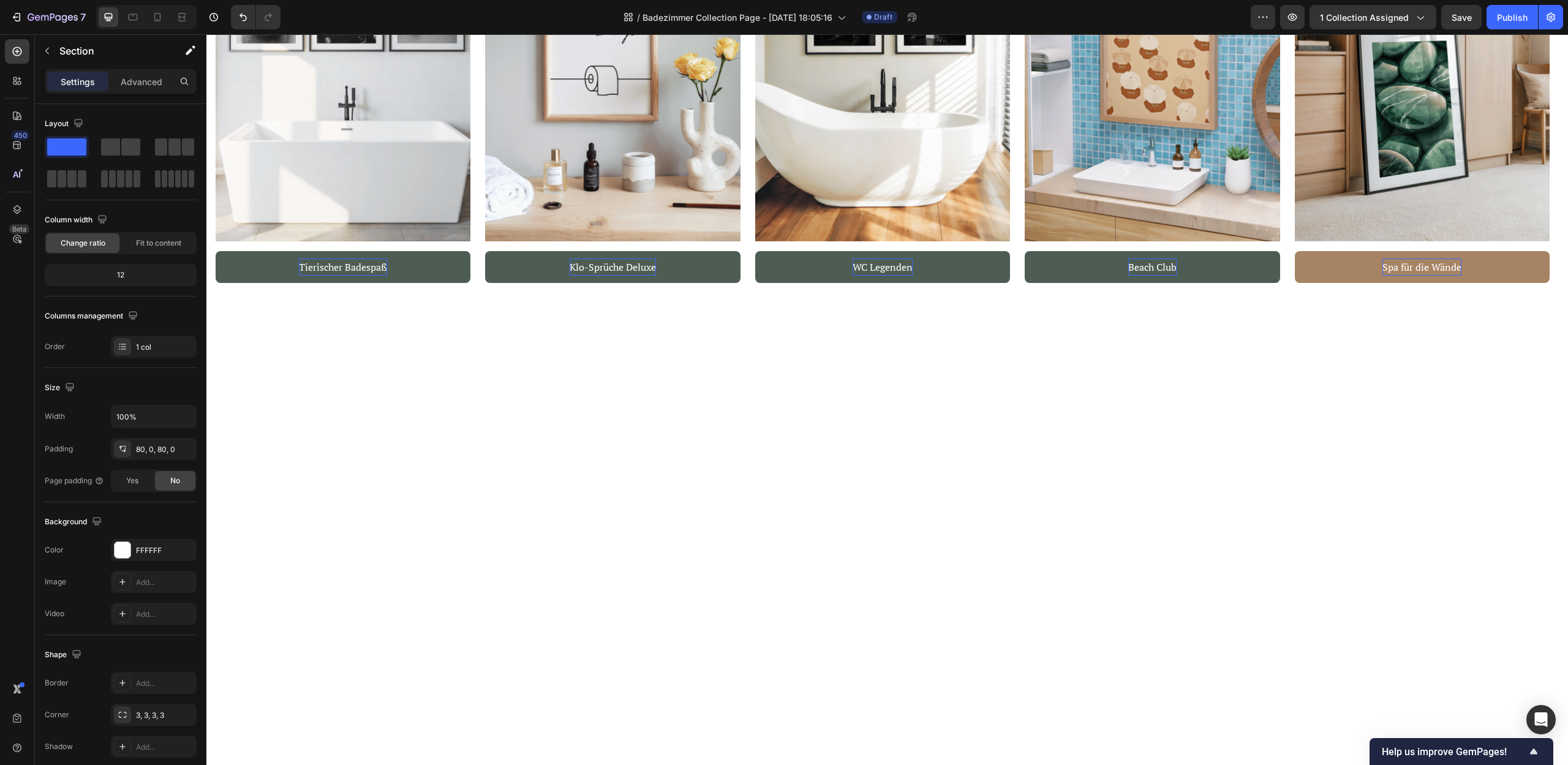
scroll to position [87, 0]
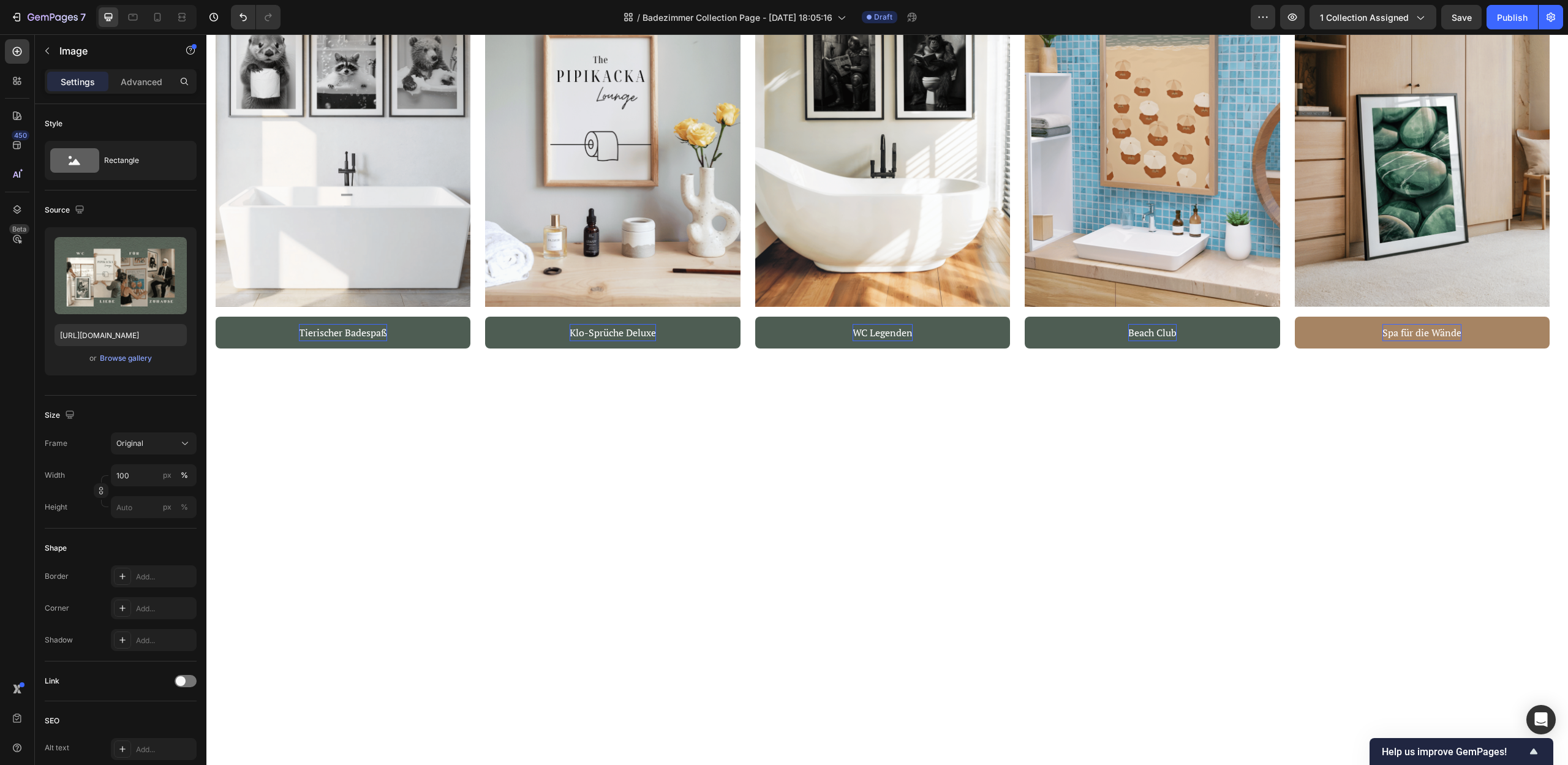
click at [125, 362] on div "Browse gallery" at bounding box center [126, 358] width 52 height 11
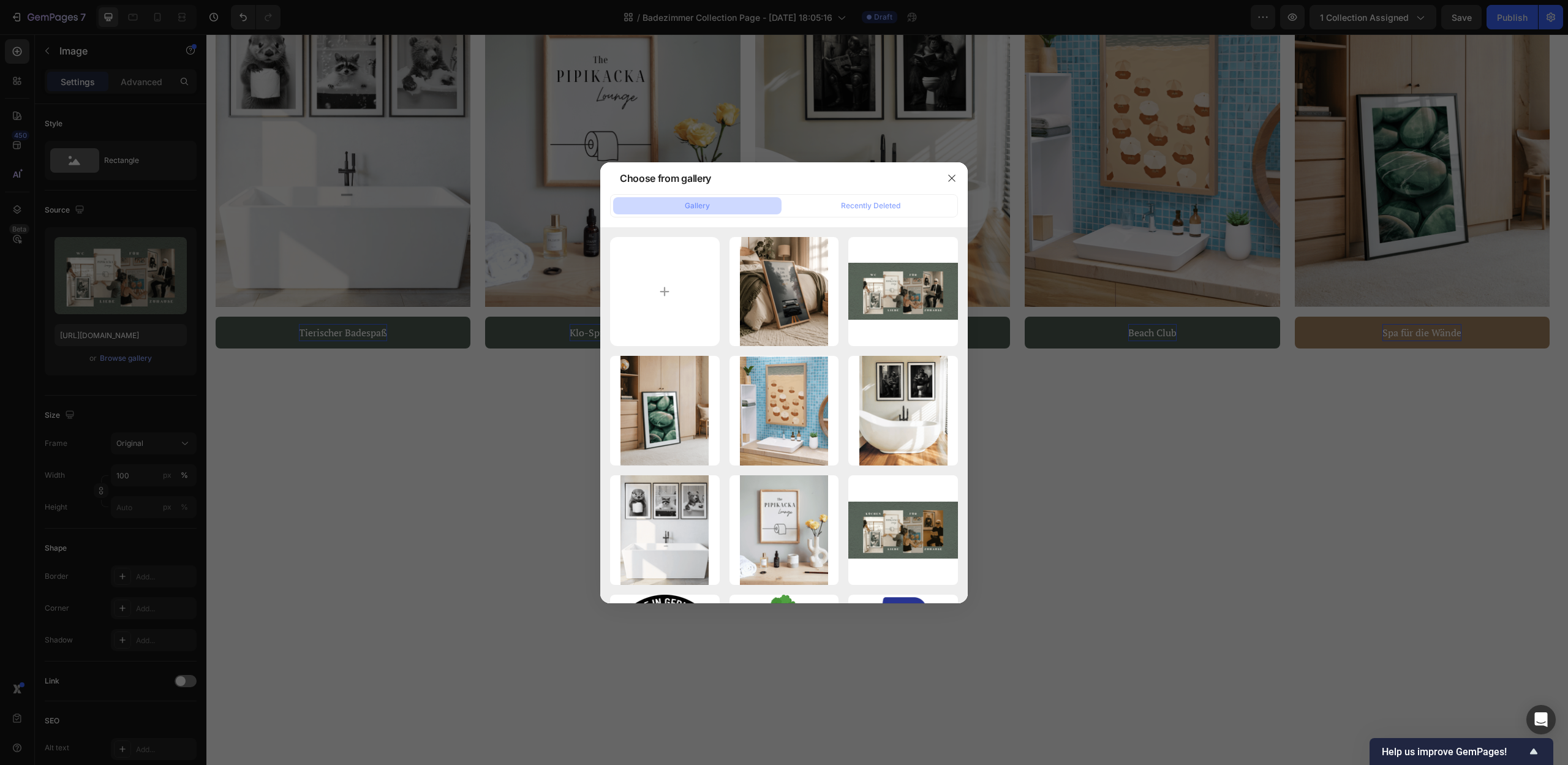
type input "C:\fakepath\Kun33st, die dein Zuhause formt.png"
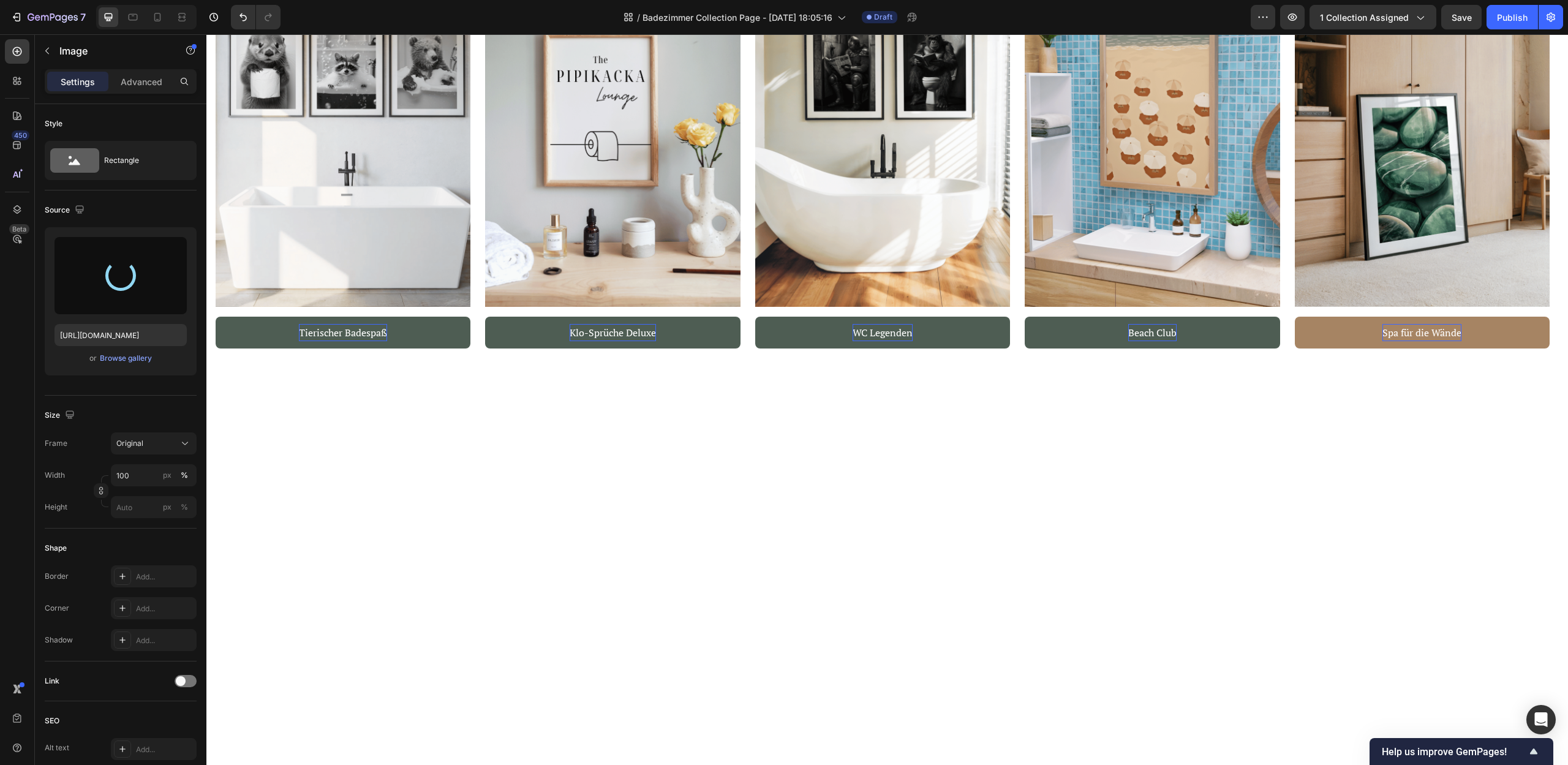
type input "https://cdn.shopify.com/s/files/1/0907/8263/0230/files/gempages_567898597710890…"
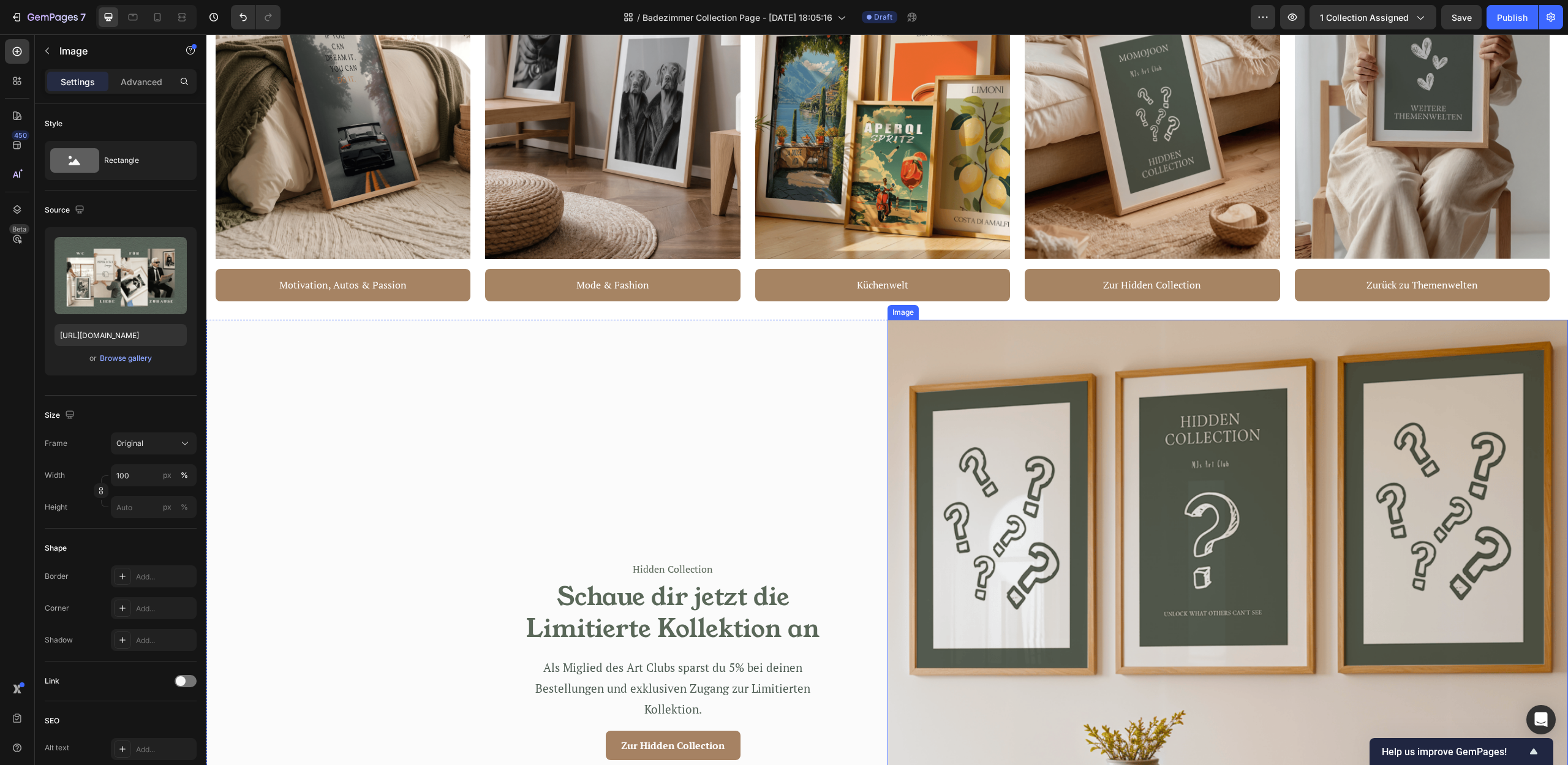
scroll to position [2256, 0]
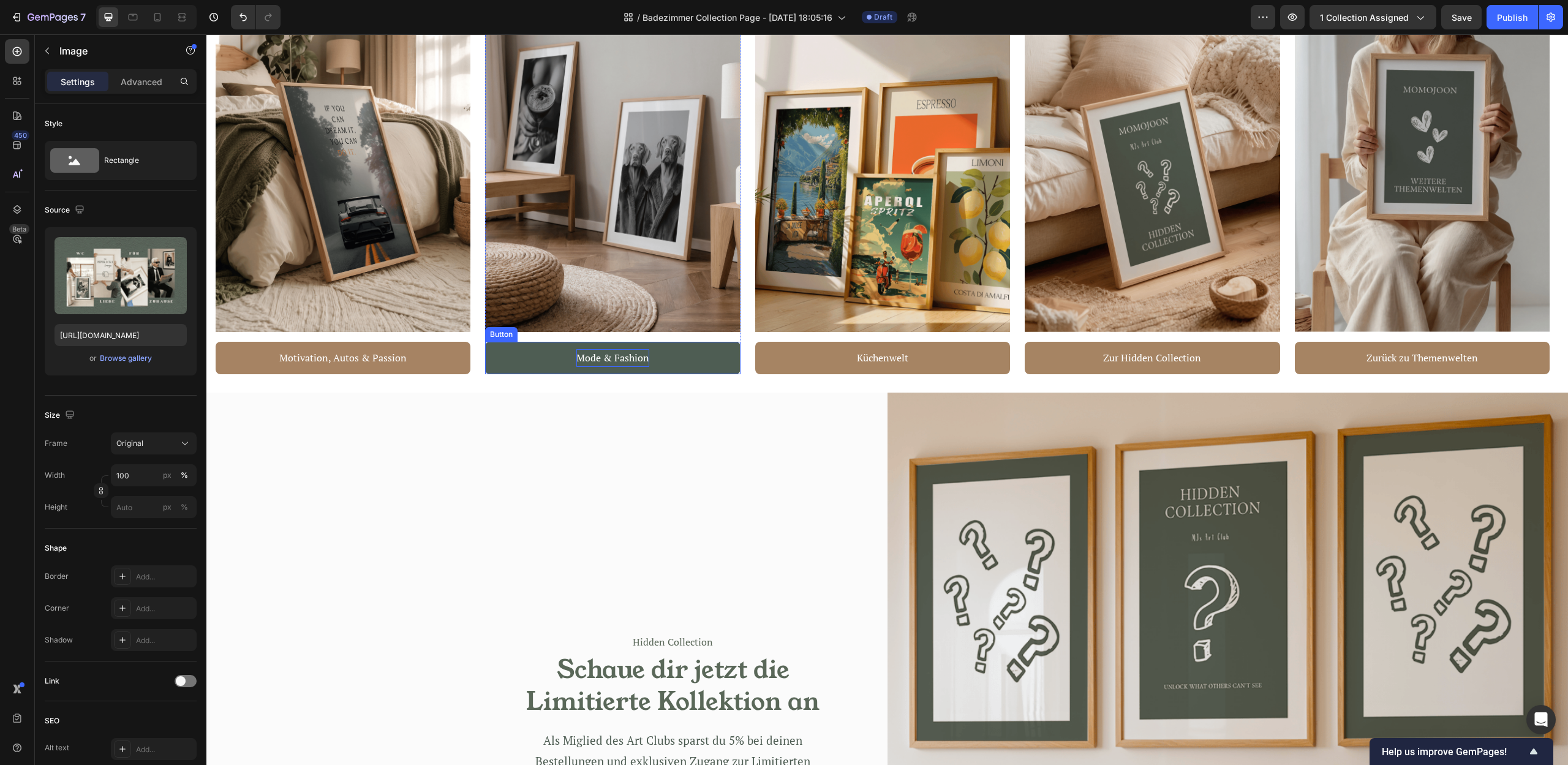
click at [589, 357] on p "Mode & Fashion" at bounding box center [613, 357] width 73 height 18
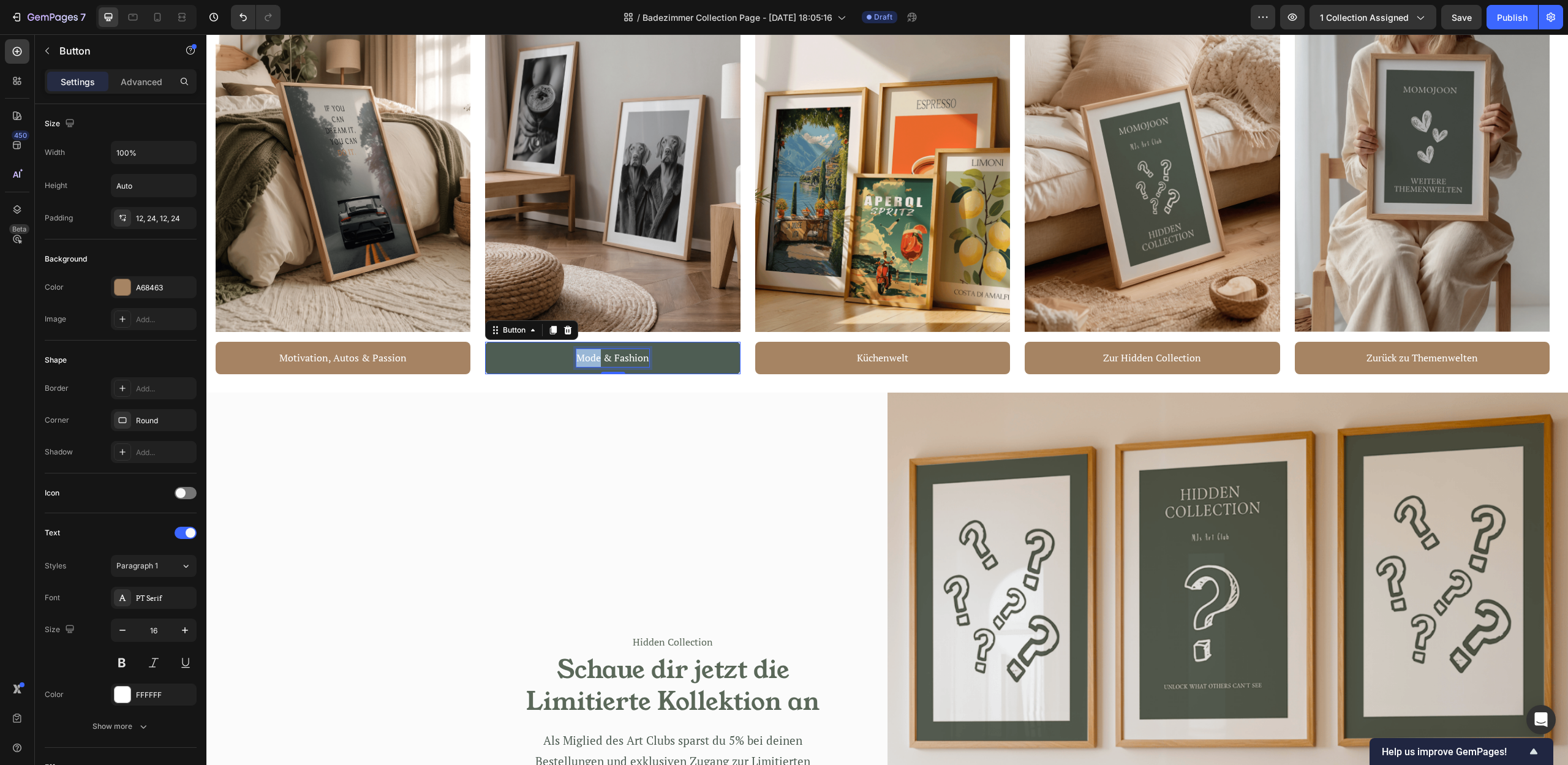
click at [588, 357] on p "Mode & Fashion" at bounding box center [613, 357] width 73 height 18
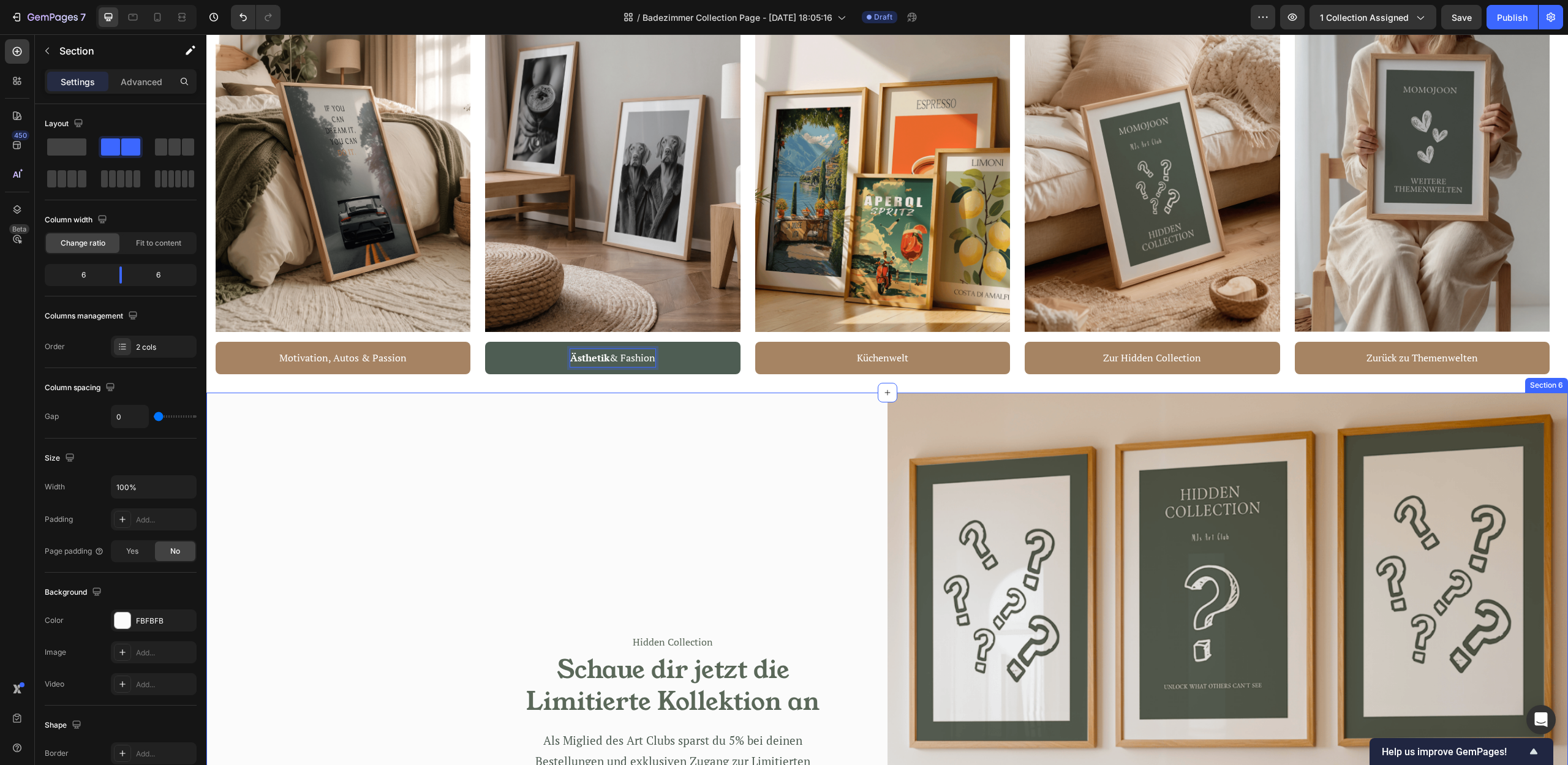
click at [675, 439] on div "Hidden Collection Text block Schaue dir jetzt die Limitierte Kollektion an Head…" at bounding box center [547, 733] width 681 height 681
click at [234, 8] on button "Undo/Redo" at bounding box center [243, 18] width 25 height 25
click at [591, 362] on p "Mode & Fashion" at bounding box center [613, 357] width 73 height 18
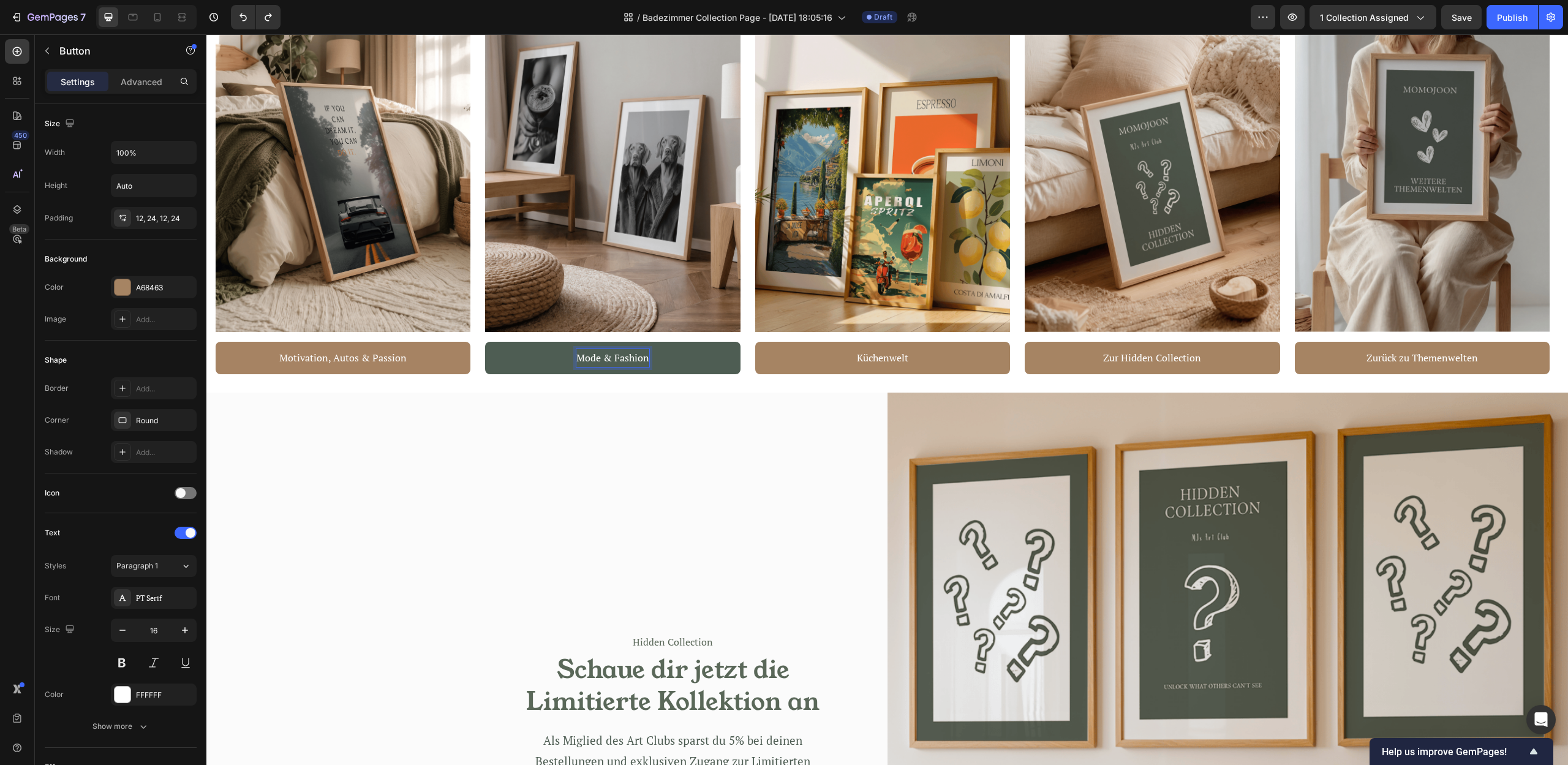
click at [588, 358] on p "Mode & Fashion" at bounding box center [613, 357] width 73 height 18
click at [644, 477] on div "Hidden Collection Text block Schaue dir jetzt die Limitierte Kollektion an Head…" at bounding box center [547, 733] width 681 height 681
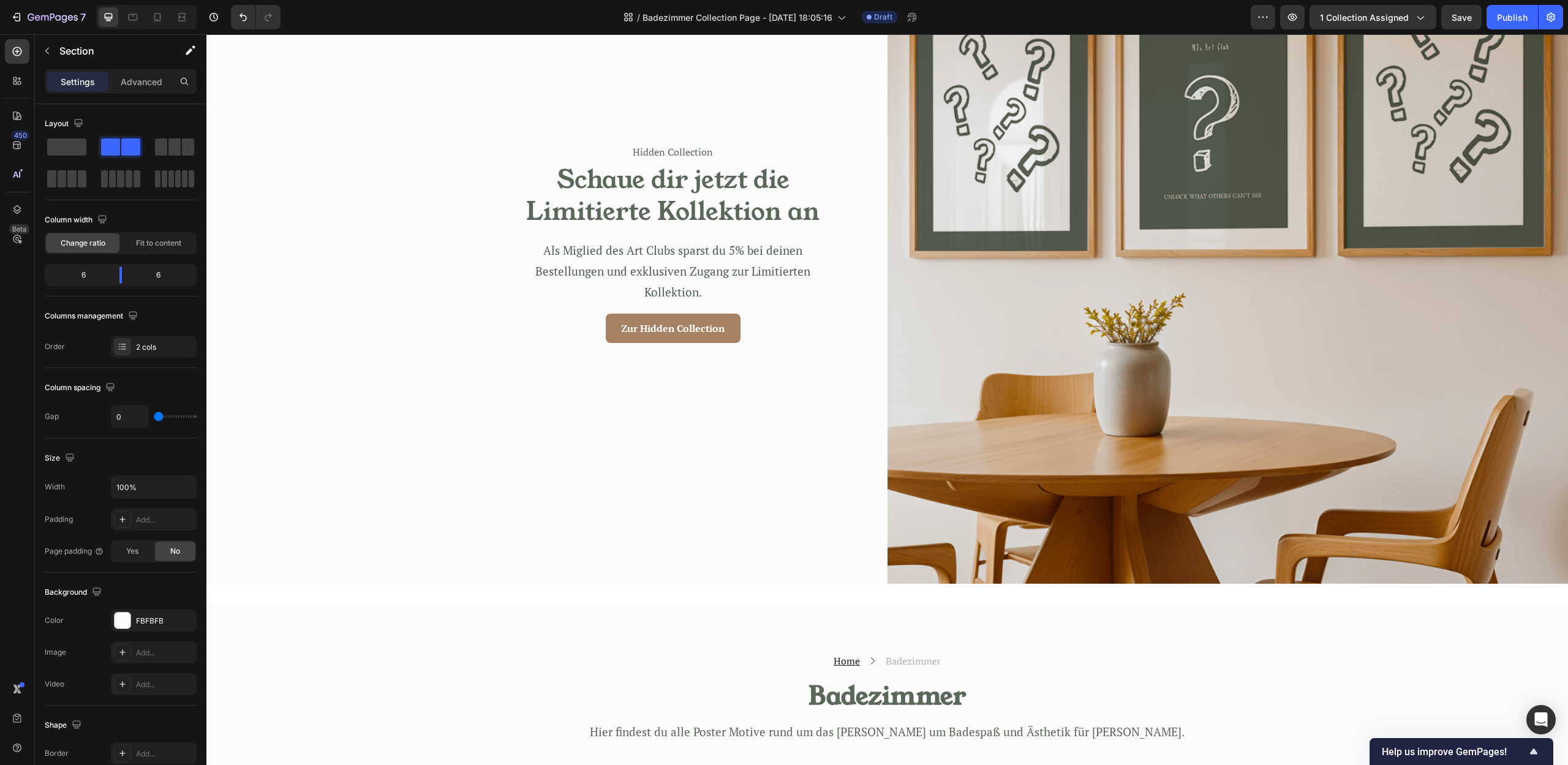
scroll to position [3087, 0]
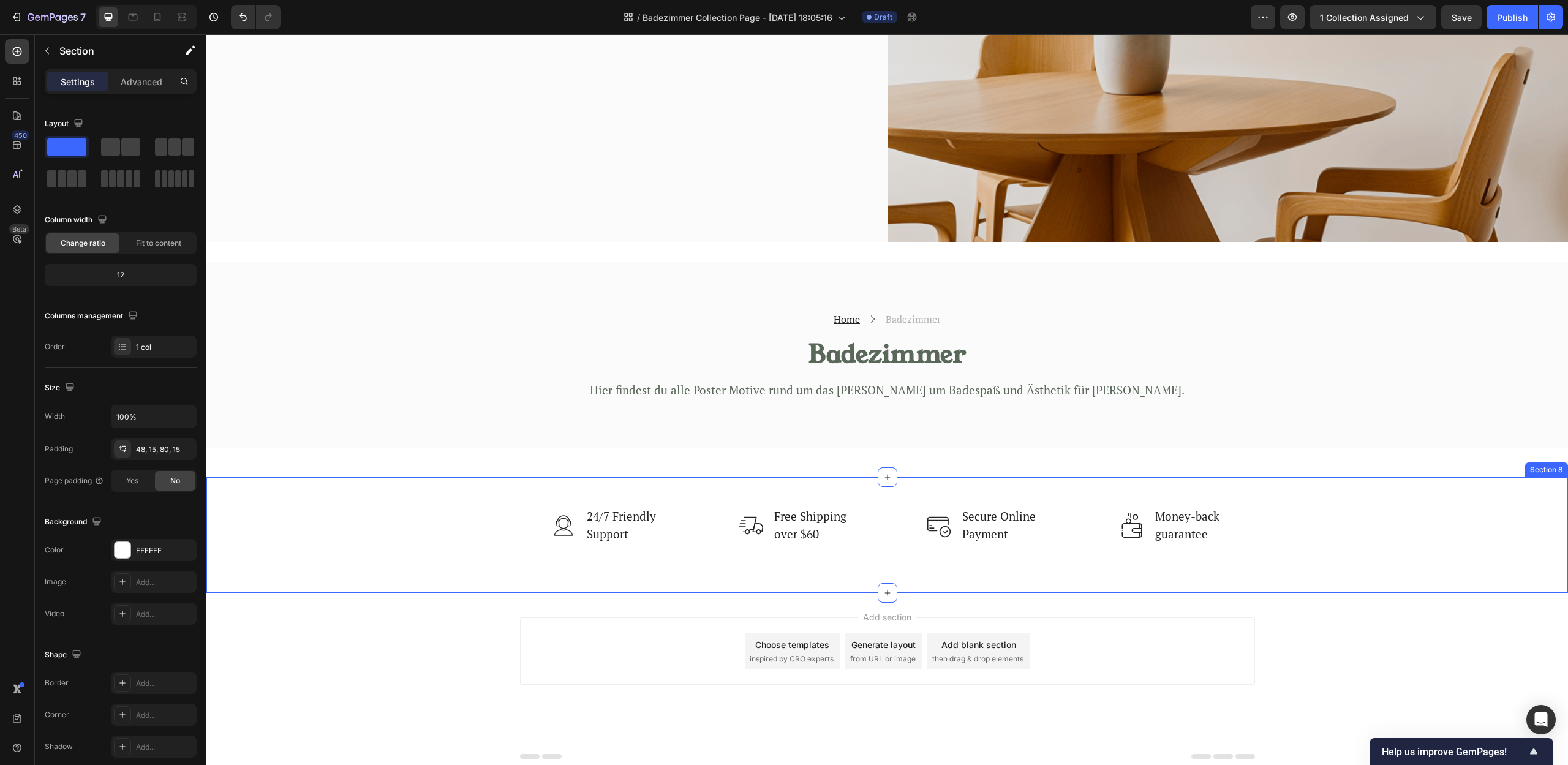
click at [1376, 564] on div "Image 24/7 Friendly Support Text block Row Image Free Shipping over $60 Text bl…" at bounding box center [887, 534] width 1361 height 116
click at [1554, 460] on div at bounding box center [1557, 465] width 15 height 15
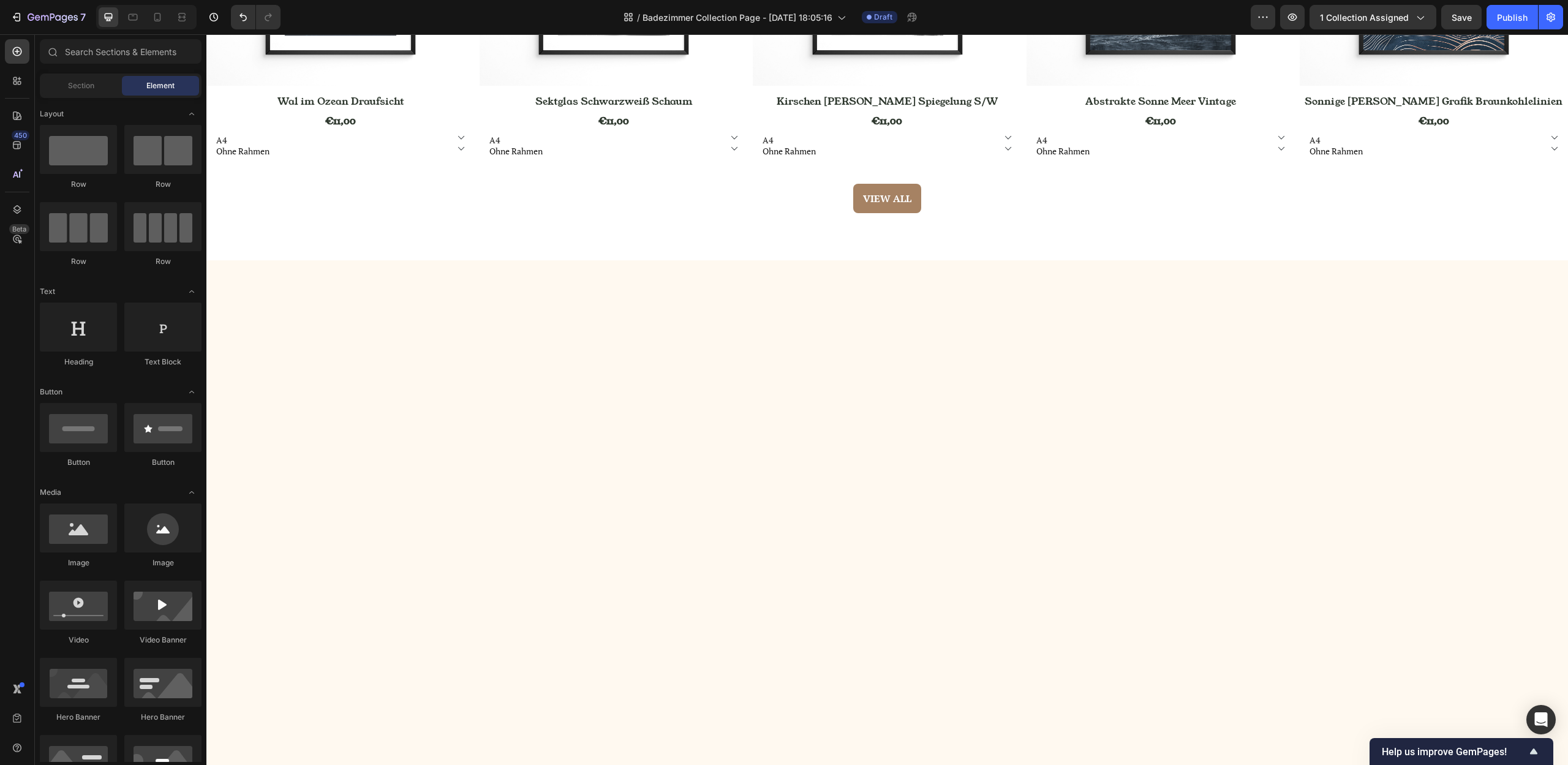
scroll to position [1149, 0]
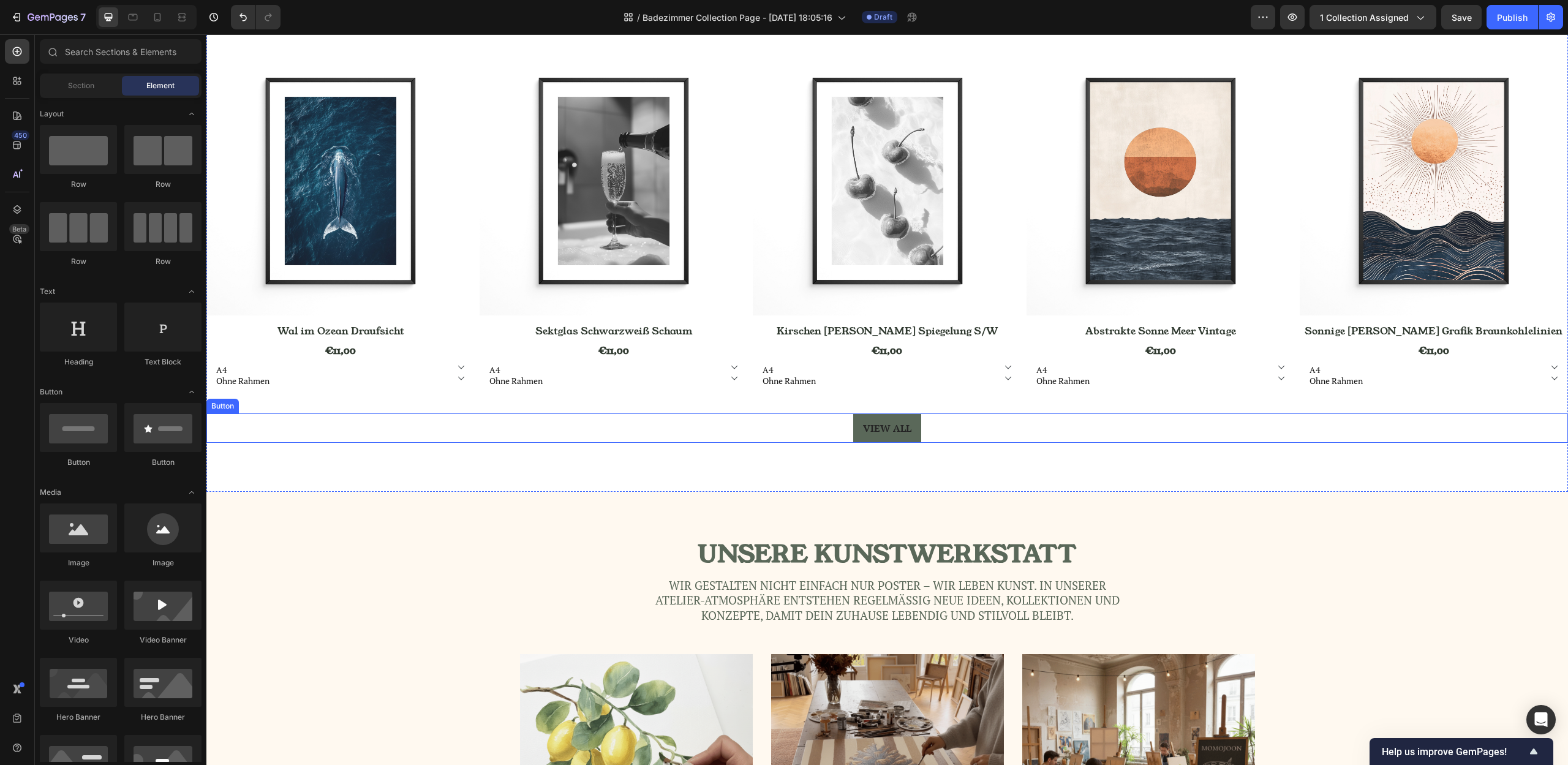
click at [869, 416] on link "VIEW ALL" at bounding box center [887, 427] width 68 height 29
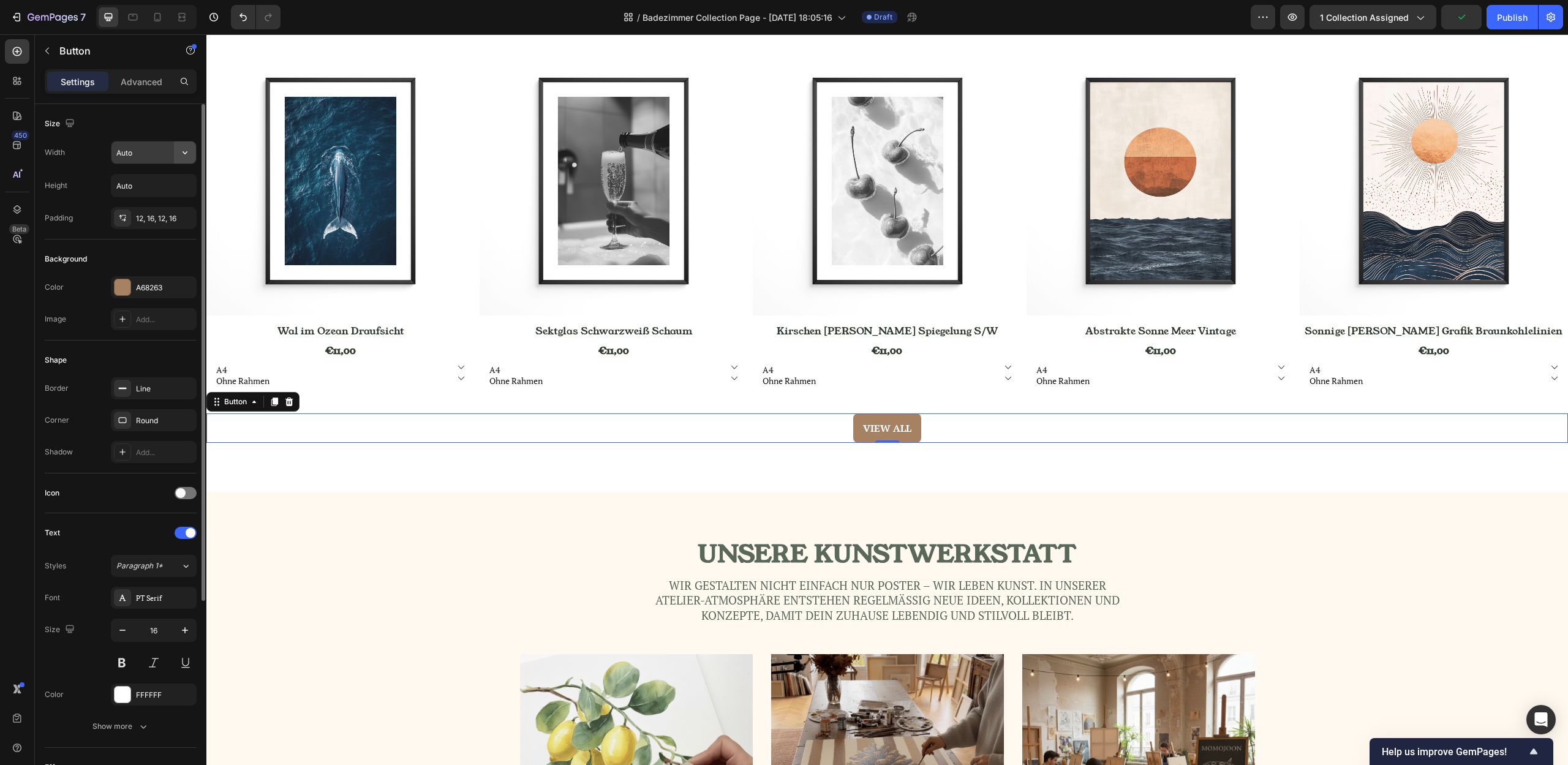
click at [184, 151] on icon "button" at bounding box center [184, 152] width 12 height 12
click at [129, 205] on p "Full 100%" at bounding box center [150, 207] width 70 height 11
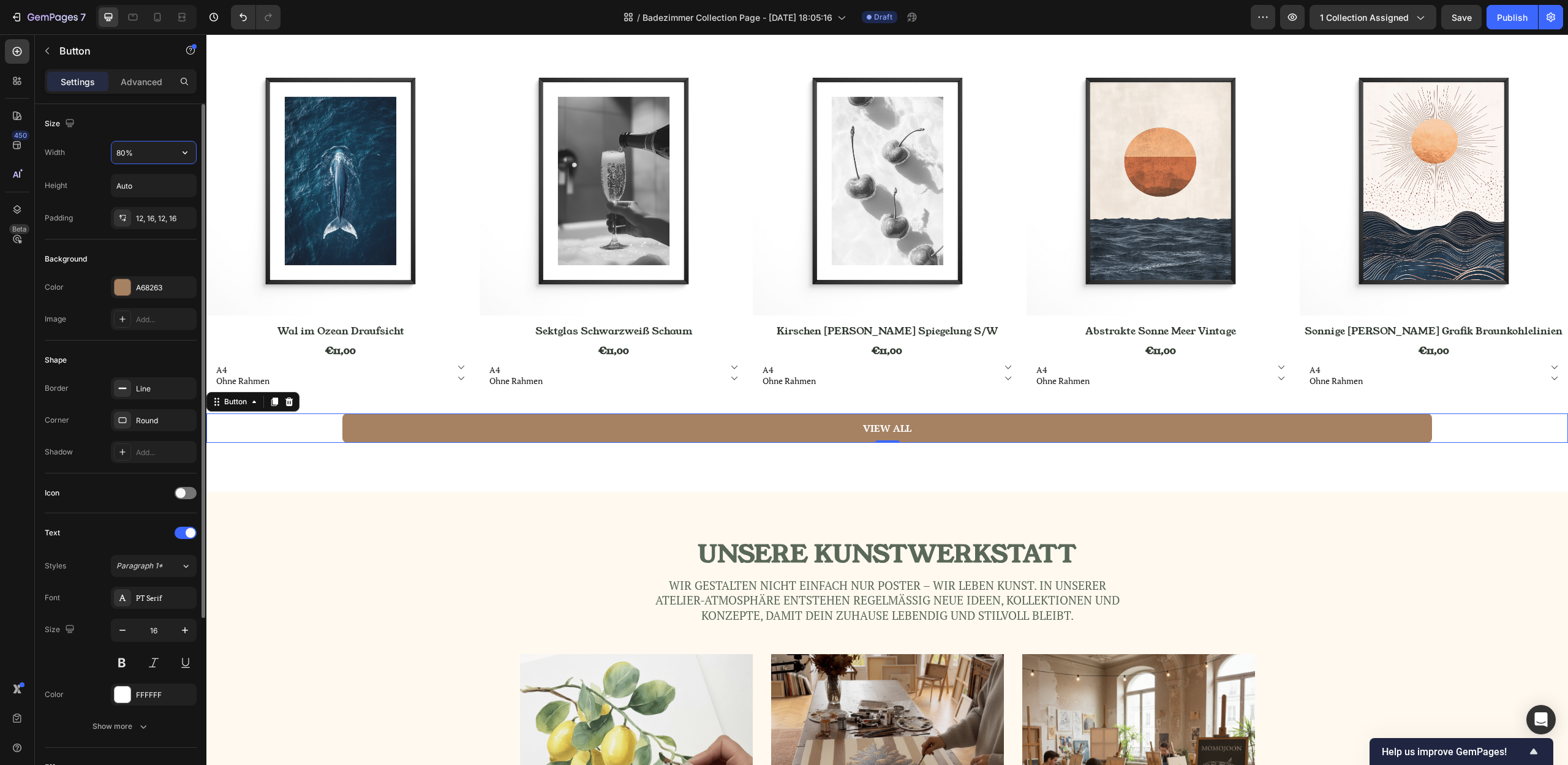
click at [123, 153] on input "80%" at bounding box center [154, 153] width 84 height 22
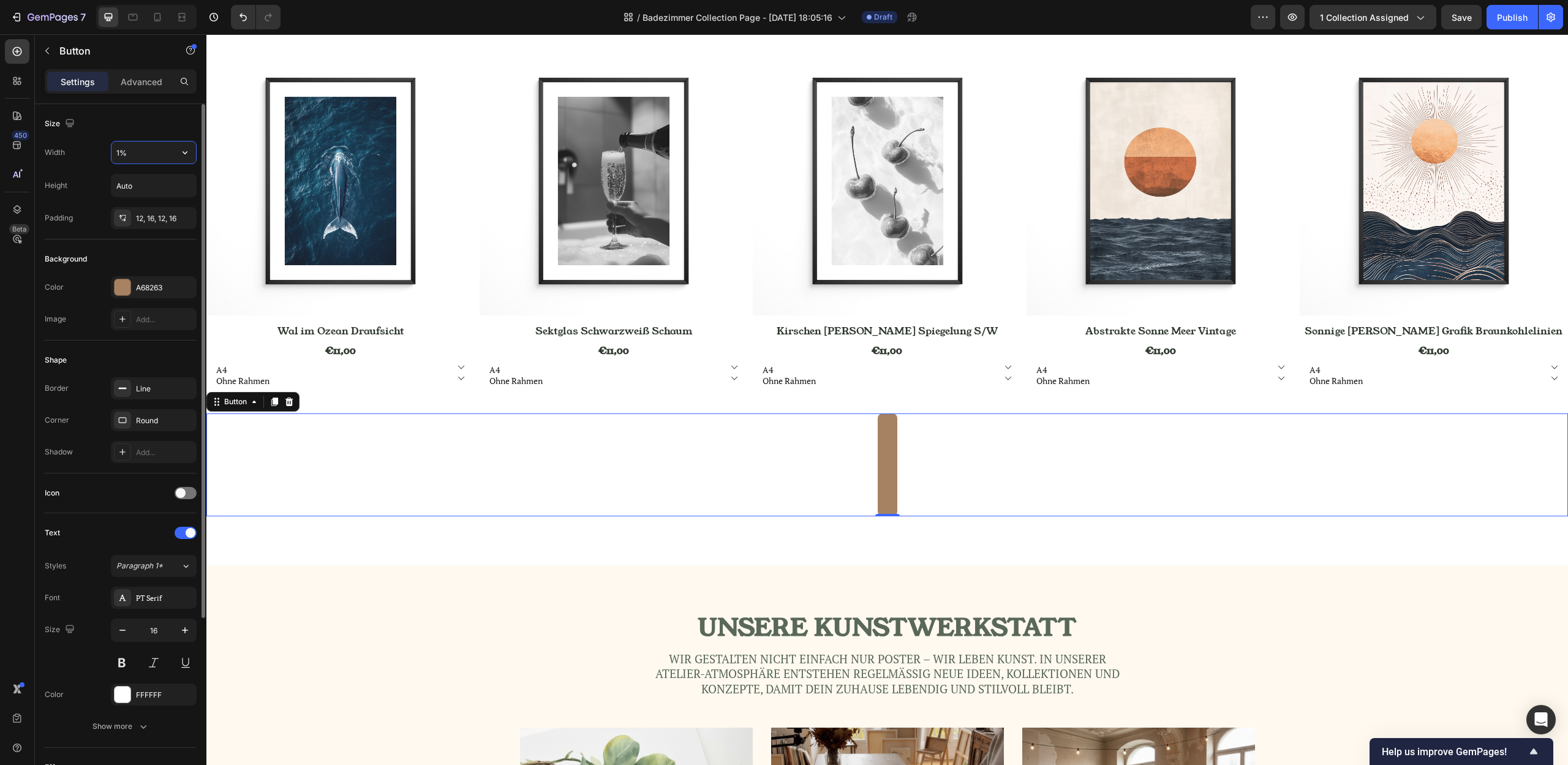
type input "10%"
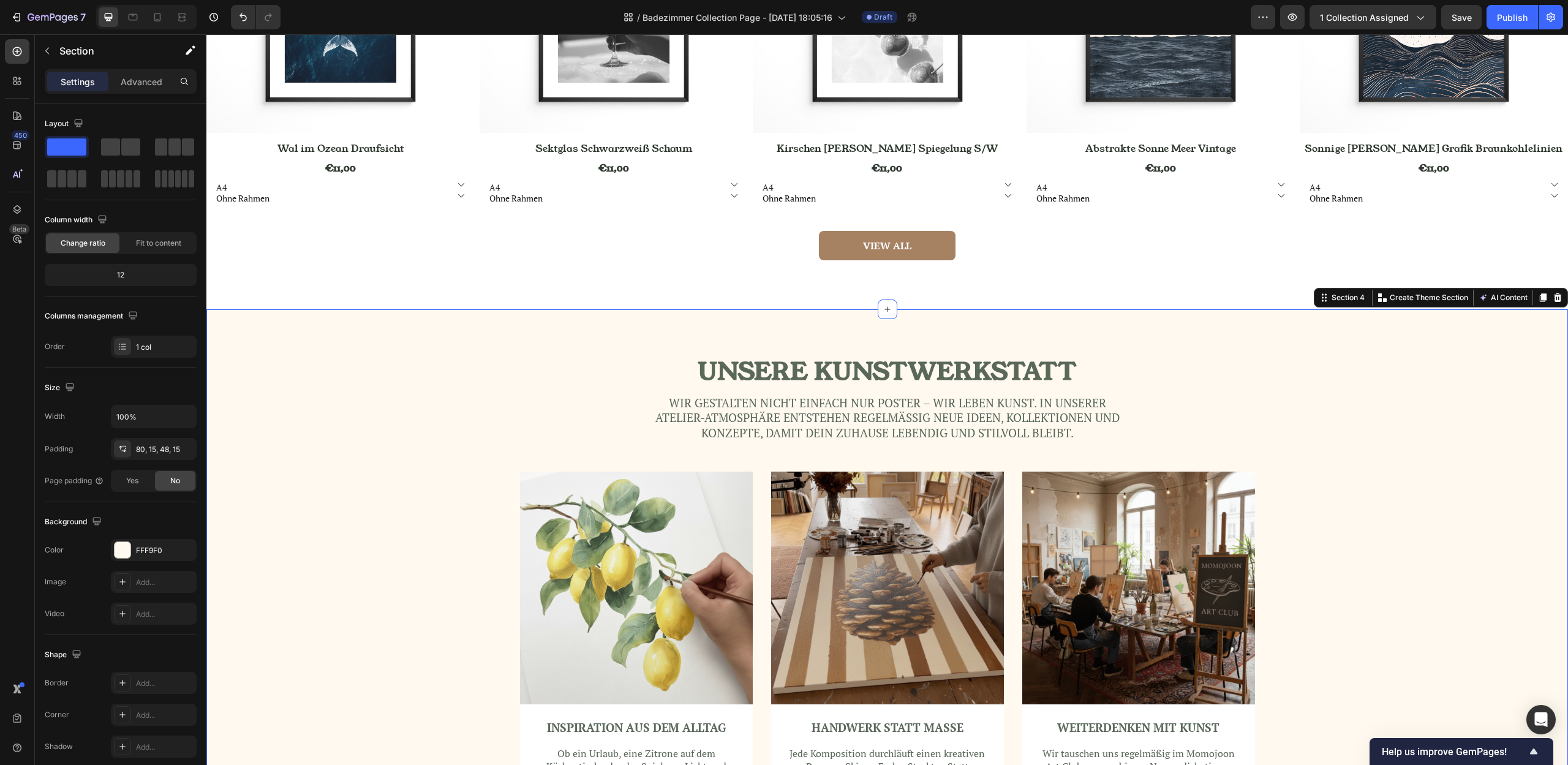
scroll to position [1357, 0]
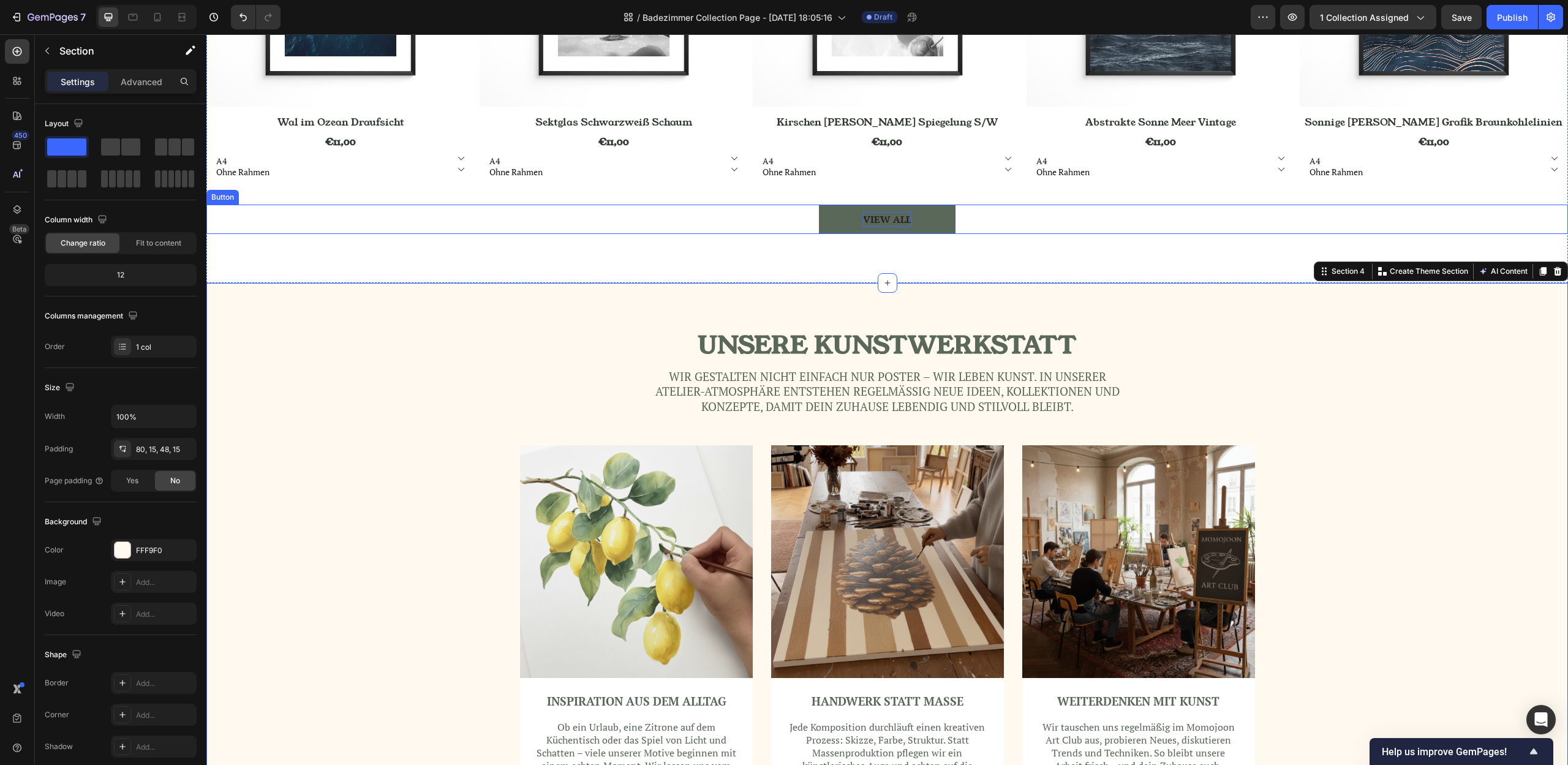
click at [889, 219] on div "VIEW ALL" at bounding box center [887, 219] width 48 height 15
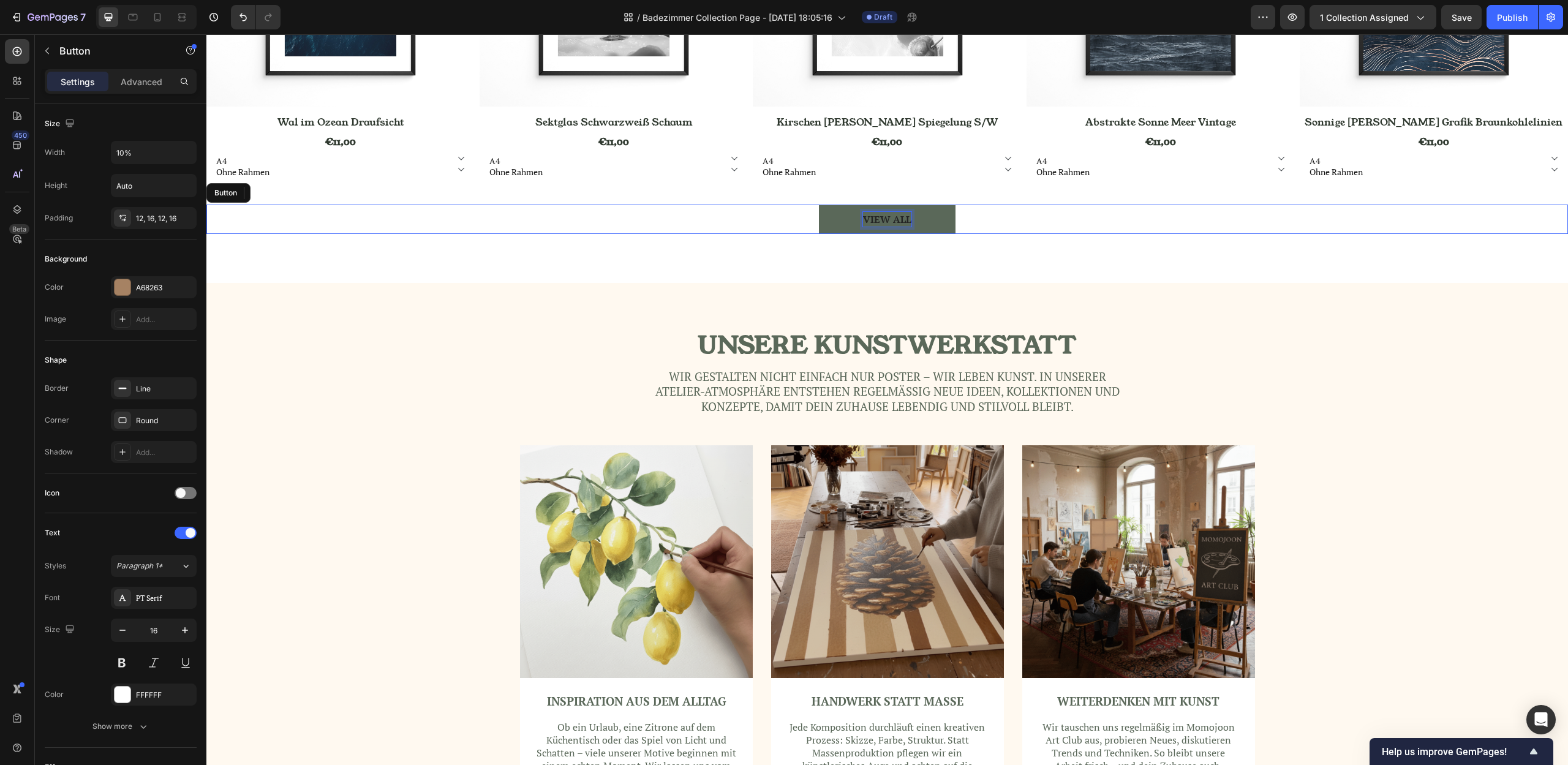
click at [887, 219] on div "VIEW ALL" at bounding box center [887, 219] width 48 height 15
click at [887, 219] on p "VIEW ALL" at bounding box center [887, 219] width 48 height 15
click at [1347, 318] on div "UNSERE KUNSTWERKSTATT Heading Wir gestalten nicht einfach nur Poster – wir lebe…" at bounding box center [887, 599] width 1361 height 631
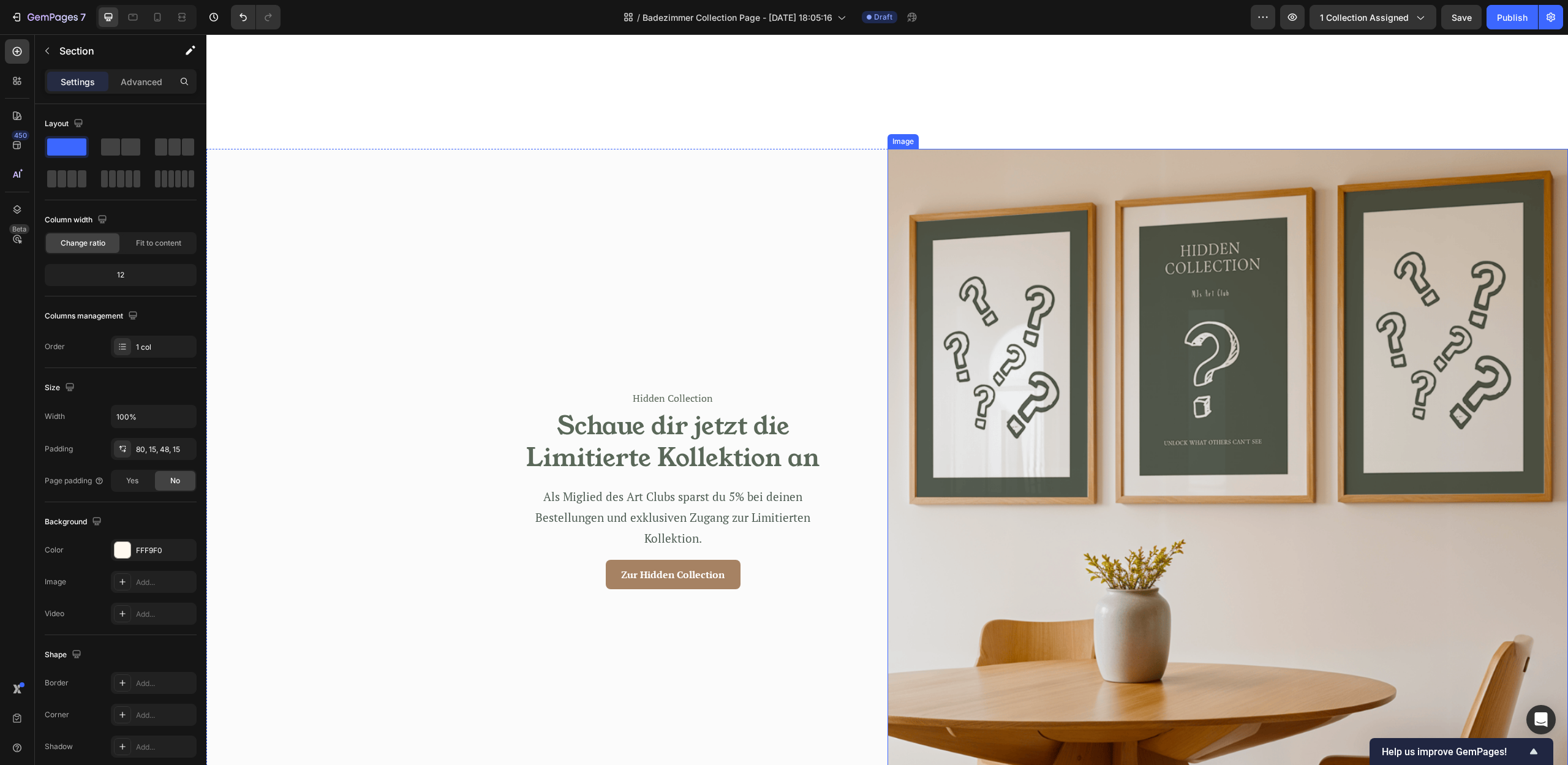
scroll to position [2784, 0]
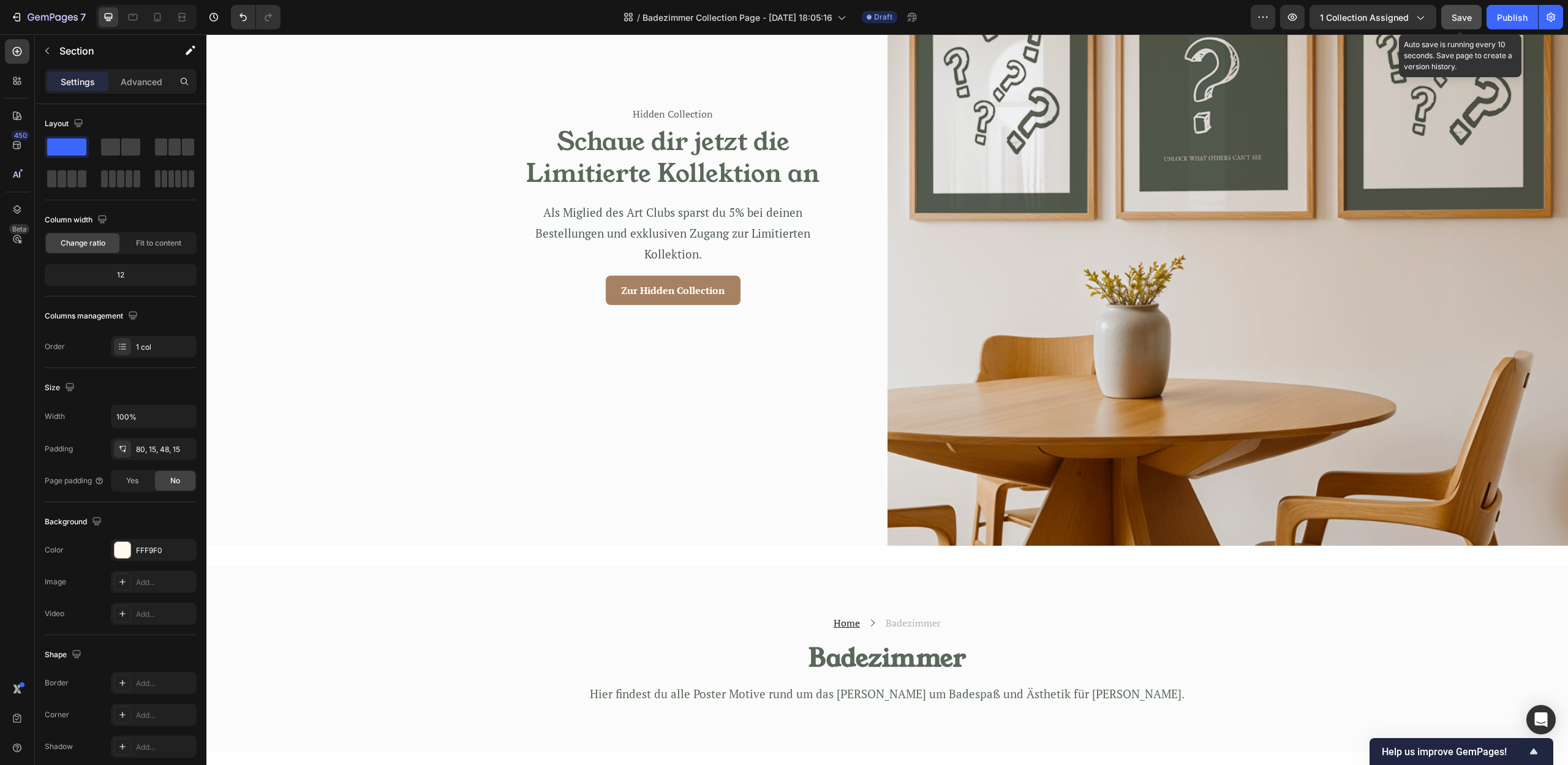
click at [1460, 14] on span "Save" at bounding box center [1461, 18] width 20 height 10
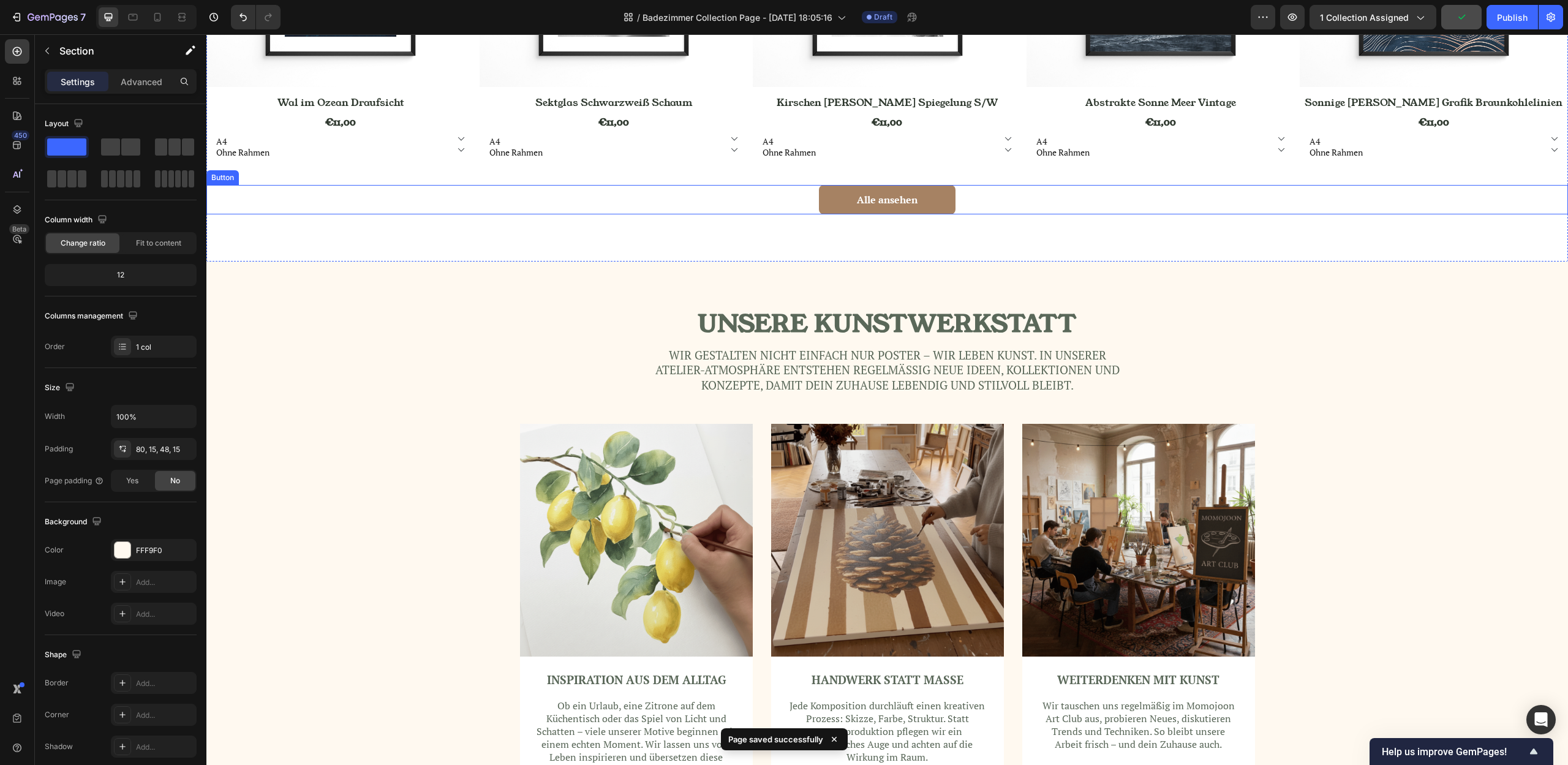
scroll to position [1173, 0]
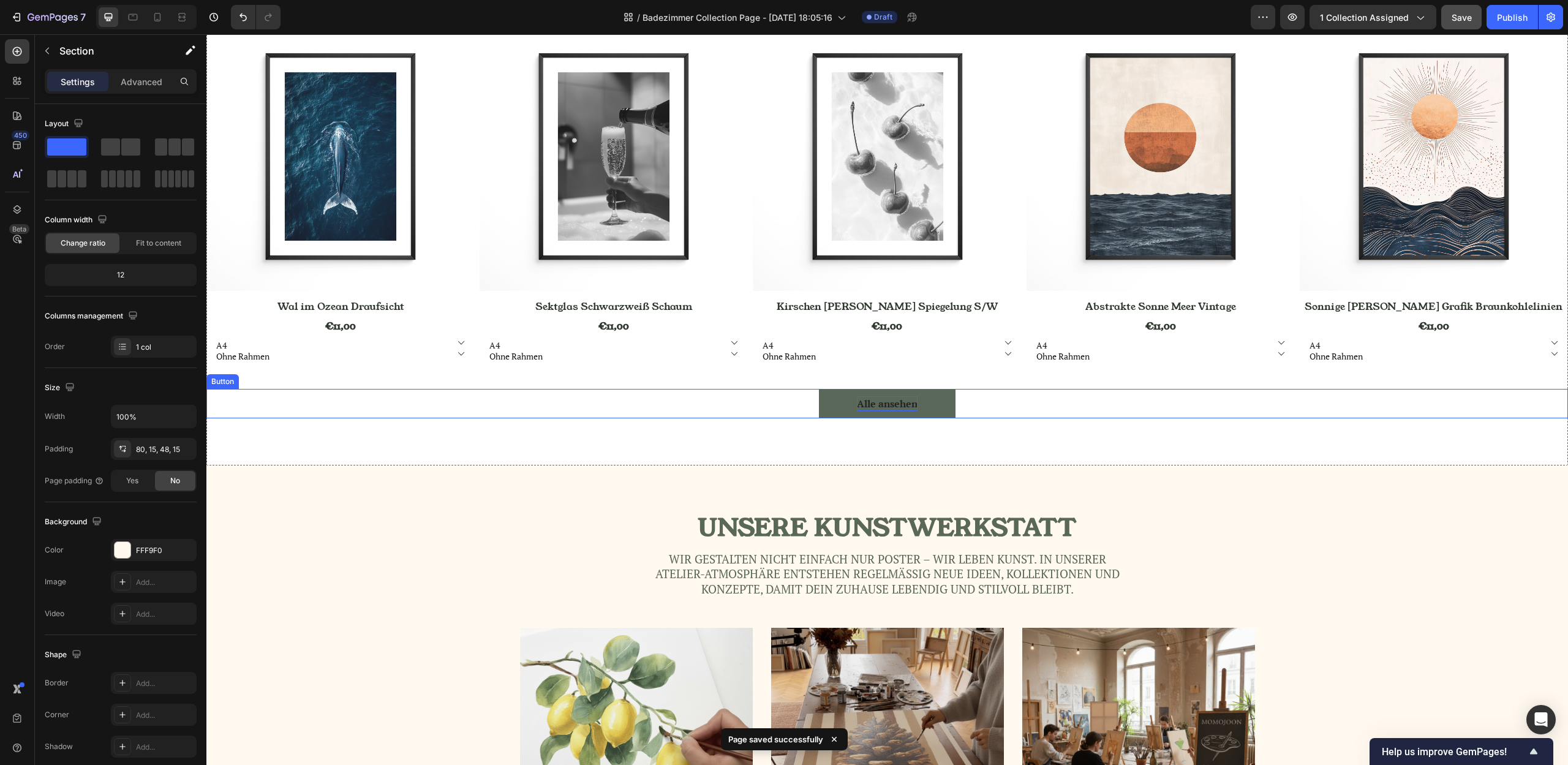
click at [894, 407] on p "Alle ansehen" at bounding box center [887, 403] width 60 height 15
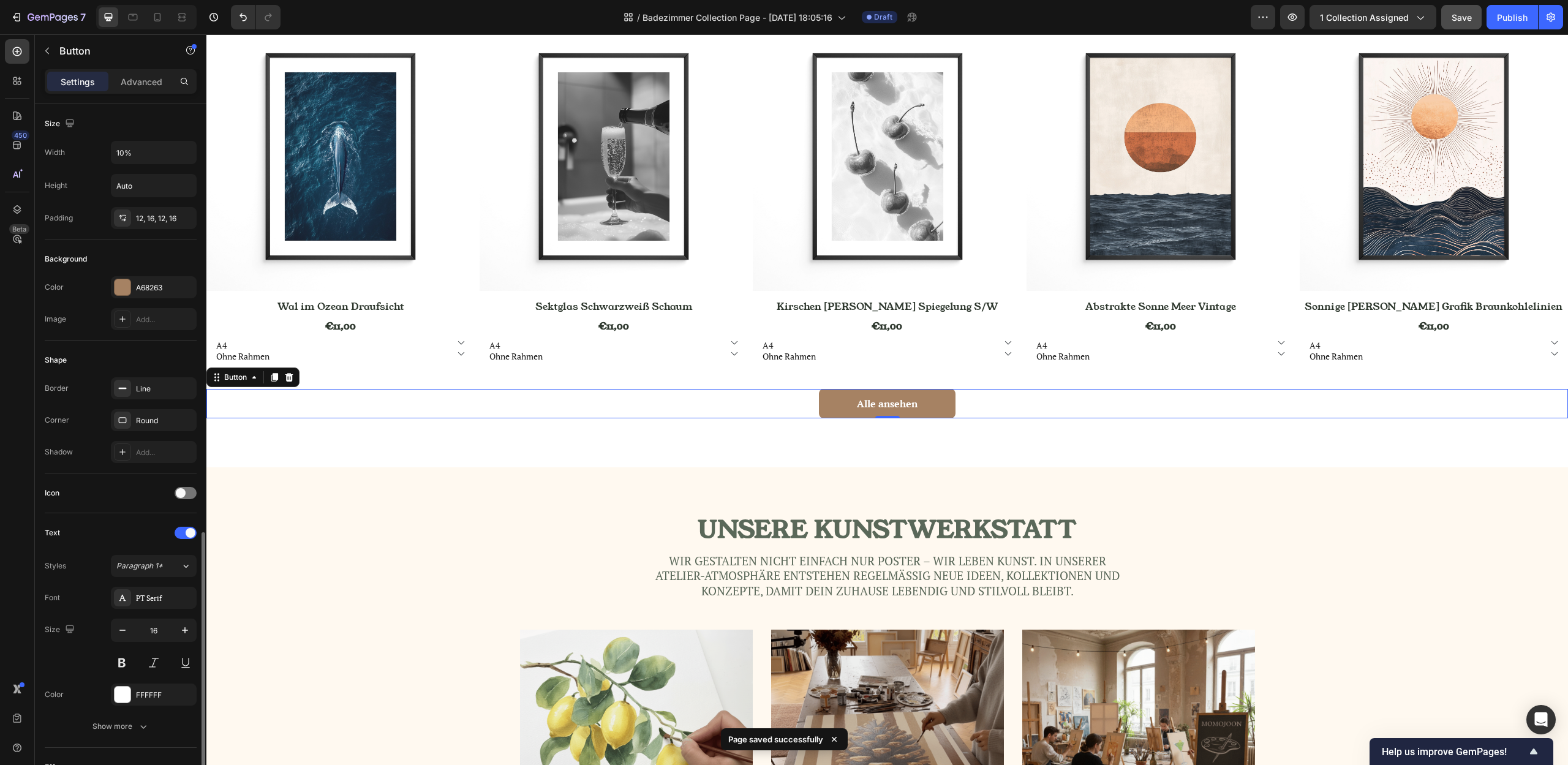
scroll to position [246, 0]
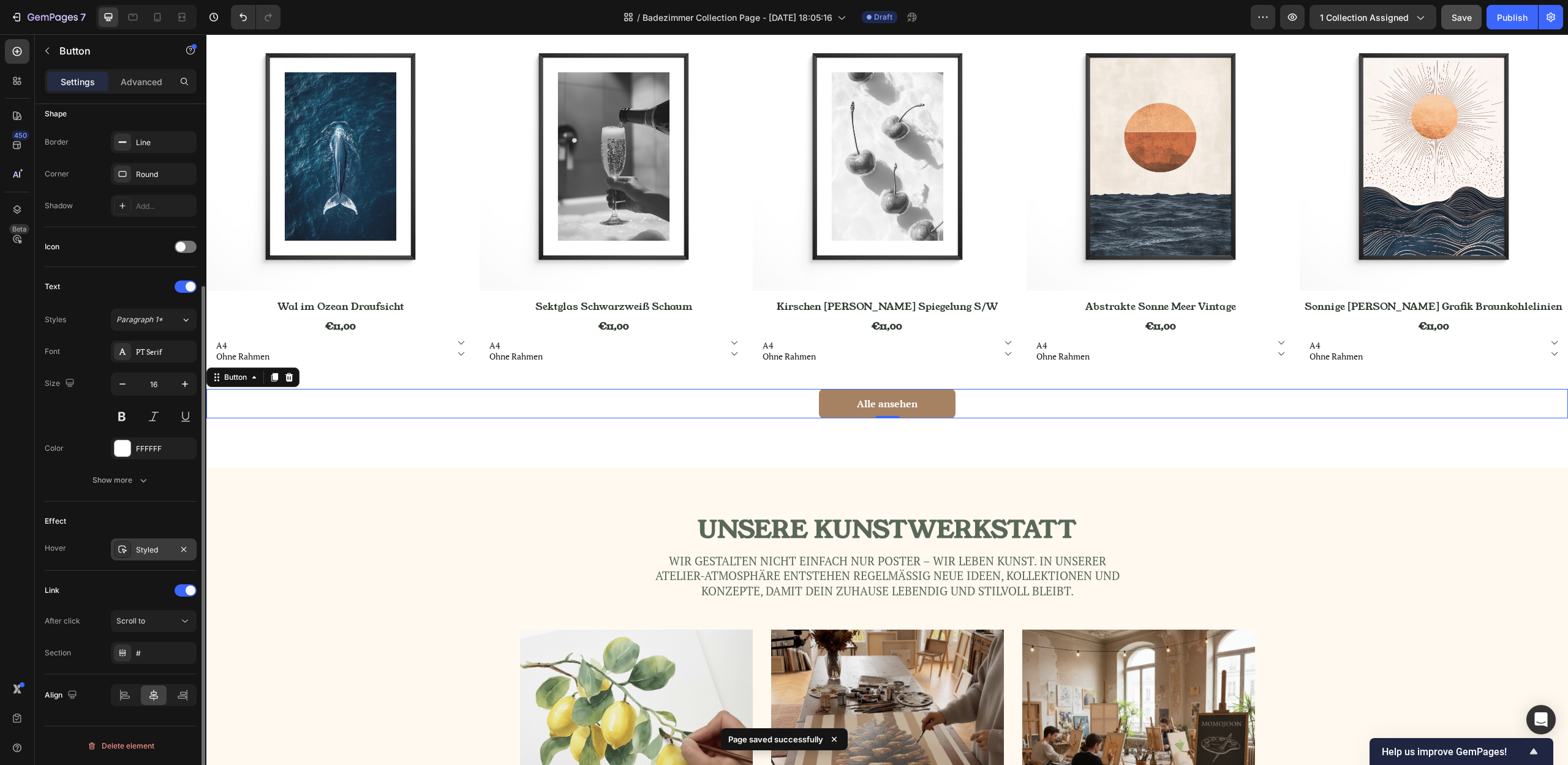
click at [148, 555] on div "Styled" at bounding box center [153, 549] width 36 height 11
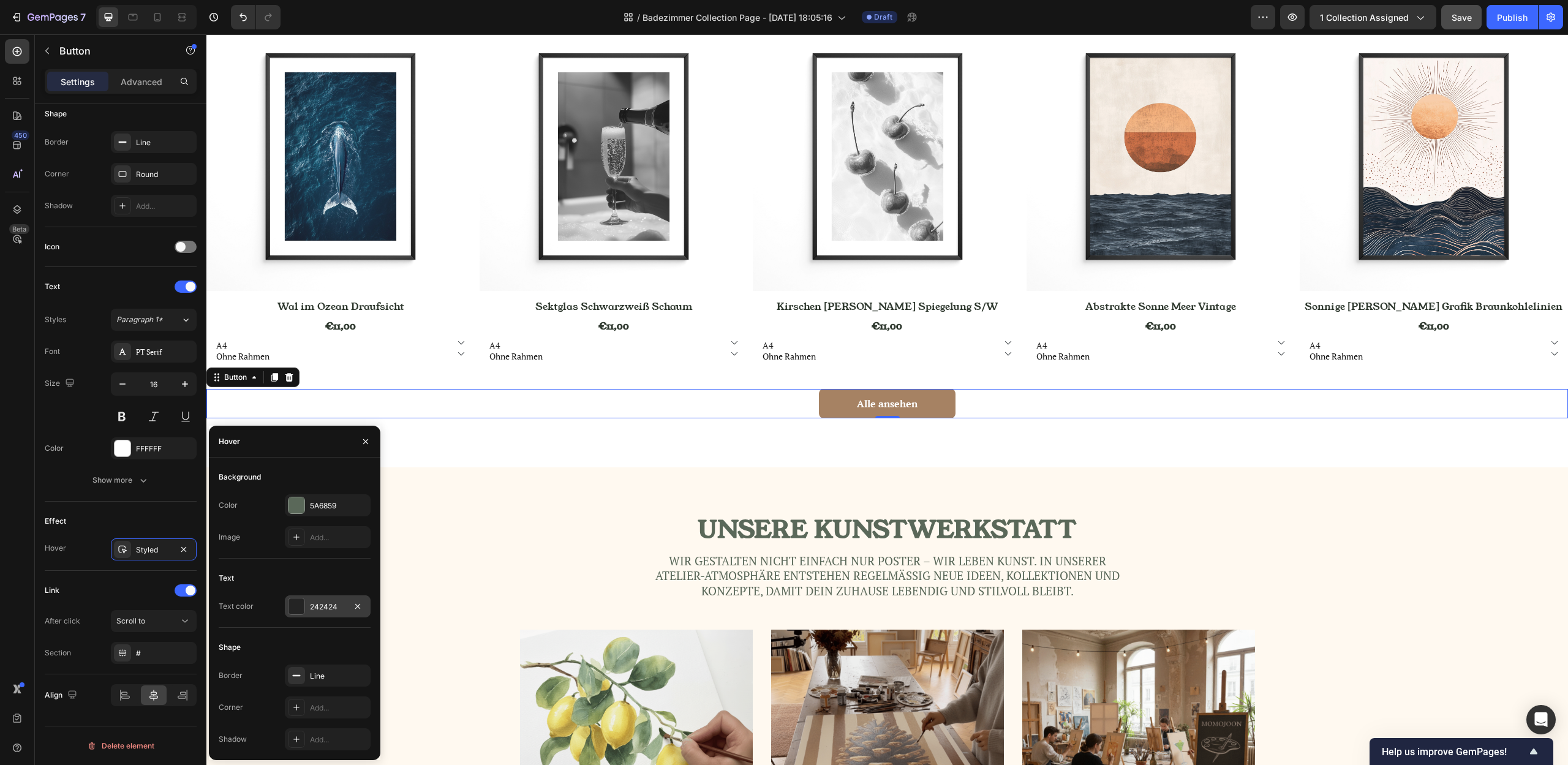
click at [320, 609] on div "242424" at bounding box center [327, 607] width 36 height 11
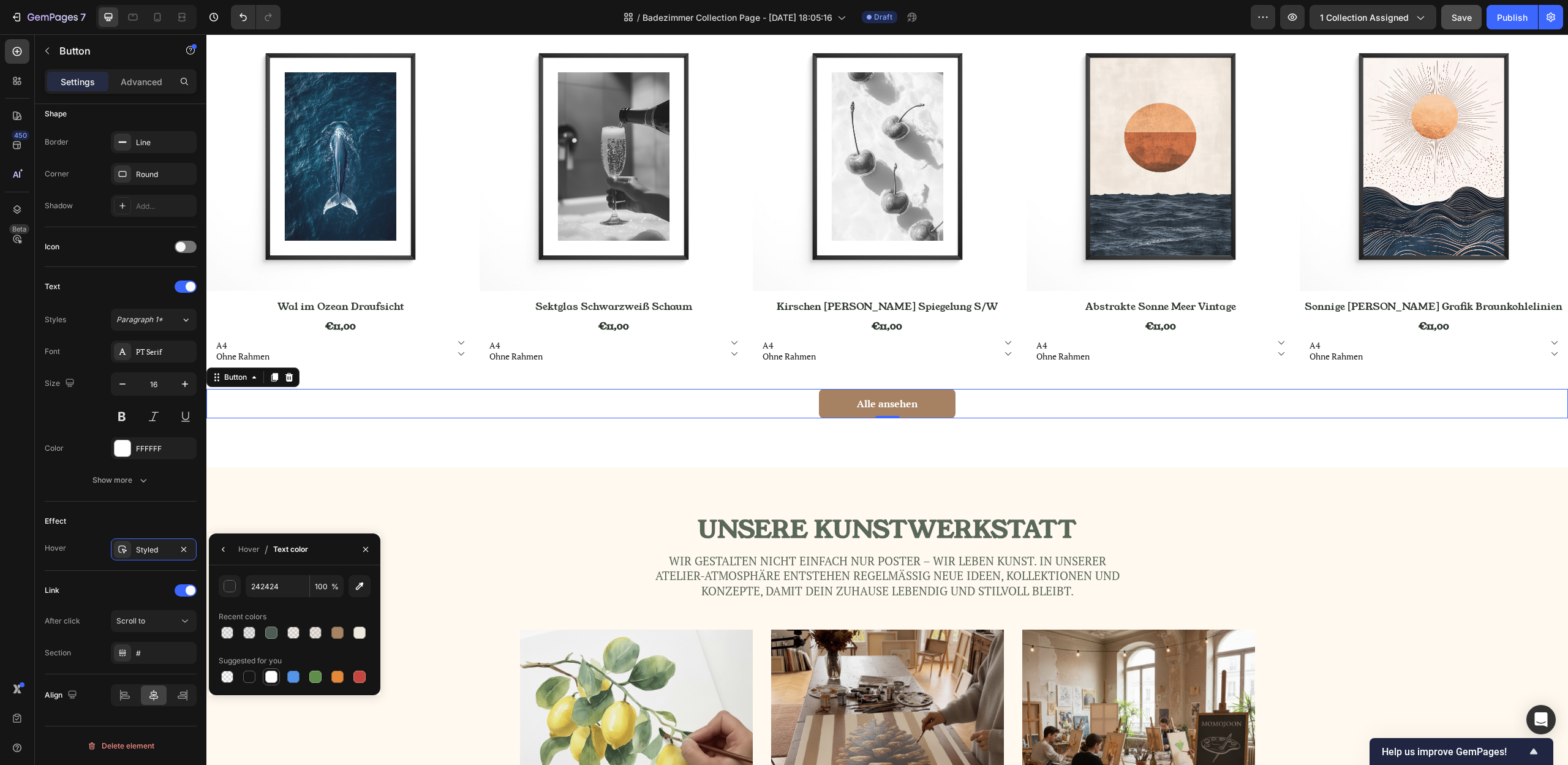
click at [270, 676] on div at bounding box center [271, 676] width 12 height 12
type input "FFFFFF"
click at [231, 553] on button "button" at bounding box center [223, 549] width 19 height 19
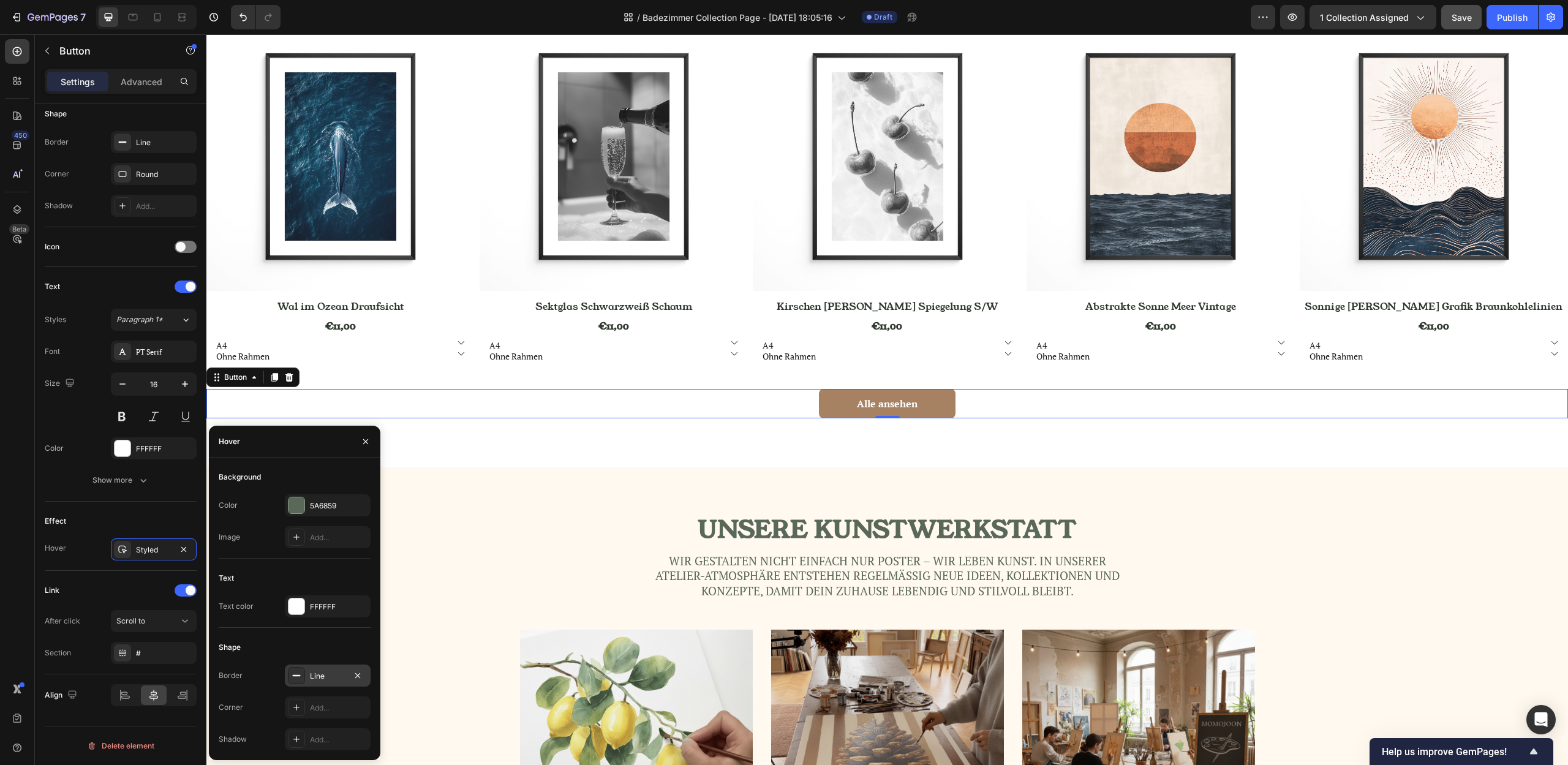
click at [305, 677] on div "Line" at bounding box center [327, 675] width 86 height 22
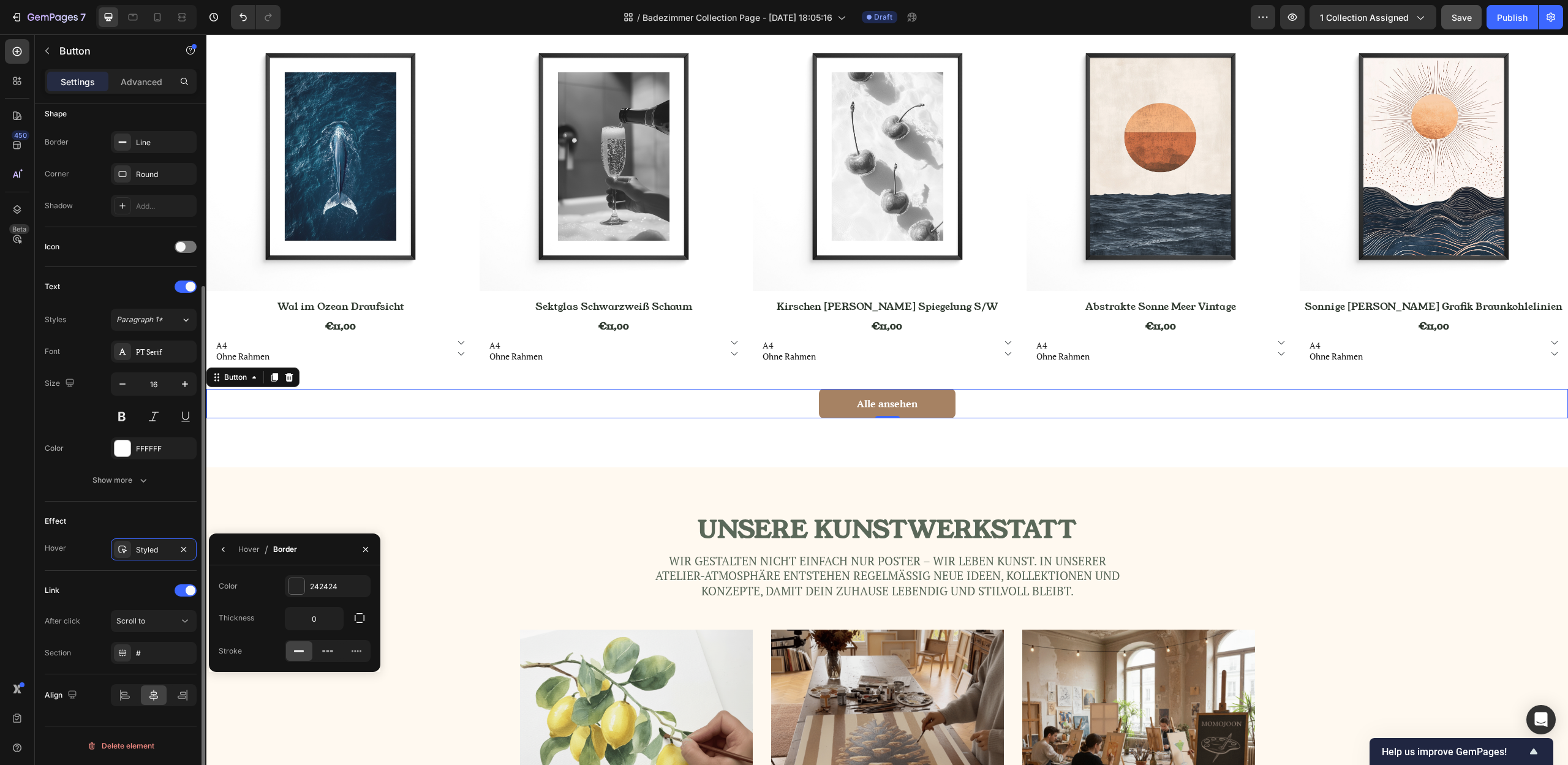
click at [155, 517] on div "Effect" at bounding box center [121, 521] width 152 height 19
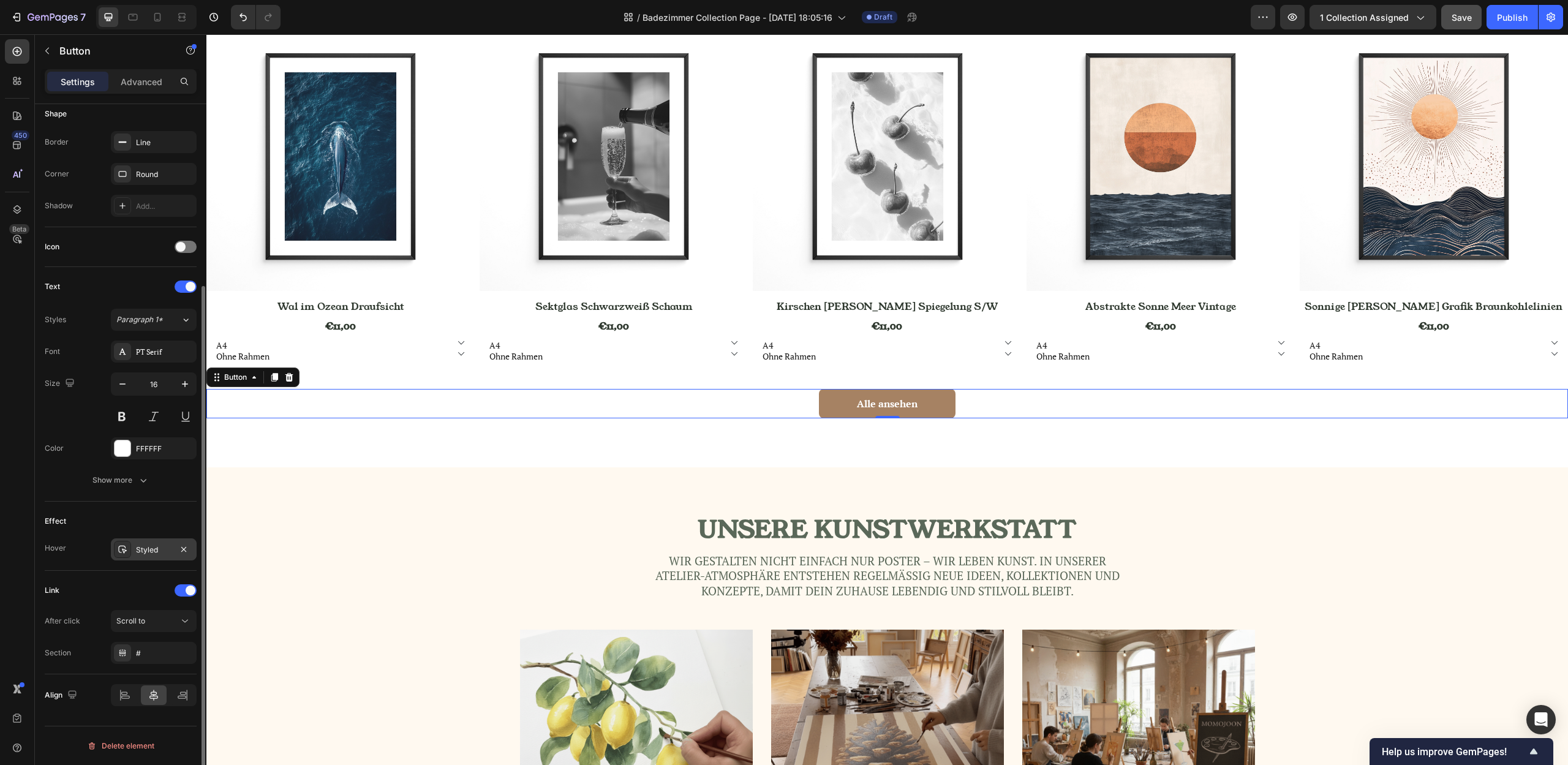
click at [158, 552] on div "Styled" at bounding box center [153, 549] width 36 height 11
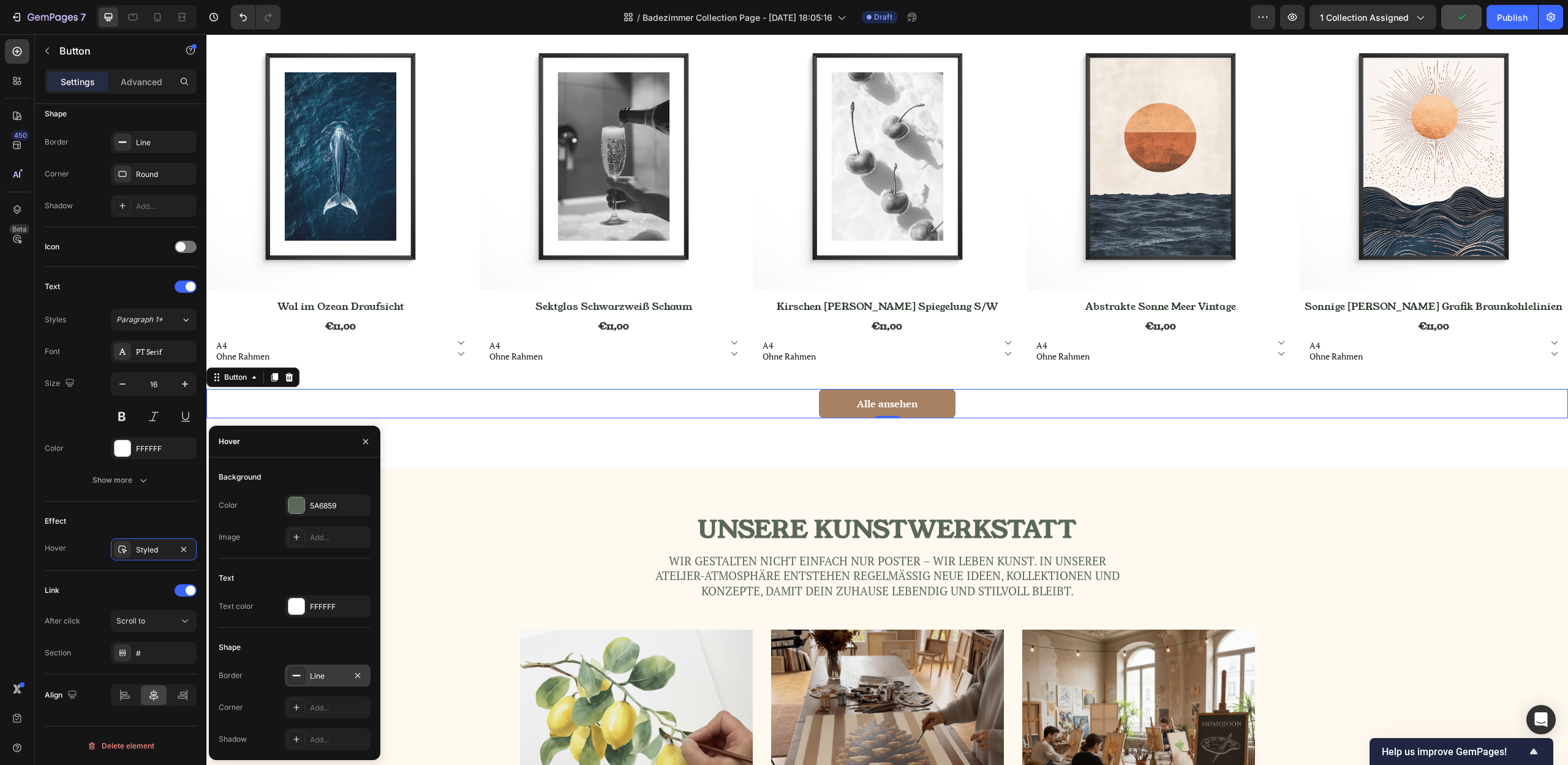
click at [329, 679] on div "Line" at bounding box center [327, 675] width 36 height 11
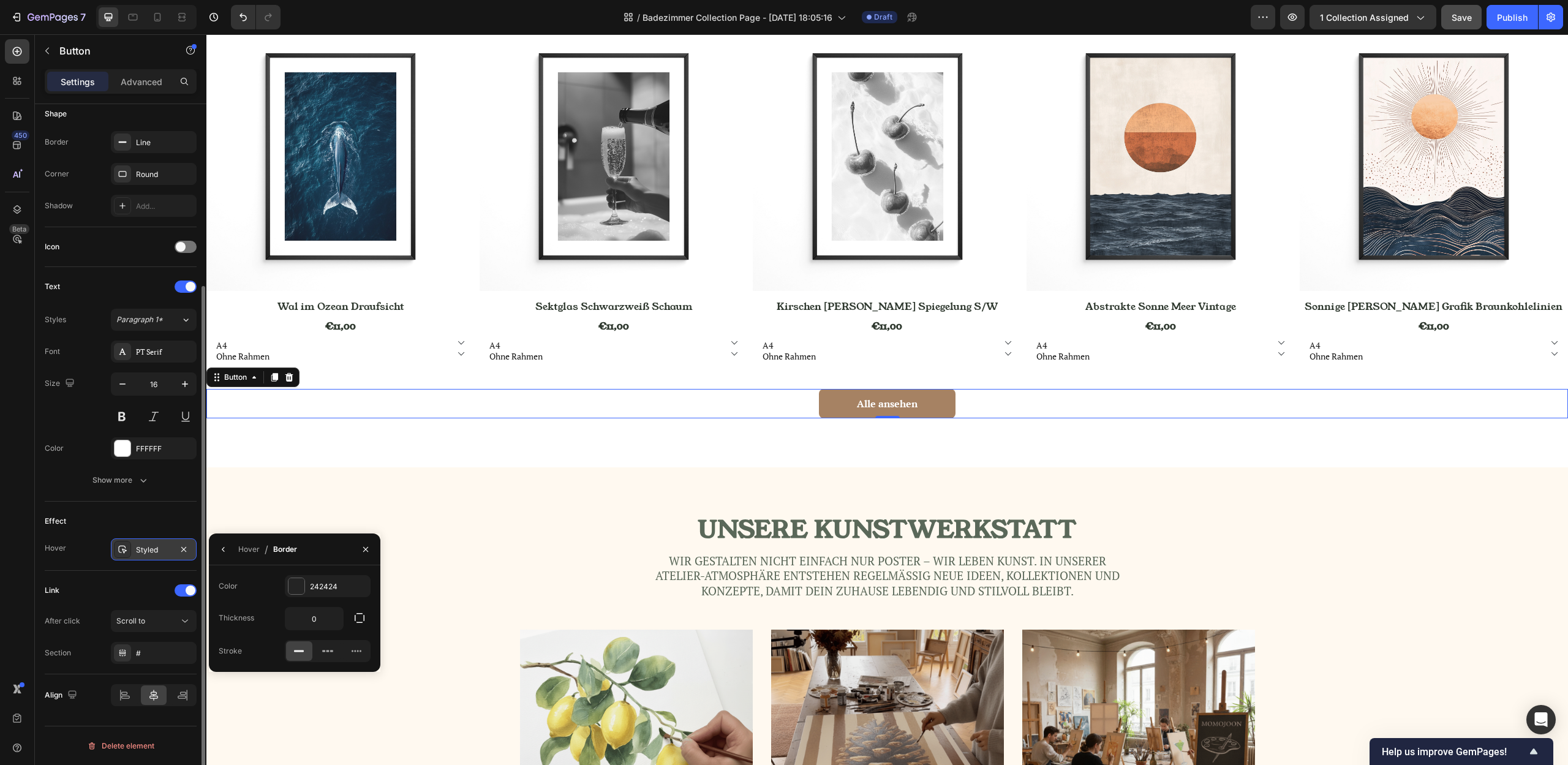
click at [144, 545] on div "Styled" at bounding box center [153, 549] width 36 height 11
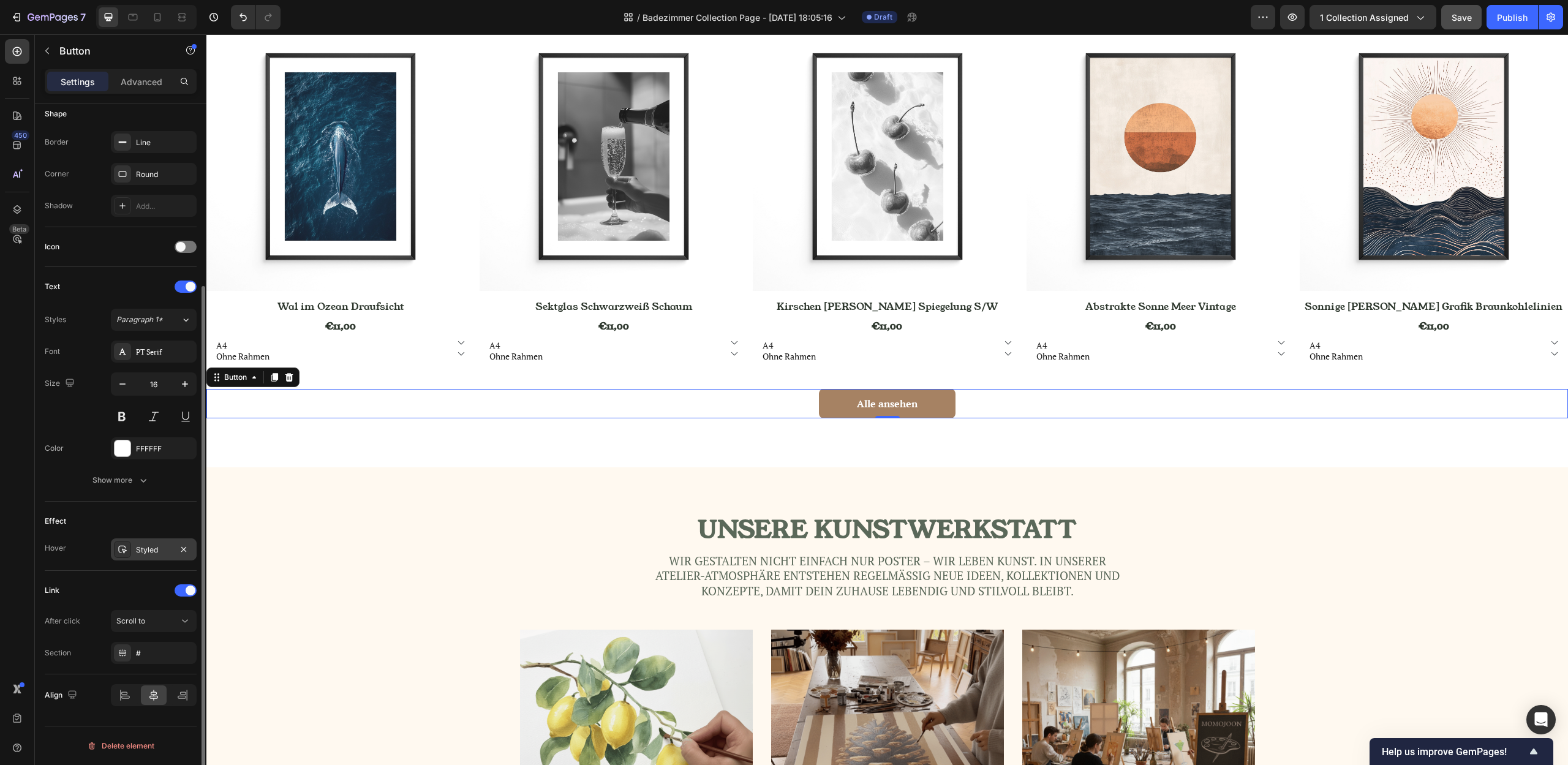
click at [144, 545] on div "Styled" at bounding box center [153, 549] width 36 height 11
click at [92, 496] on div "Text Styles Paragraph 1* Font PT Serif Size 16 Color FFFFFF Show more" at bounding box center [121, 384] width 152 height 234
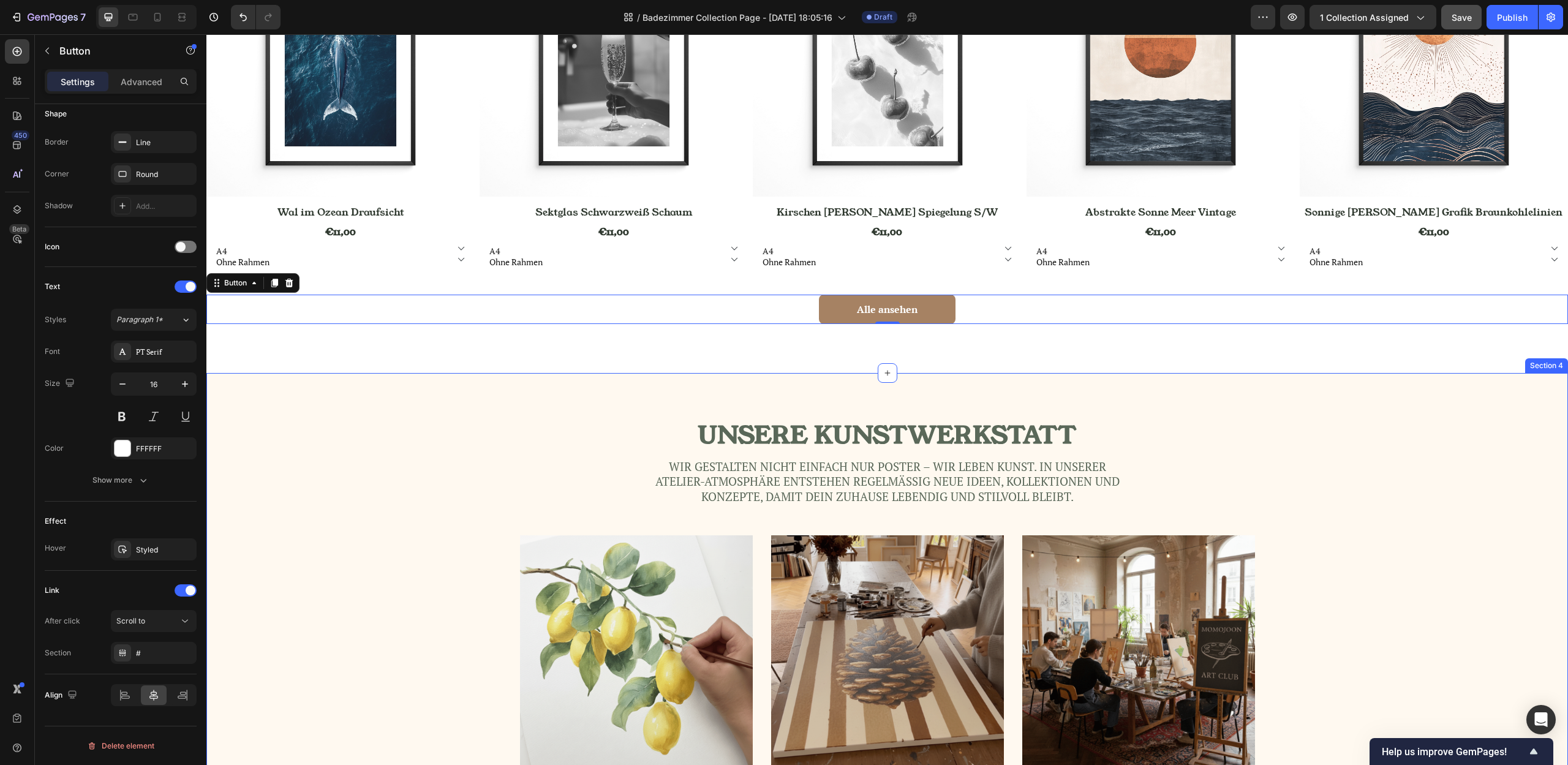
scroll to position [1422, 0]
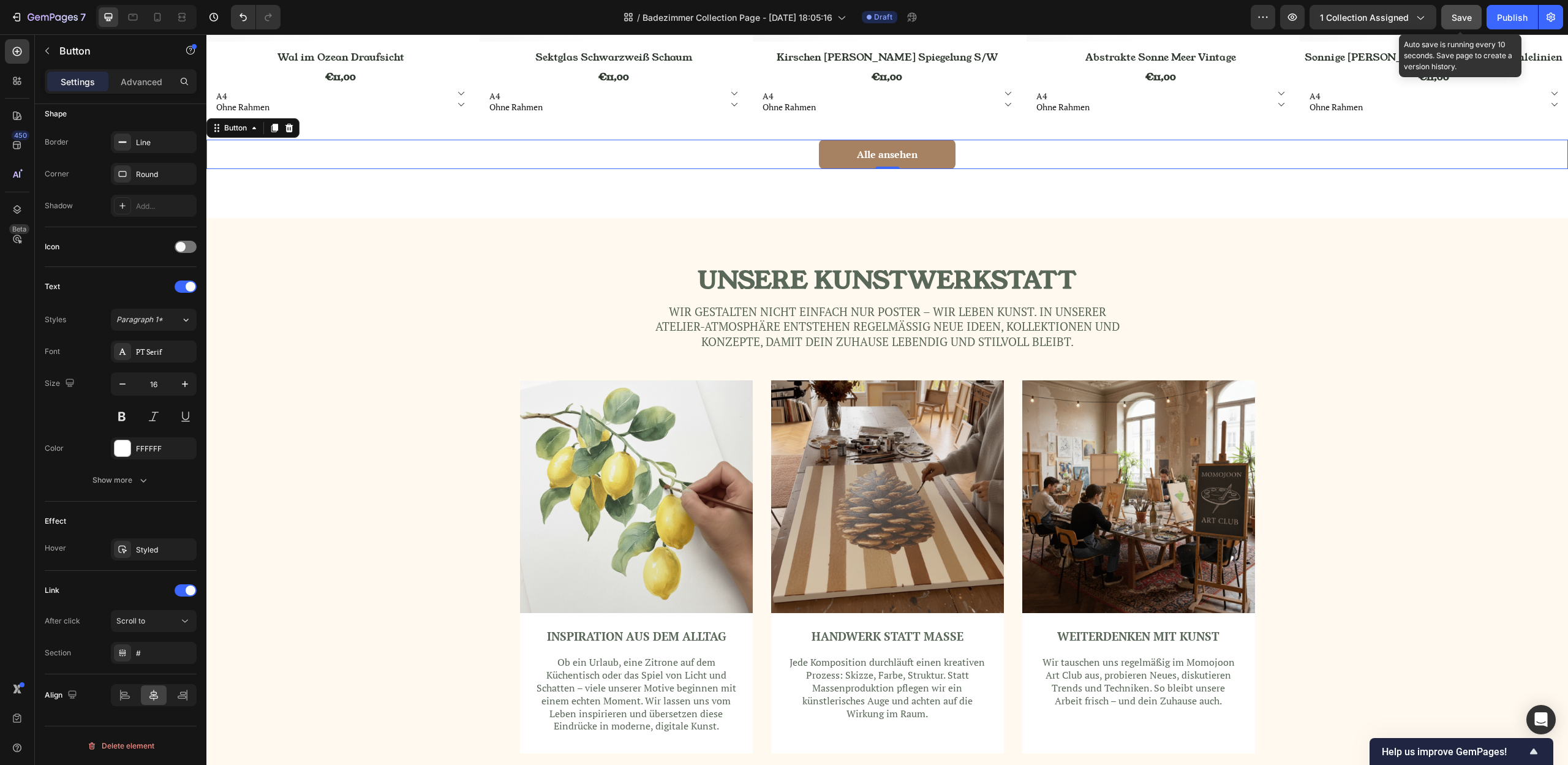
click at [1473, 8] on button "Save" at bounding box center [1461, 18] width 40 height 25
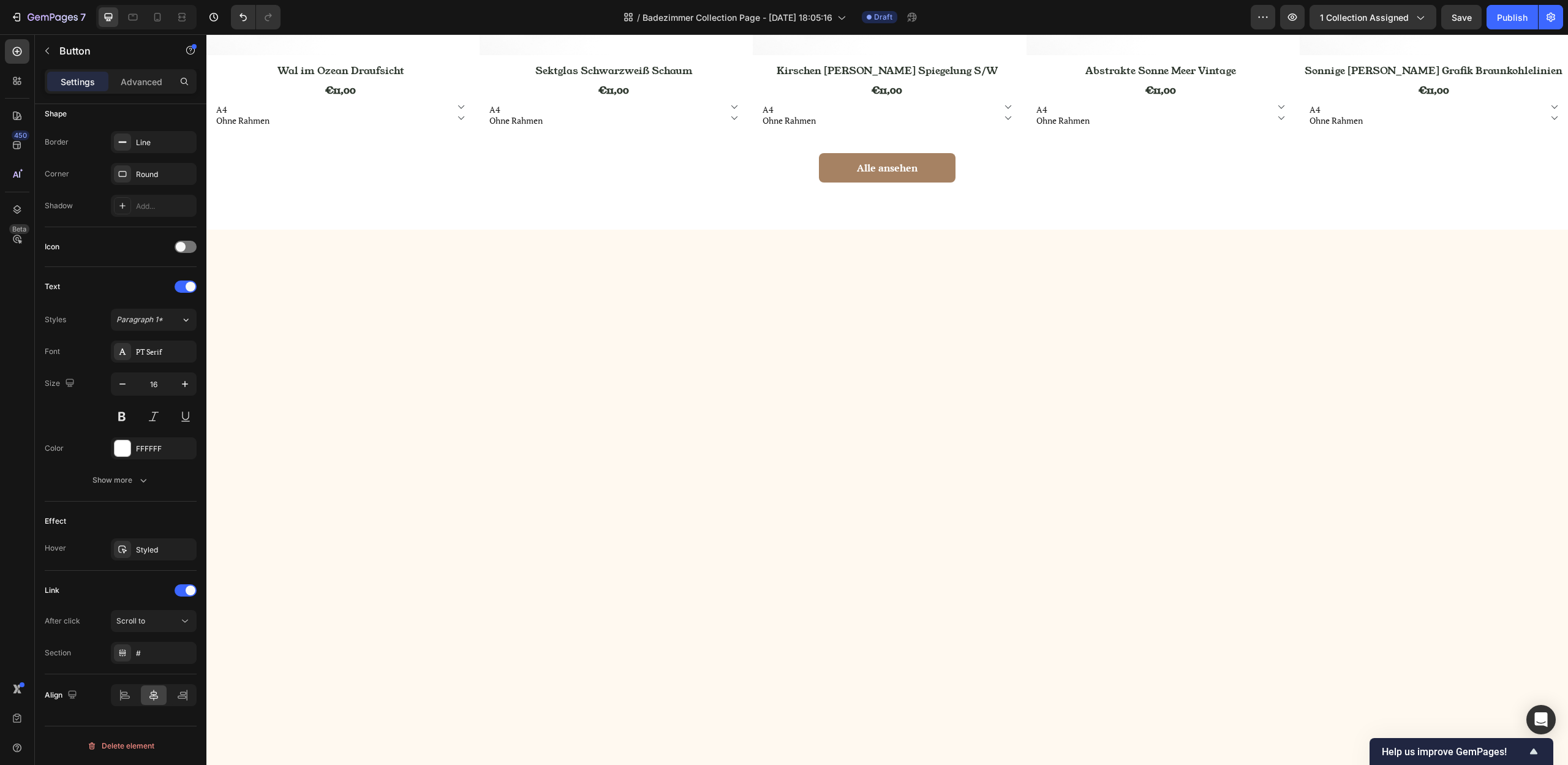
scroll to position [462, 0]
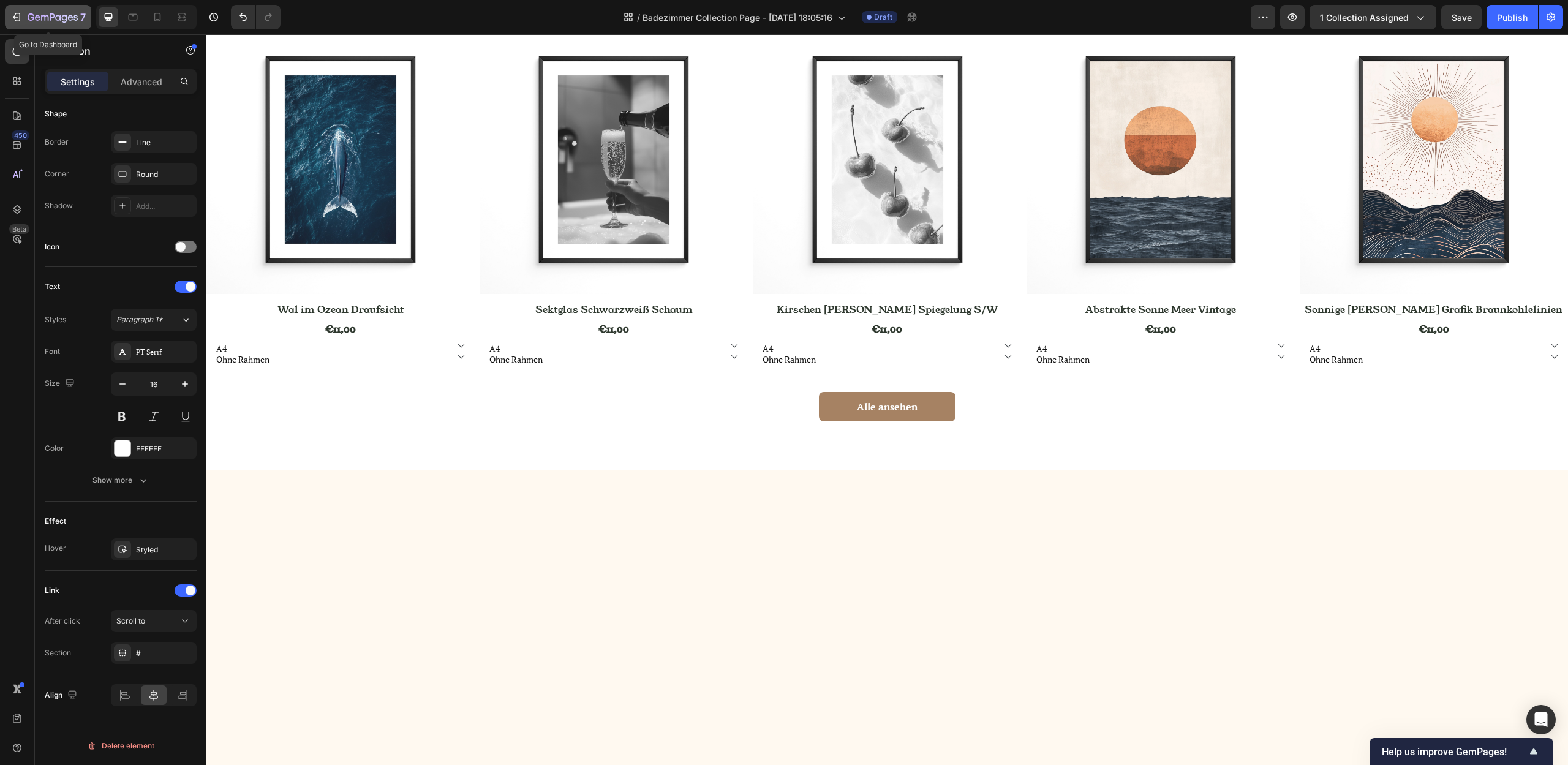
click at [55, 19] on icon "button" at bounding box center [52, 18] width 50 height 10
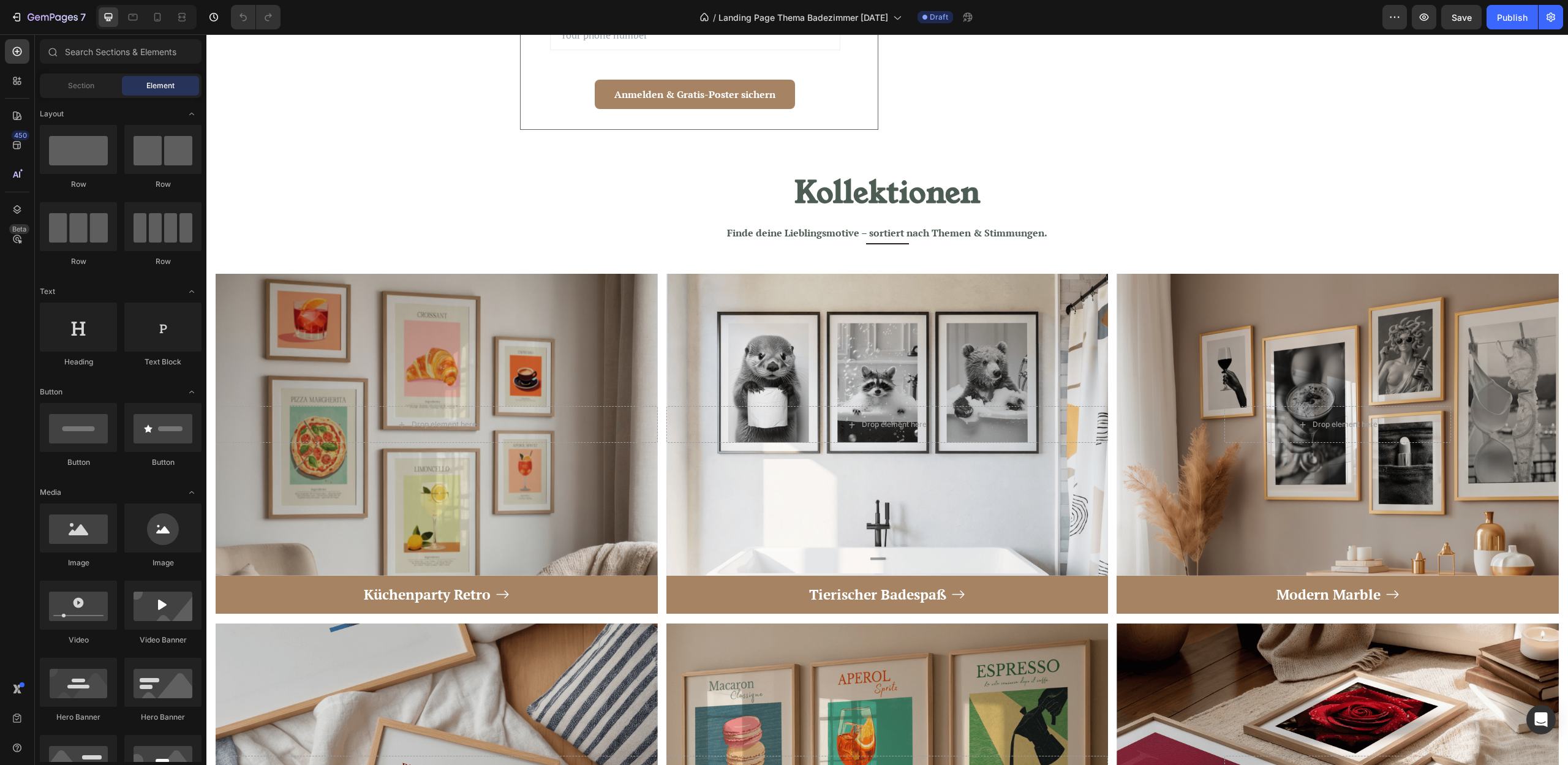
scroll to position [4308, 0]
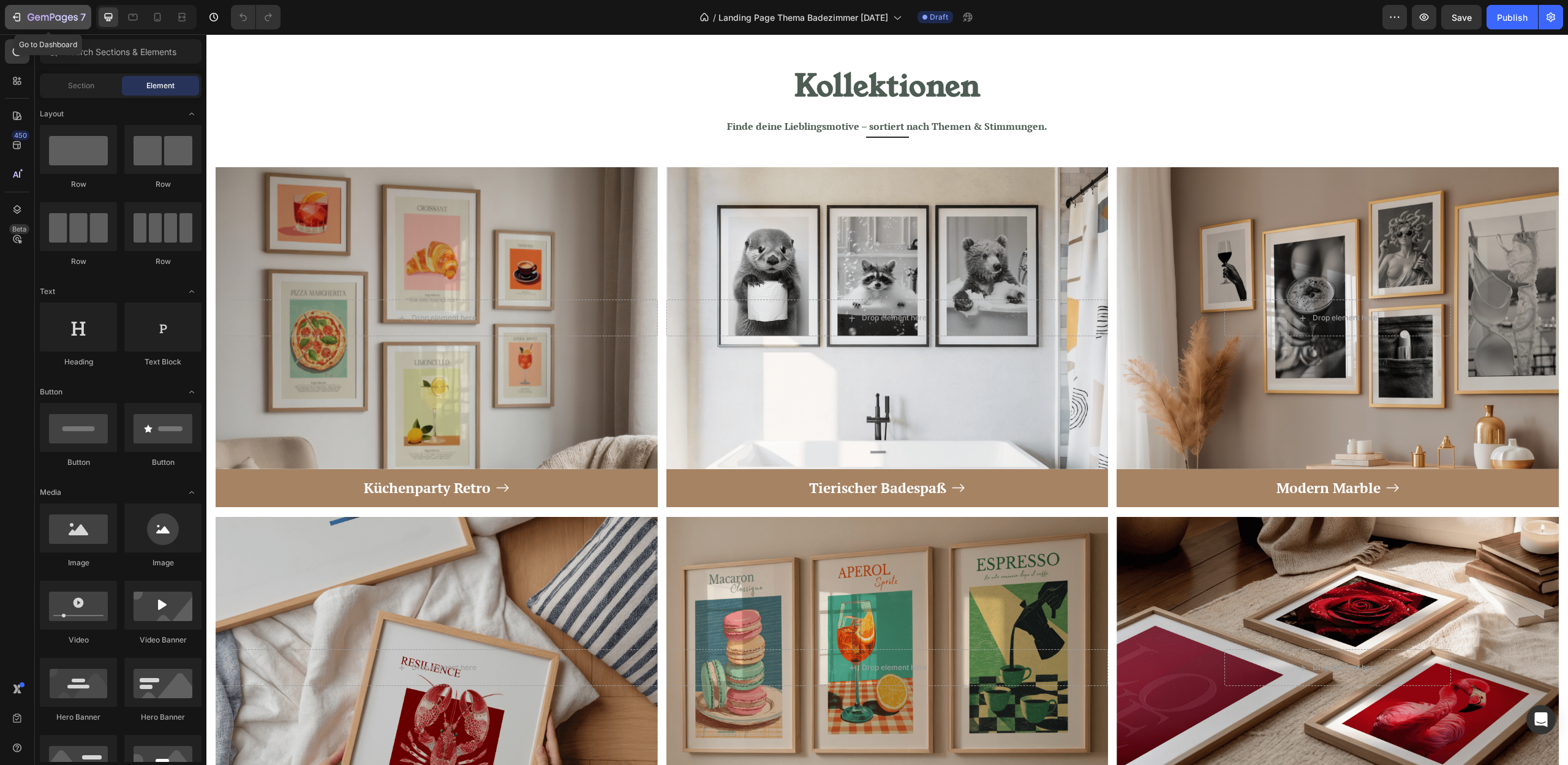
click at [45, 15] on icon "button" at bounding box center [52, 18] width 50 height 10
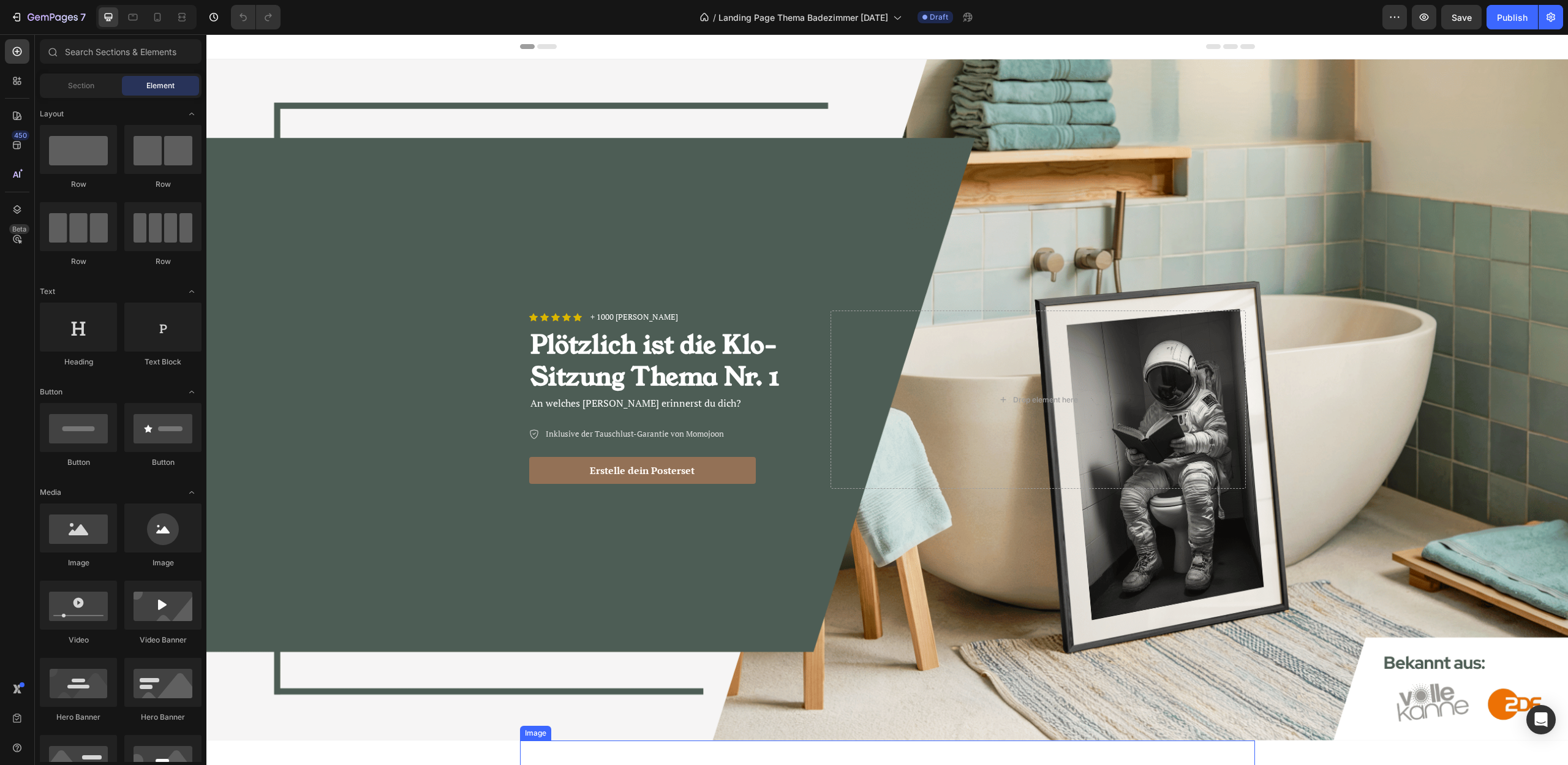
scroll to position [418, 0]
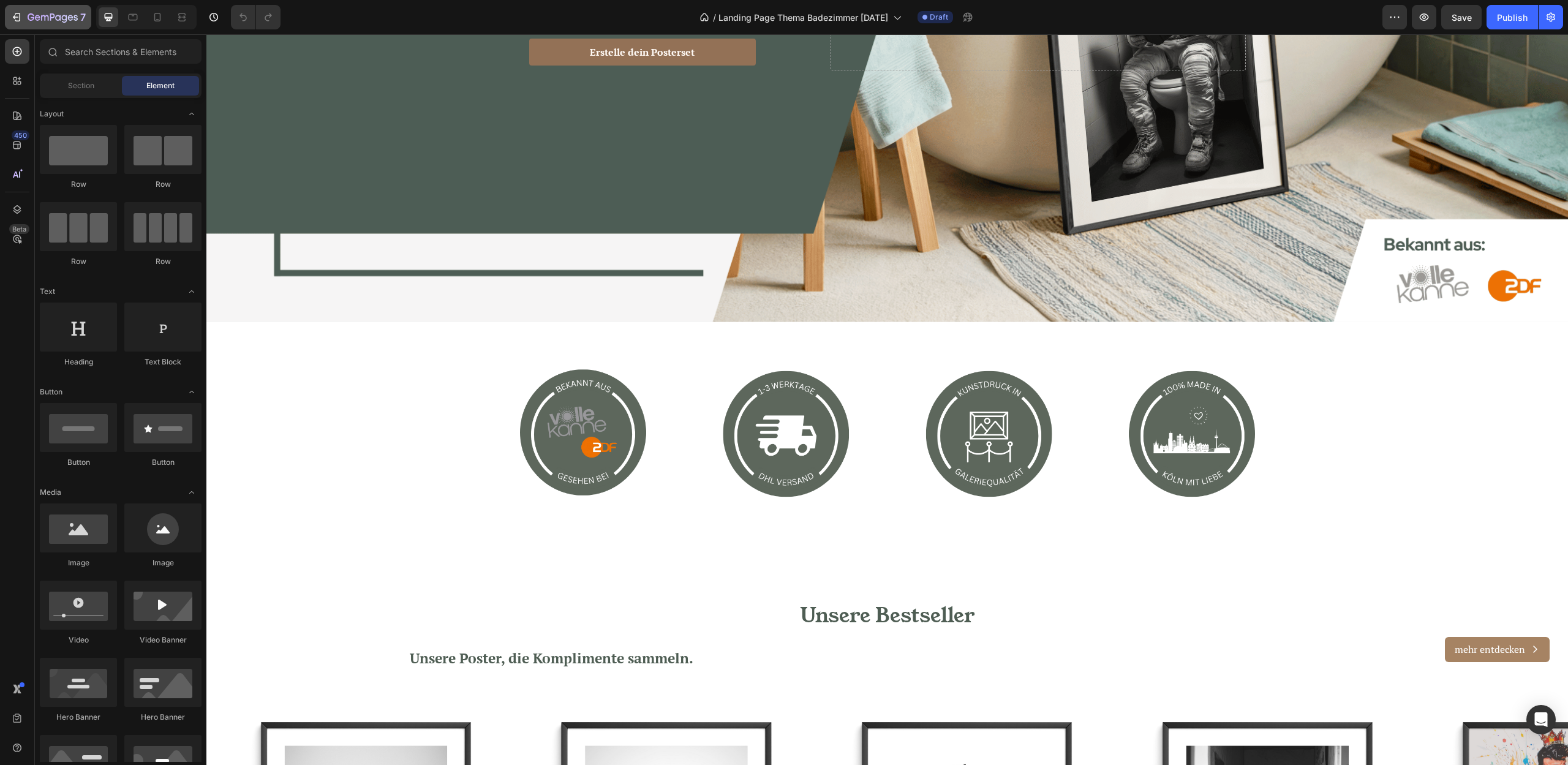
click at [25, 19] on div "7" at bounding box center [48, 17] width 75 height 15
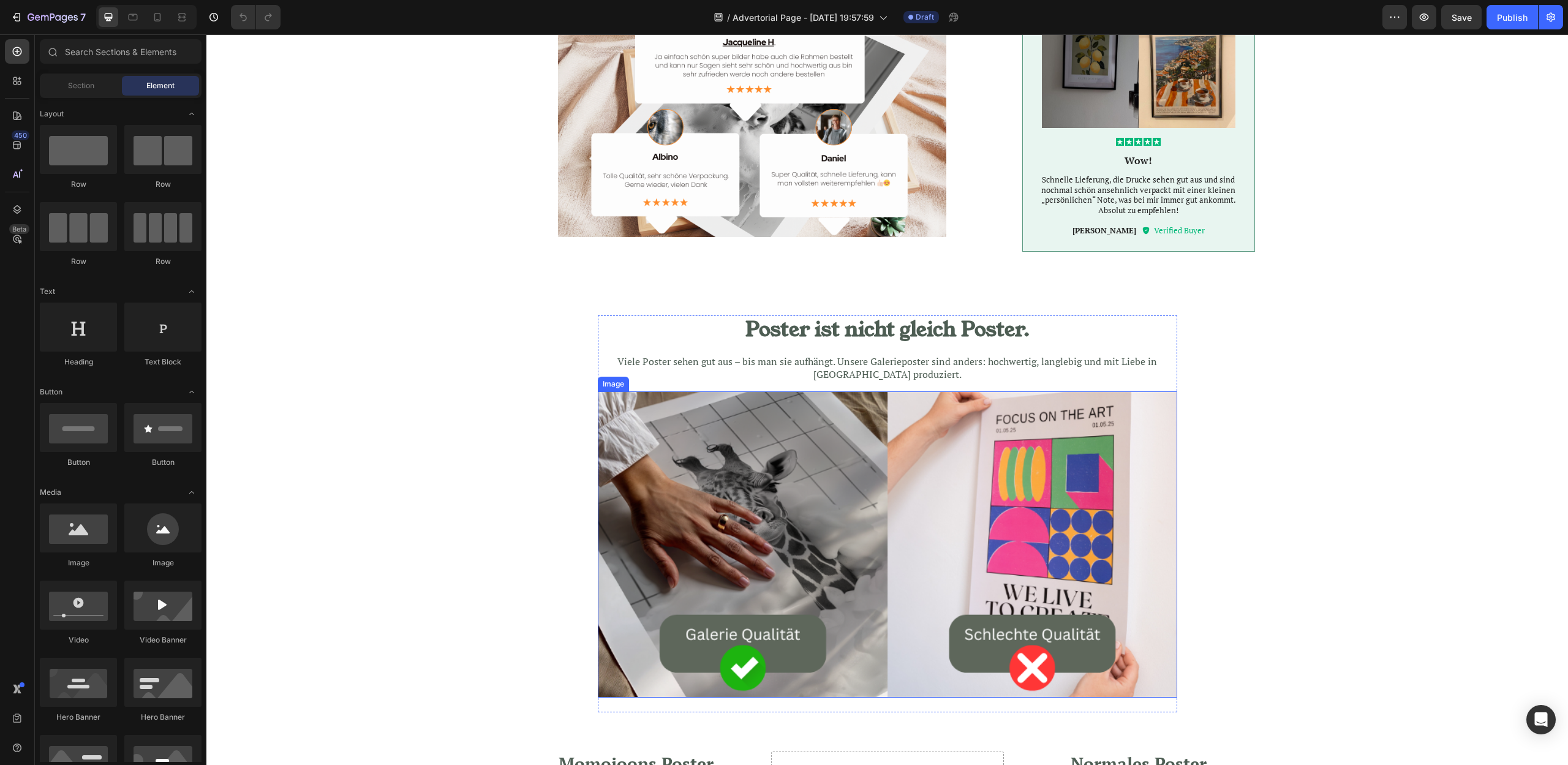
scroll to position [1710, 0]
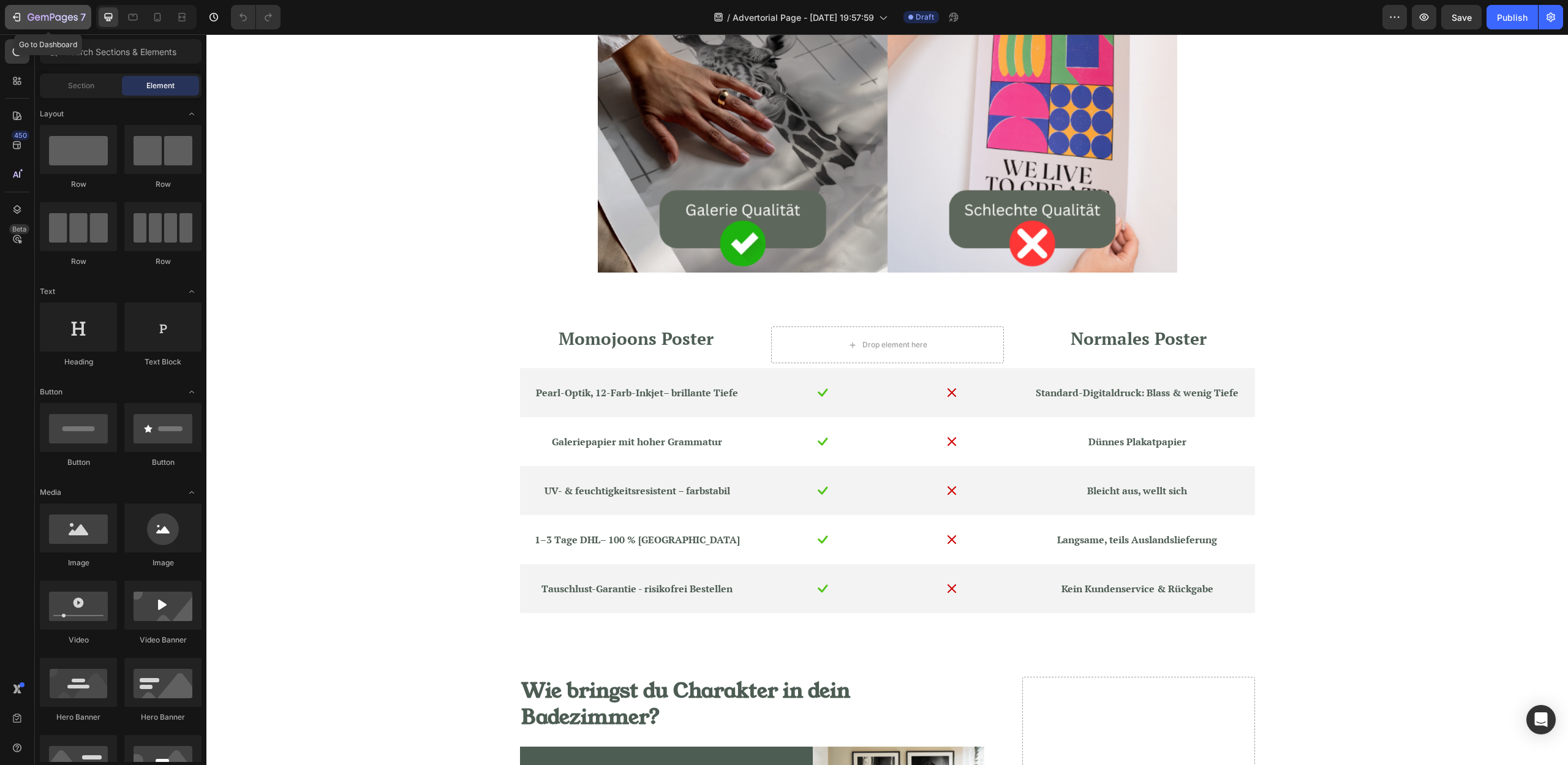
click at [47, 15] on icon "button" at bounding box center [52, 18] width 50 height 10
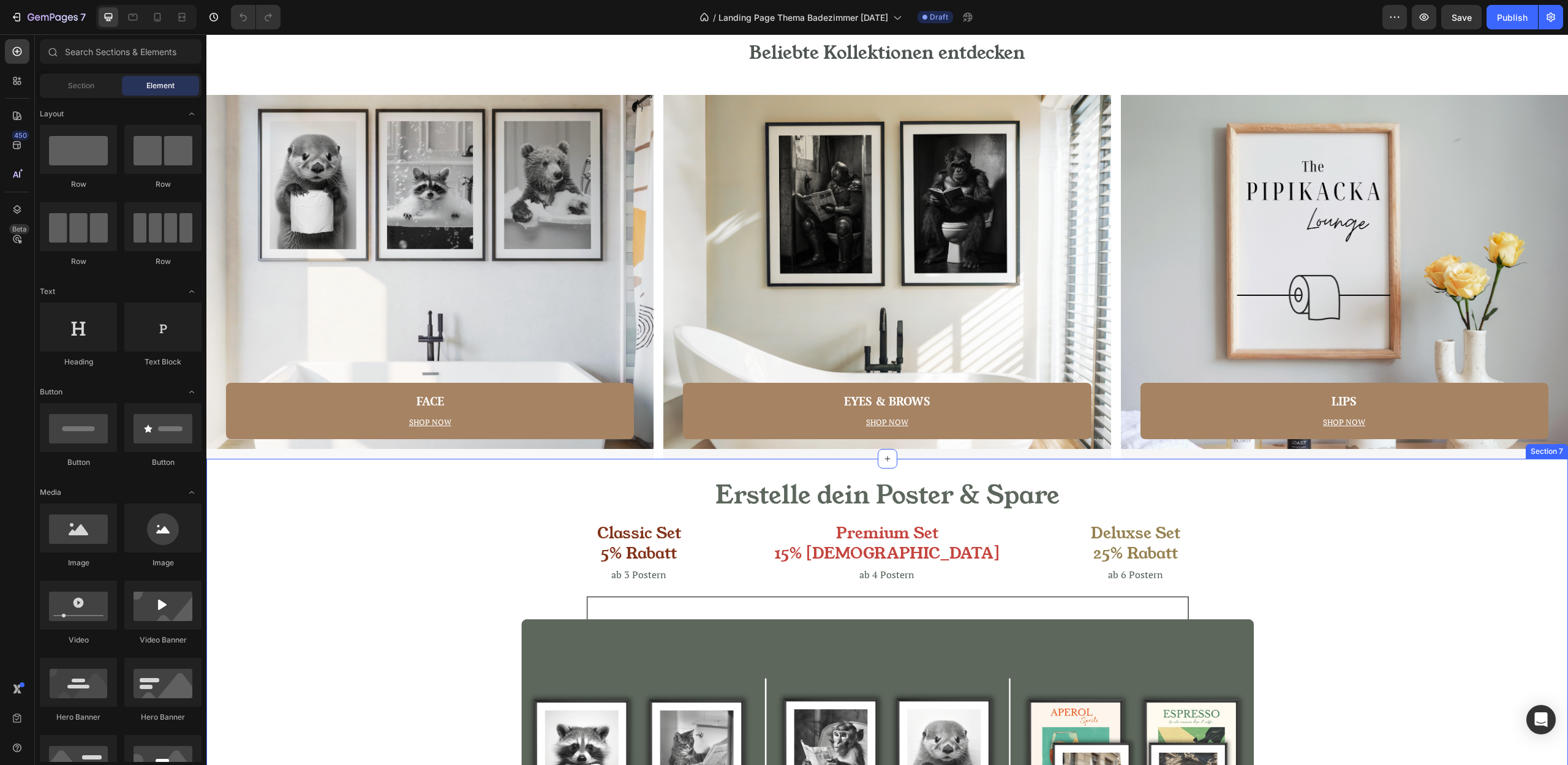
scroll to position [1614, 0]
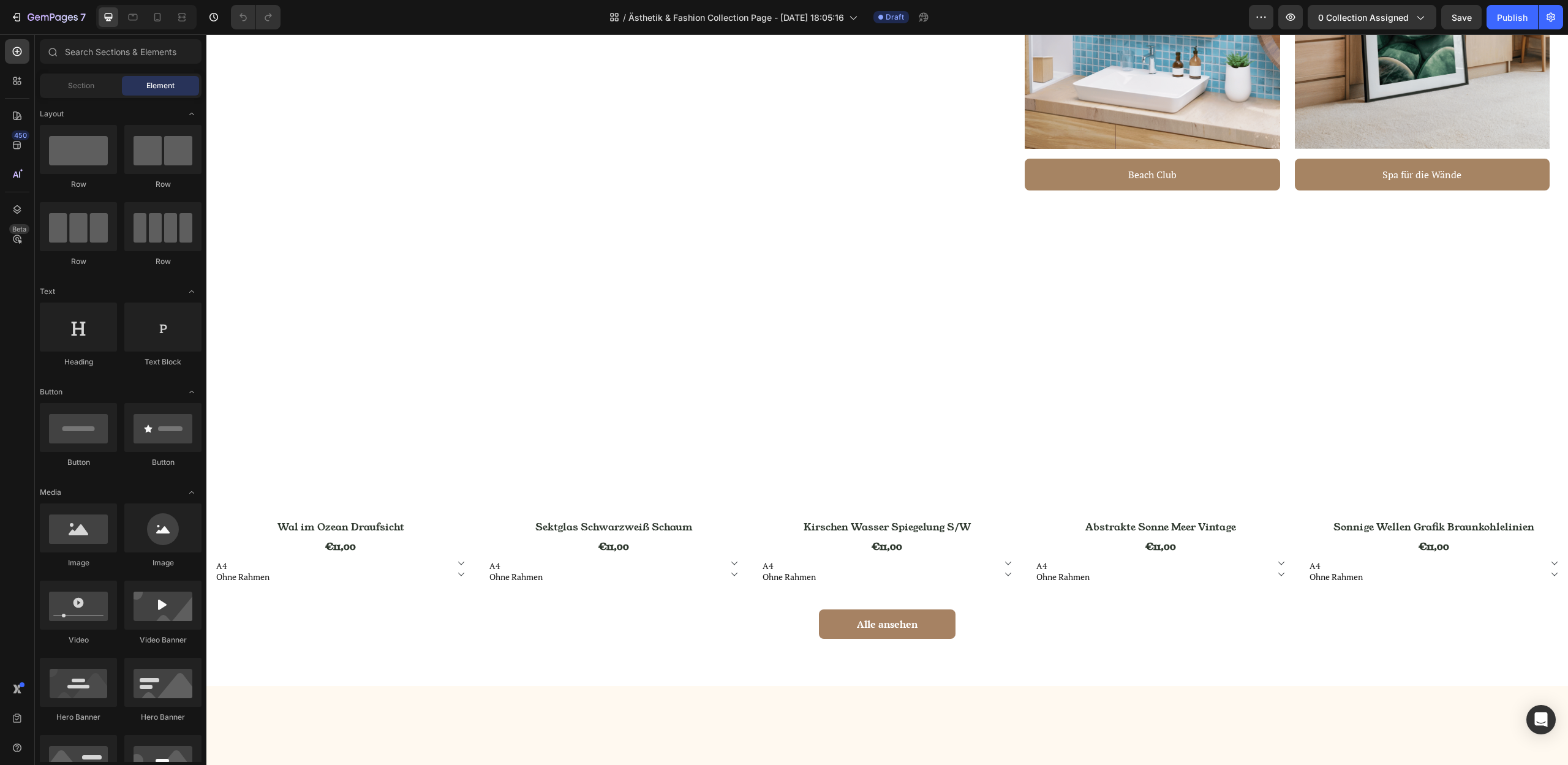
scroll to position [665, 0]
